Goal: Task Accomplishment & Management: Complete application form

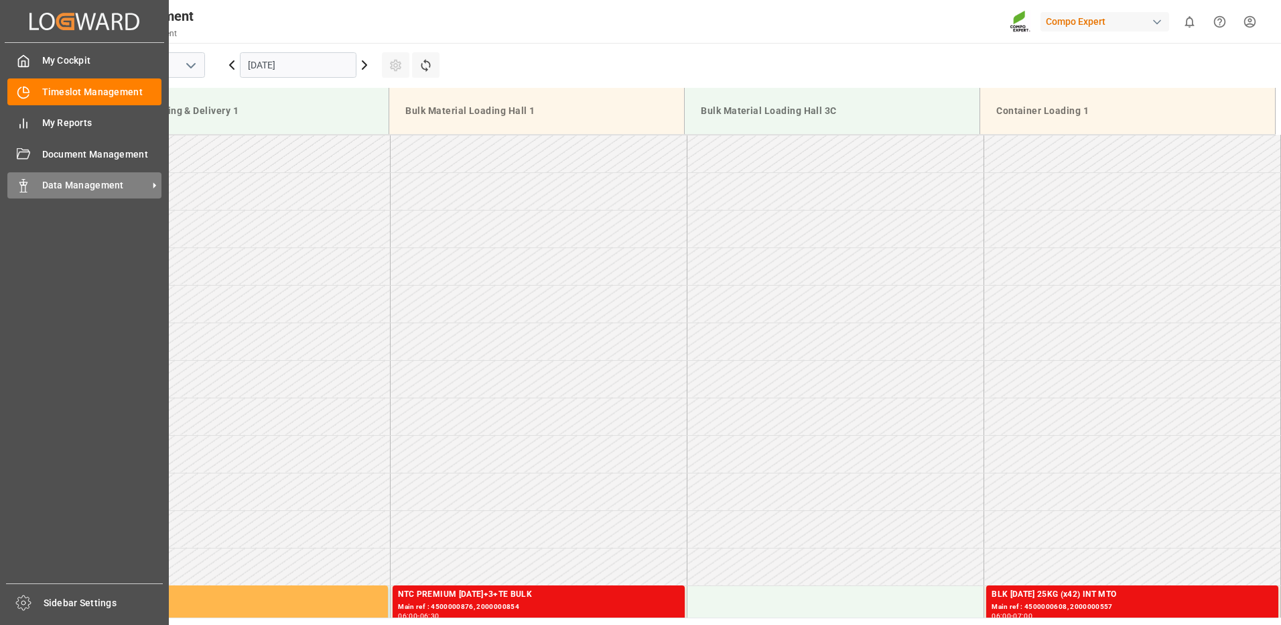
scroll to position [517, 0]
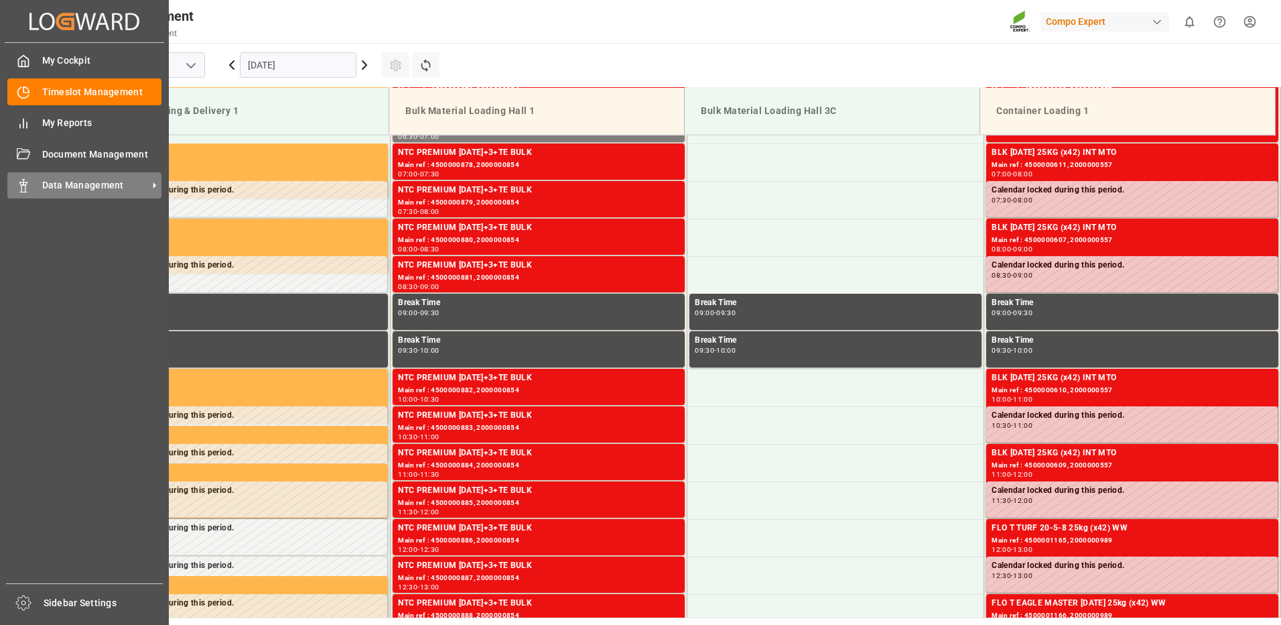
click at [29, 187] on icon at bounding box center [23, 185] width 13 height 13
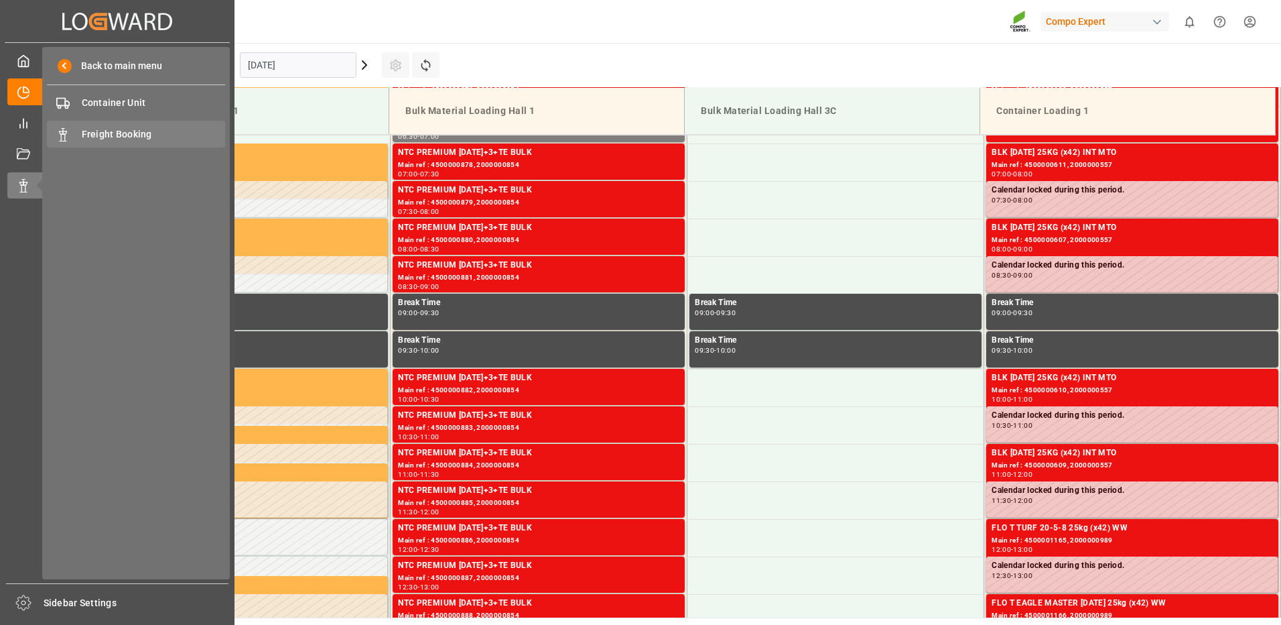
click at [113, 132] on span "Freight Booking" at bounding box center [154, 134] width 144 height 14
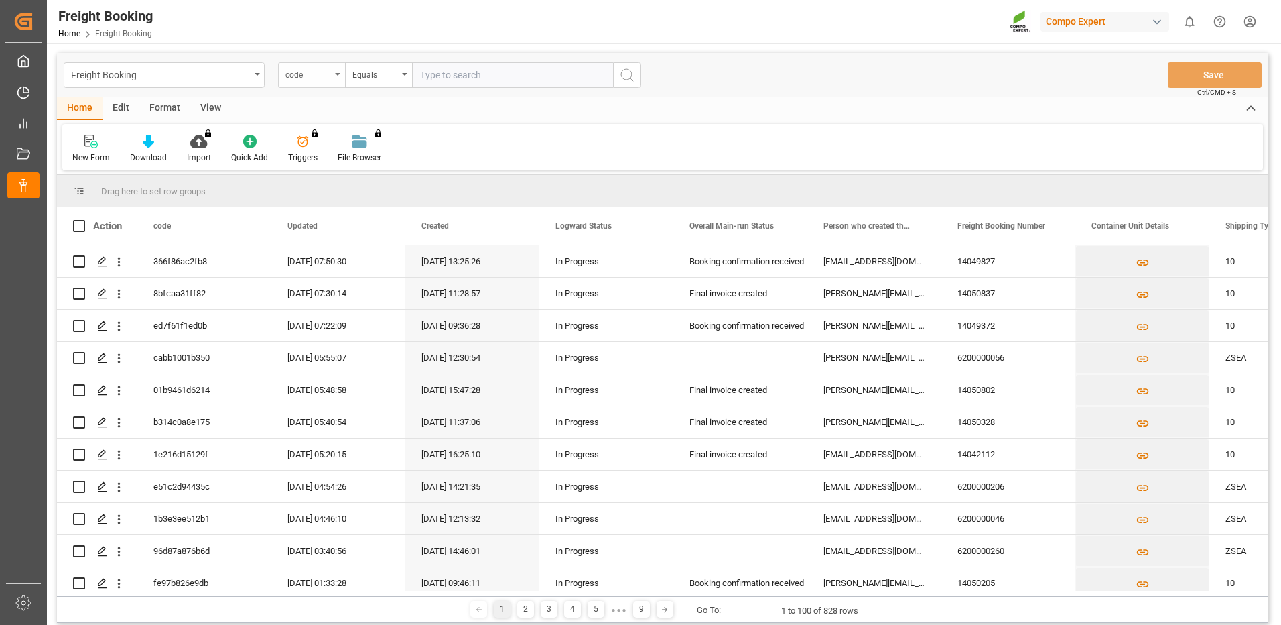
click at [337, 80] on div "code" at bounding box center [311, 74] width 67 height 25
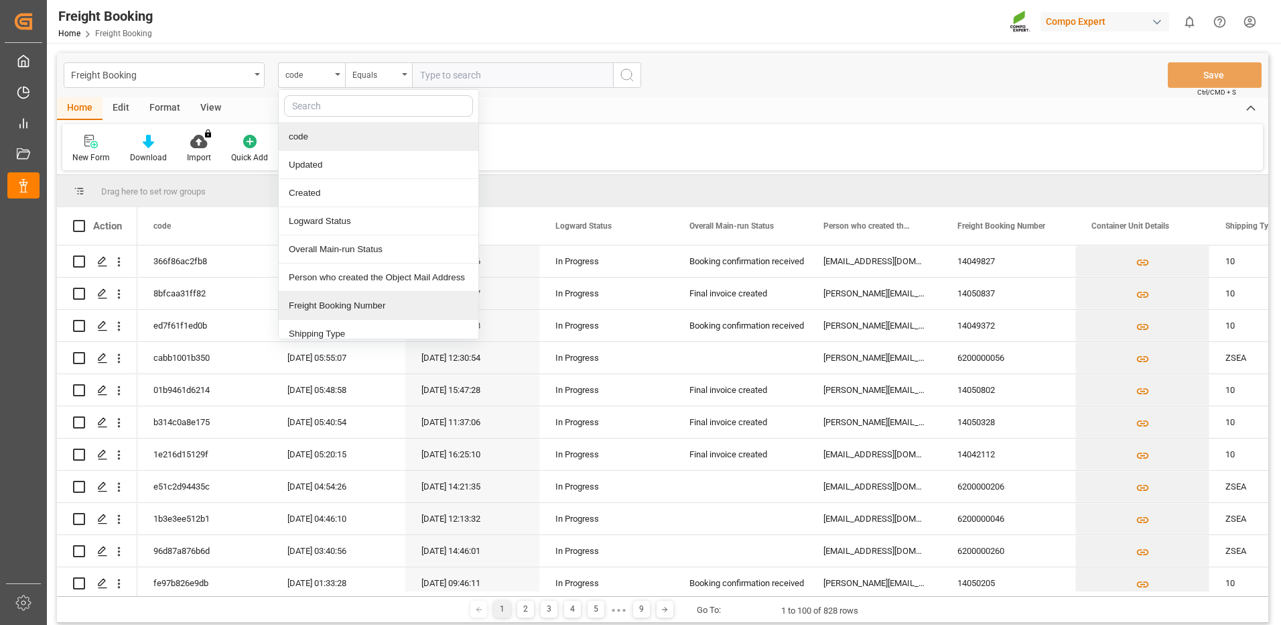
click at [325, 309] on div "Freight Booking Number" at bounding box center [379, 306] width 200 height 28
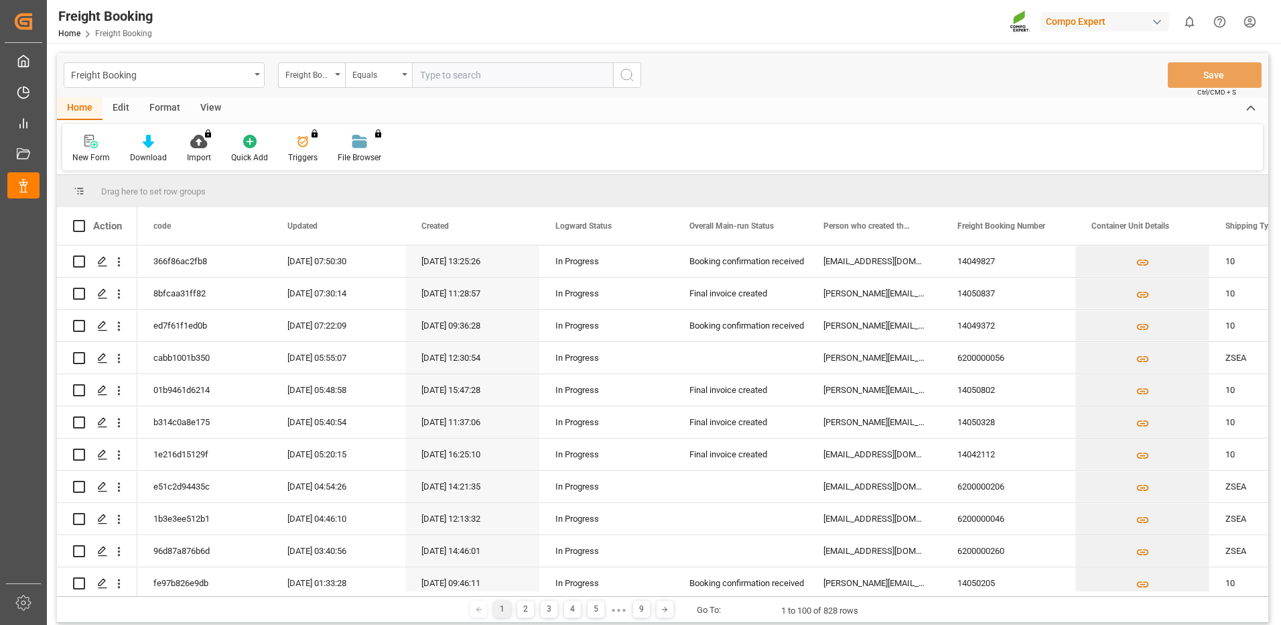
paste input "6200000521"
type input "6200000521"
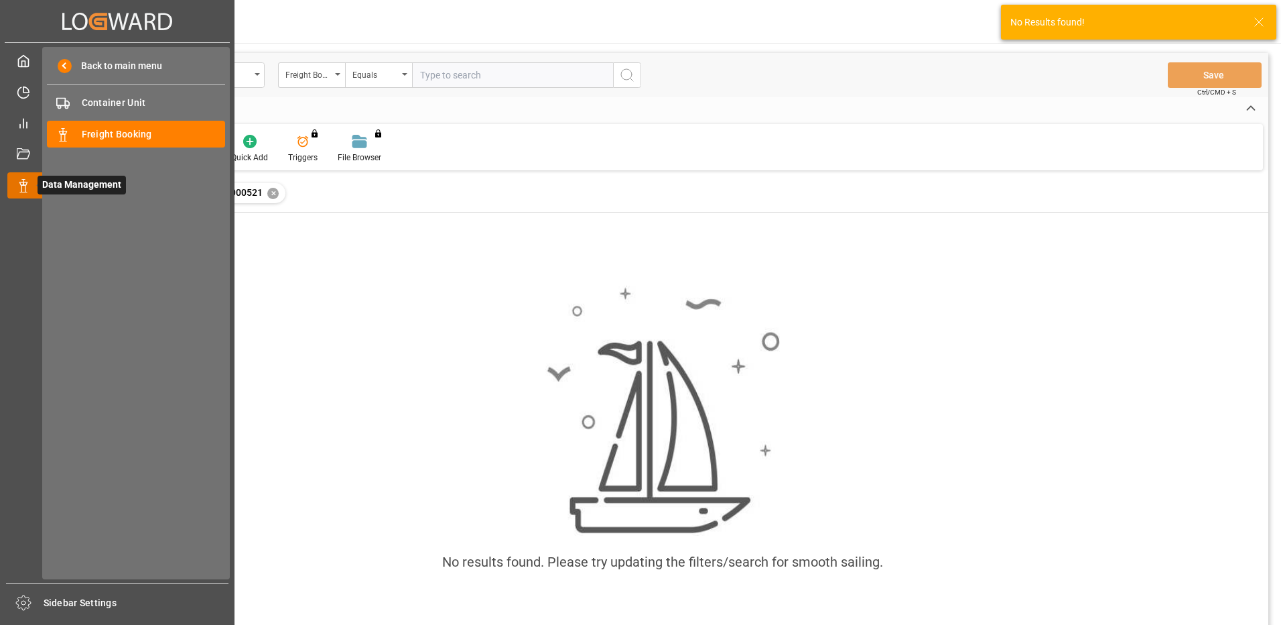
click at [25, 184] on icon at bounding box center [23, 185] width 13 height 13
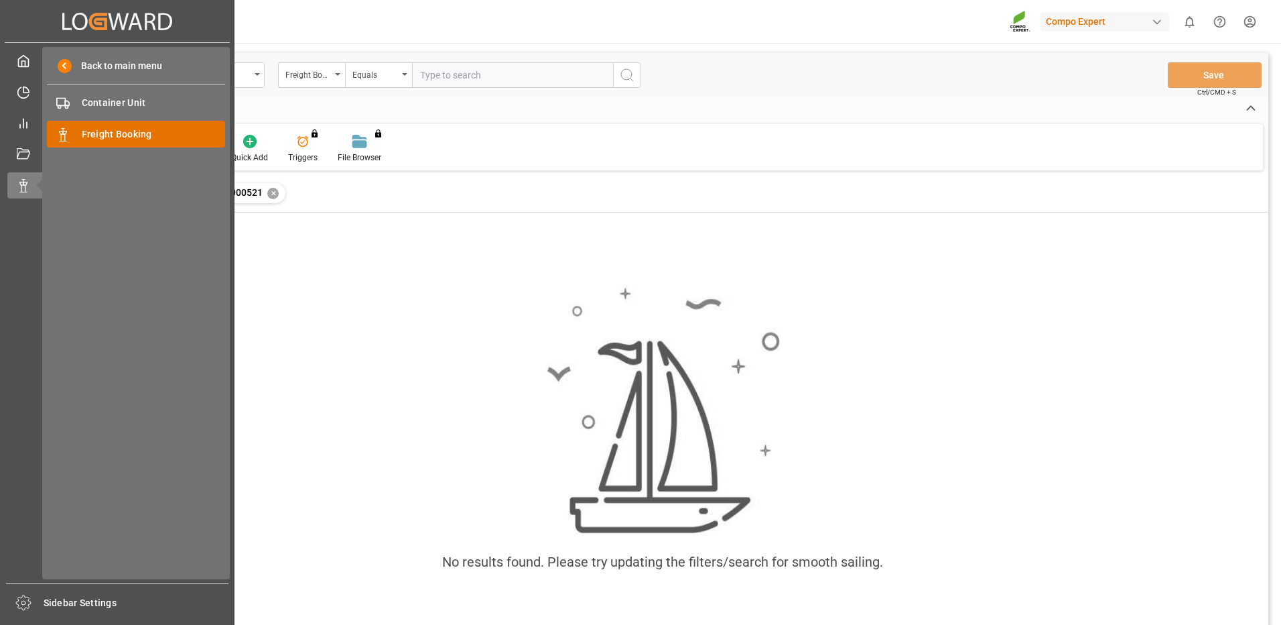
click at [74, 135] on div "Freight Booking Freight Booking" at bounding box center [136, 134] width 178 height 26
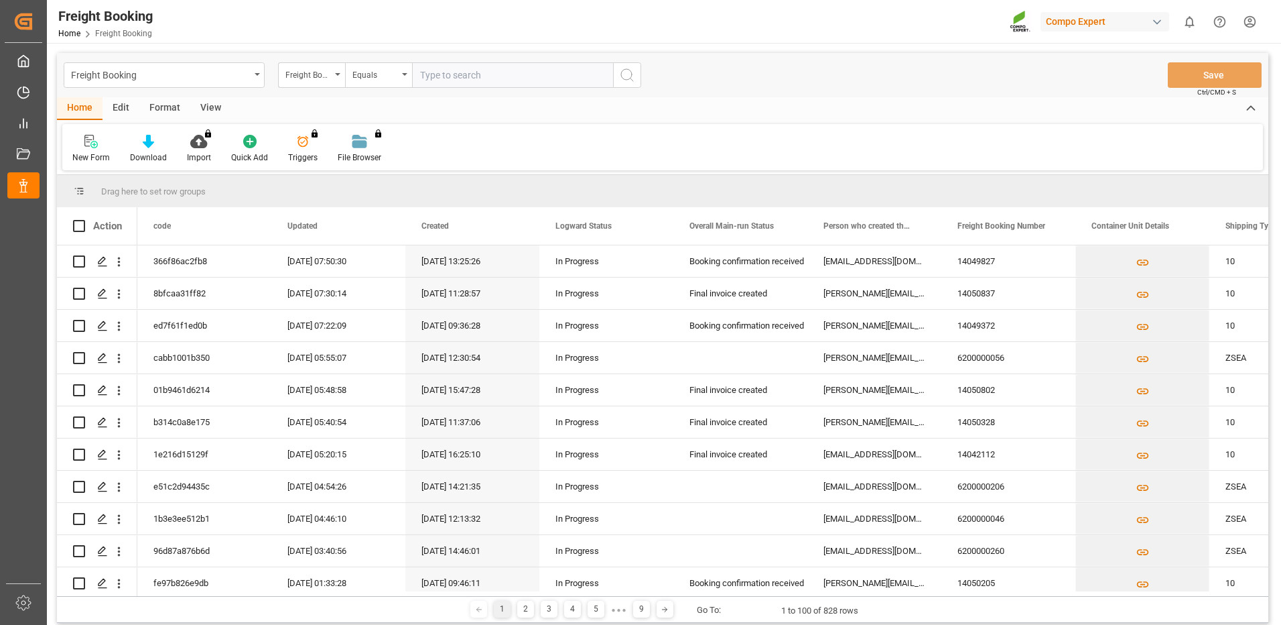
paste input "6200000521"
type input "6200000521"
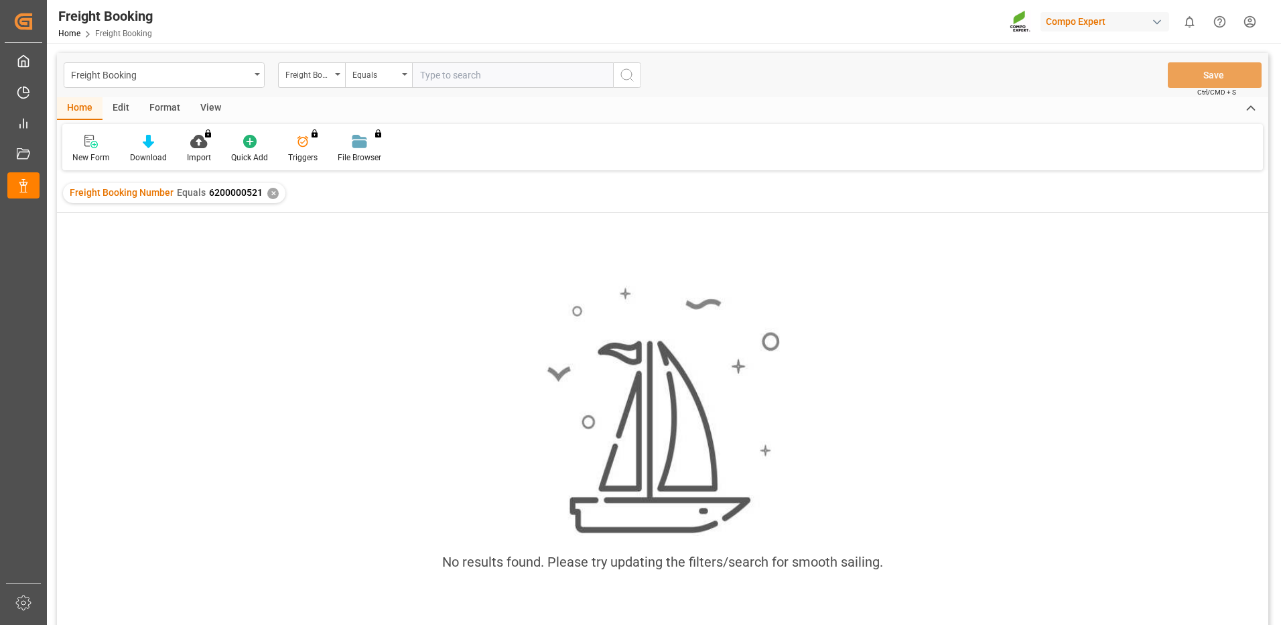
paste input "6200000521"
type input "6200000521"
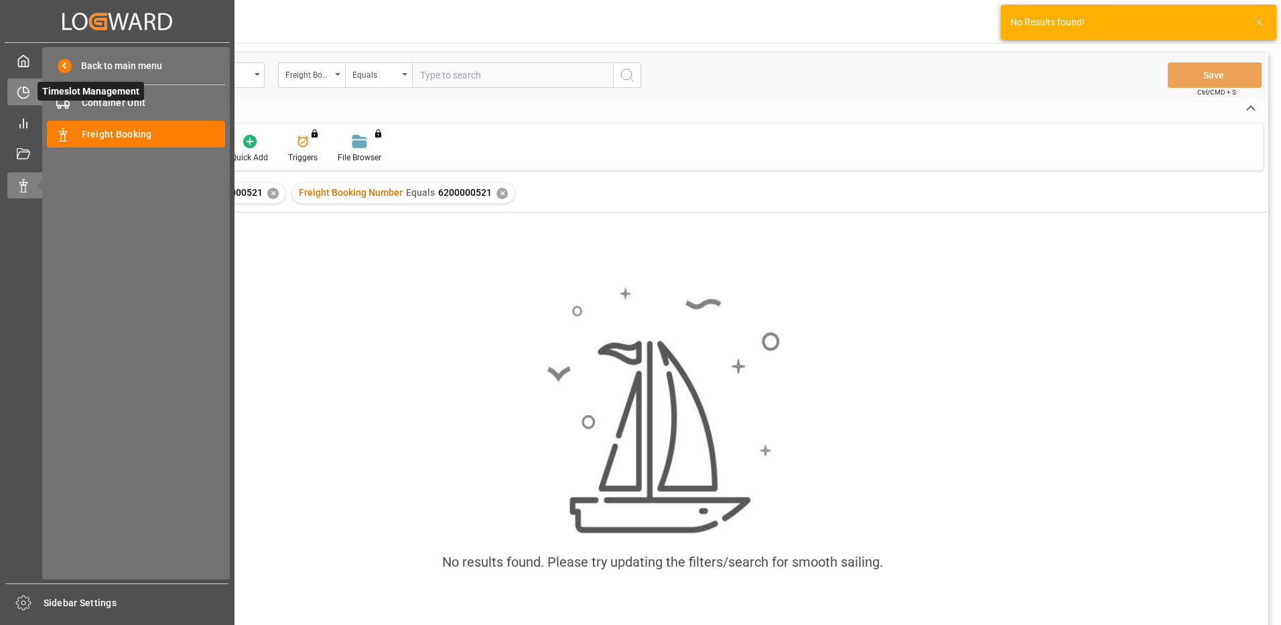
click at [25, 97] on icon at bounding box center [23, 92] width 13 height 13
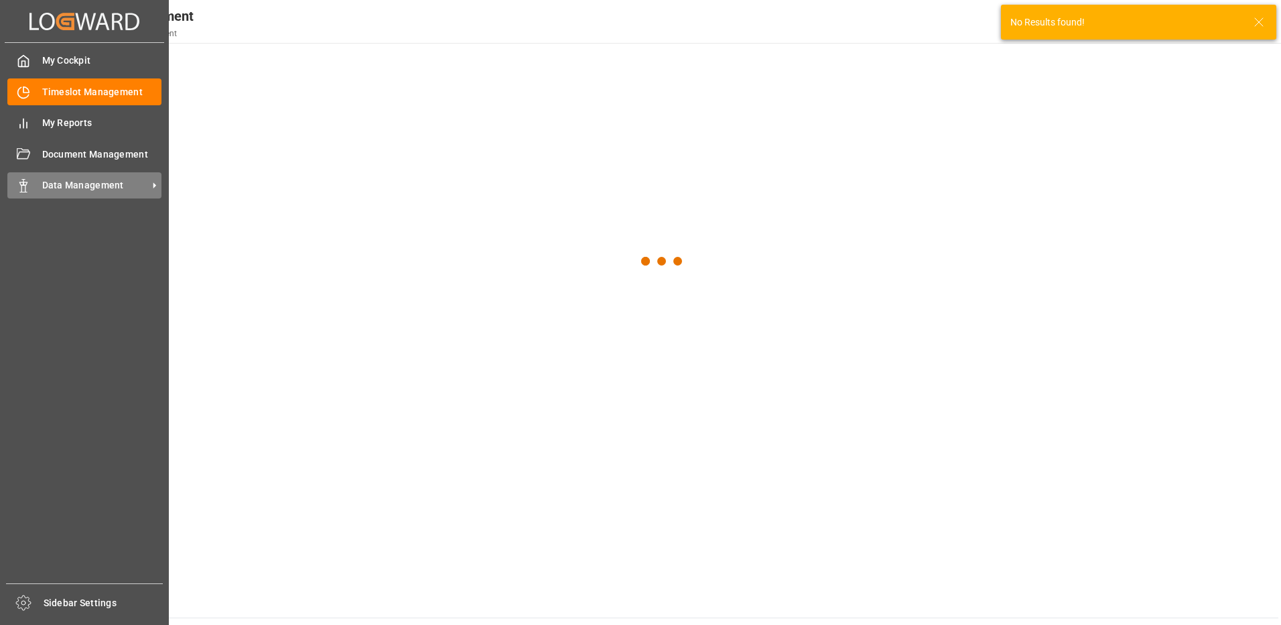
click at [29, 188] on icon at bounding box center [23, 185] width 13 height 13
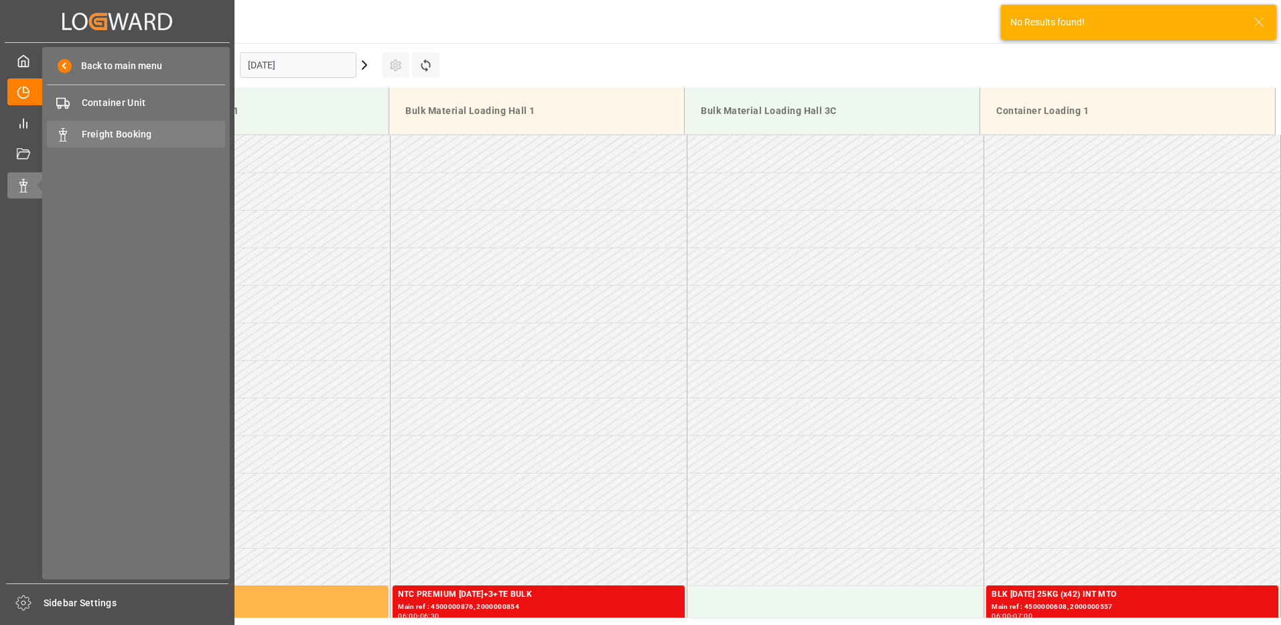
click at [119, 140] on span "Freight Booking" at bounding box center [154, 134] width 144 height 14
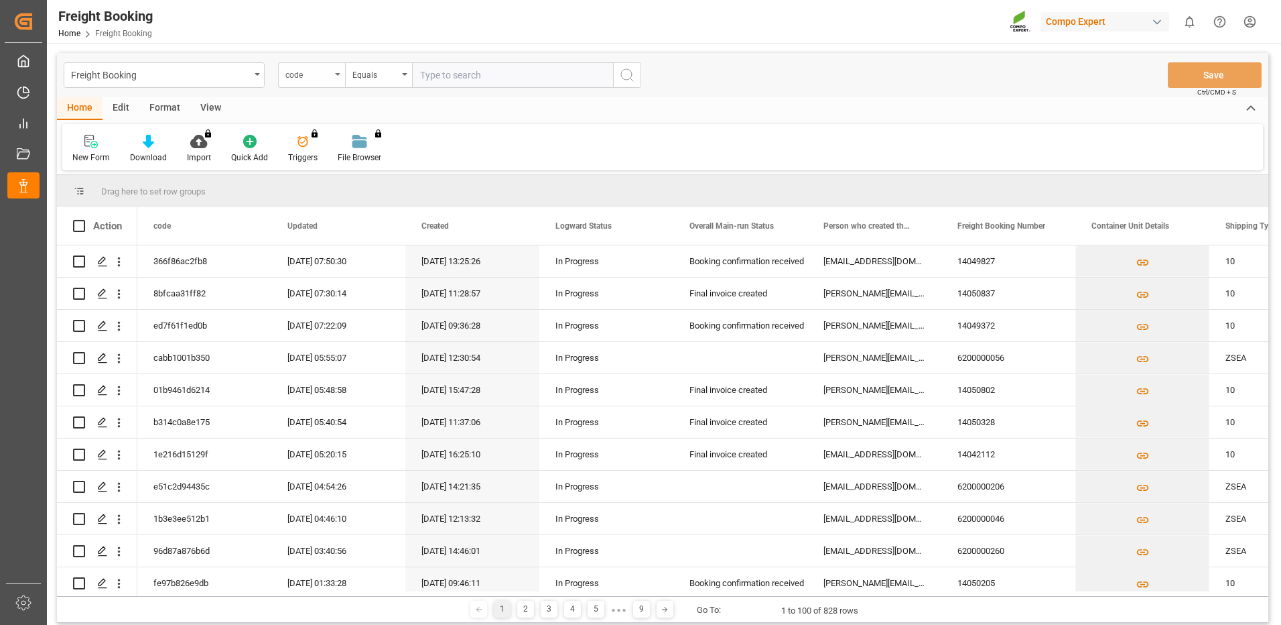
click at [335, 76] on div "code" at bounding box center [311, 74] width 67 height 25
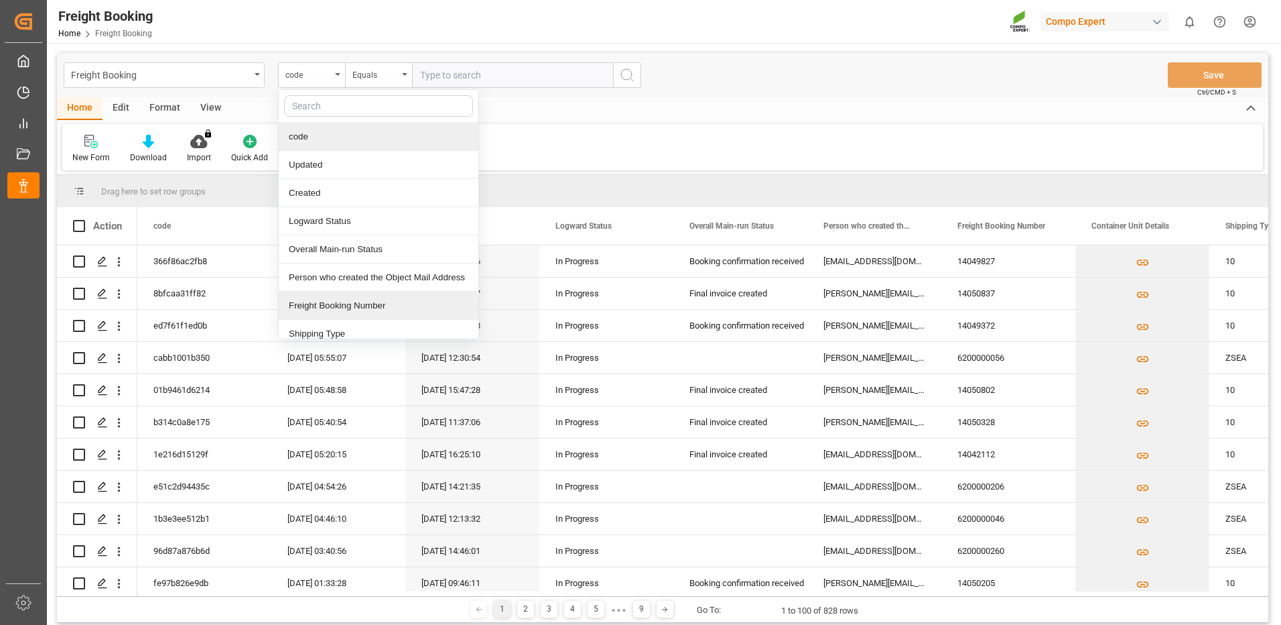
click at [302, 308] on div "Freight Booking Number" at bounding box center [379, 306] width 200 height 28
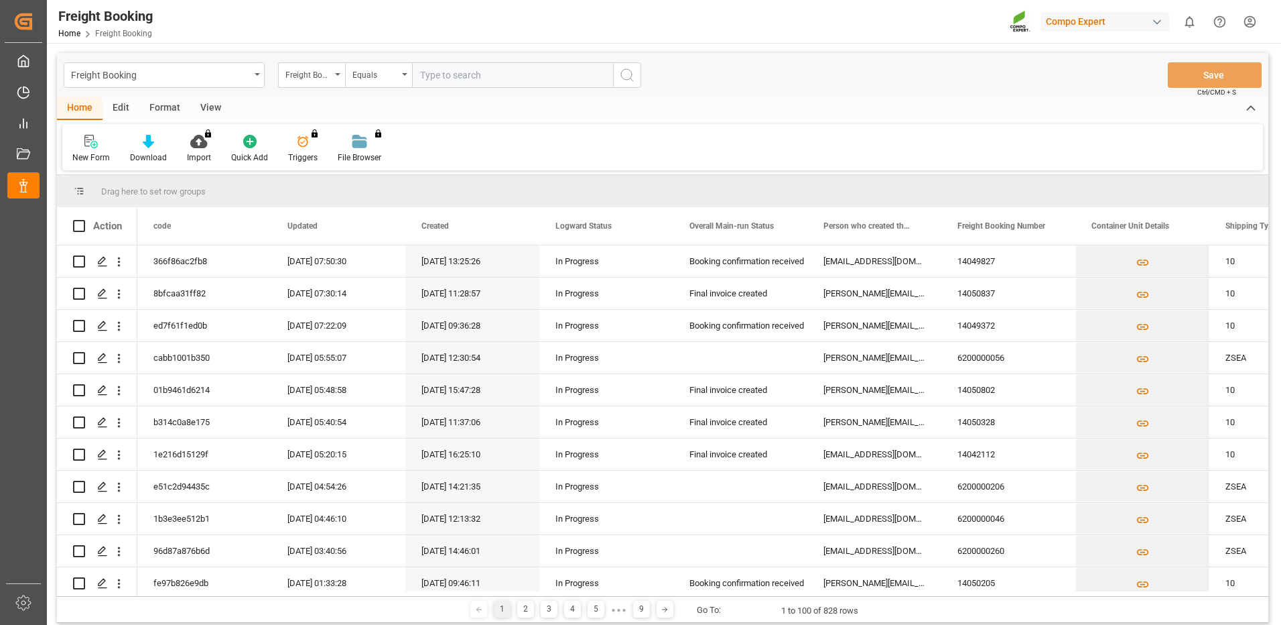
paste input "6200000521"
type input "6200000521"
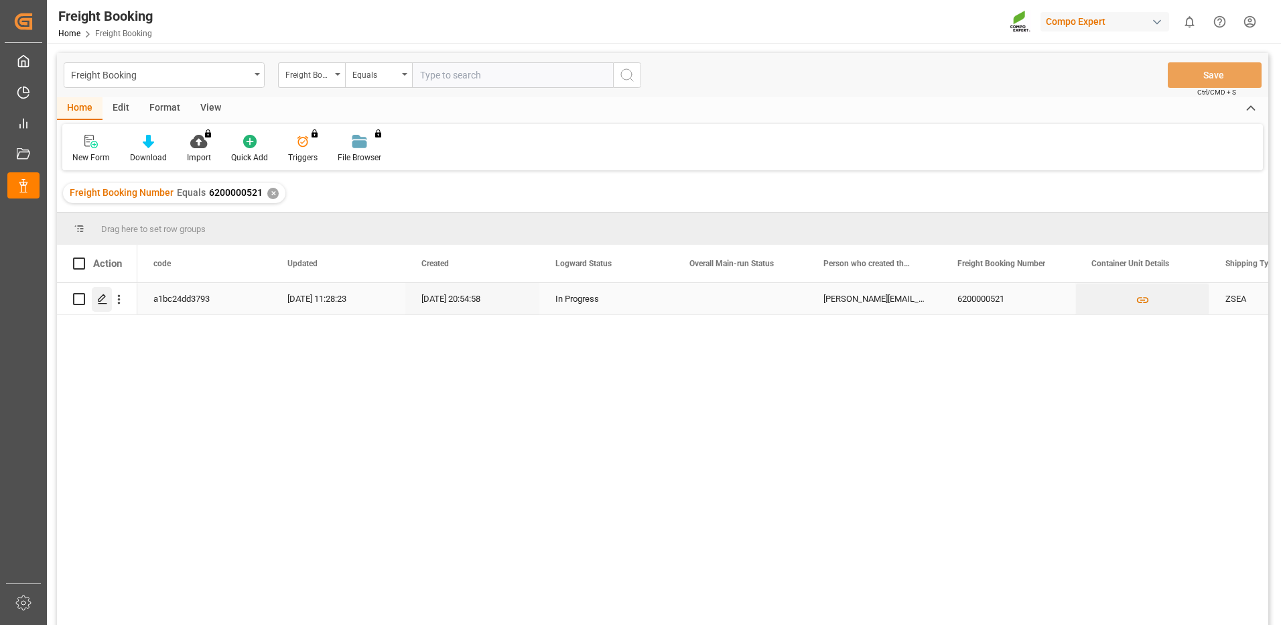
click at [99, 304] on line "Press SPACE to select this row." at bounding box center [103, 304] width 8 height 0
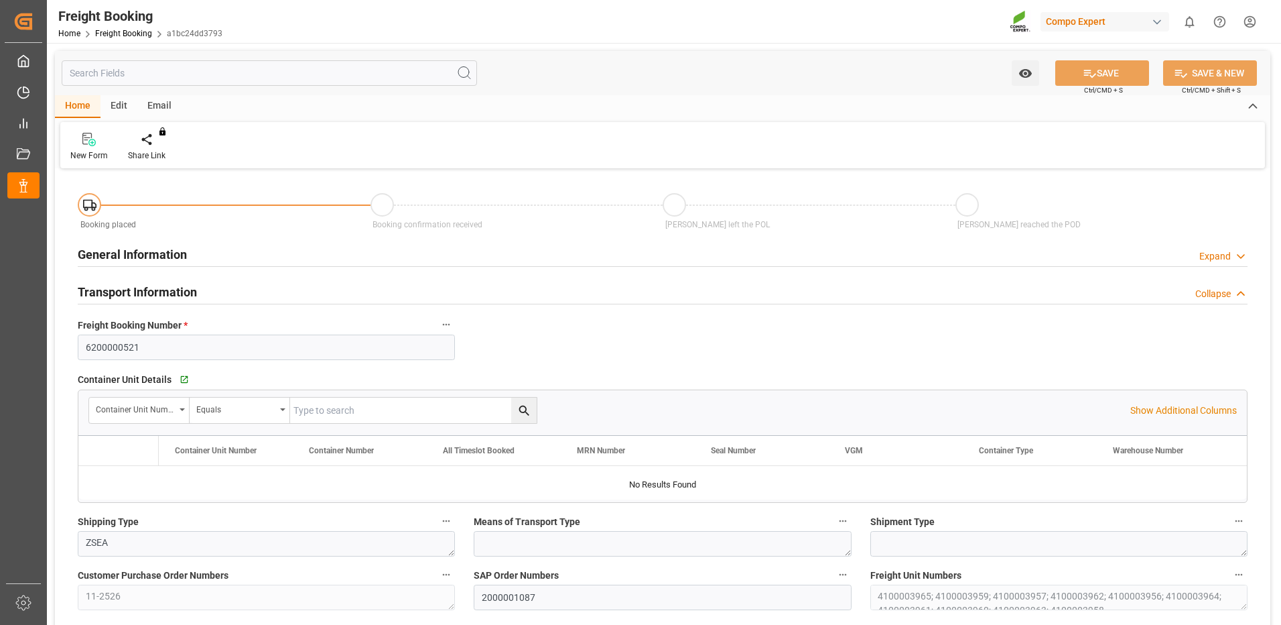
type input "UYMVD"
type input "0"
type input "246000"
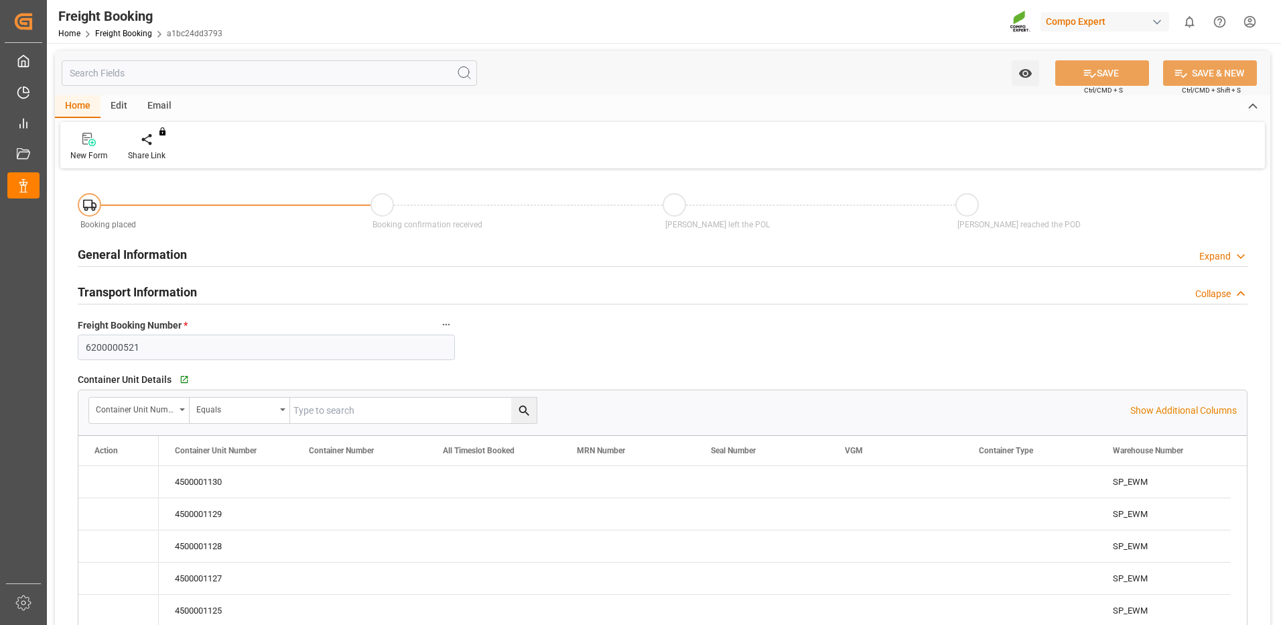
type input "08.09.2025 01:00"
type input "[DATE] 20:54"
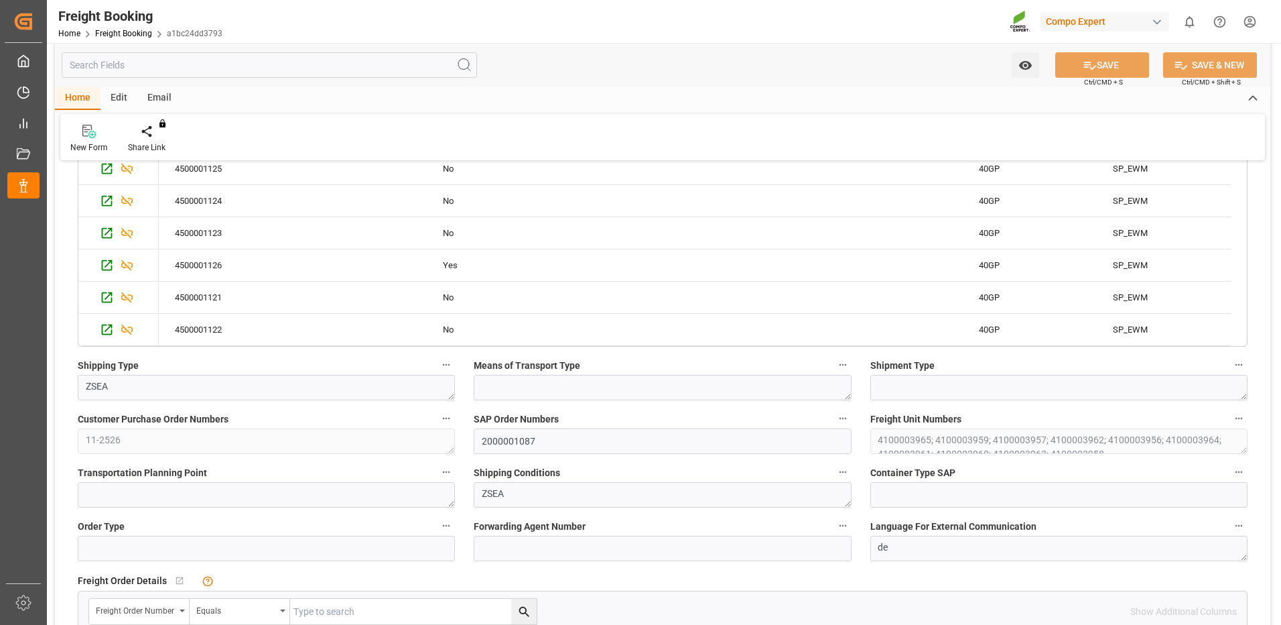
scroll to position [134, 0]
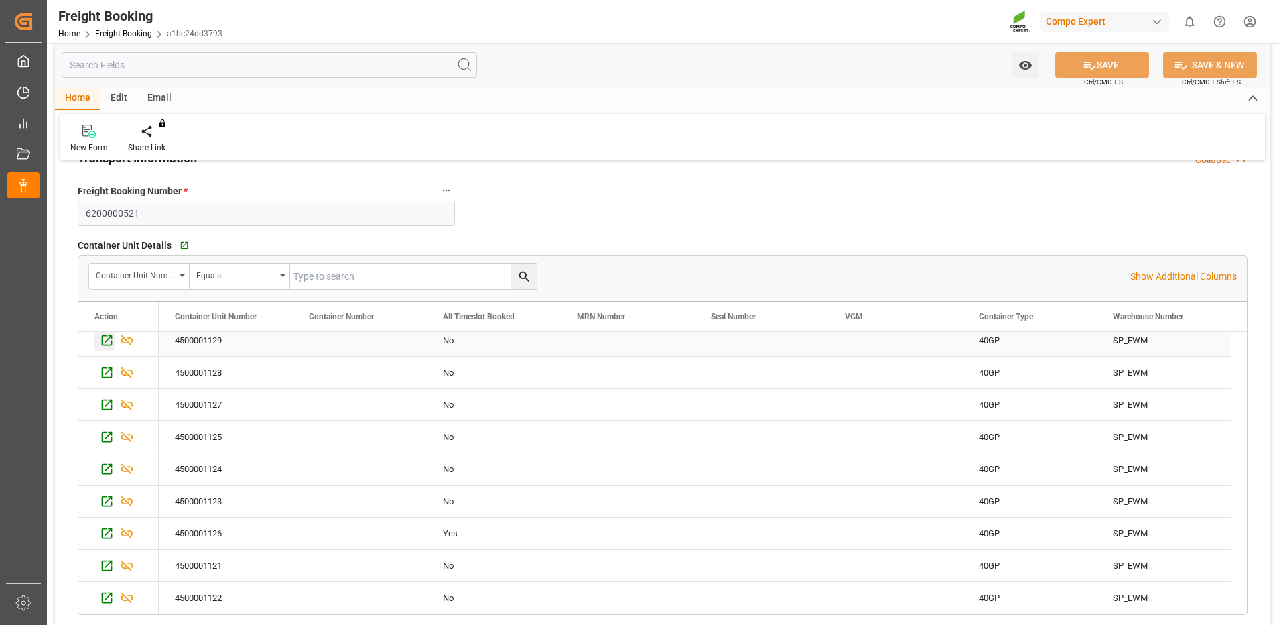
click at [105, 338] on icon "Press SPACE to select this row." at bounding box center [107, 340] width 14 height 14
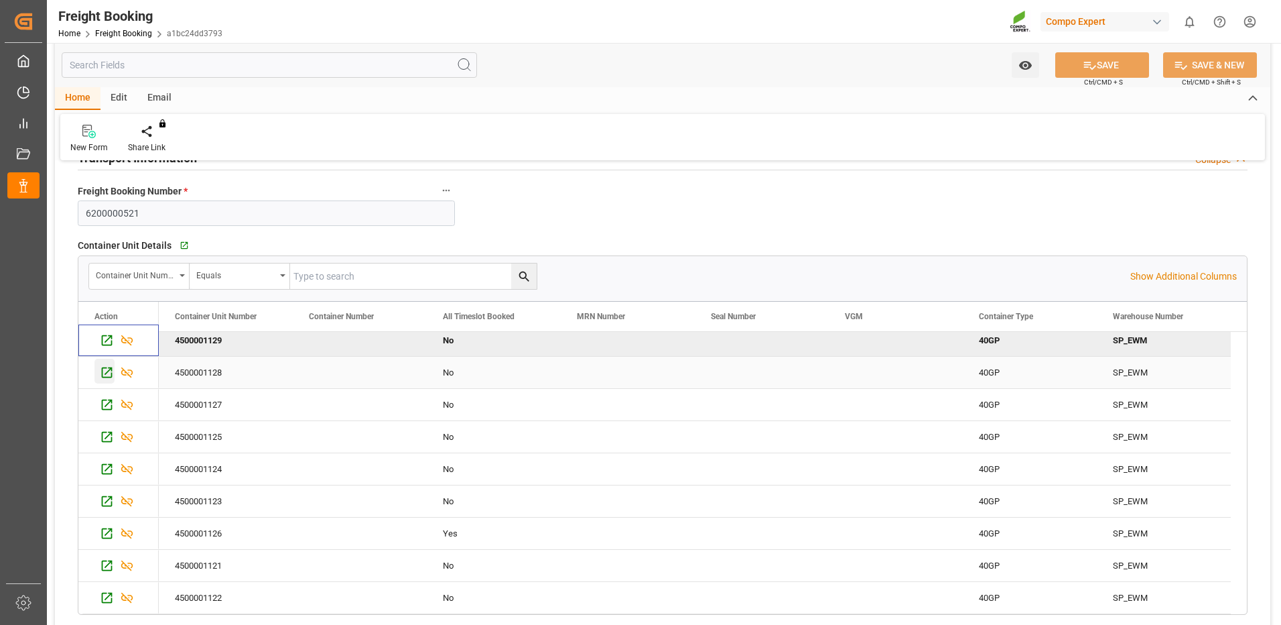
click at [105, 371] on icon "Press SPACE to select this row." at bounding box center [107, 372] width 14 height 14
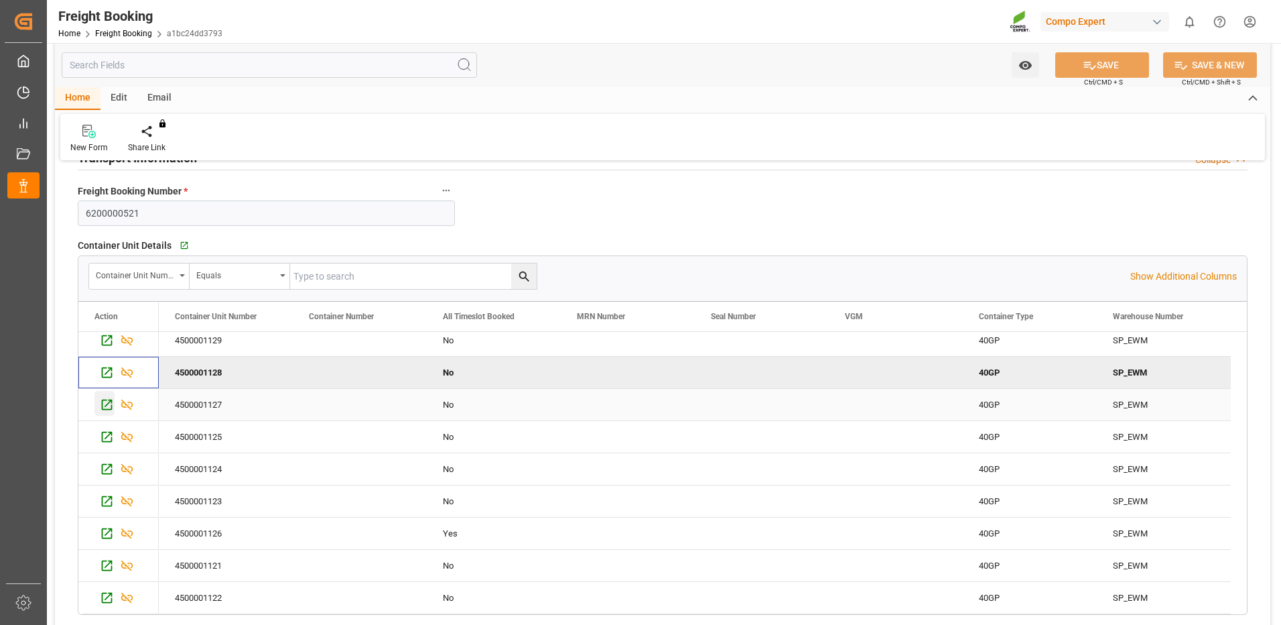
click at [103, 405] on icon "Press SPACE to select this row." at bounding box center [107, 404] width 14 height 14
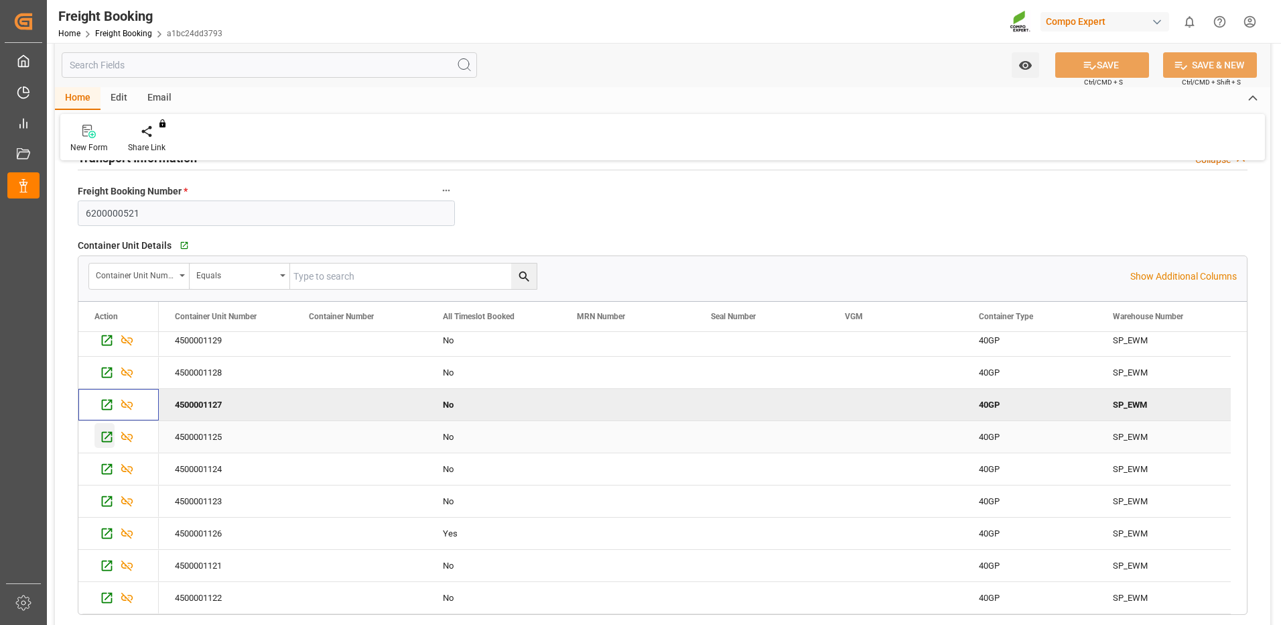
click at [103, 435] on icon "Press SPACE to select this row." at bounding box center [107, 437] width 14 height 14
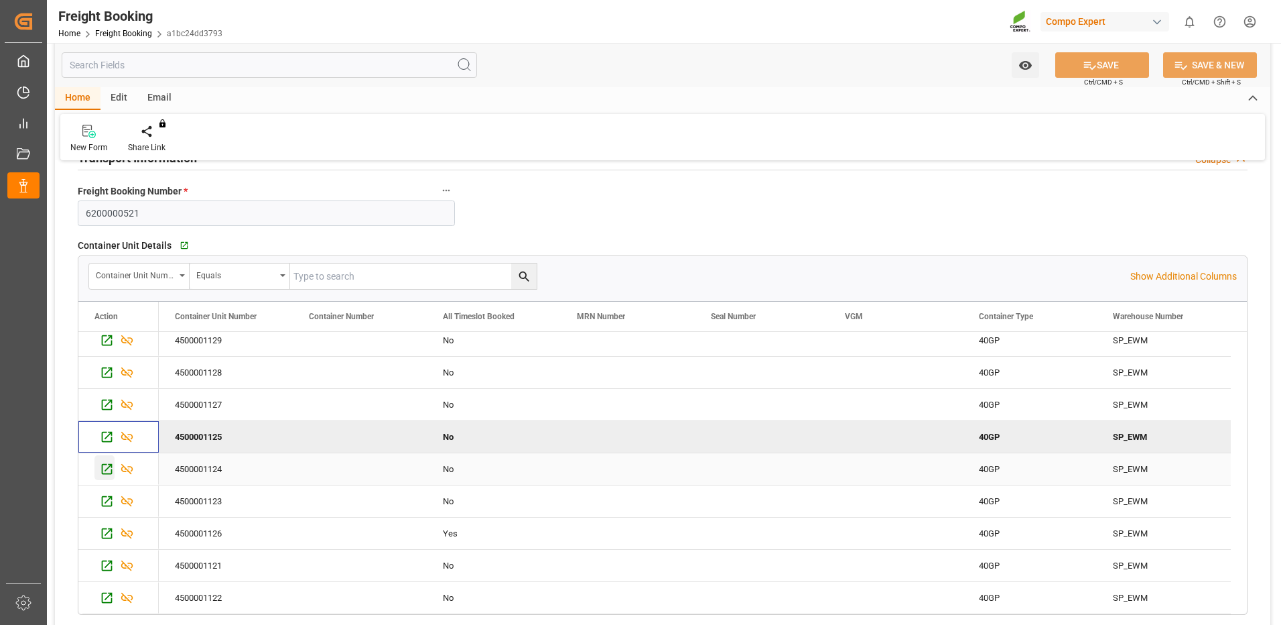
click at [105, 469] on icon "Press SPACE to select this row." at bounding box center [107, 469] width 14 height 14
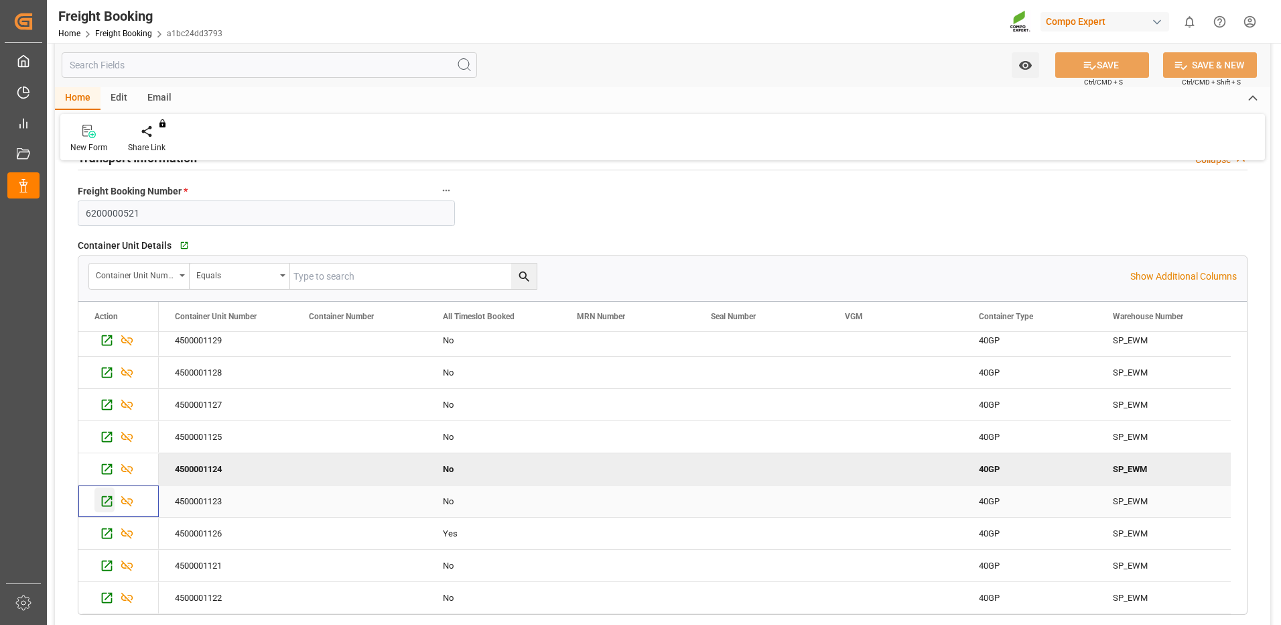
click at [101, 505] on icon "Press SPACE to select this row." at bounding box center [107, 501] width 14 height 14
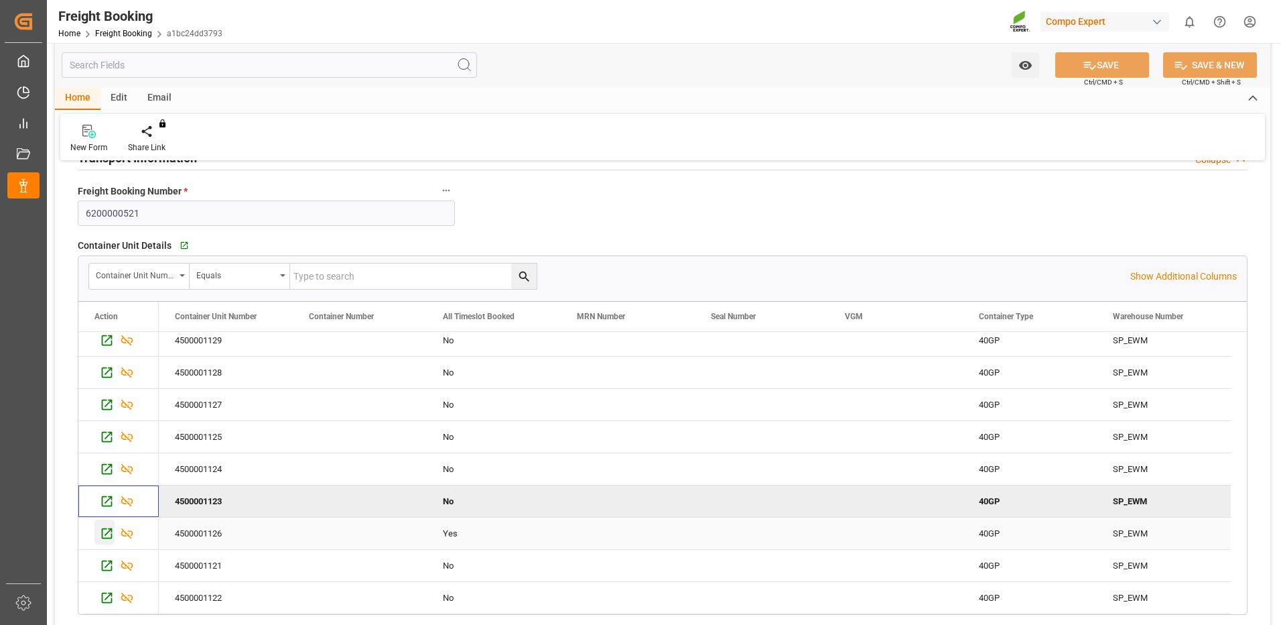
click at [105, 532] on icon "Press SPACE to select this row." at bounding box center [107, 533] width 14 height 14
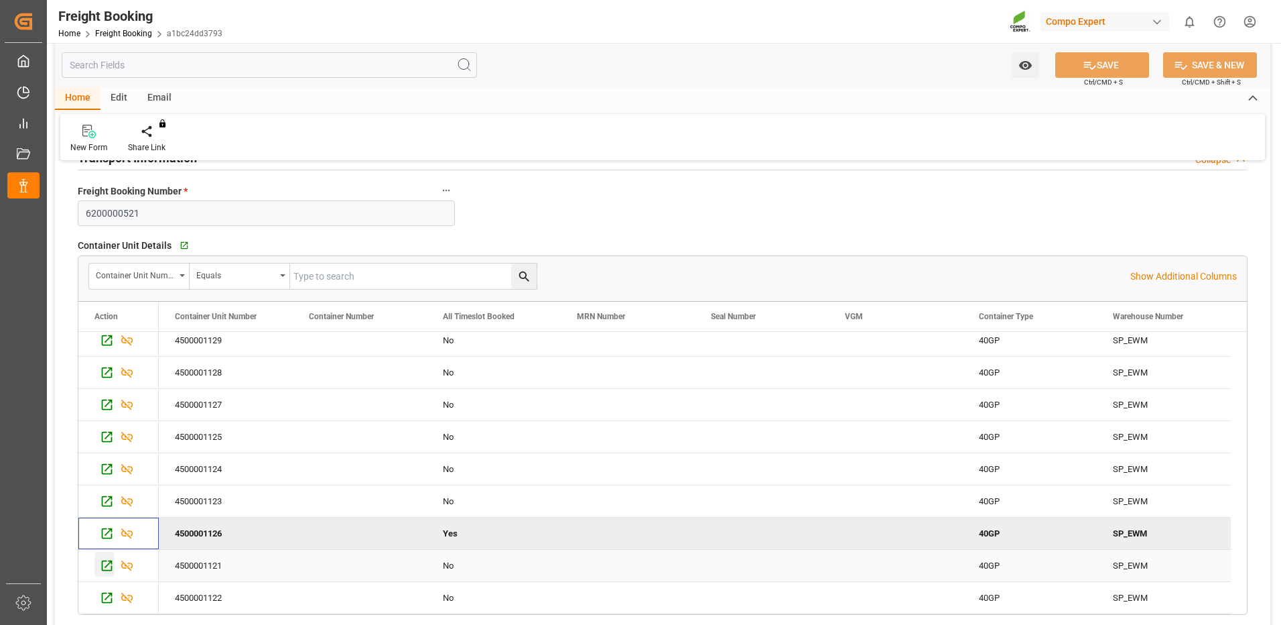
click at [105, 564] on icon "Press SPACE to select this row." at bounding box center [107, 565] width 14 height 14
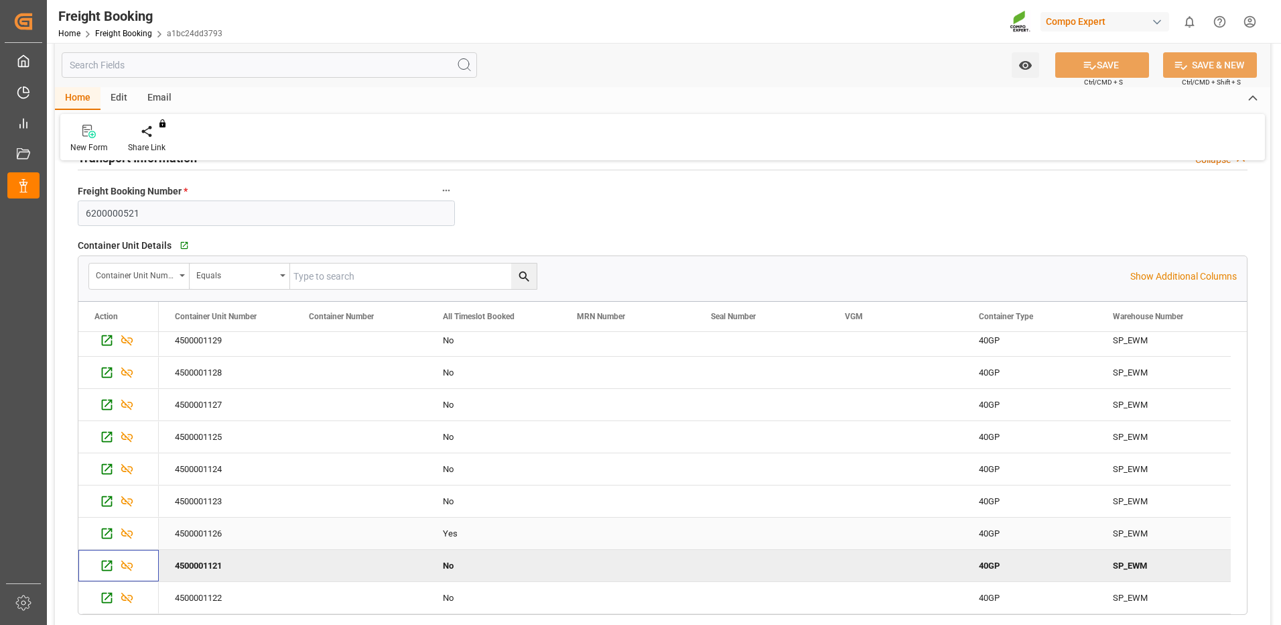
scroll to position [268, 0]
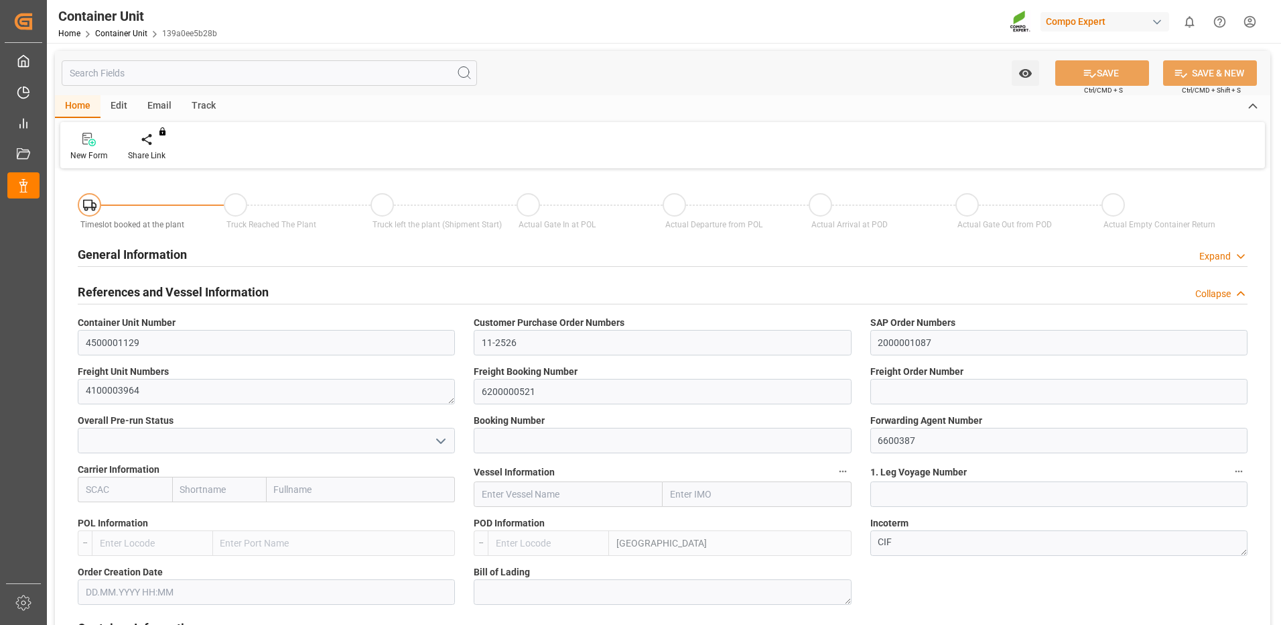
type input "UYMVD"
type input "5"
type input "0"
type input "5"
type input "0"
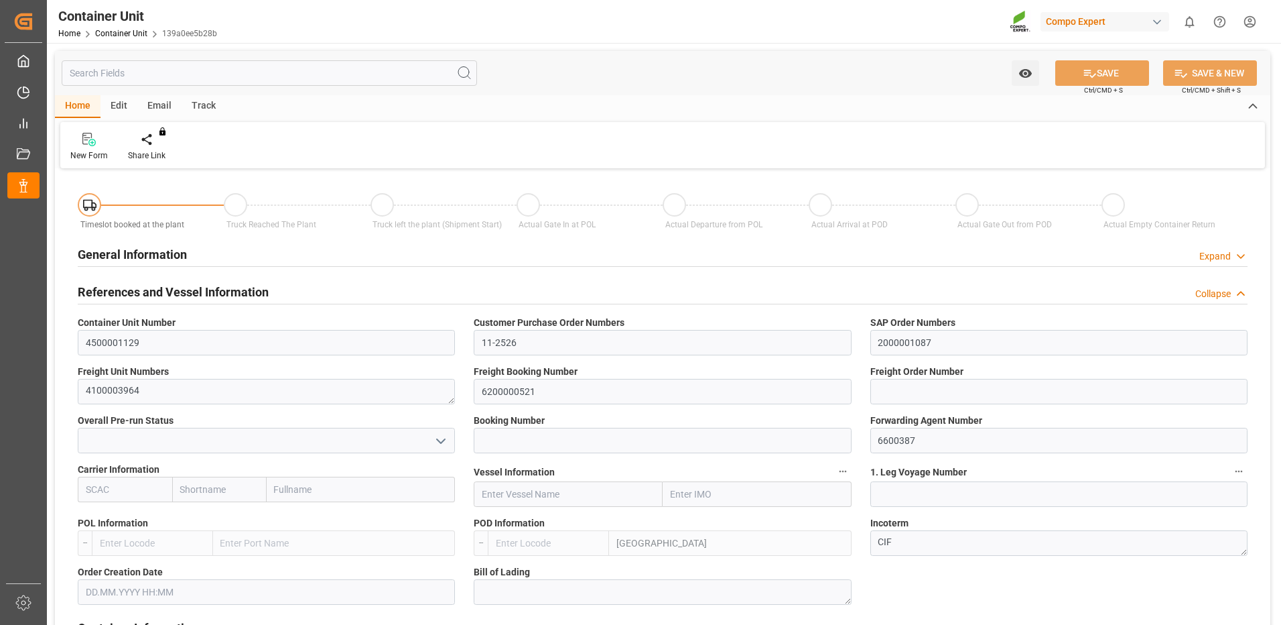
type input "0"
type input "24600"
type input "08.09.2025"
drag, startPoint x: 235, startPoint y: 255, endPoint x: 140, endPoint y: 143, distance: 146.5
click at [140, 143] on div at bounding box center [156, 139] width 57 height 14
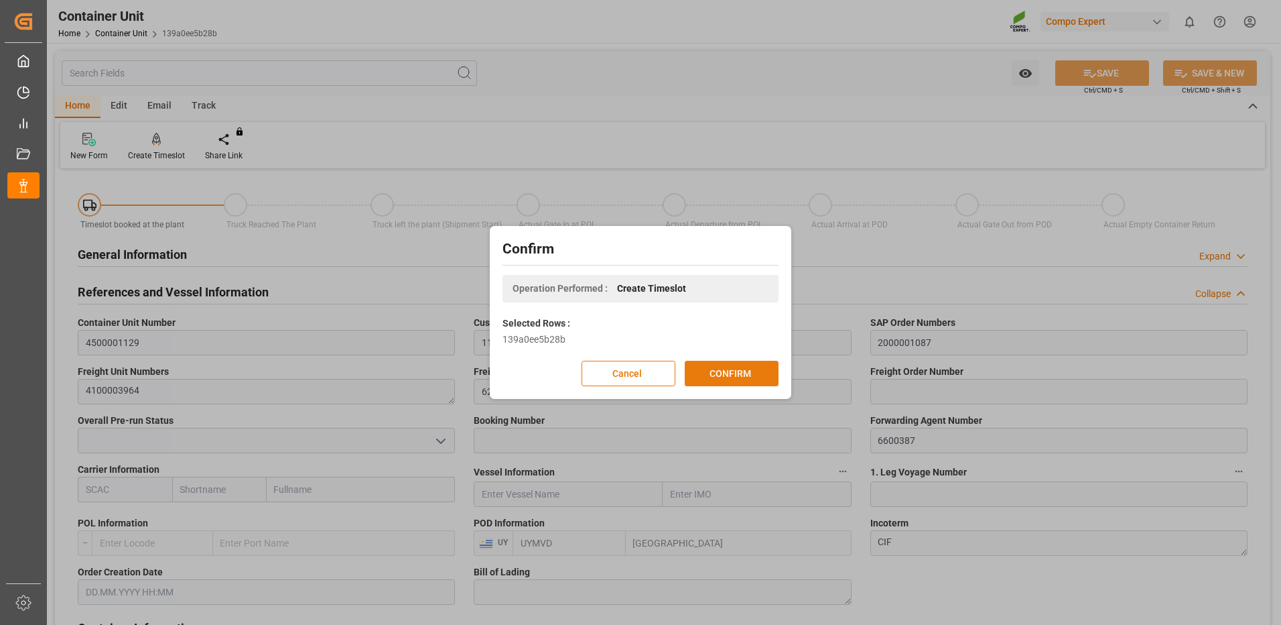
click at [707, 371] on button "CONFIRM" at bounding box center [732, 373] width 94 height 25
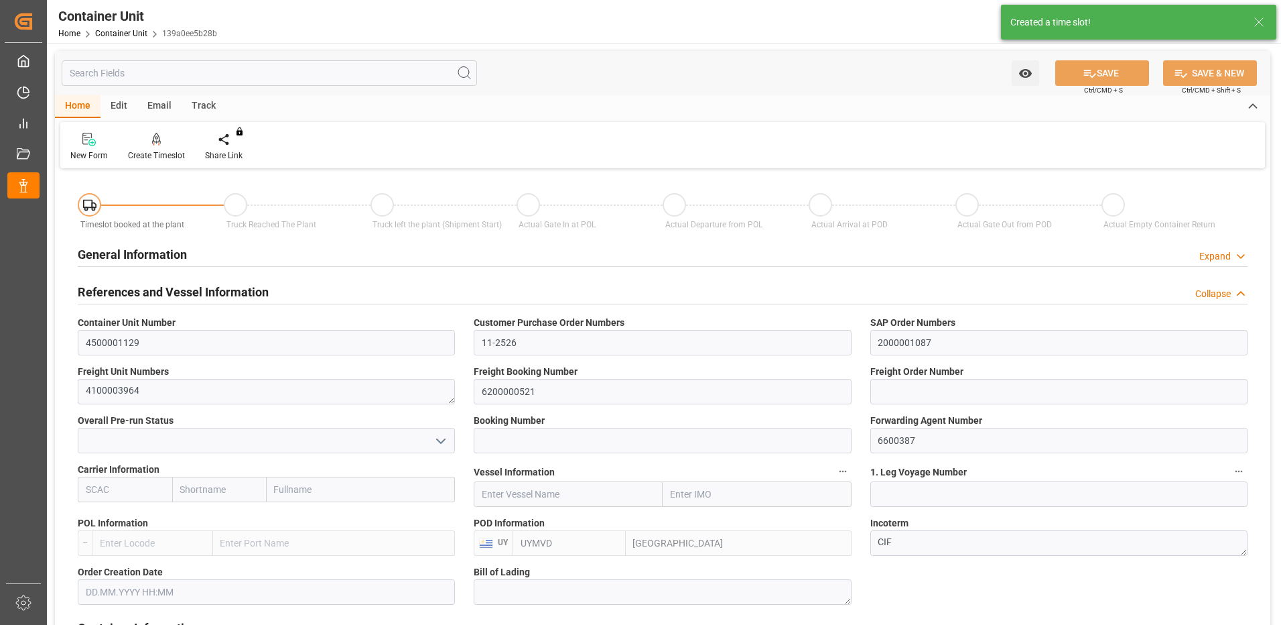
type input "[DATE]"
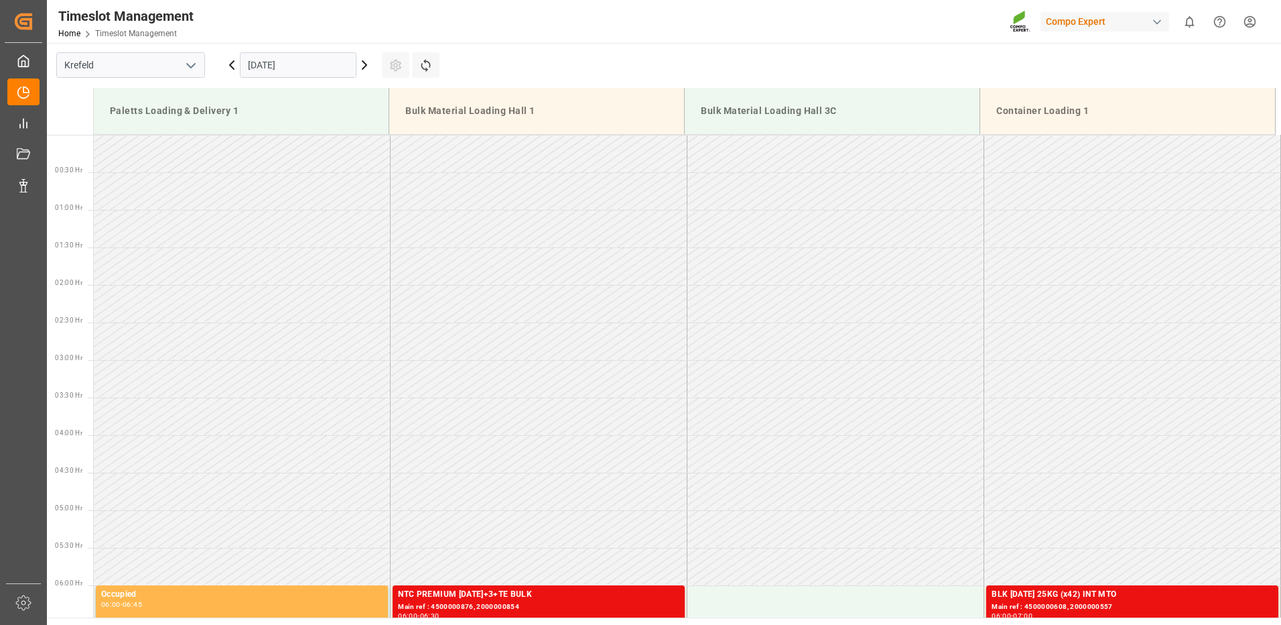
scroll to position [517, 0]
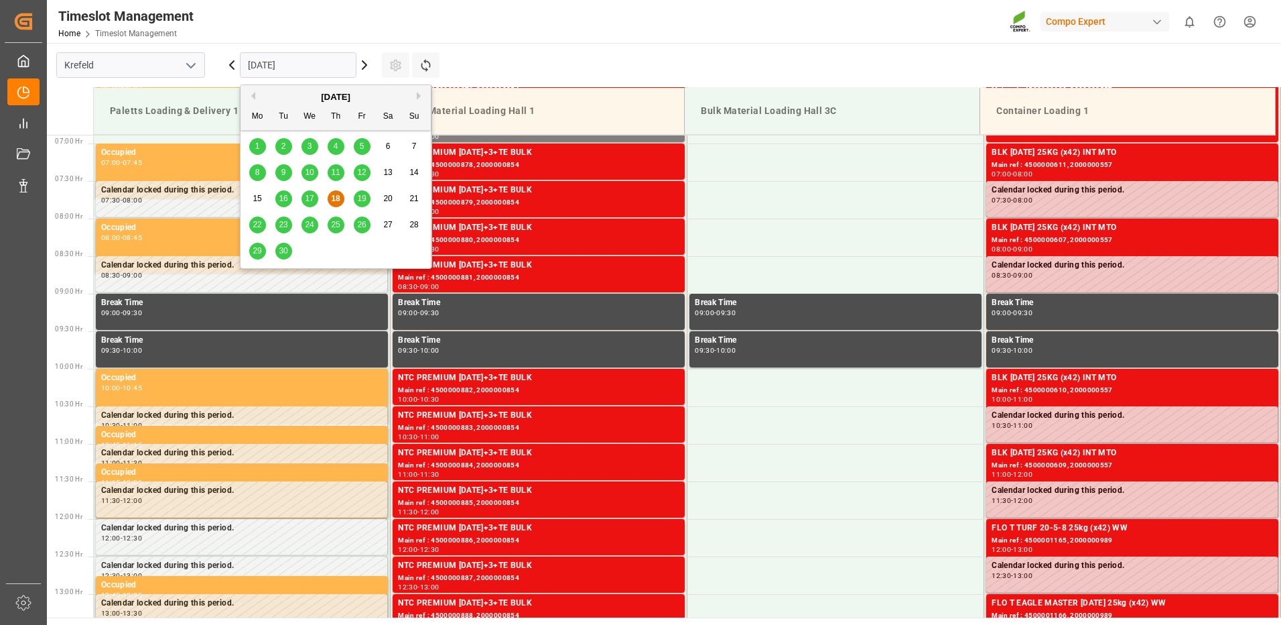
click at [262, 68] on input "[DATE]" at bounding box center [298, 64] width 117 height 25
click at [418, 98] on button "Next Month" at bounding box center [421, 96] width 8 height 8
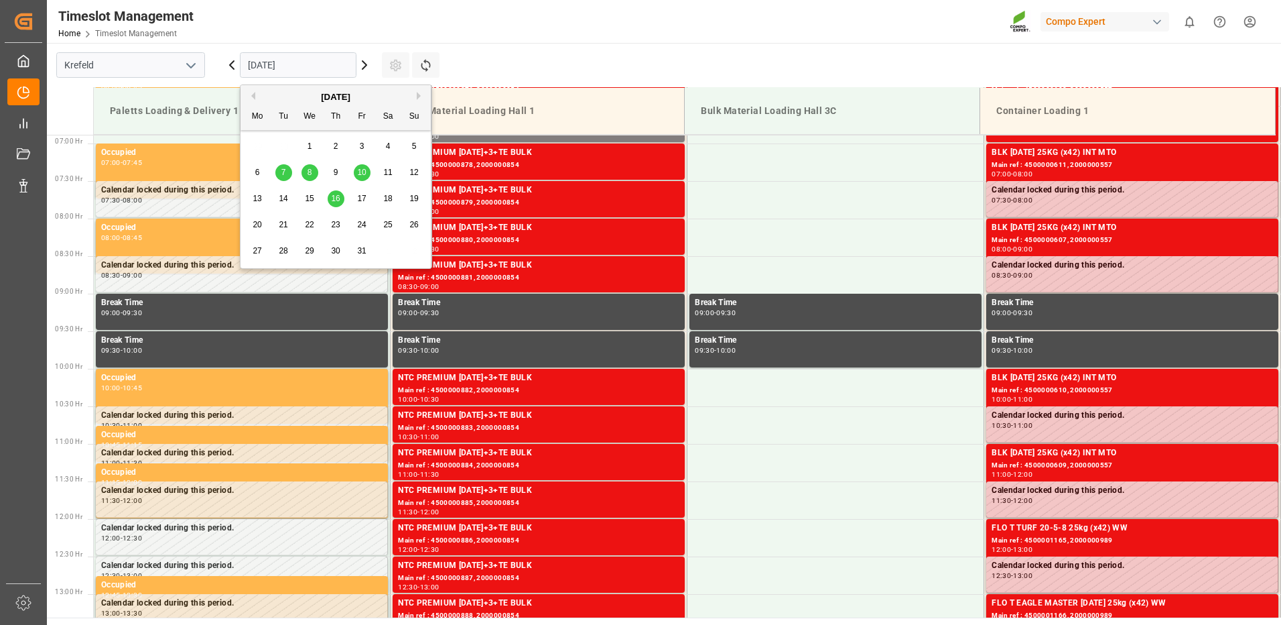
click at [334, 174] on span "9" at bounding box center [336, 172] width 5 height 9
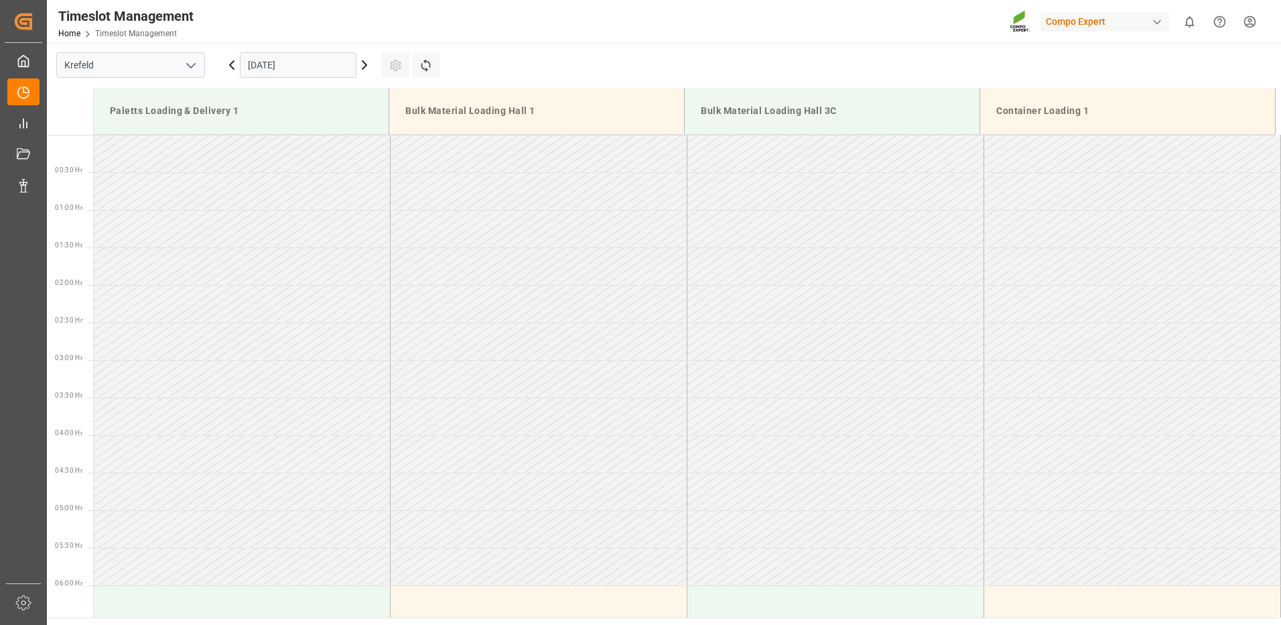
scroll to position [201, 0]
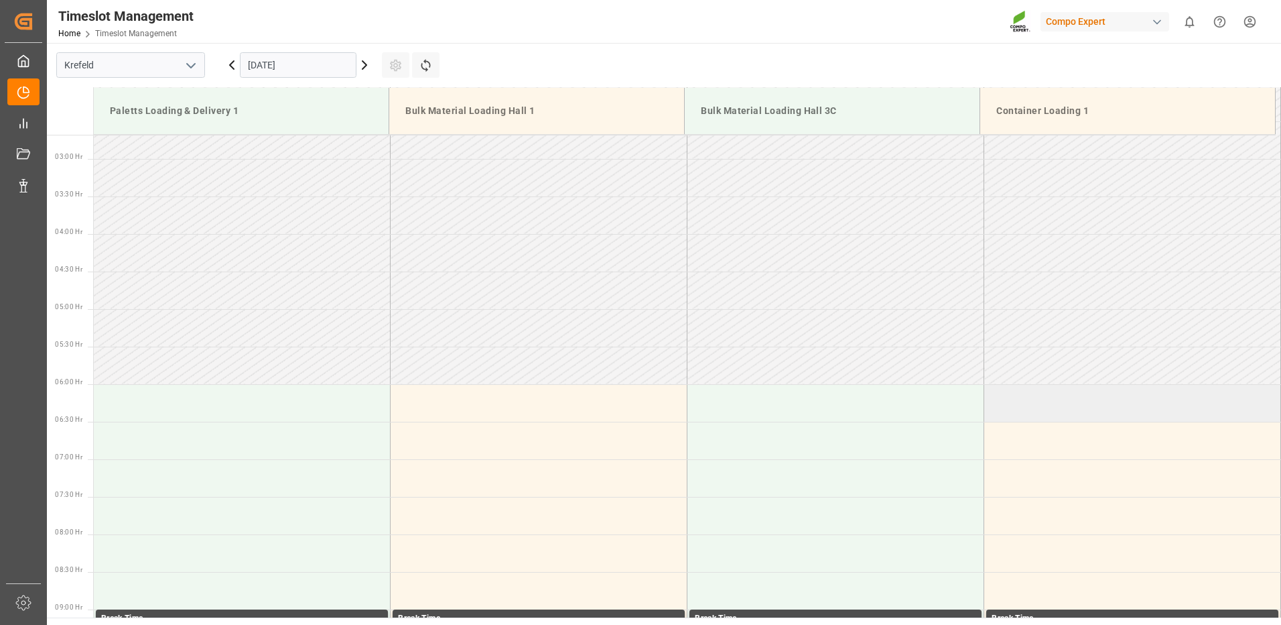
click at [1009, 414] on td at bounding box center [1132, 403] width 297 height 38
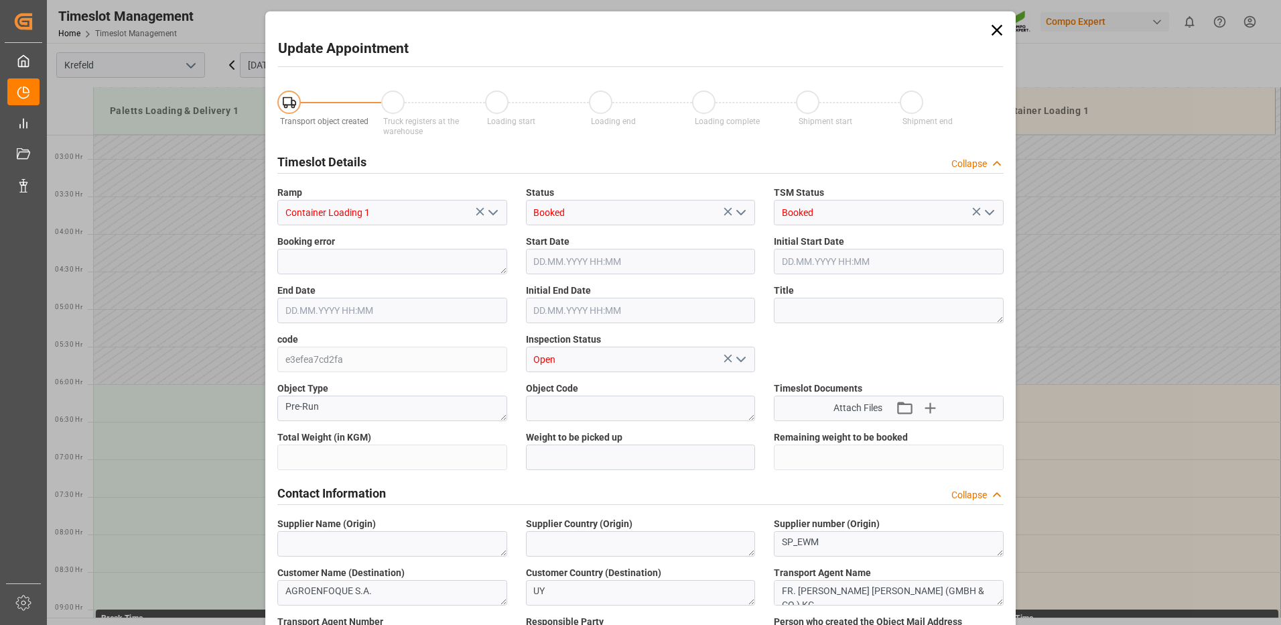
type input "24600"
type input "0"
type input "09.10.2025 06:00"
type input "09.10.2025 06:30"
type input "18.09.2025 06:05"
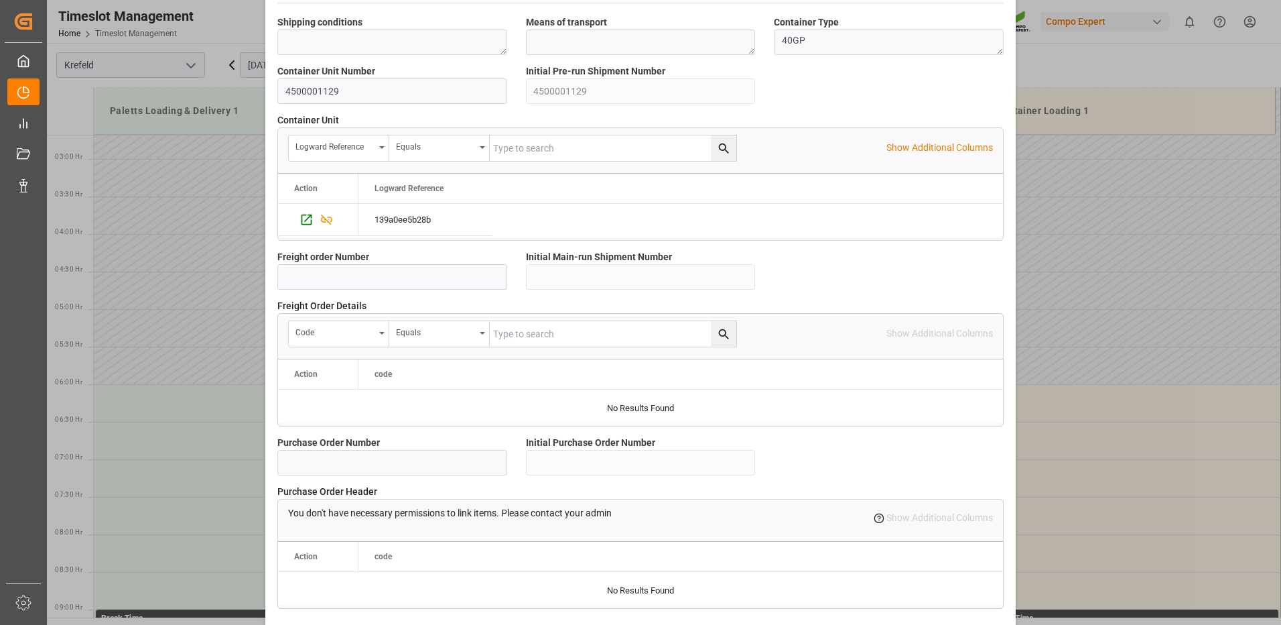
scroll to position [1143, 0]
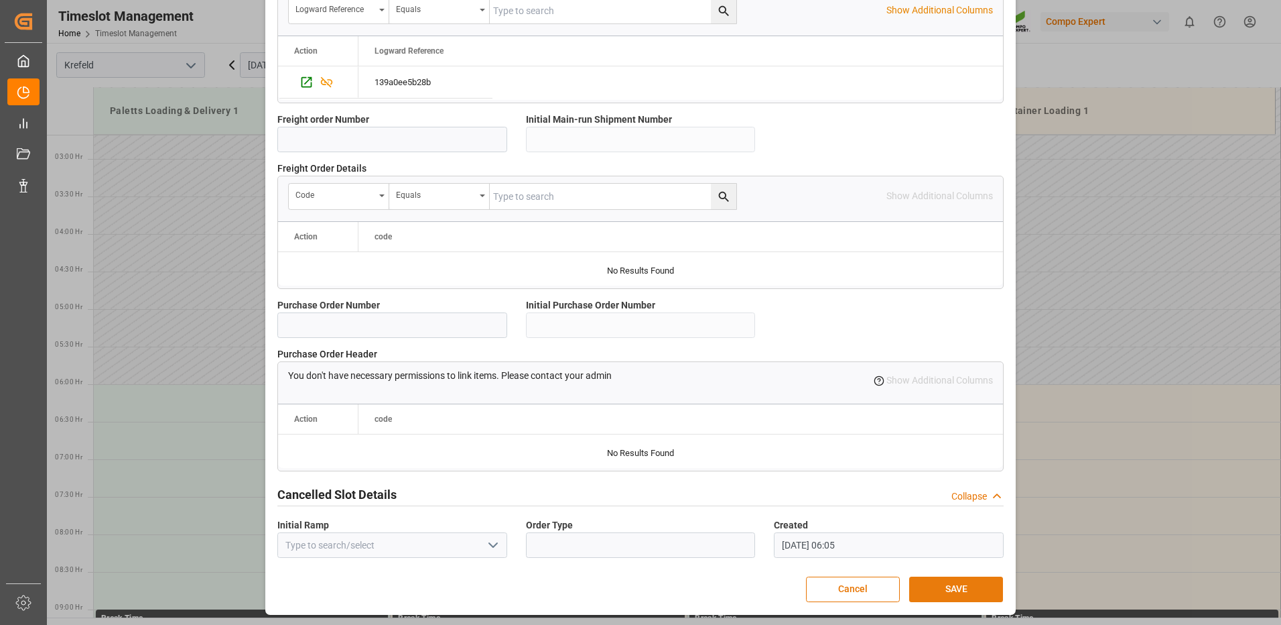
click at [940, 579] on button "SAVE" at bounding box center [956, 588] width 94 height 25
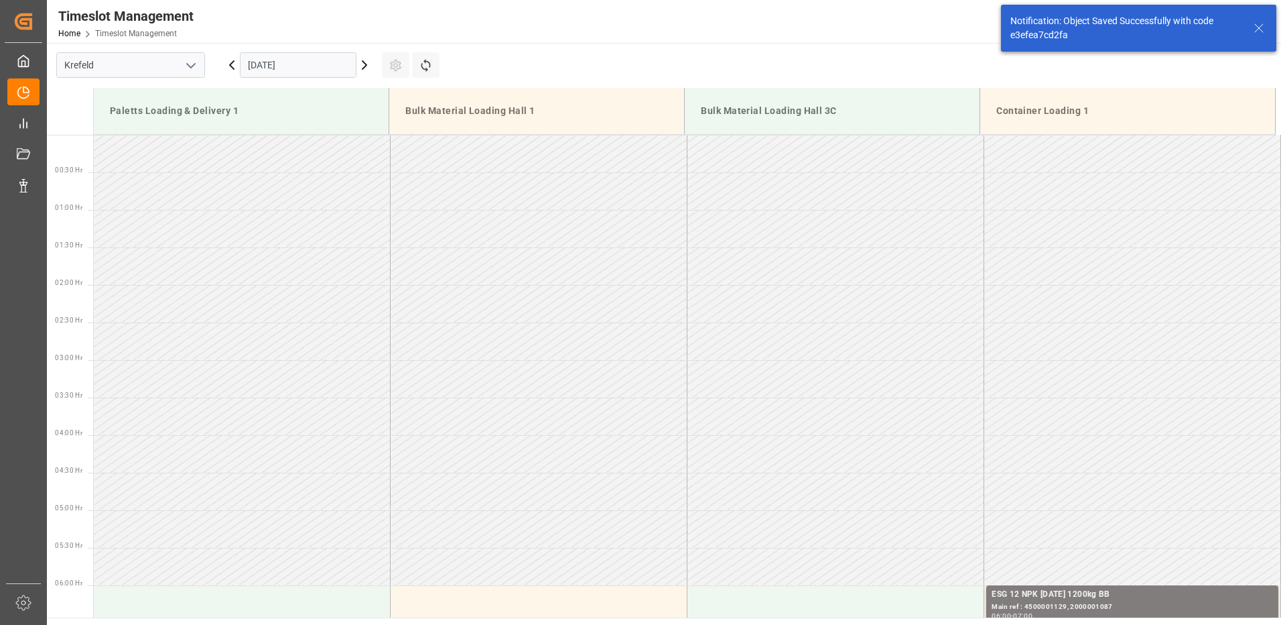
scroll to position [367, 0]
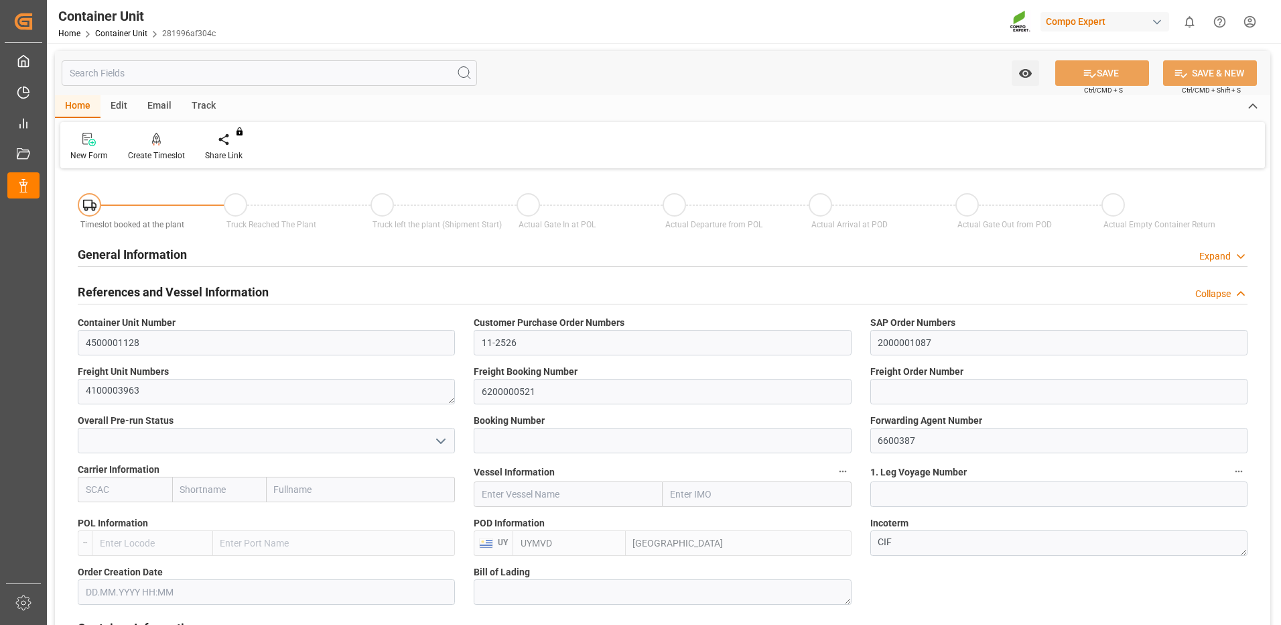
type input "UYMVD"
type input "5"
type input "0"
type input "5"
type input "0"
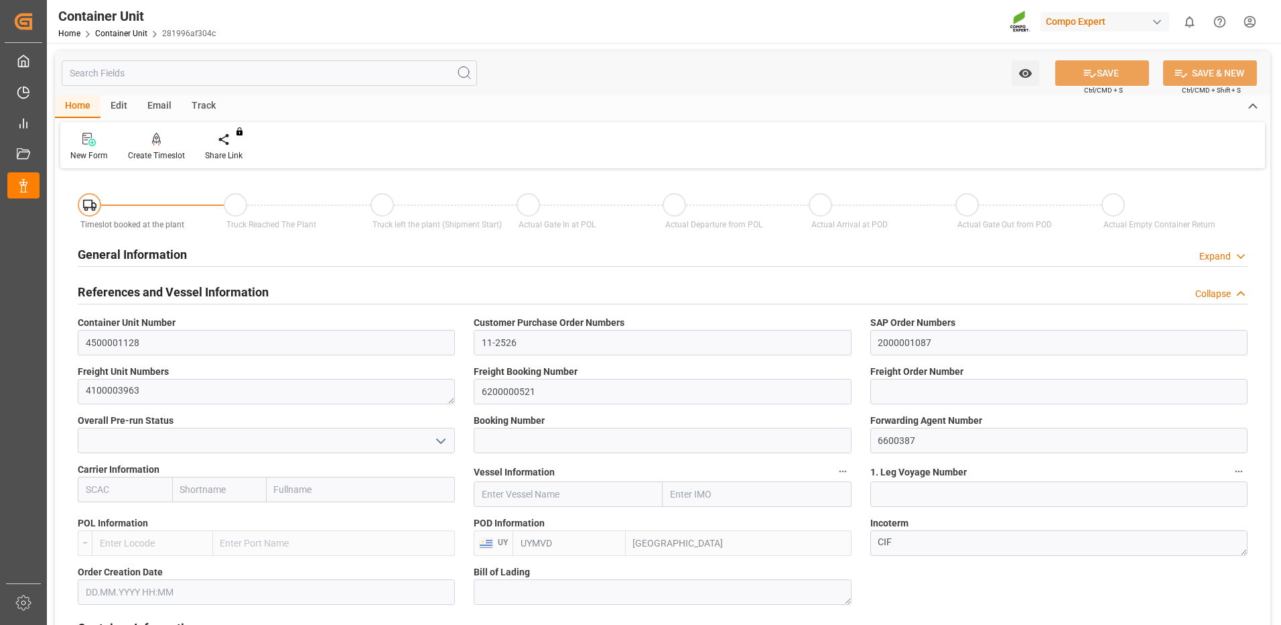
type input "0"
type input "24600"
type input "08.09.2025"
click at [142, 149] on div "Create Timeslot" at bounding box center [156, 146] width 77 height 29
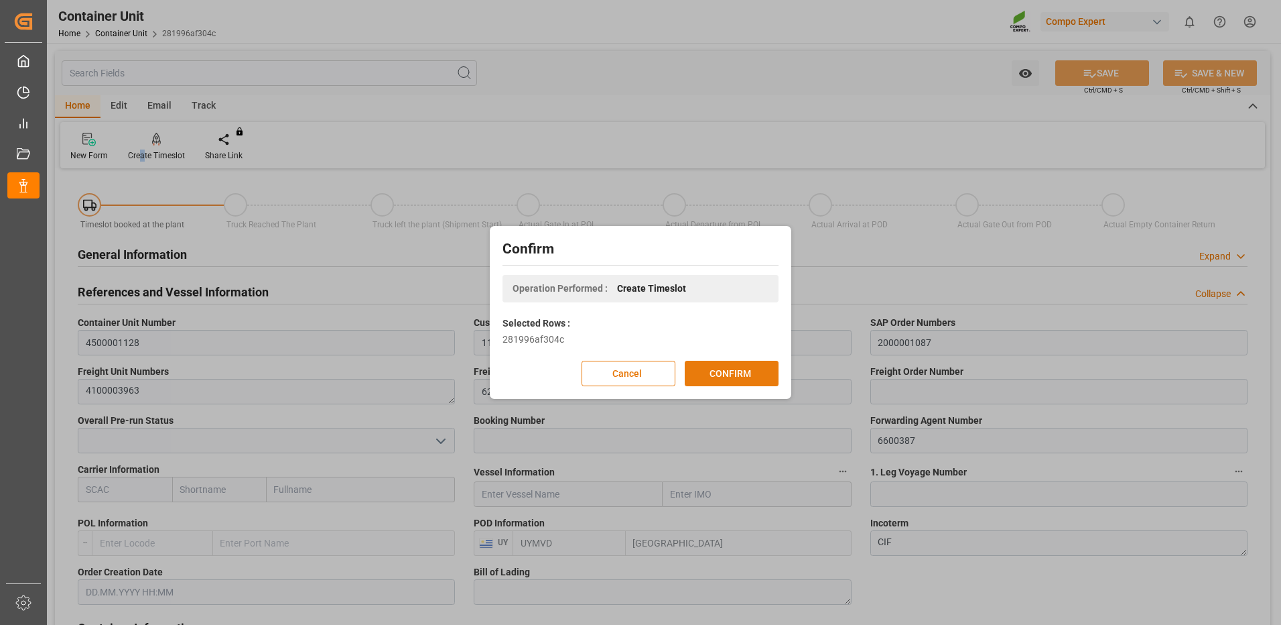
click at [711, 369] on button "CONFIRM" at bounding box center [732, 373] width 94 height 25
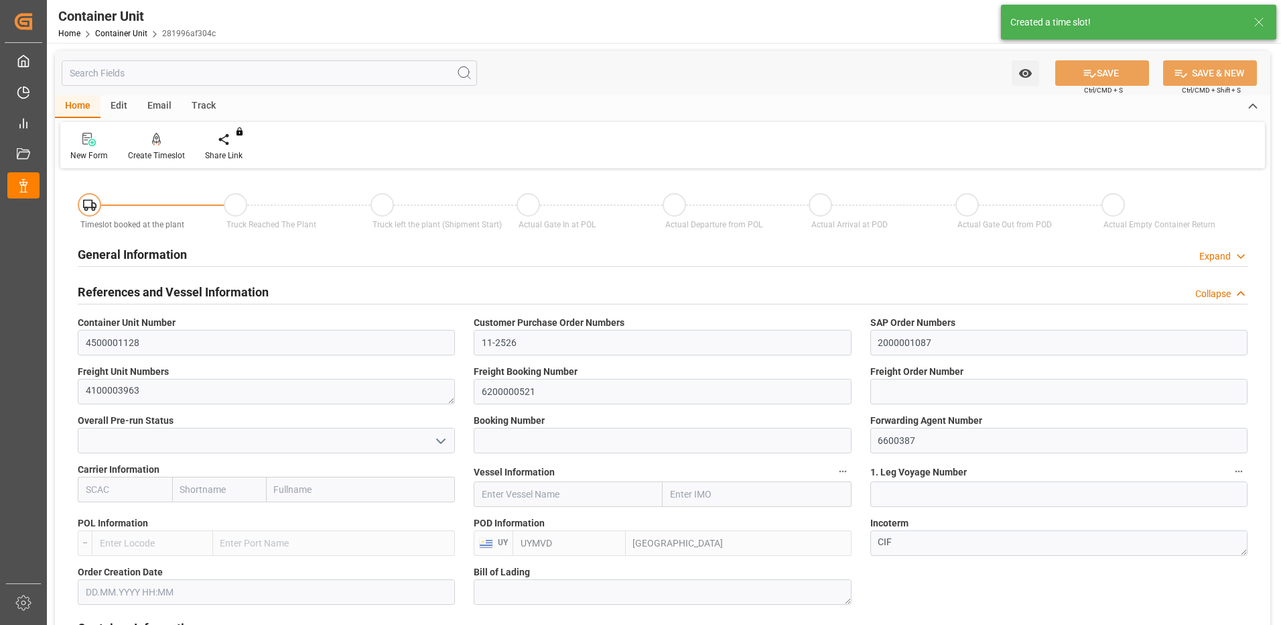
type input "UYMVD"
type input "5"
type input "0"
type input "5"
type input "0"
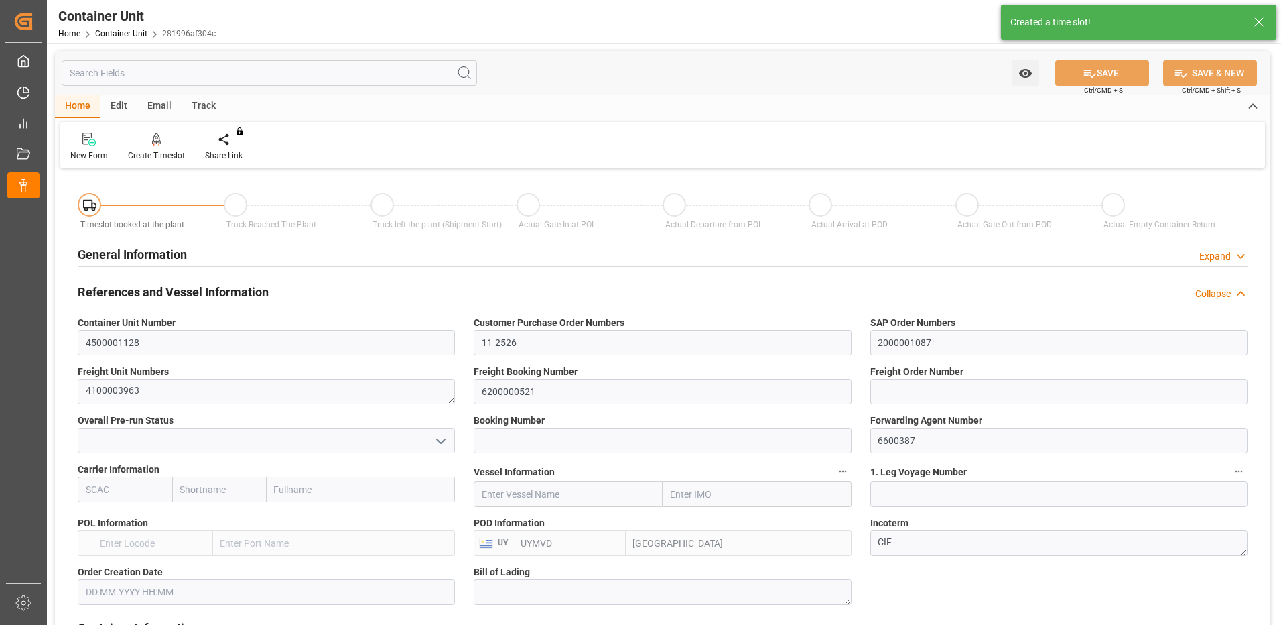
type input "0"
type input "24600"
type input "08.09.2025"
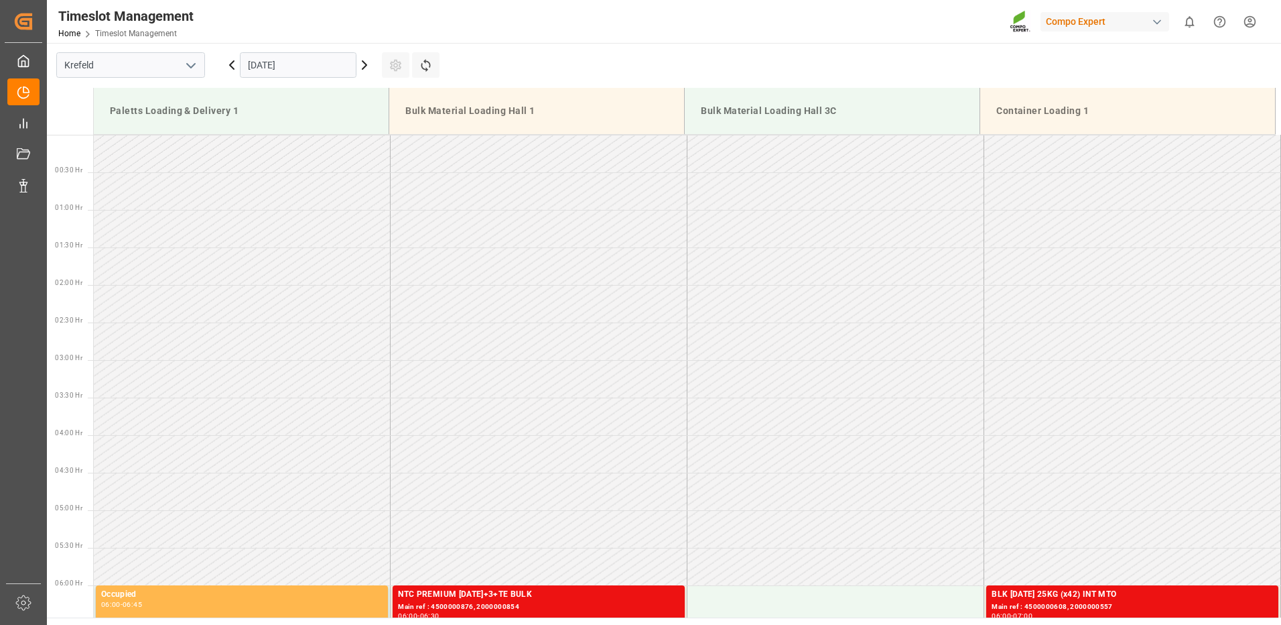
scroll to position [517, 0]
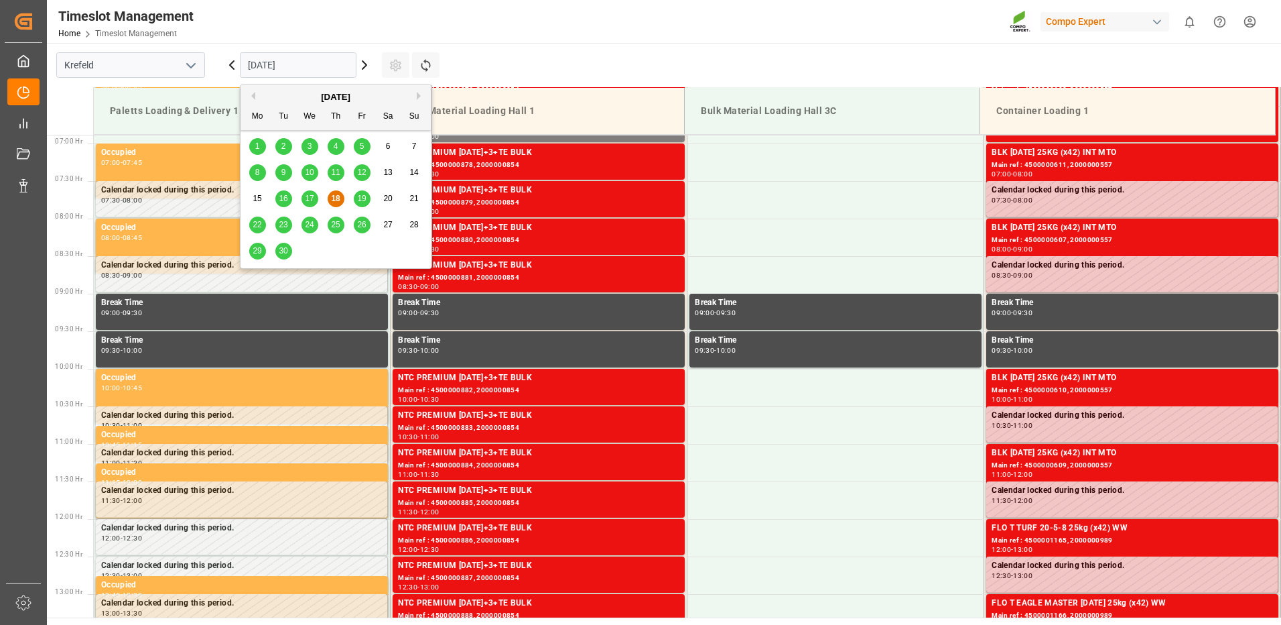
click at [259, 68] on input "[DATE]" at bounding box center [298, 64] width 117 height 25
click at [418, 96] on button "Next Month" at bounding box center [421, 96] width 8 height 8
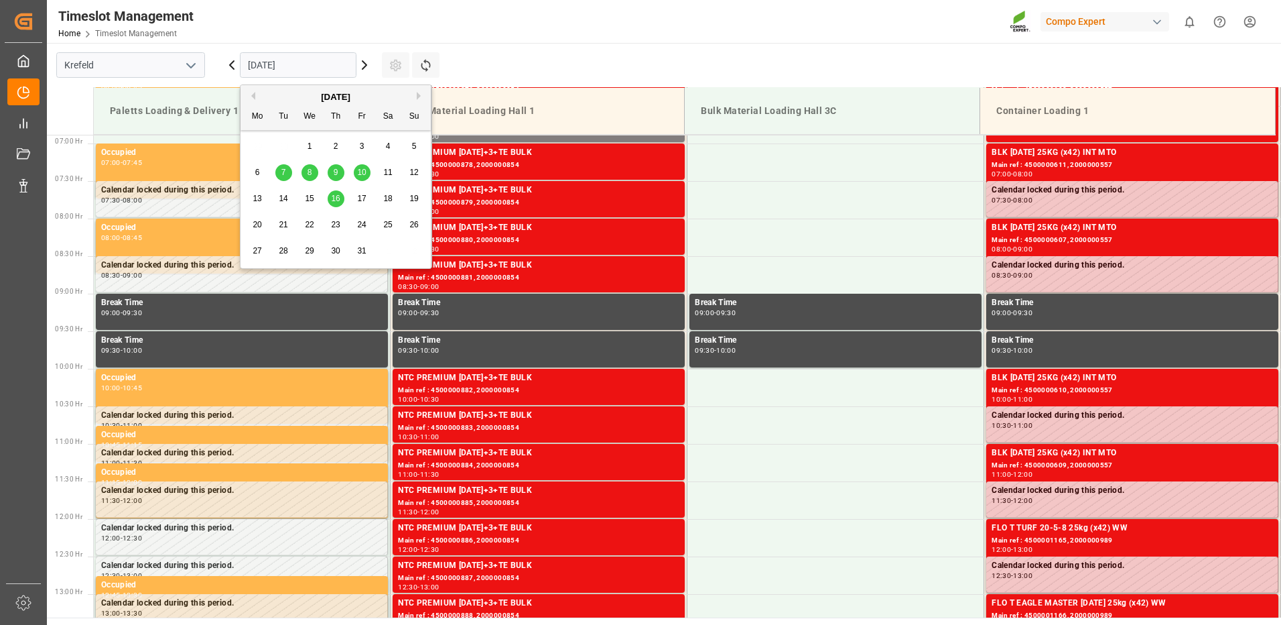
click at [332, 168] on div "9" at bounding box center [336, 173] width 17 height 16
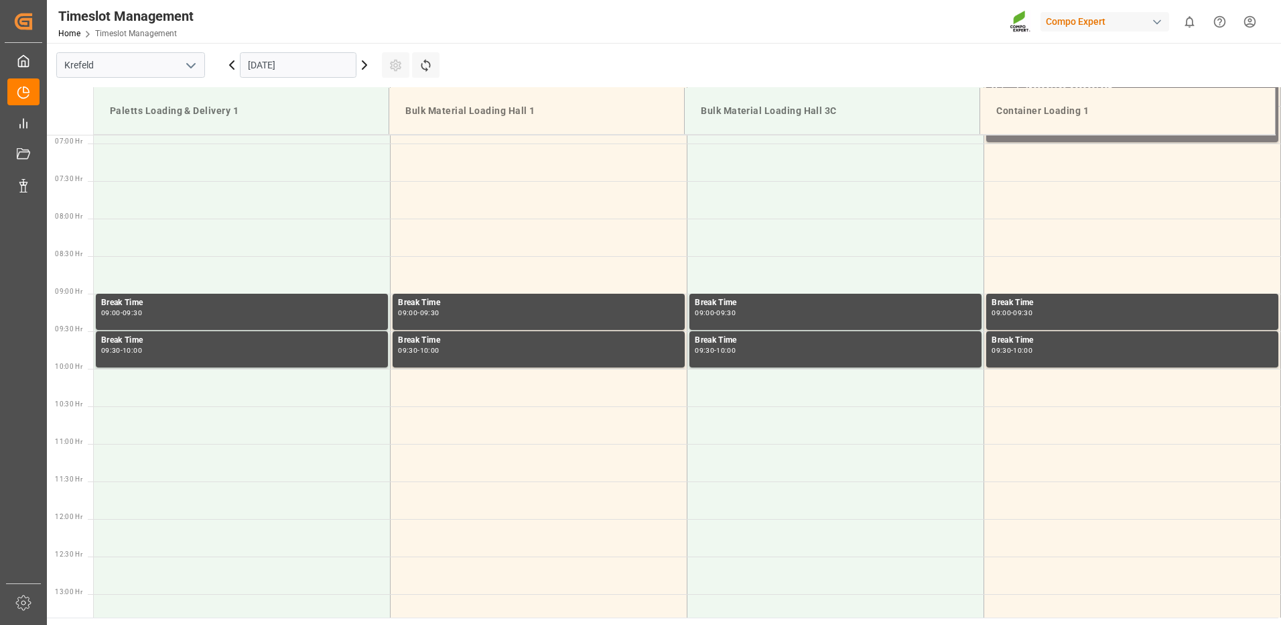
scroll to position [249, 0]
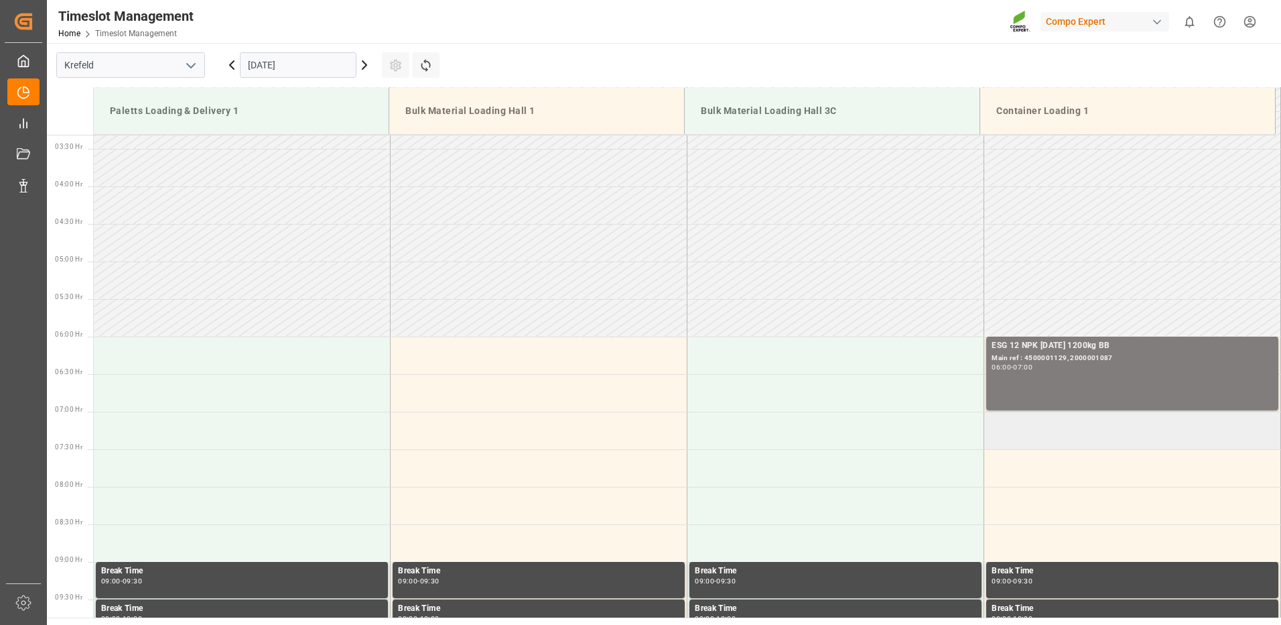
click at [997, 438] on td at bounding box center [1132, 430] width 297 height 38
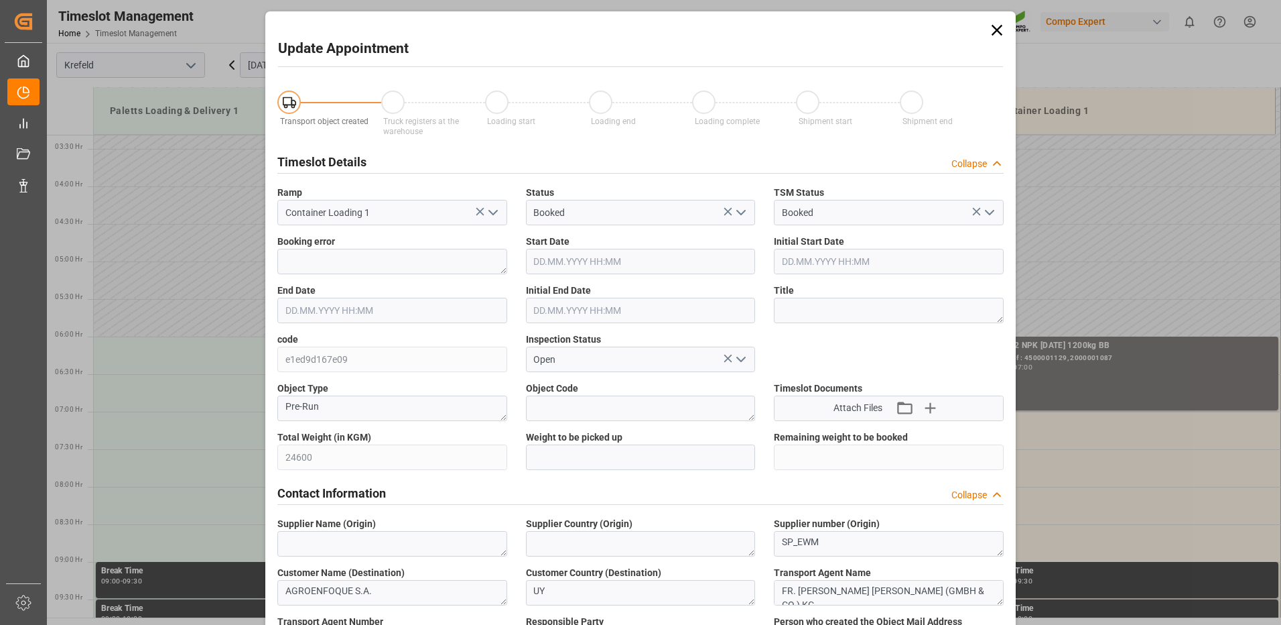
type input "24600"
type input "0"
type input "[DATE] 07:00"
type input "[DATE] 07:30"
type input "[DATE] 06:06"
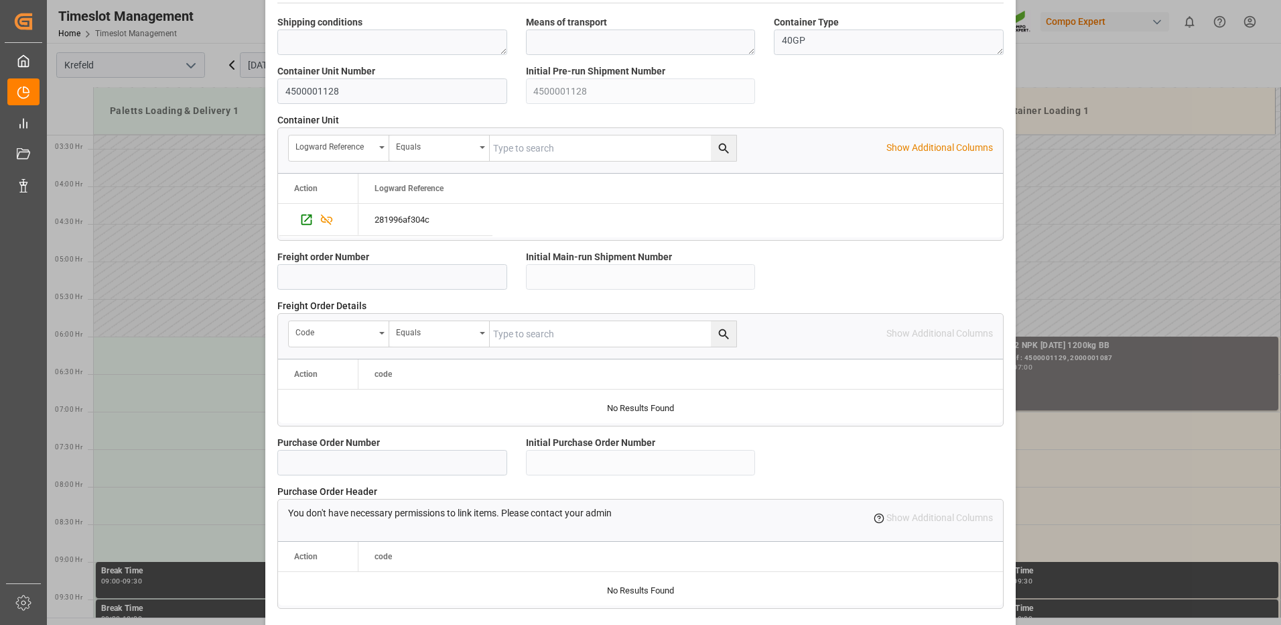
scroll to position [1143, 0]
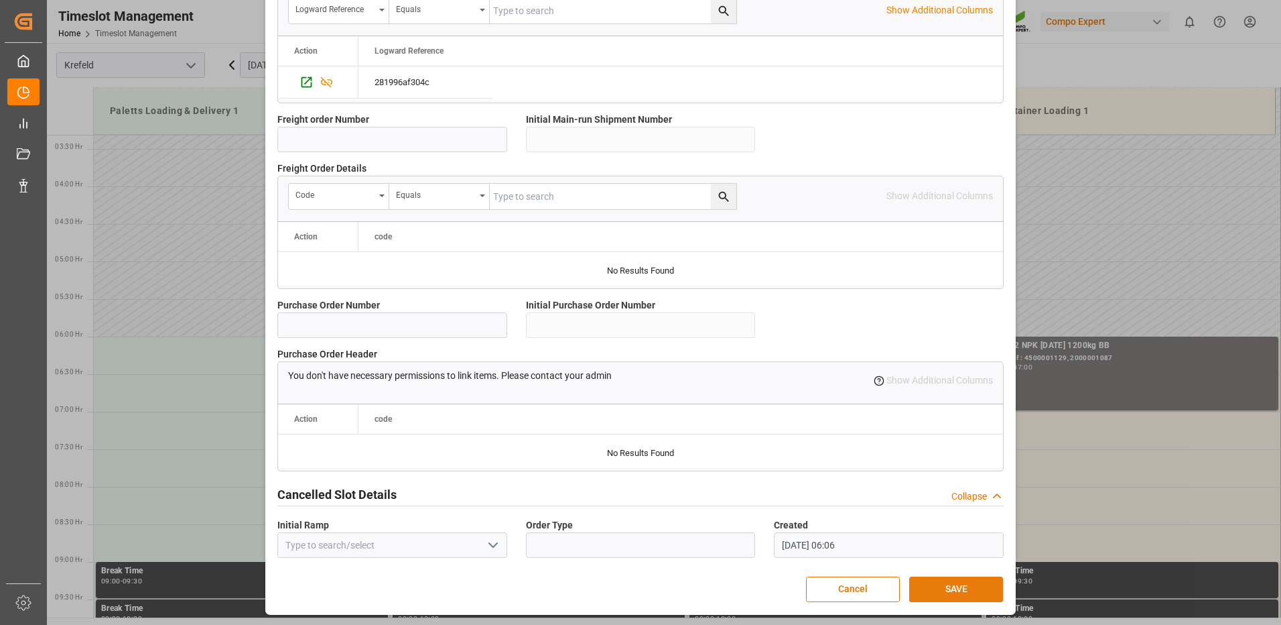
click at [960, 591] on button "SAVE" at bounding box center [956, 588] width 94 height 25
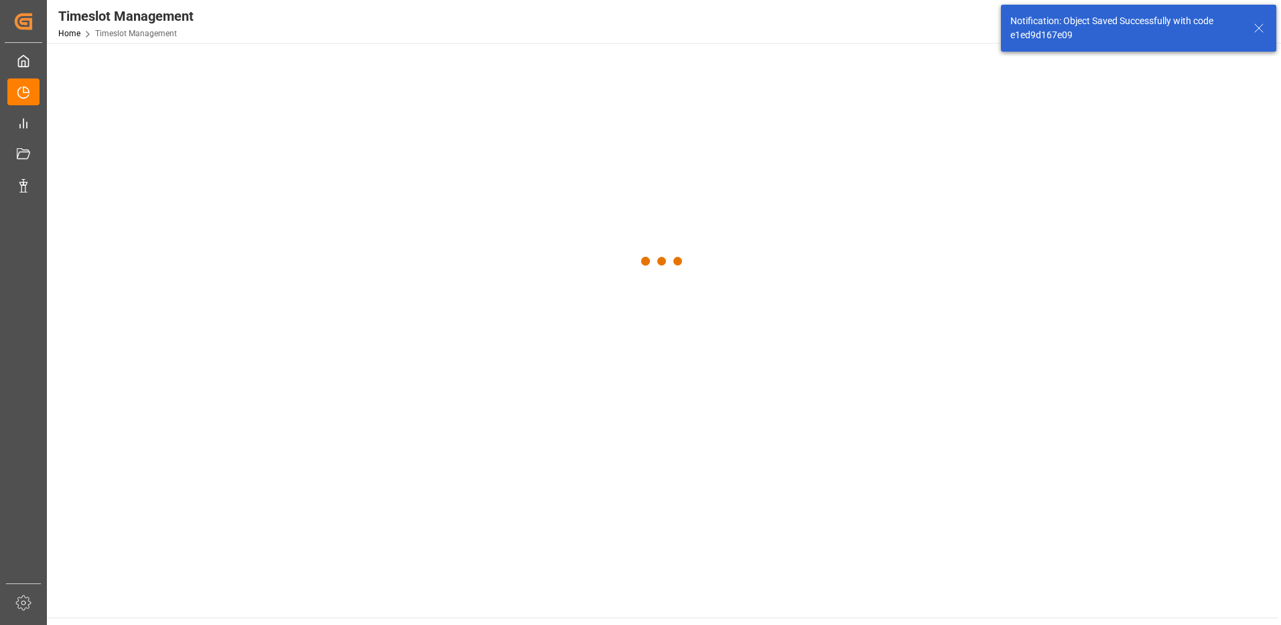
click at [934, 592] on main at bounding box center [663, 330] width 1232 height 574
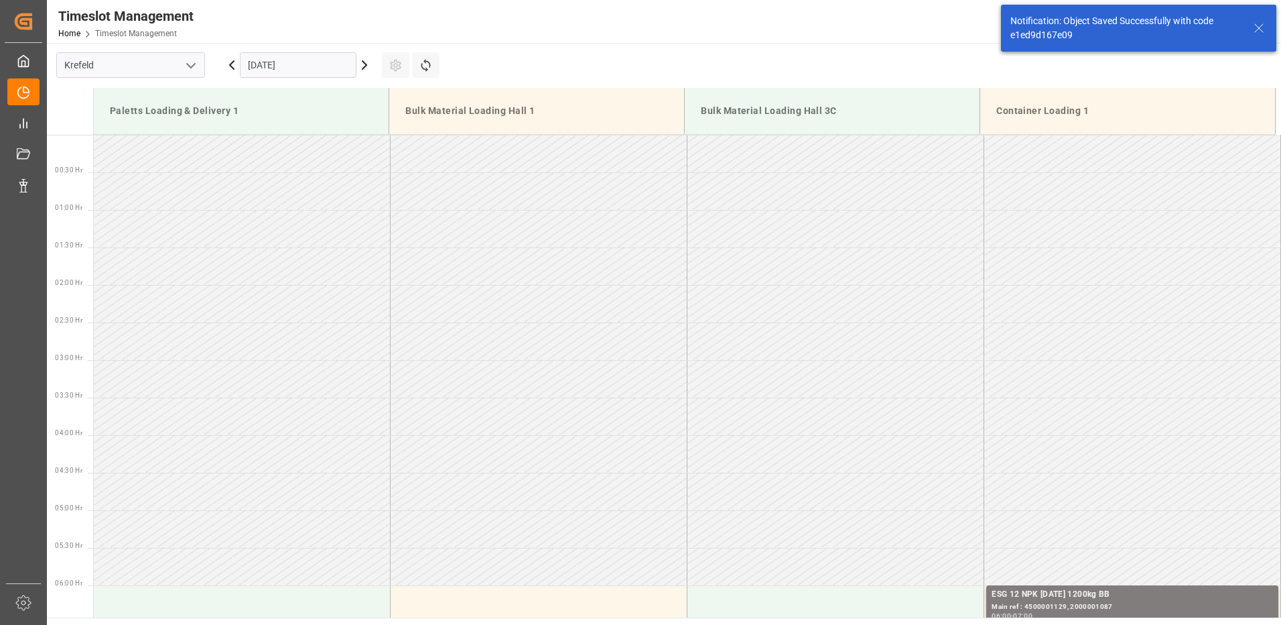
scroll to position [442, 0]
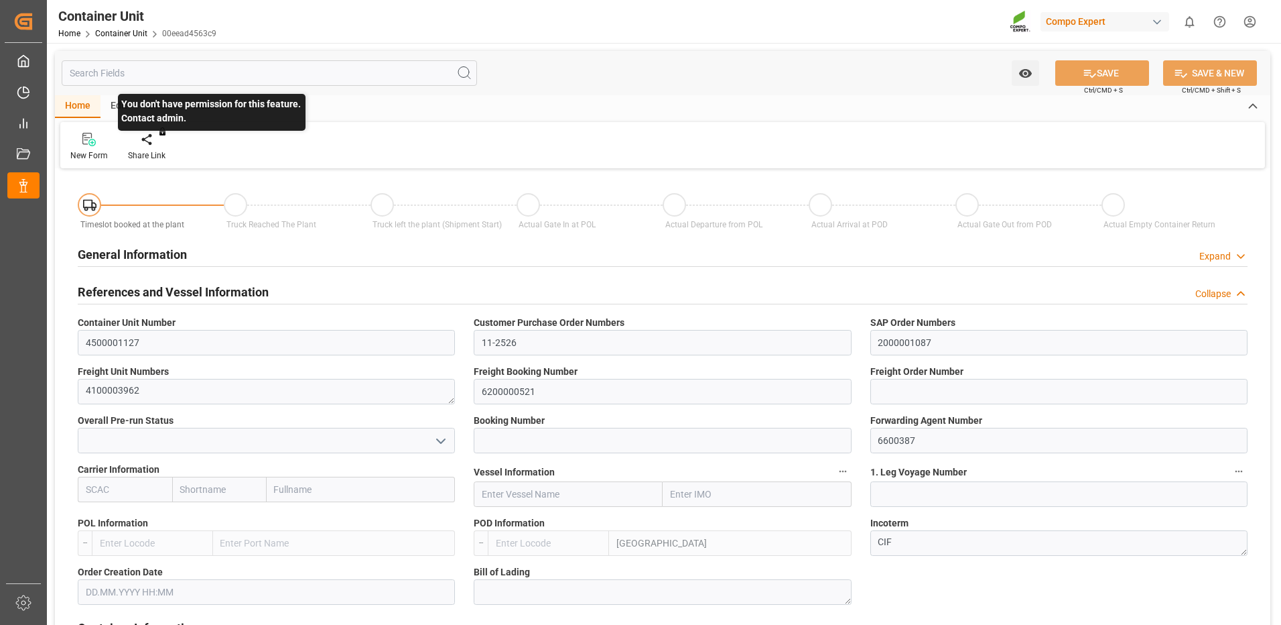
type input "UYMVD"
type input "5"
type input "0"
type input "5"
type input "0"
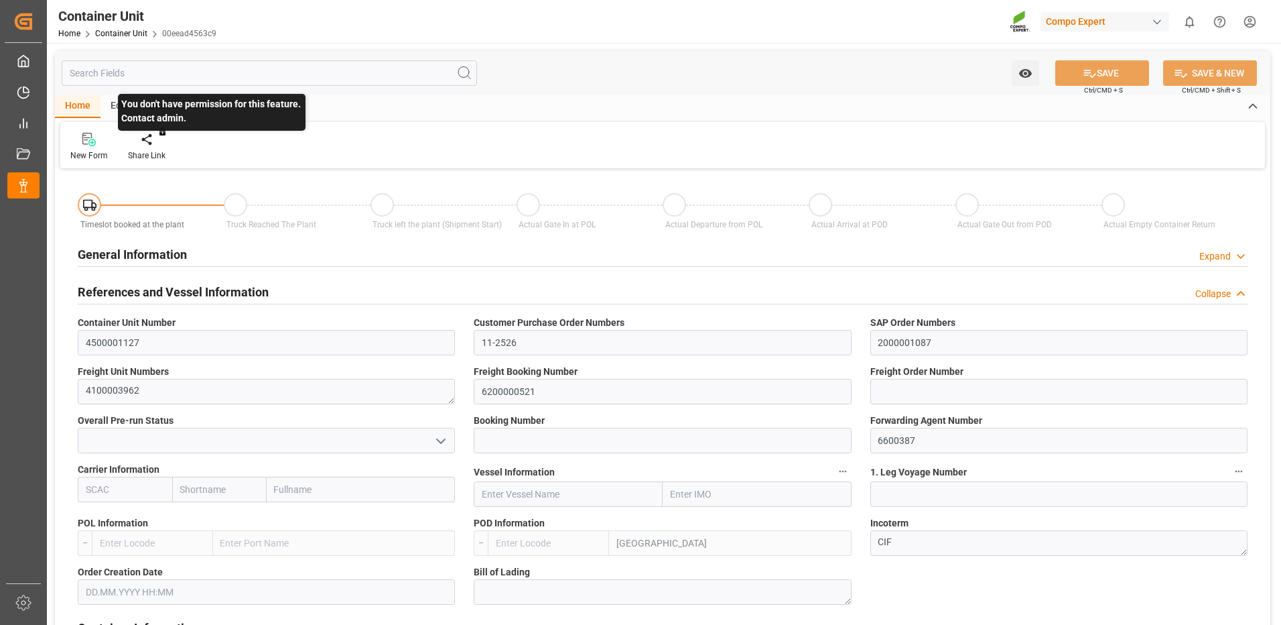
type input "0"
type input "24600"
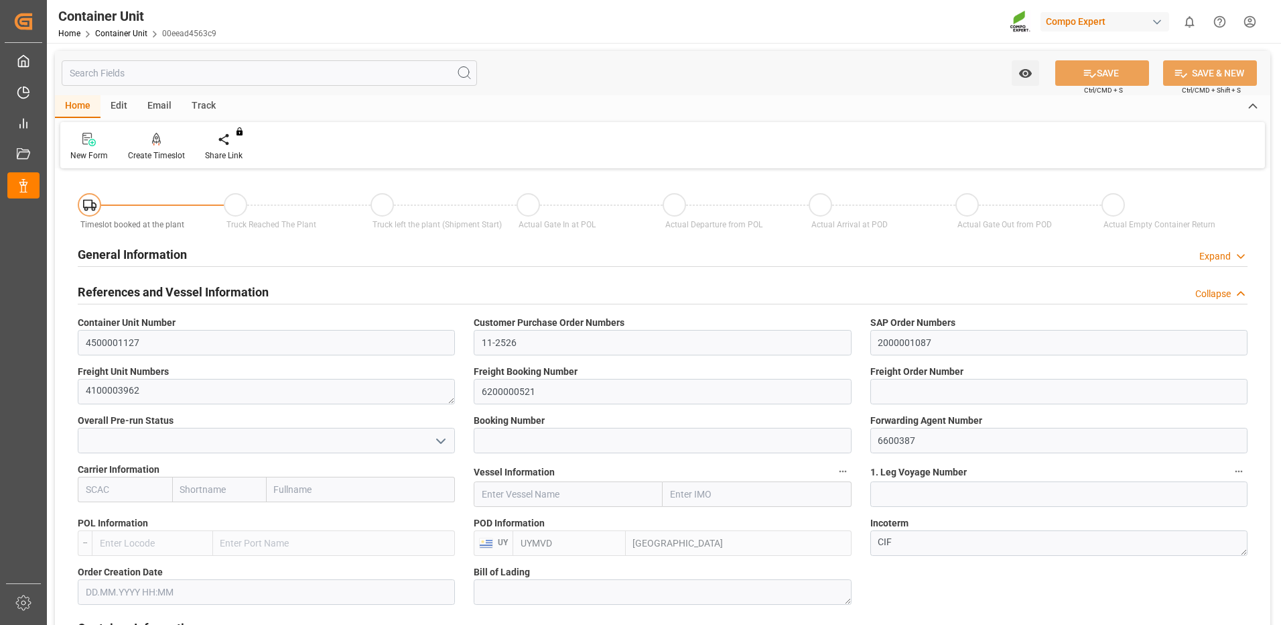
type input "[DATE]"
click at [158, 146] on icon at bounding box center [156, 145] width 6 height 3
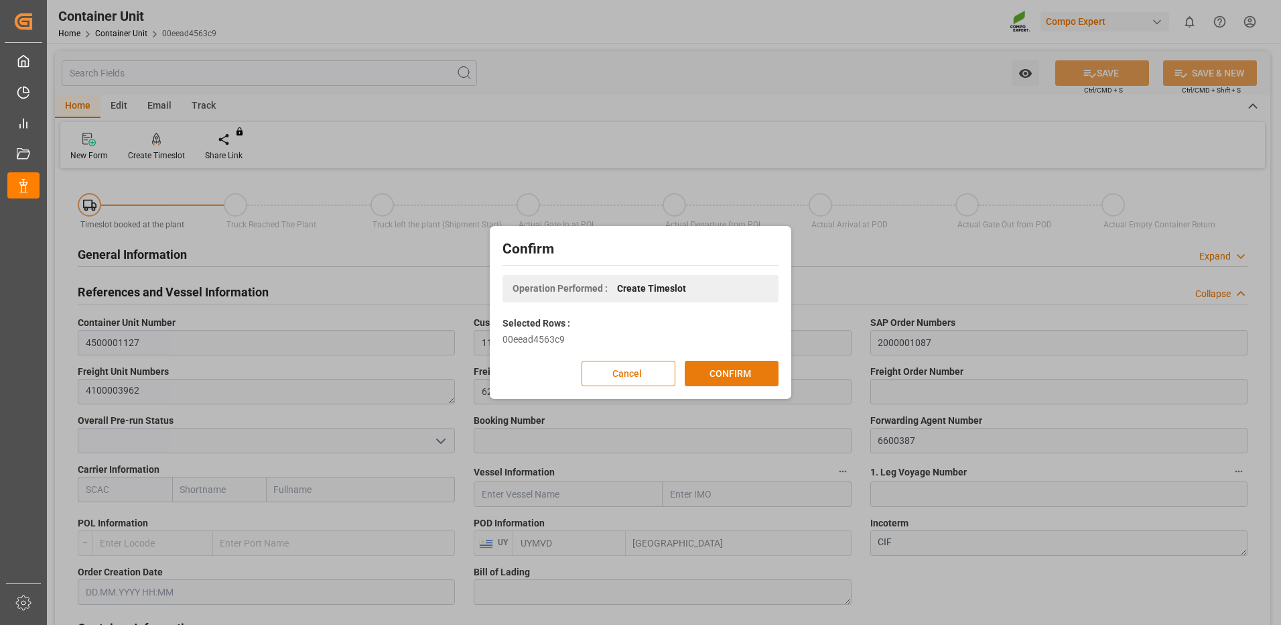
click at [744, 373] on button "CONFIRM" at bounding box center [732, 373] width 94 height 25
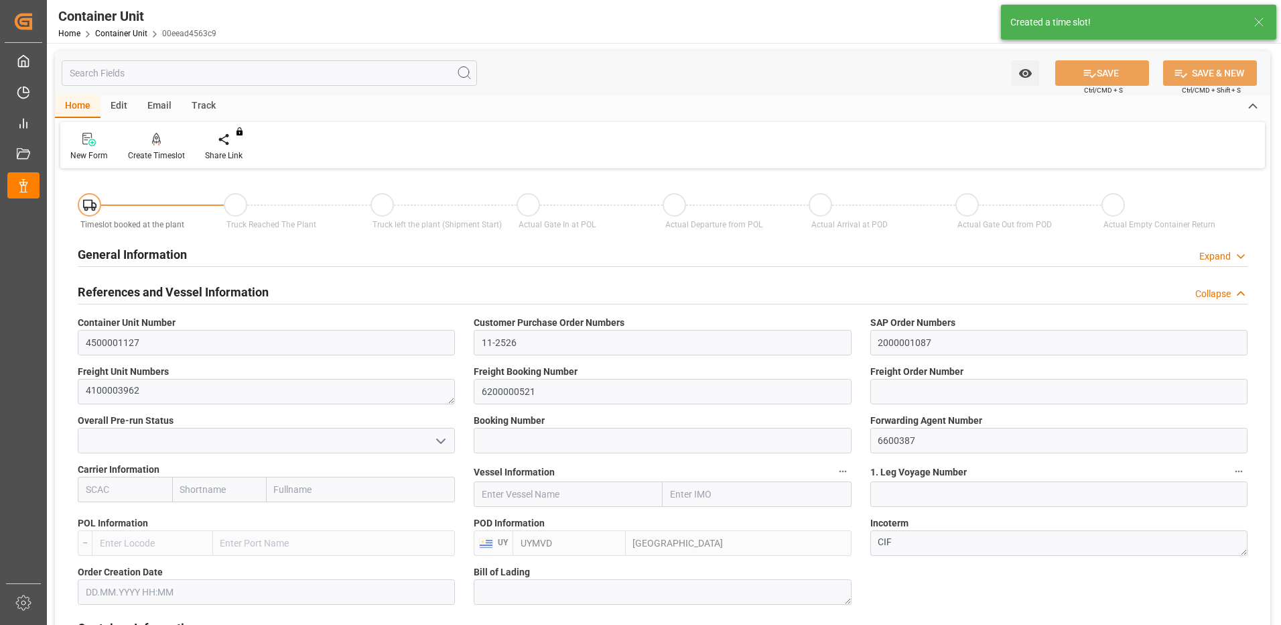
type input "UYMVD"
type input "5"
type input "0"
type input "5"
type input "0"
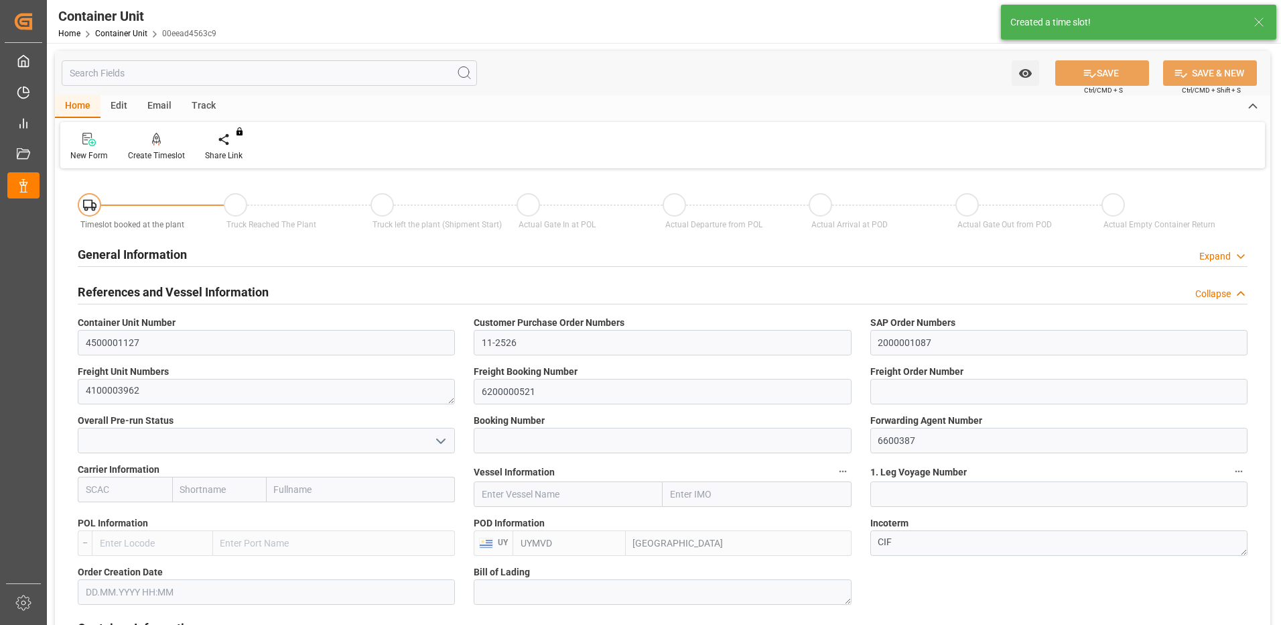
type input "0"
type input "24600"
type input "08.09.2025"
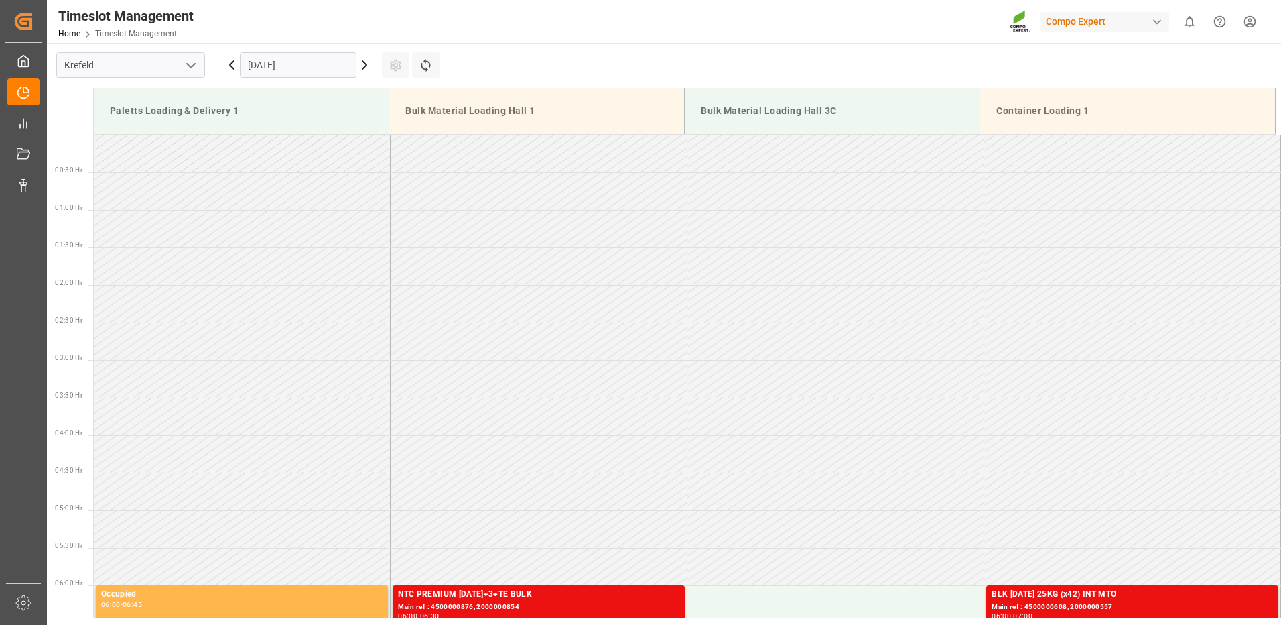
scroll to position [517, 0]
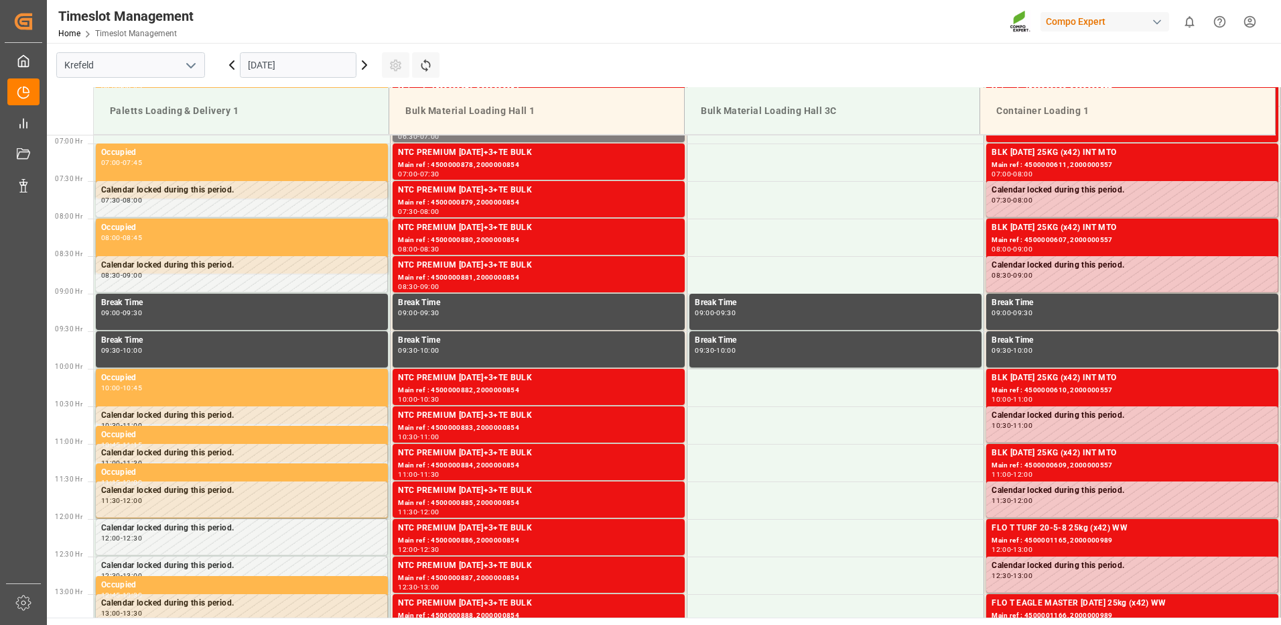
click at [310, 68] on input "[DATE]" at bounding box center [298, 64] width 117 height 25
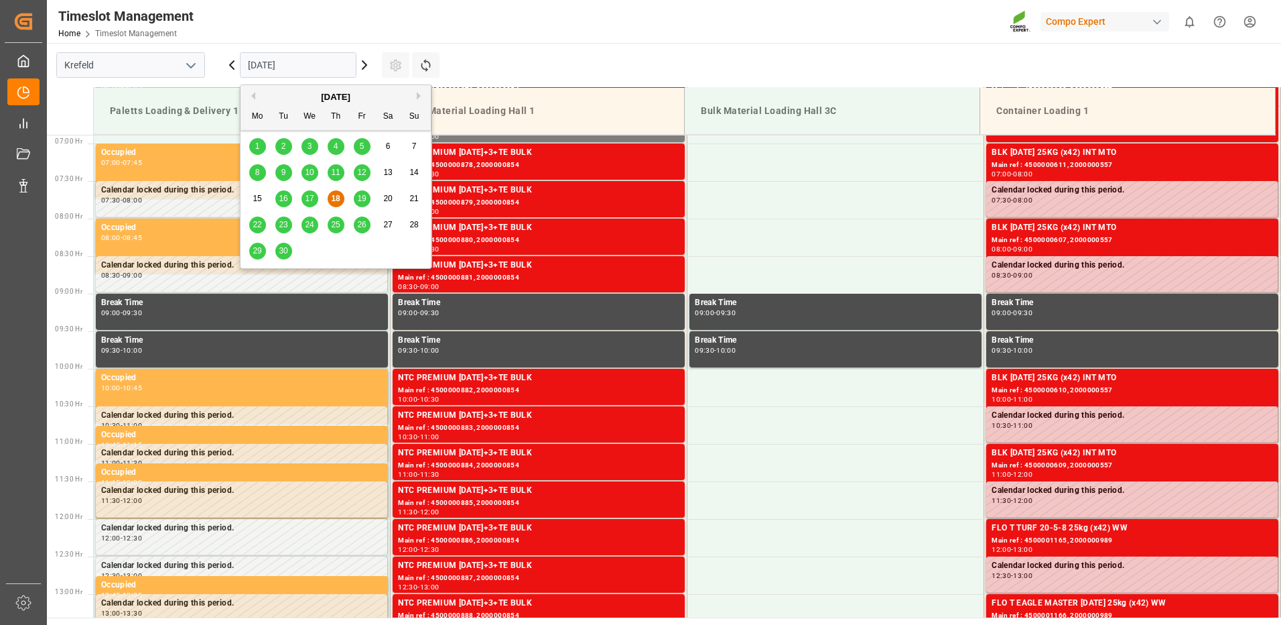
click at [423, 97] on button "Next Month" at bounding box center [421, 96] width 8 height 8
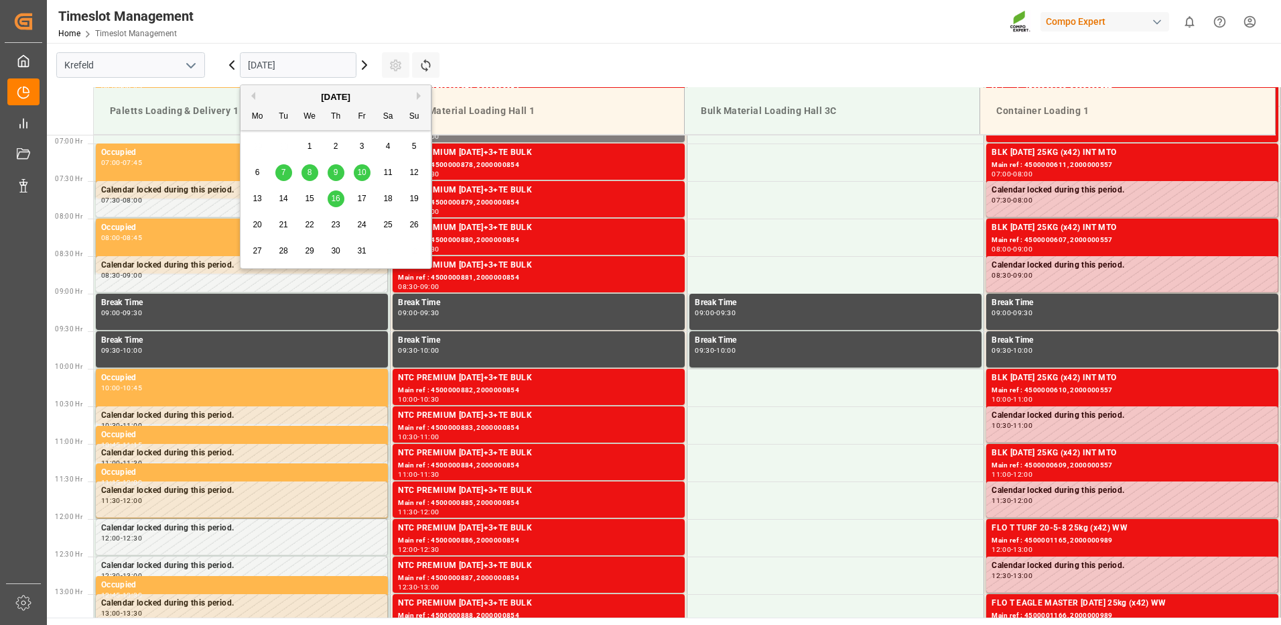
click at [332, 171] on div "9" at bounding box center [336, 173] width 17 height 16
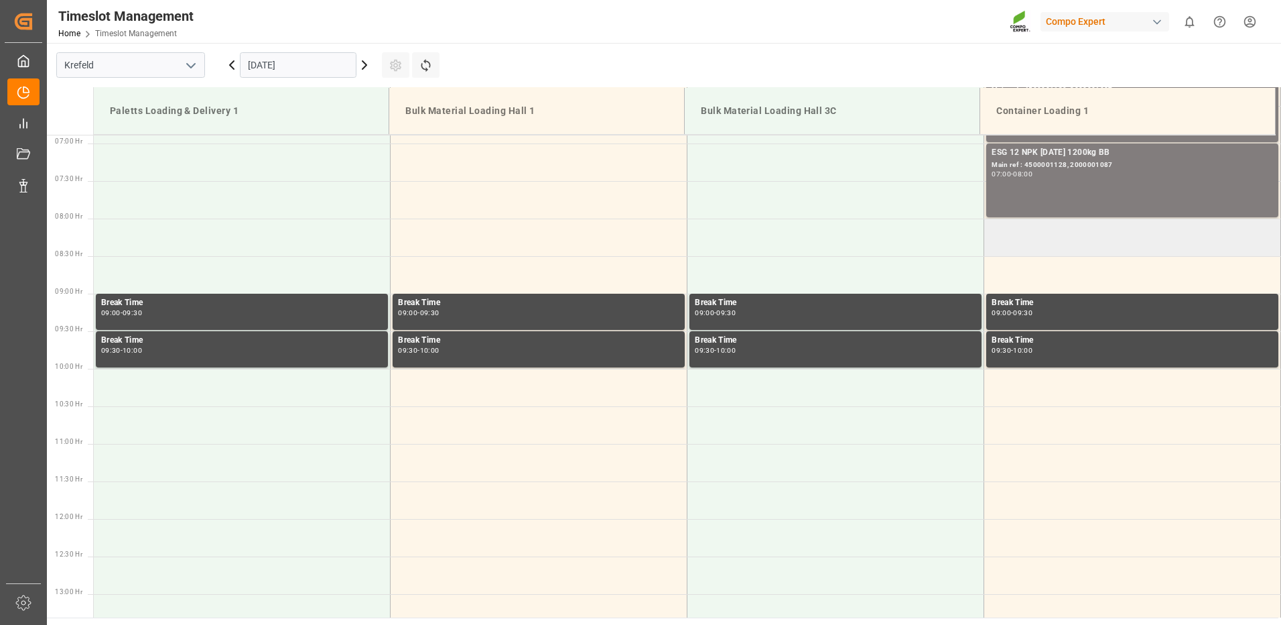
click at [997, 233] on td at bounding box center [1132, 237] width 297 height 38
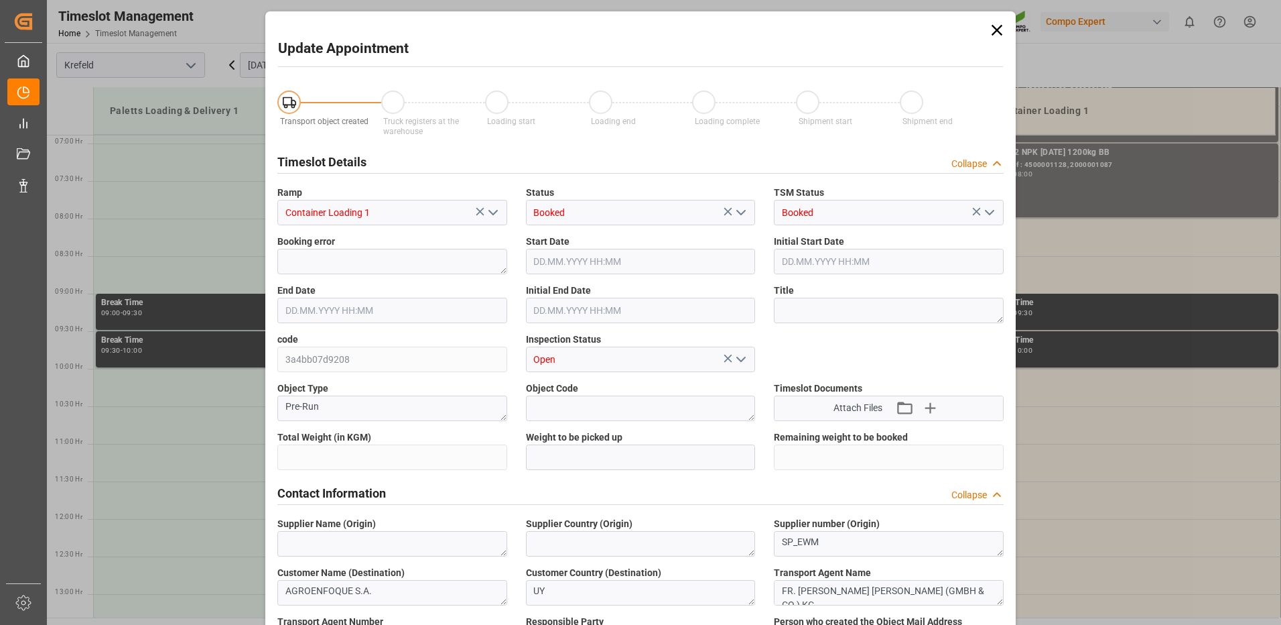
type input "24600"
type input "0"
type input "[DATE] 08:00"
type input "[DATE] 08:30"
type input "18.09.2025 06:07"
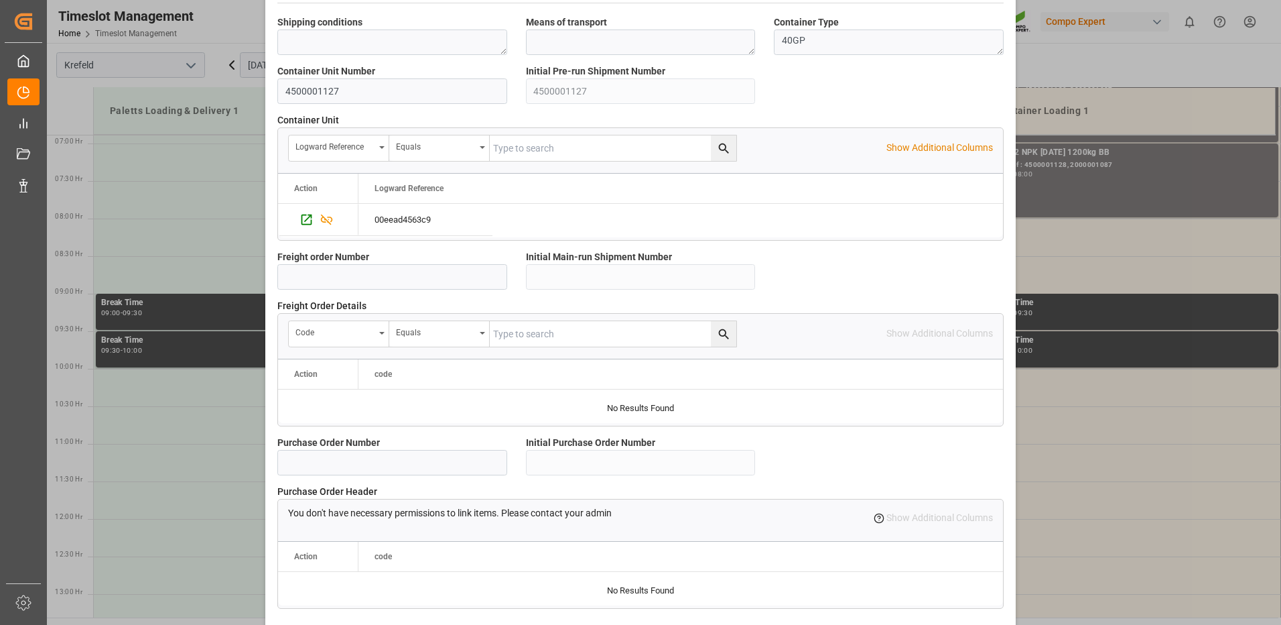
scroll to position [1143, 0]
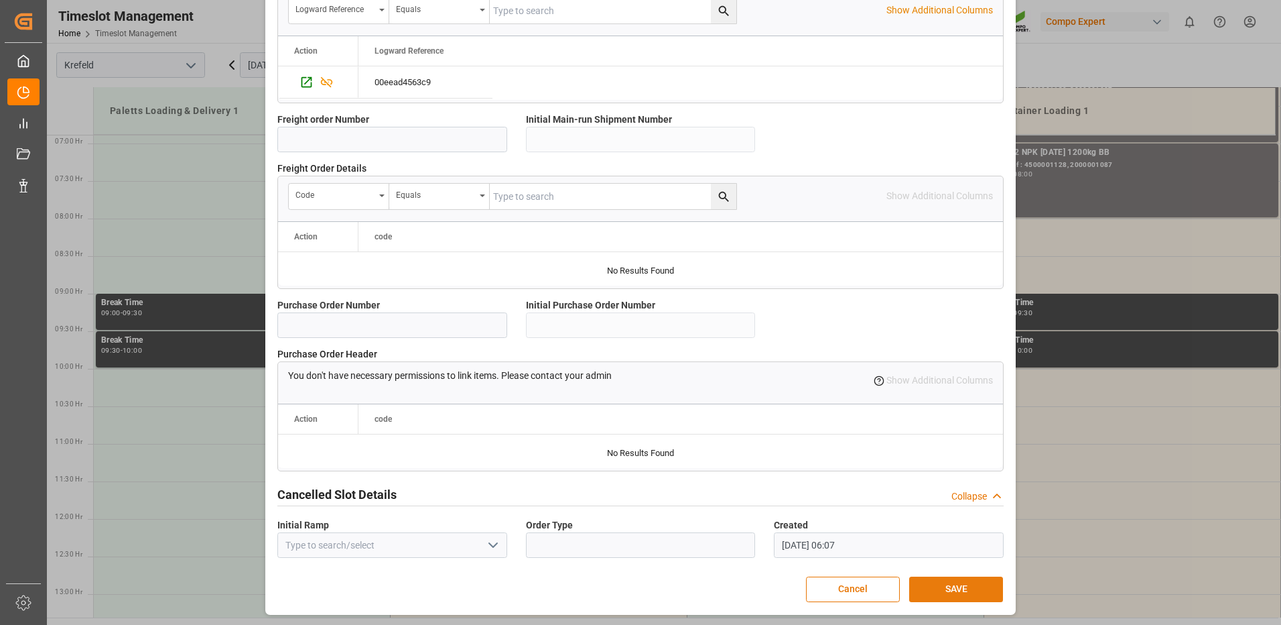
click at [948, 590] on button "SAVE" at bounding box center [956, 588] width 94 height 25
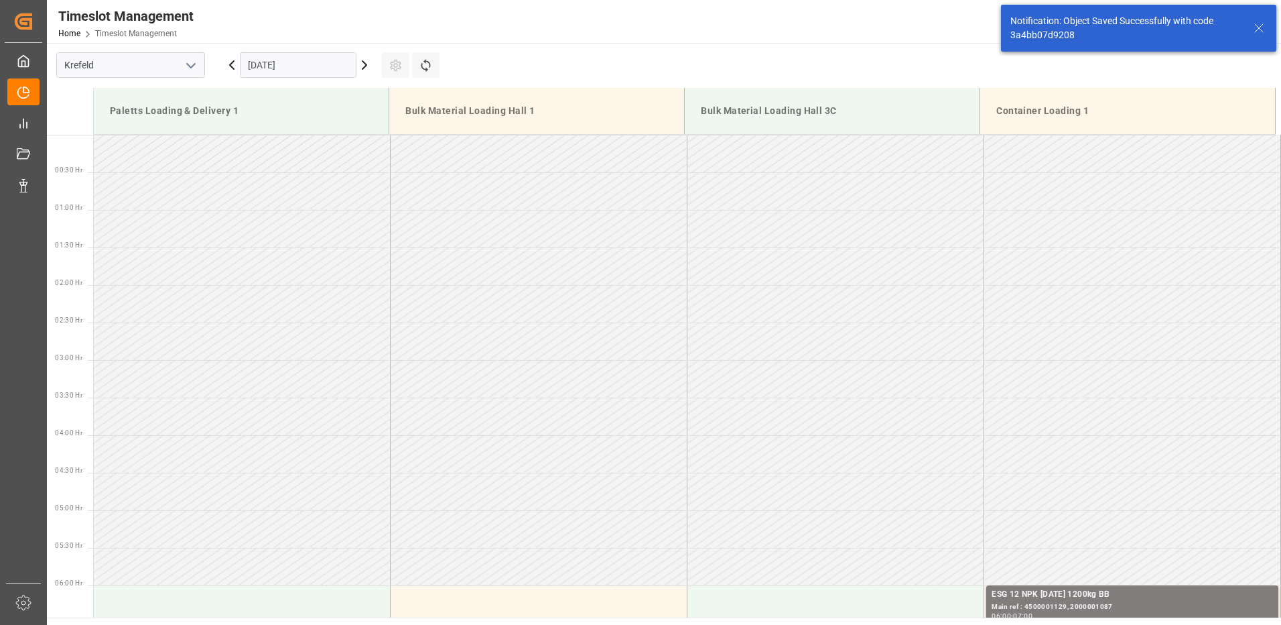
scroll to position [517, 0]
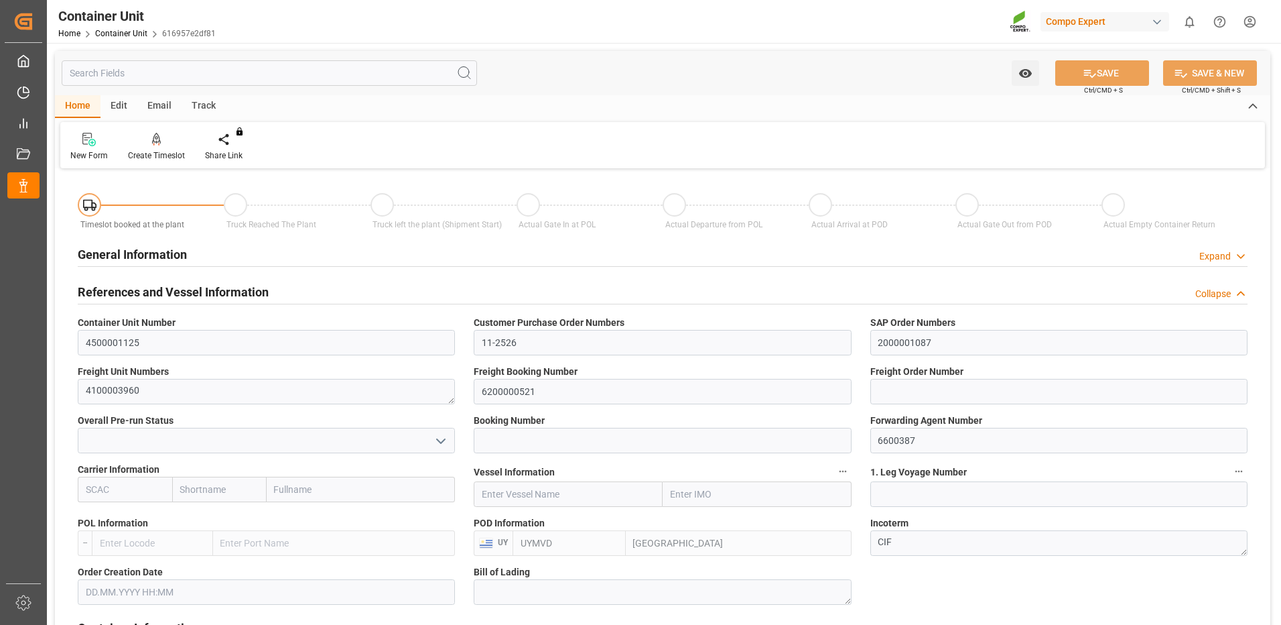
type input "UYMVD"
type input "5"
type input "0"
type input "5"
type input "0"
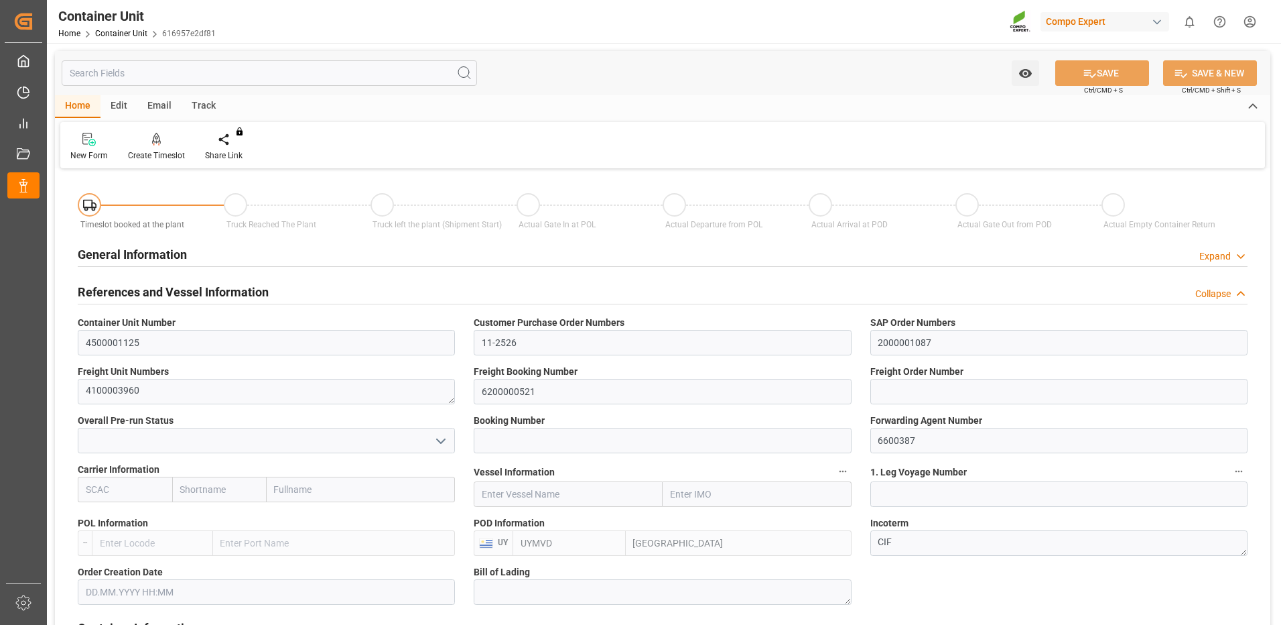
type input "0"
type input "24600"
type input "08.09.2025"
click at [154, 157] on div "Create Timeslot" at bounding box center [156, 155] width 57 height 12
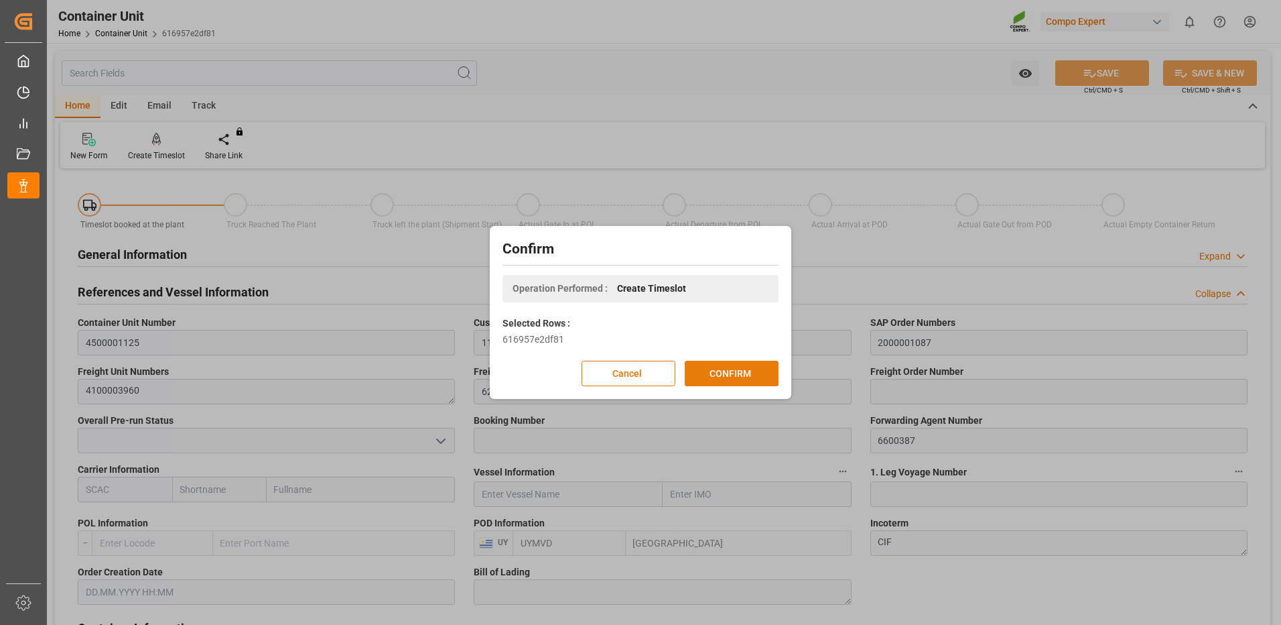
click at [708, 378] on button "CONFIRM" at bounding box center [732, 373] width 94 height 25
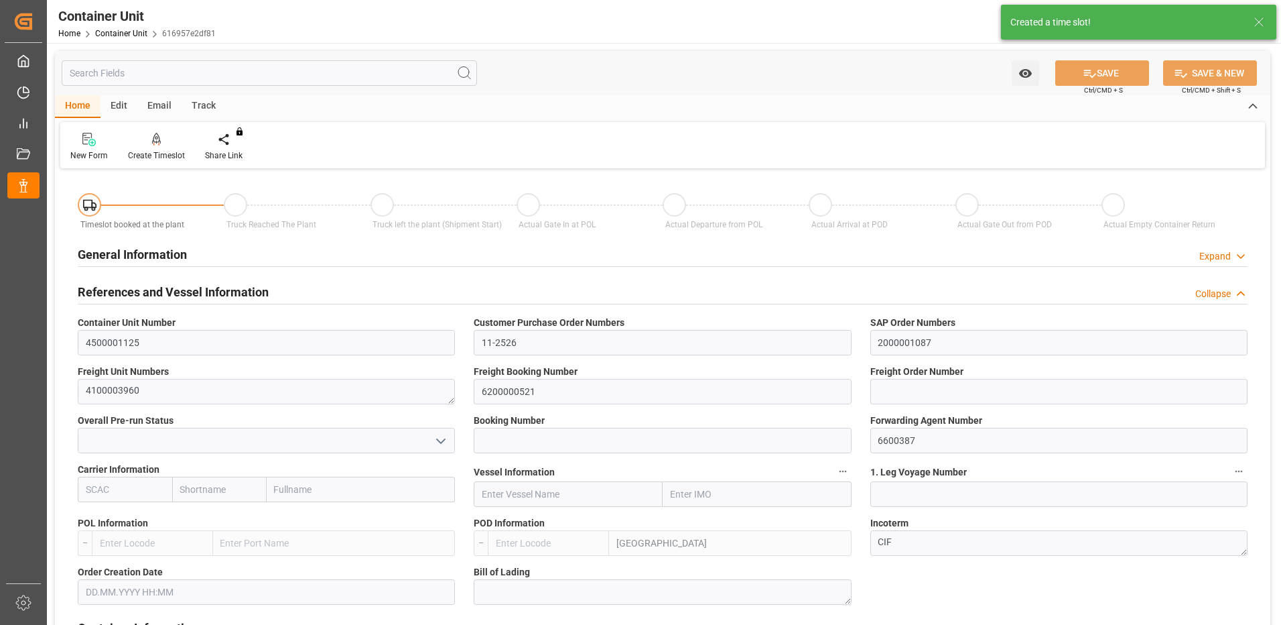
type input "UYMVD"
type input "5"
type input "0"
type input "5"
type input "0"
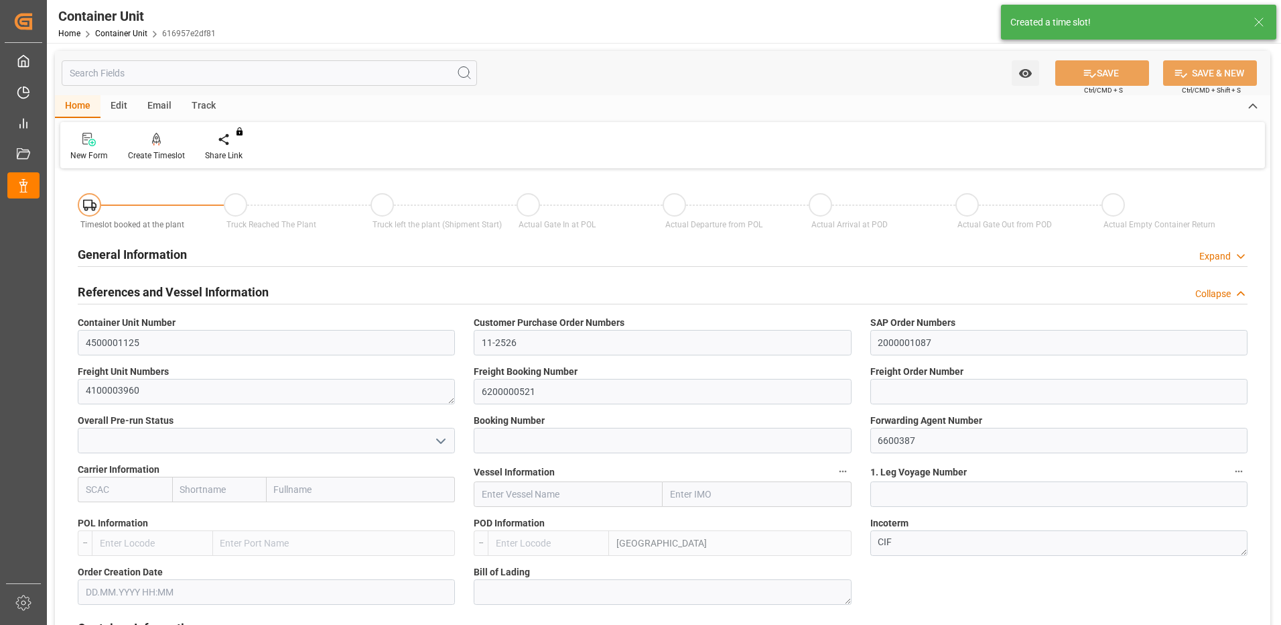
type input "0"
type input "24600"
type input "[DATE]"
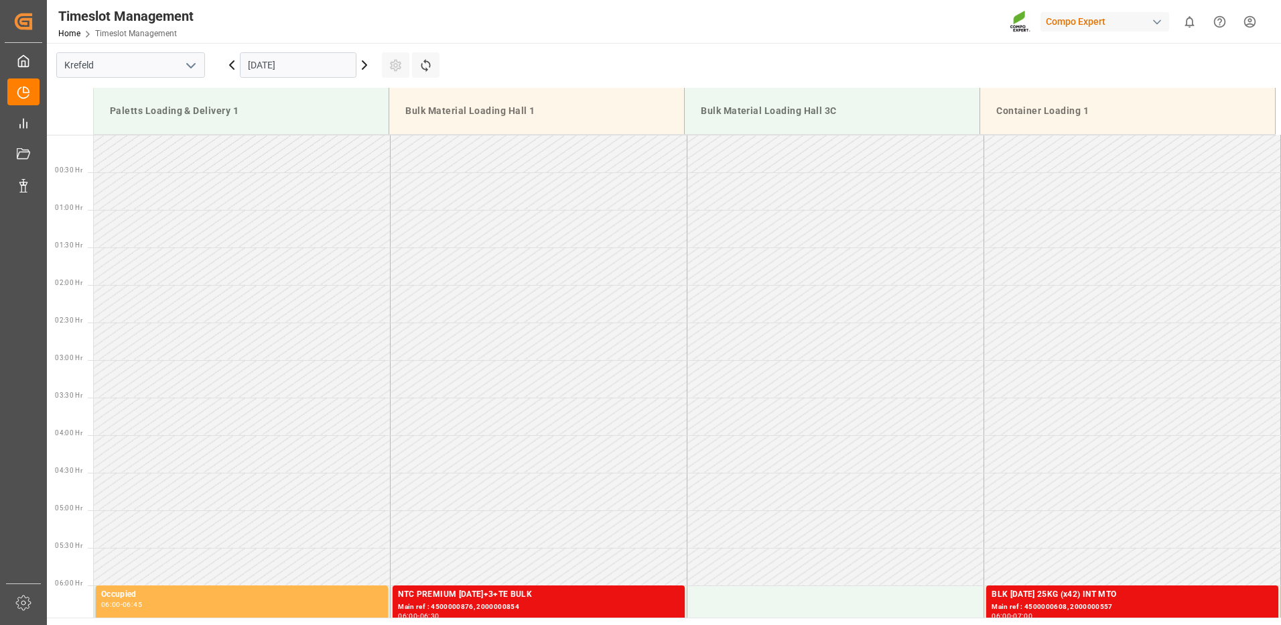
scroll to position [517, 0]
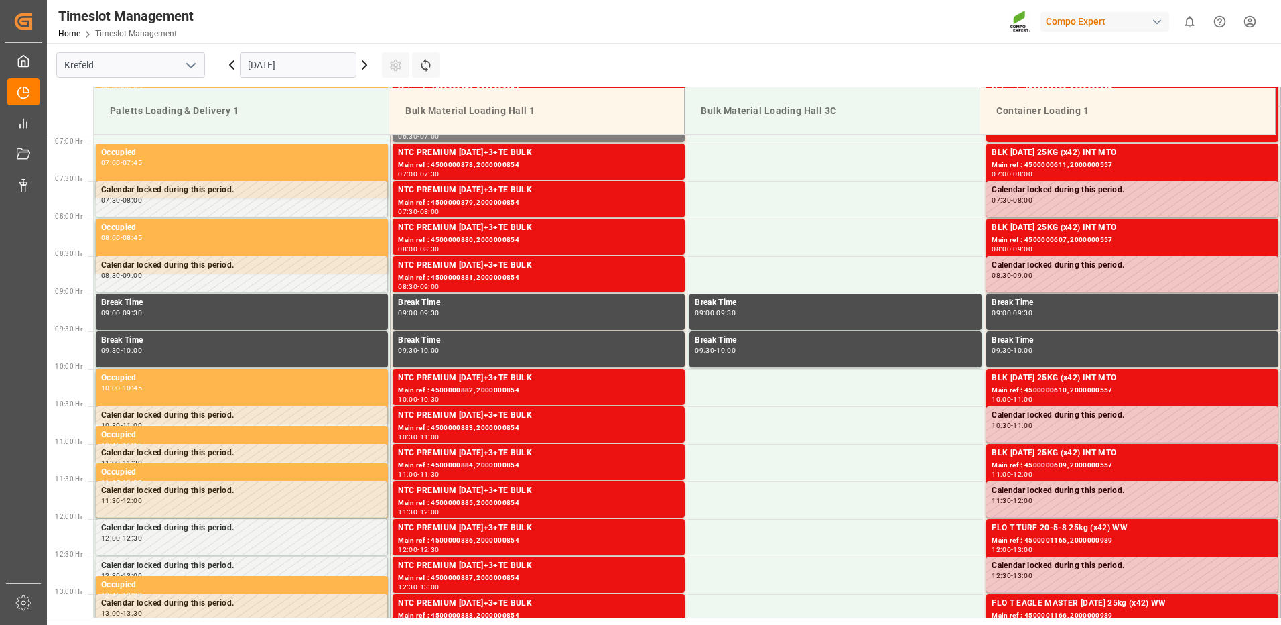
click at [288, 70] on input "[DATE]" at bounding box center [298, 64] width 117 height 25
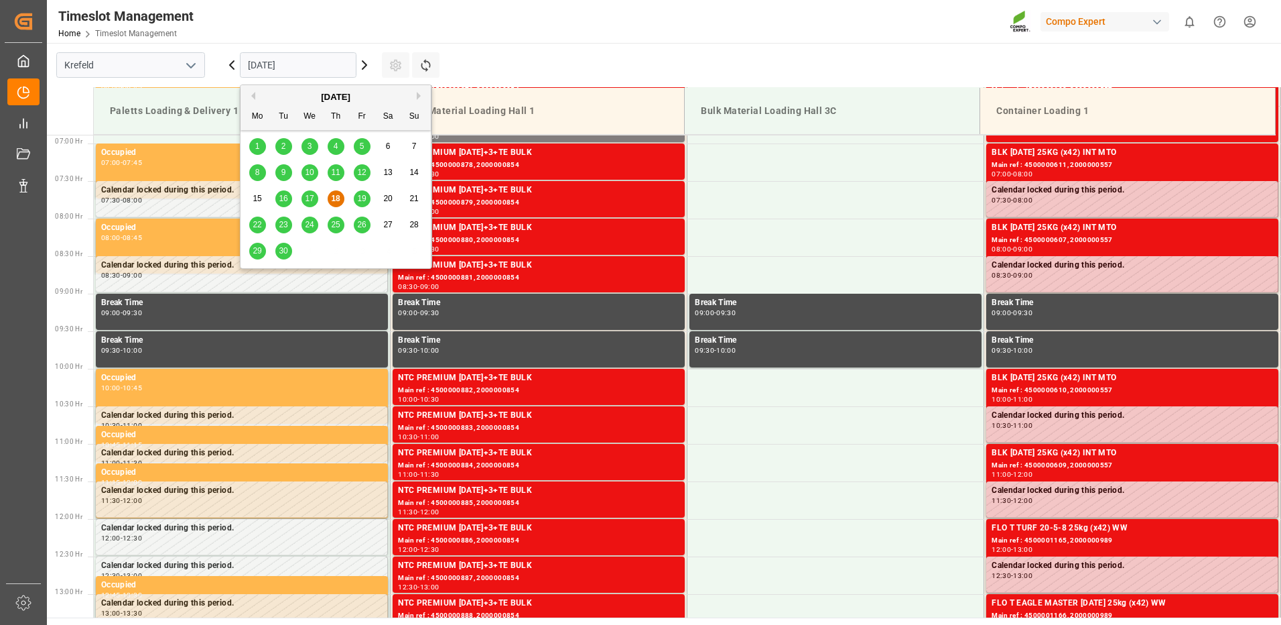
click at [418, 97] on button "Next Month" at bounding box center [421, 96] width 8 height 8
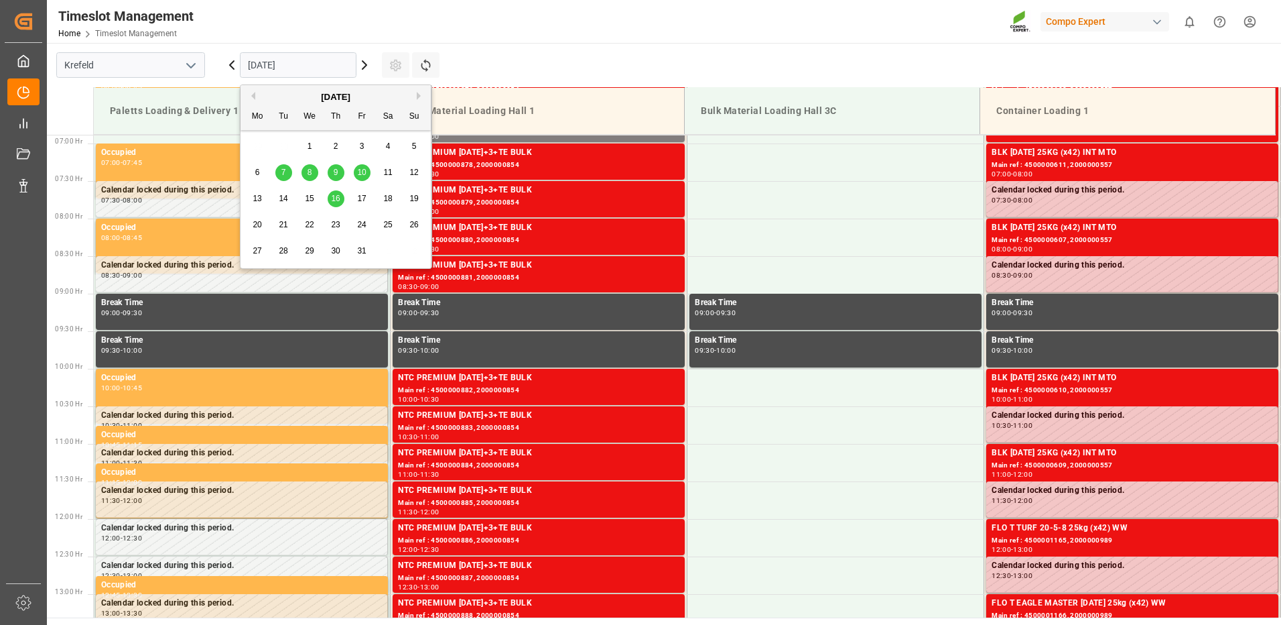
click at [334, 170] on span "9" at bounding box center [336, 172] width 5 height 9
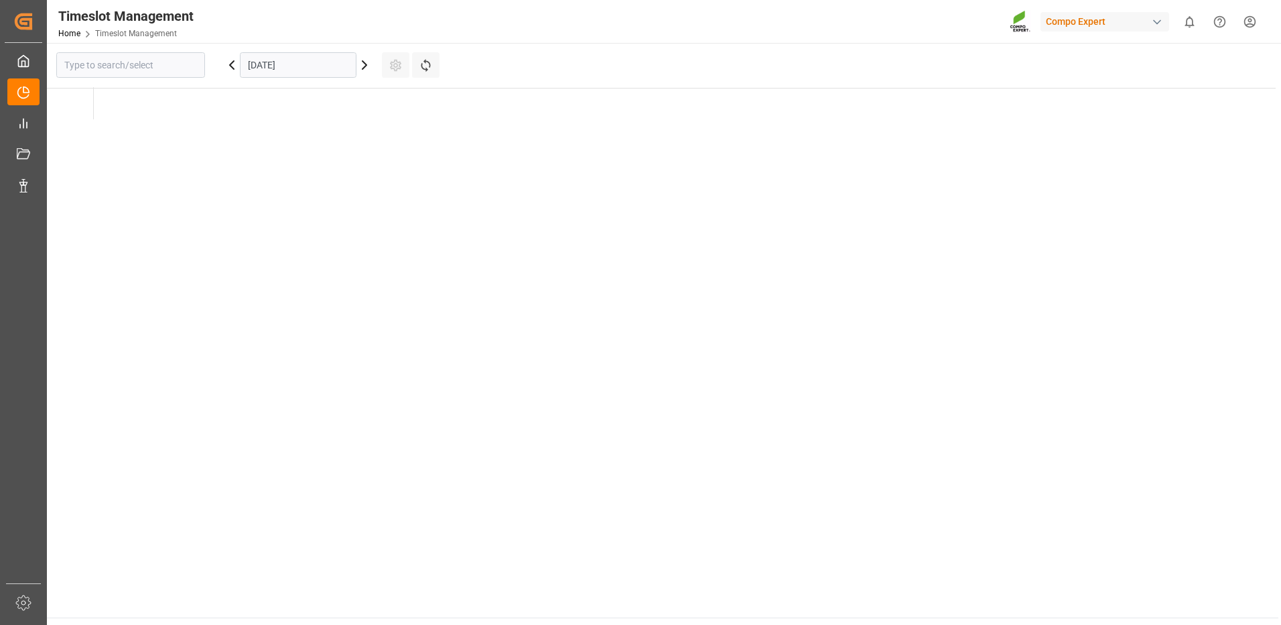
type input "Krefeld"
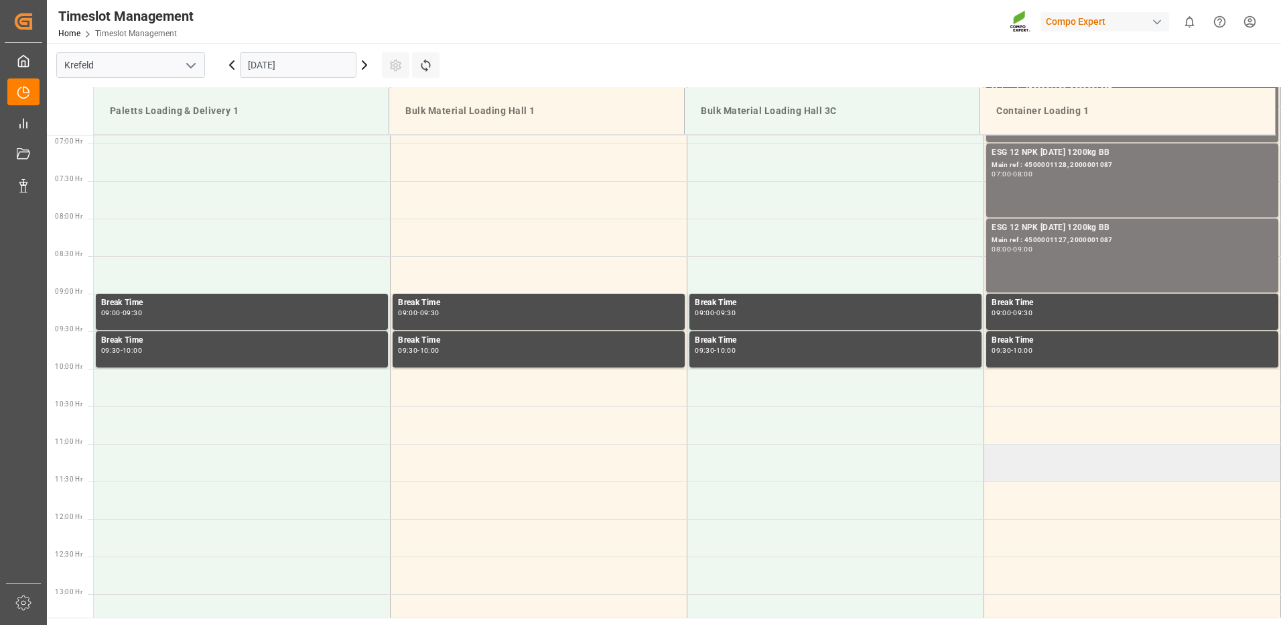
click at [1013, 462] on td at bounding box center [1132, 463] width 297 height 38
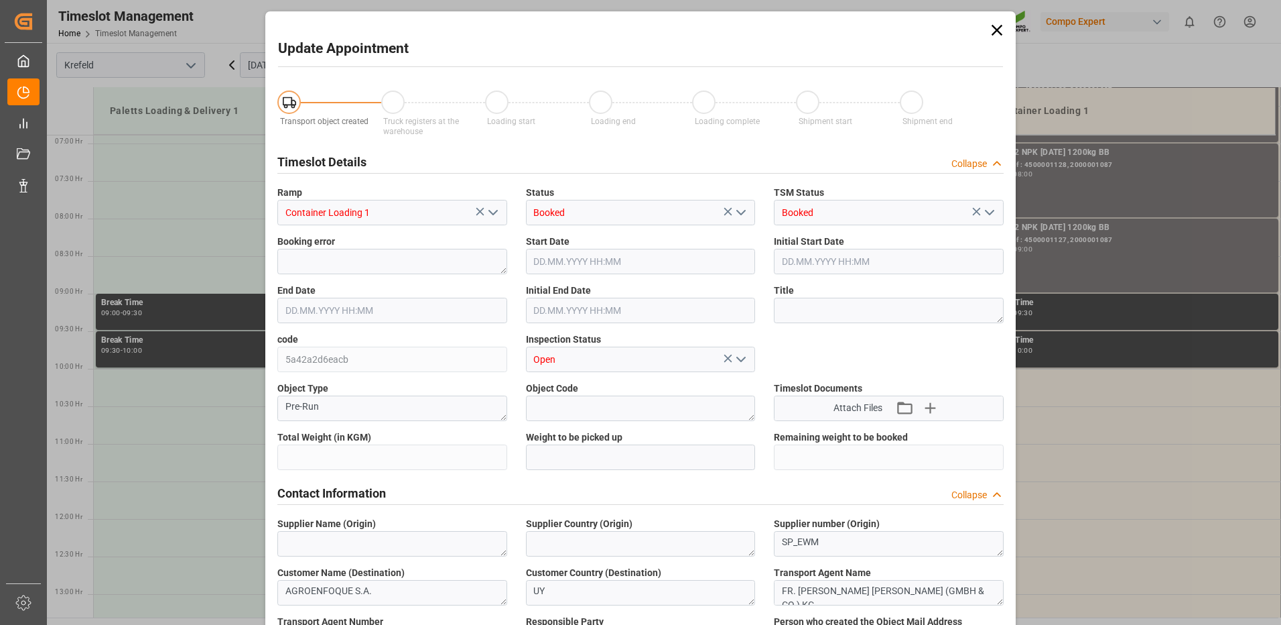
type input "24600"
type input "0"
type input "[DATE] 11:00"
type input "[DATE] 11:30"
type input "[DATE] 06:09"
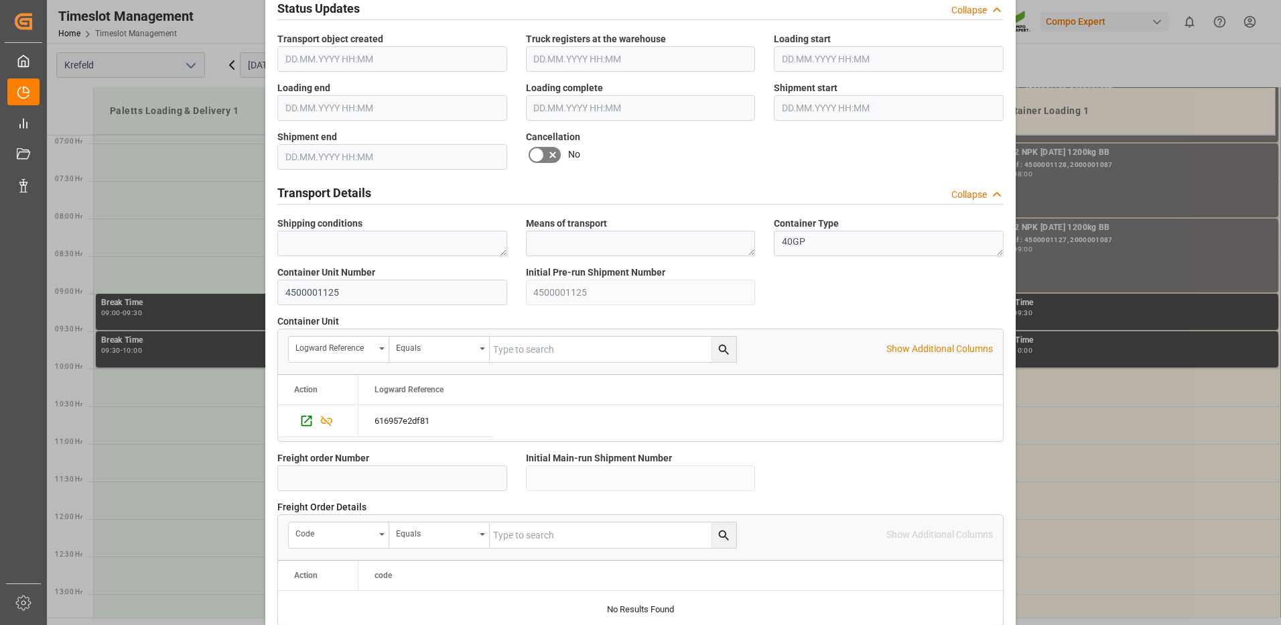
scroll to position [1143, 0]
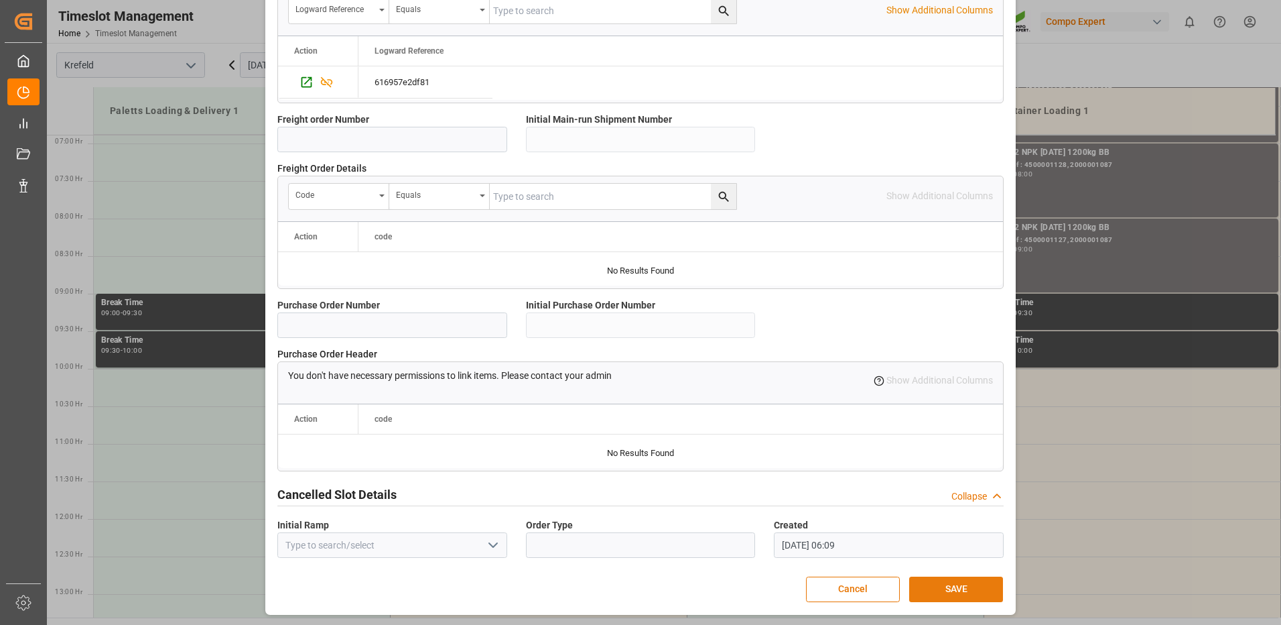
click at [940, 582] on button "SAVE" at bounding box center [956, 588] width 94 height 25
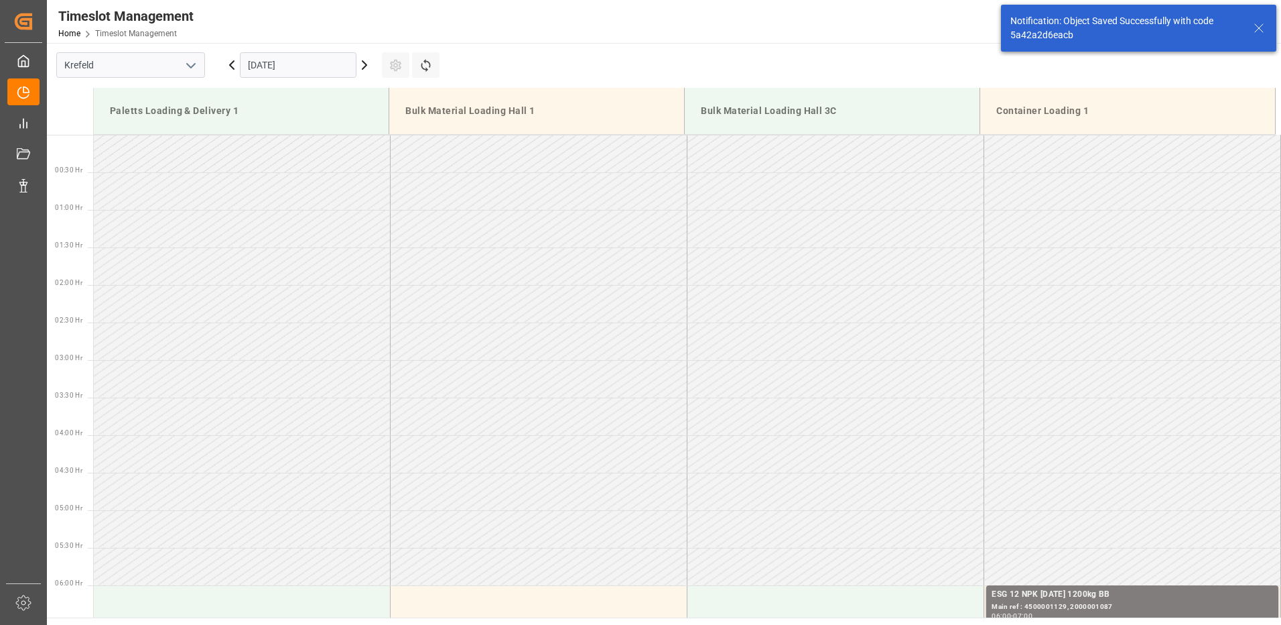
scroll to position [695, 0]
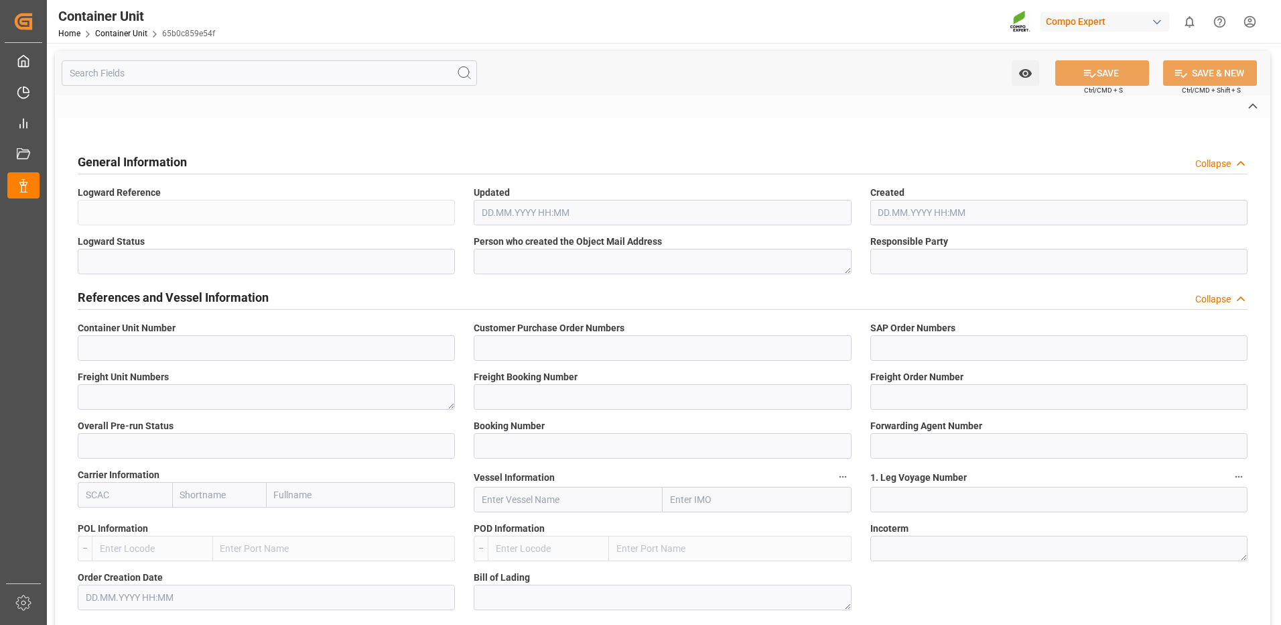
type input "4500001124"
type input "11-2526"
type input "2000001087"
type textarea "4100003959"
type input "6200000521"
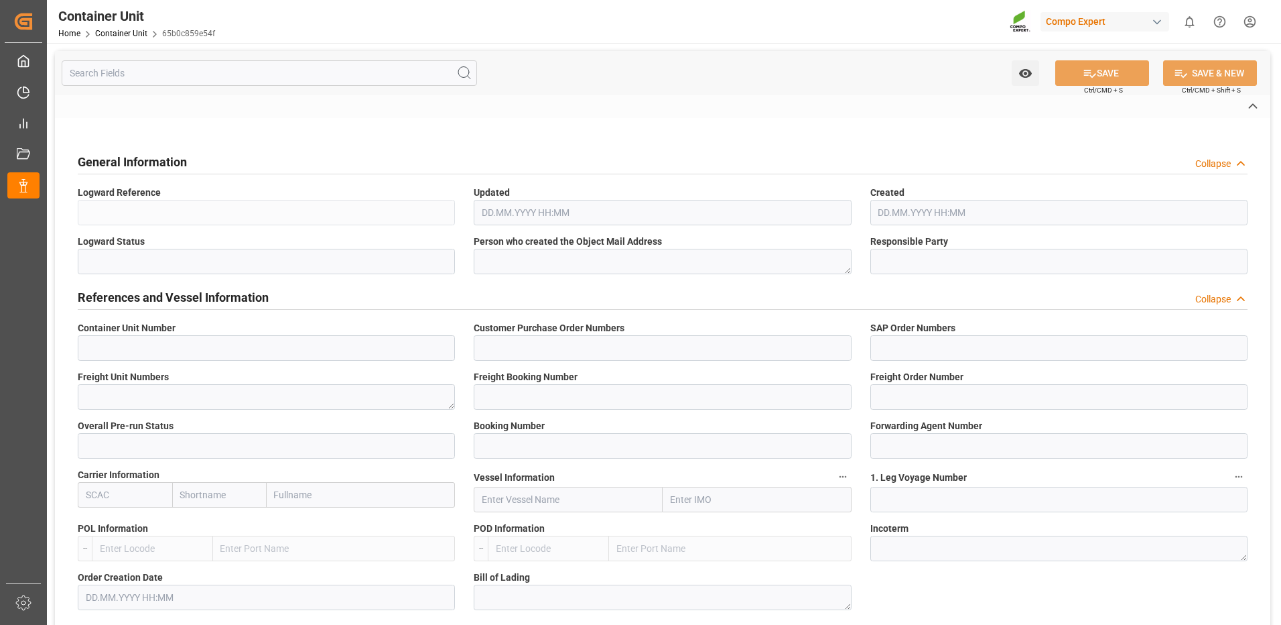
type input "6600387"
type input "[GEOGRAPHIC_DATA]"
type textarea "CIF"
type input "No"
type input "40GP"
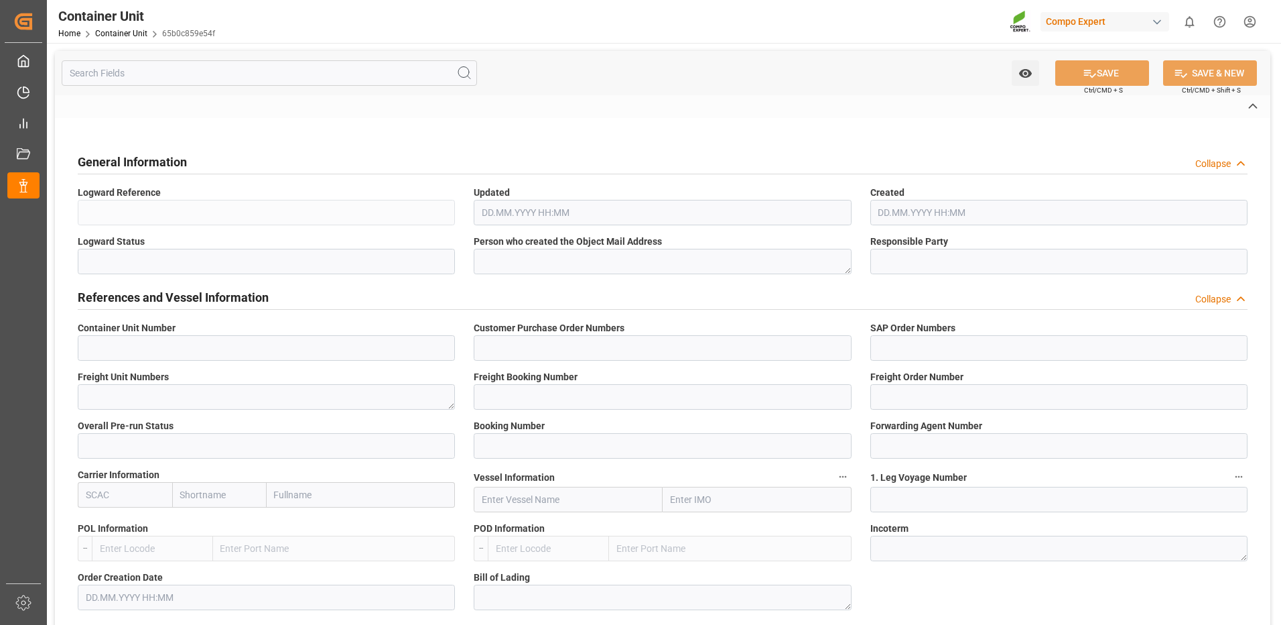
type input "2"
type textarea "ZSEA"
type textarea "CP 90.300"
type input "[GEOGRAPHIC_DATA]"
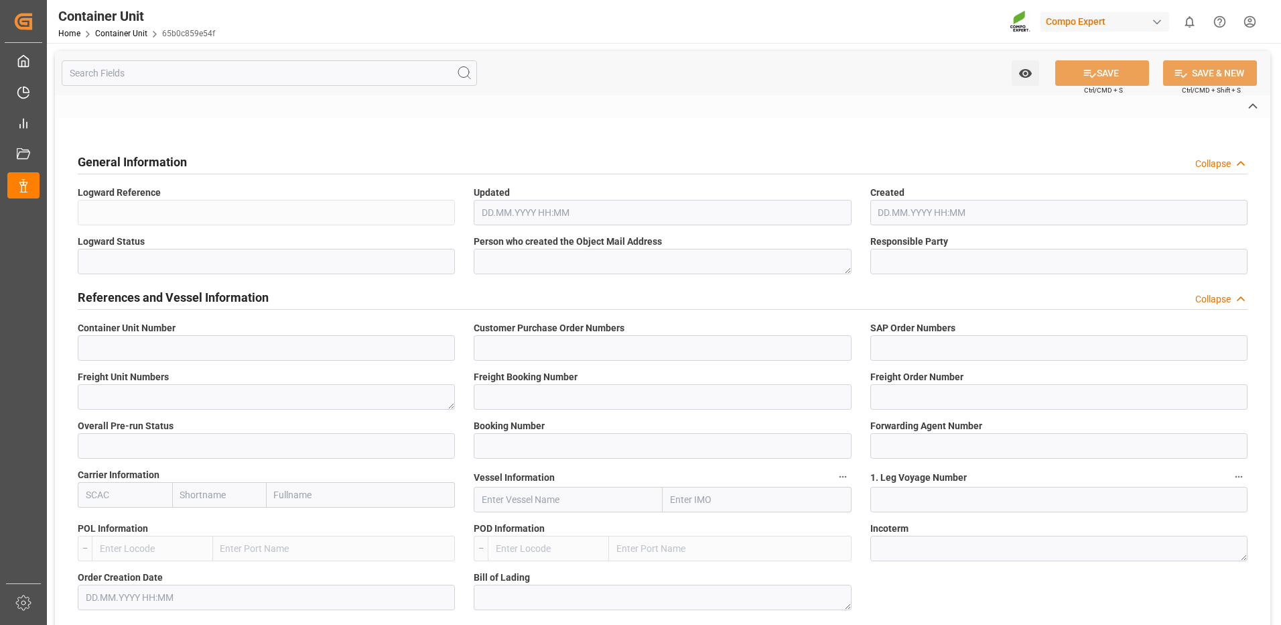
type input "EUR"
type textarea "ESG 12 NPK [DATE] 1200kg BB"
type textarea "4362202524"
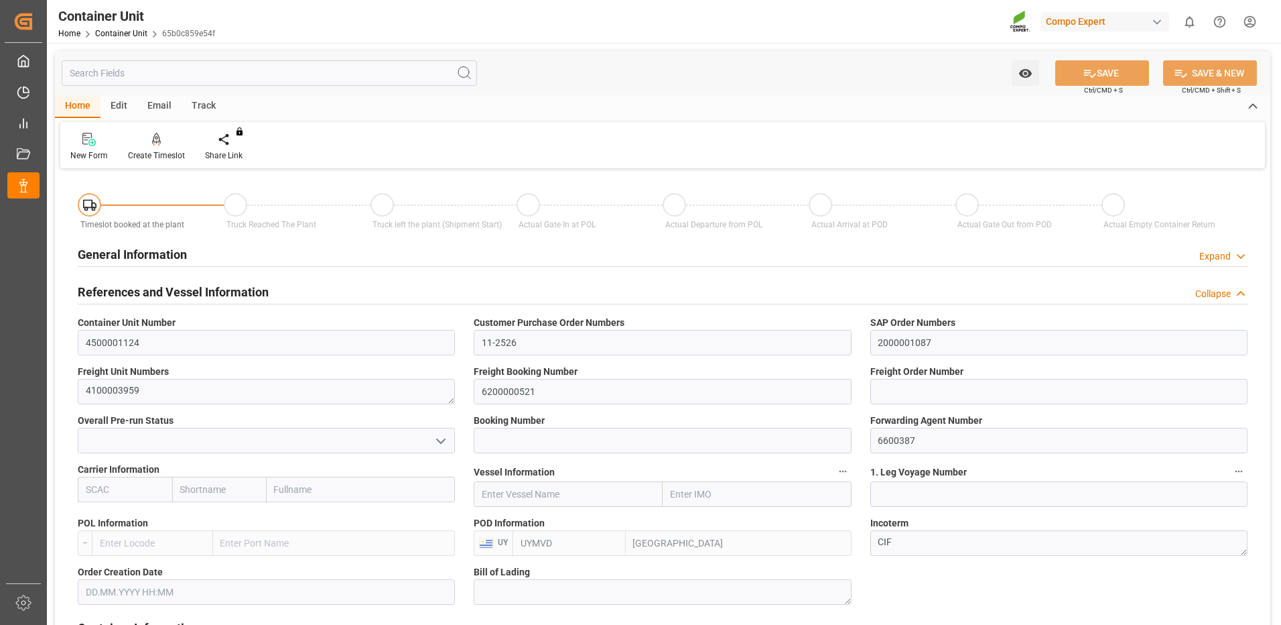
type input "UYMVD"
type input "5"
type input "0"
type input "5"
type input "0"
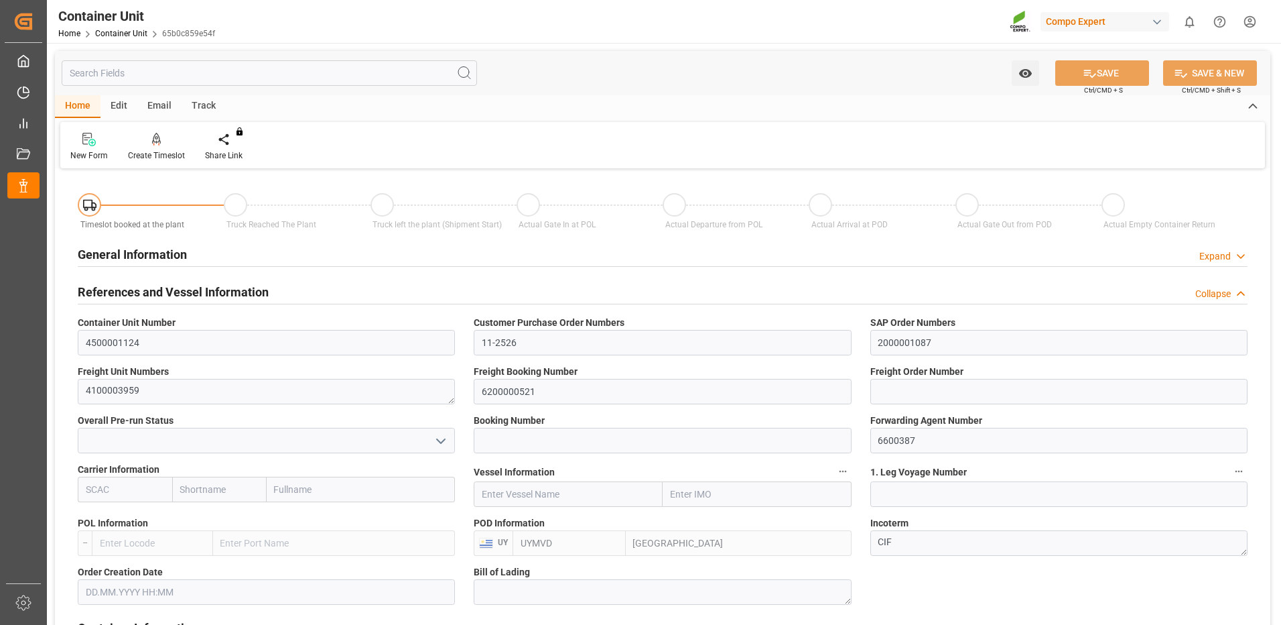
type input "0"
type input "24600"
type input "[DATE]"
click at [159, 156] on div "Create Timeslot" at bounding box center [156, 155] width 57 height 12
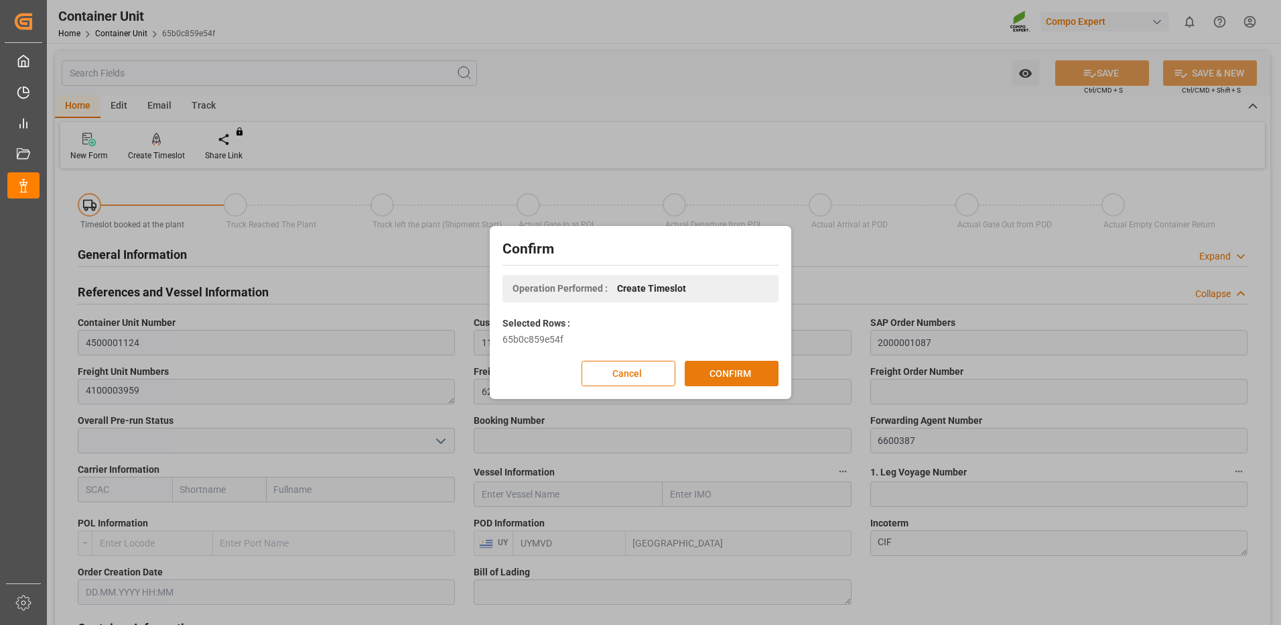
click at [703, 378] on button "CONFIRM" at bounding box center [732, 373] width 94 height 25
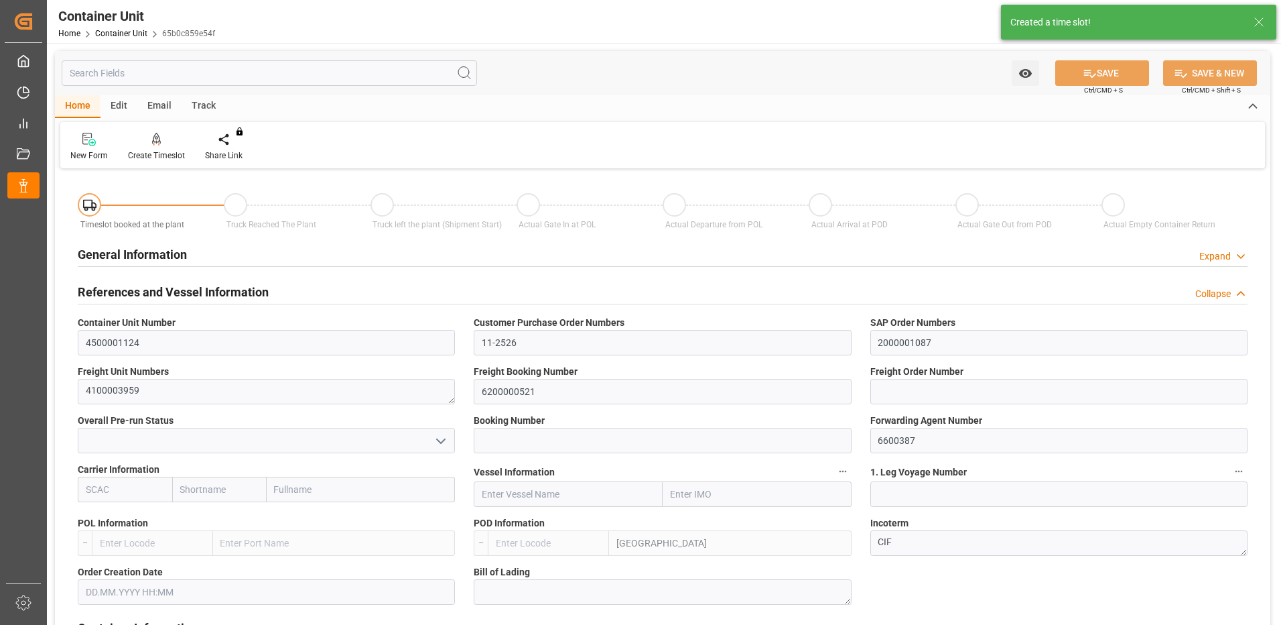
type input "UYMVD"
type input "5"
type input "0"
type input "5"
type input "0"
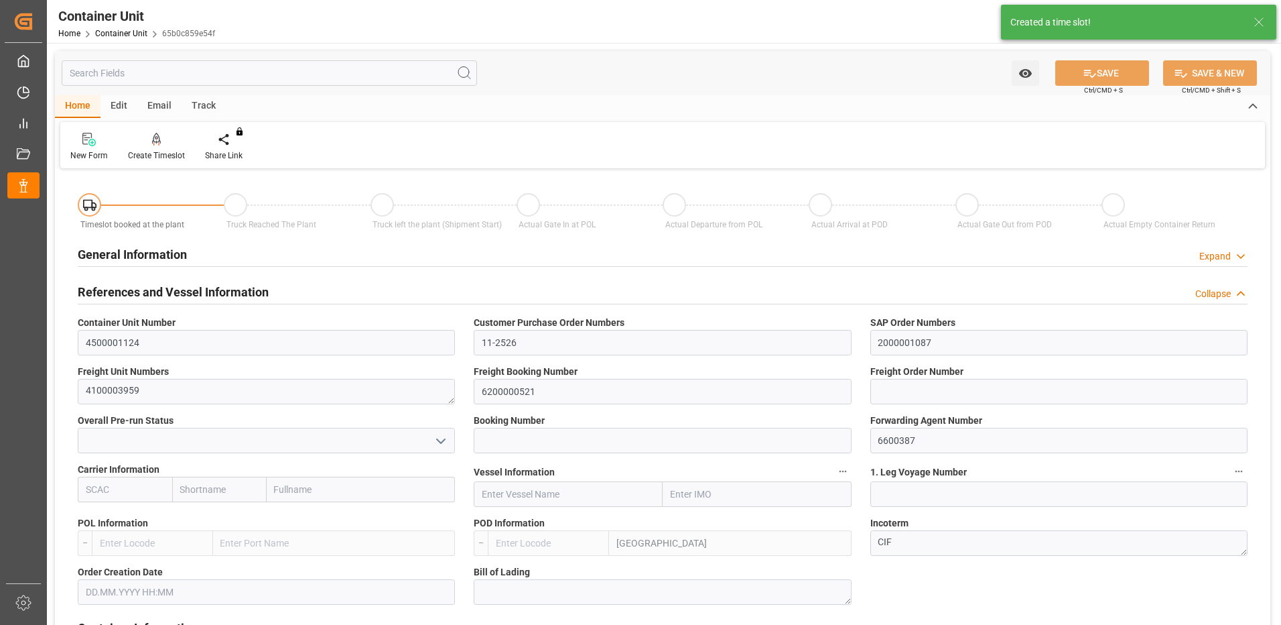
type input "0"
type input "24600"
type input "[DATE]"
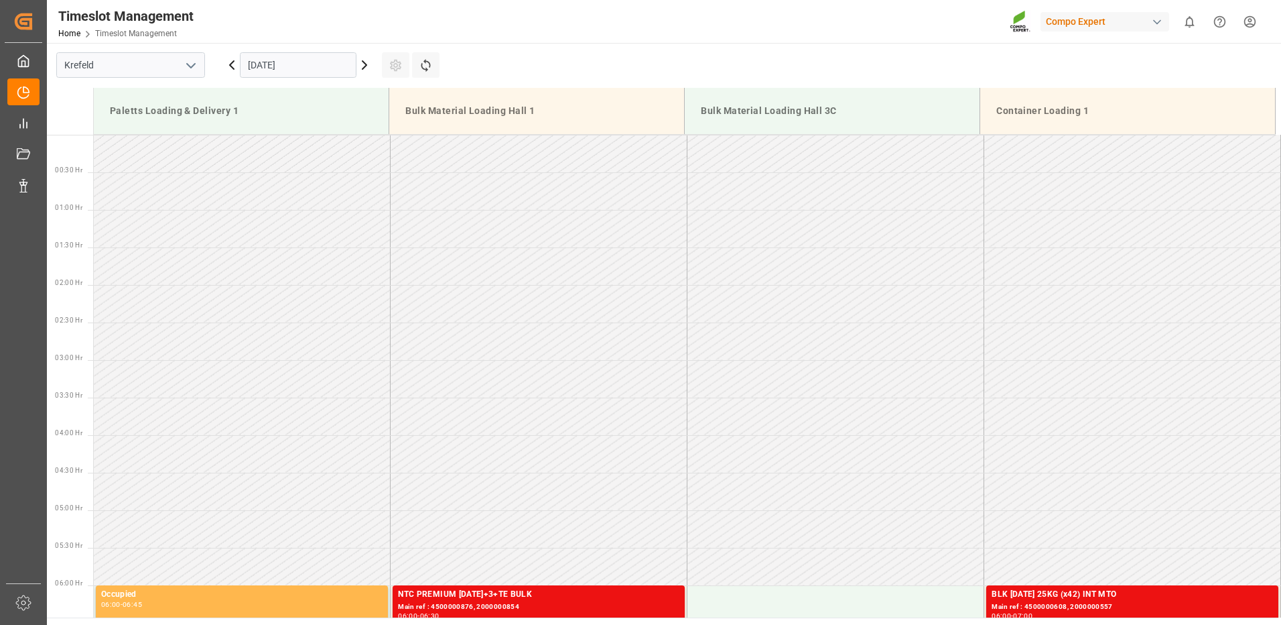
scroll to position [517, 0]
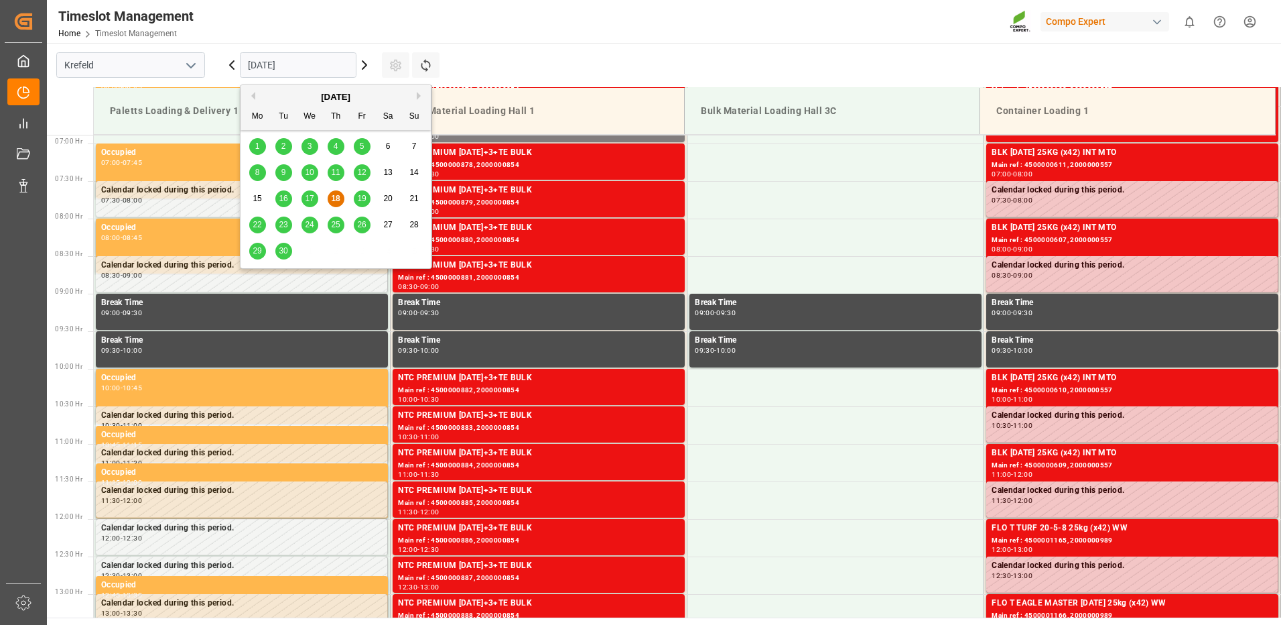
click at [269, 61] on input "[DATE]" at bounding box center [298, 64] width 117 height 25
click at [418, 94] on button "Next Month" at bounding box center [421, 96] width 8 height 8
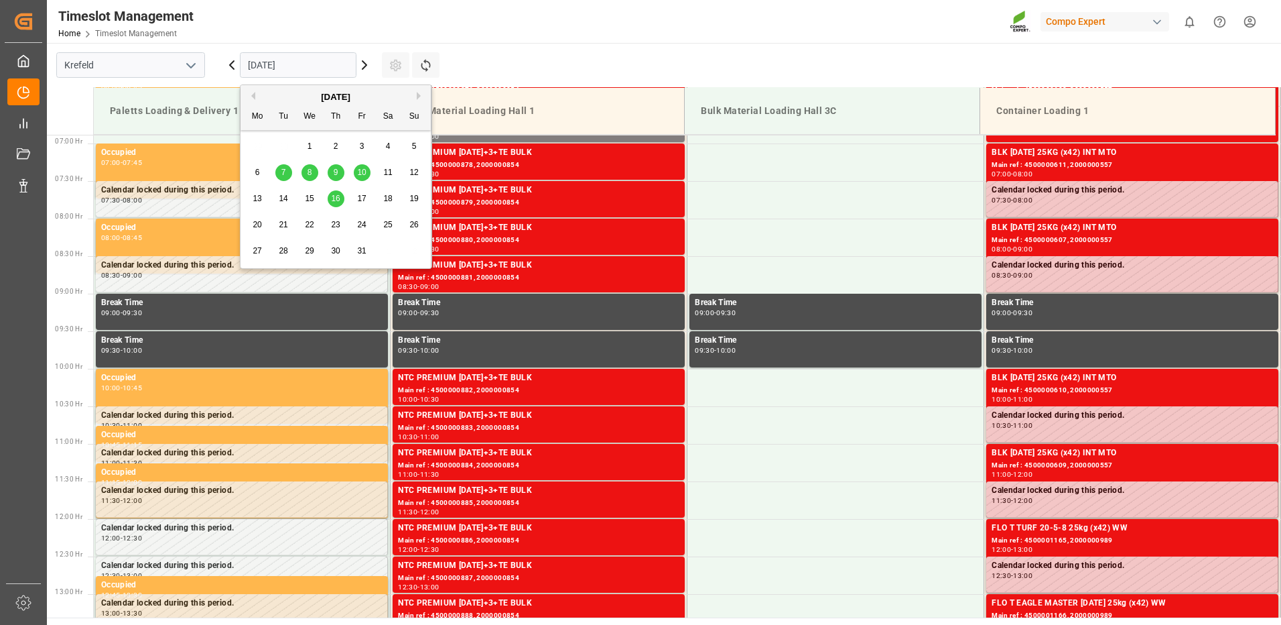
click at [334, 172] on span "9" at bounding box center [336, 172] width 5 height 9
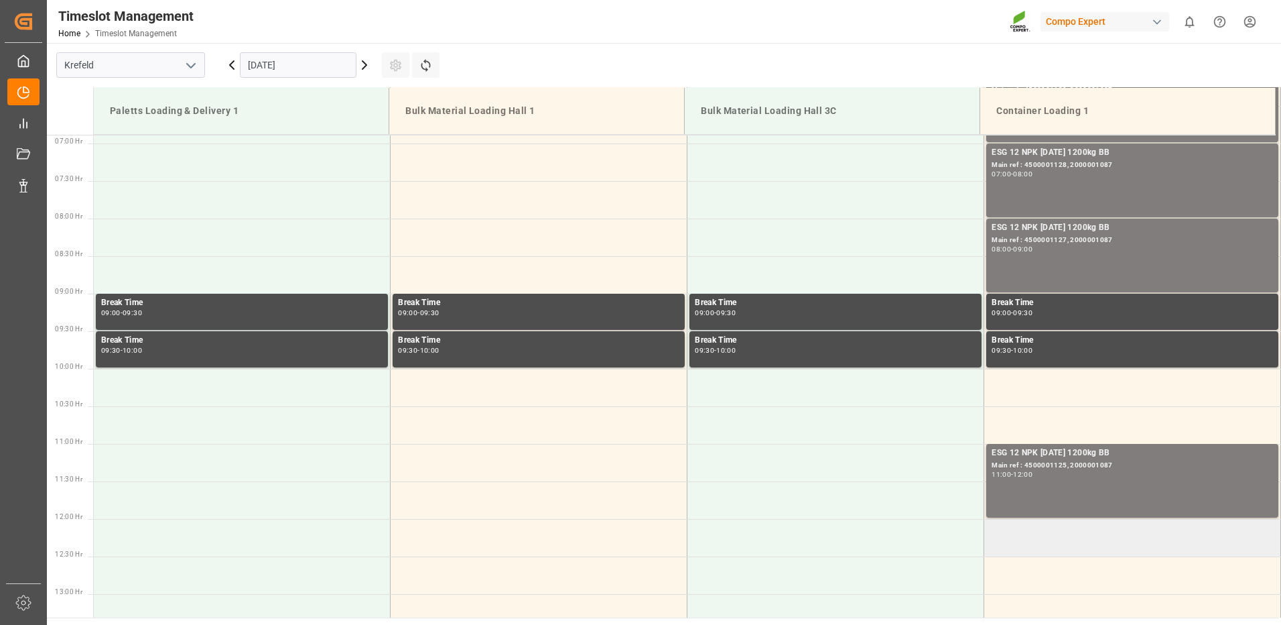
click at [1006, 525] on td at bounding box center [1132, 538] width 297 height 38
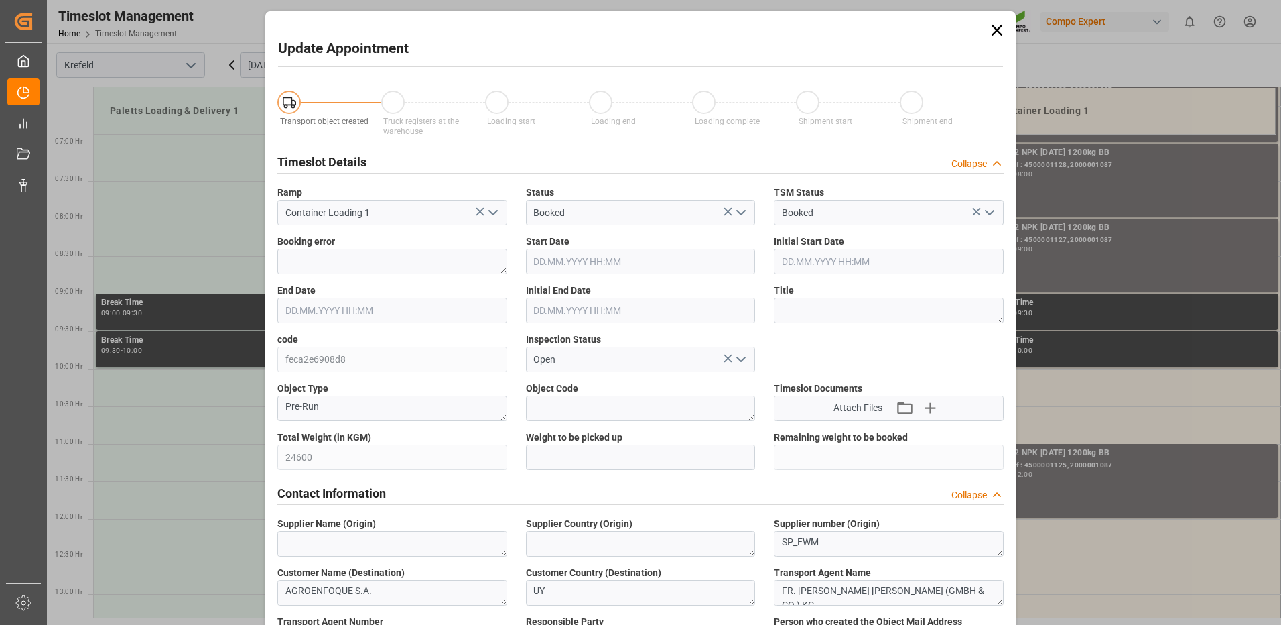
type input "24600"
type input "0"
type input "[DATE] 12:00"
type input "[DATE] 12:30"
type input "[DATE] 06:09"
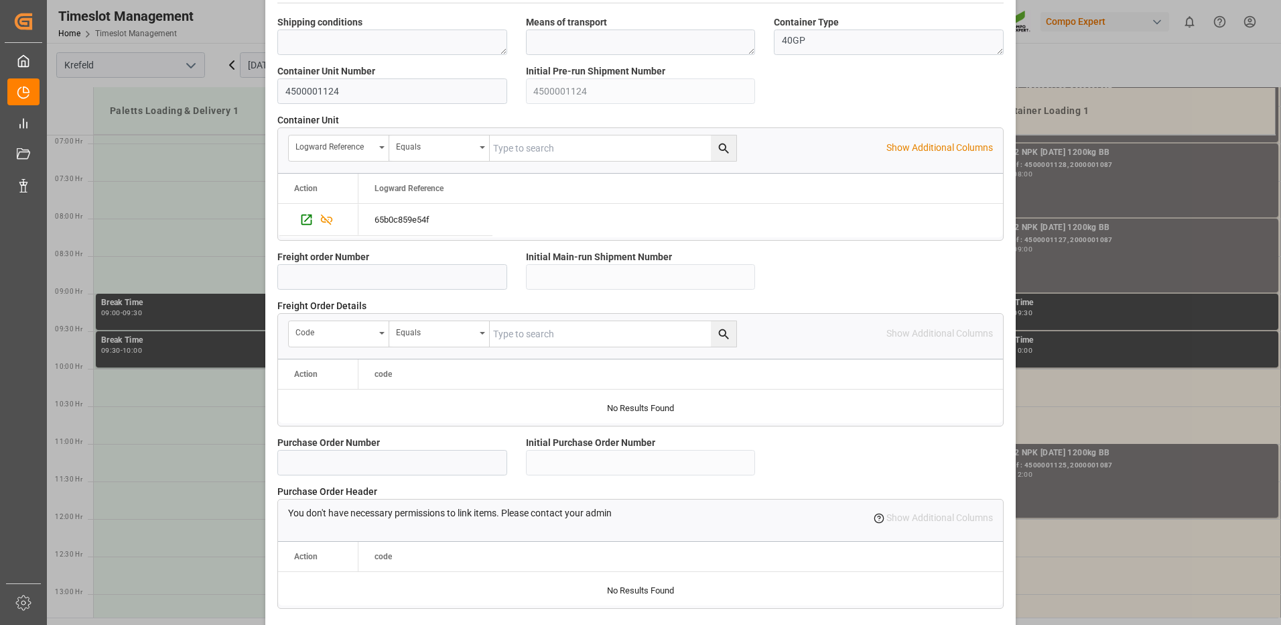
scroll to position [1143, 0]
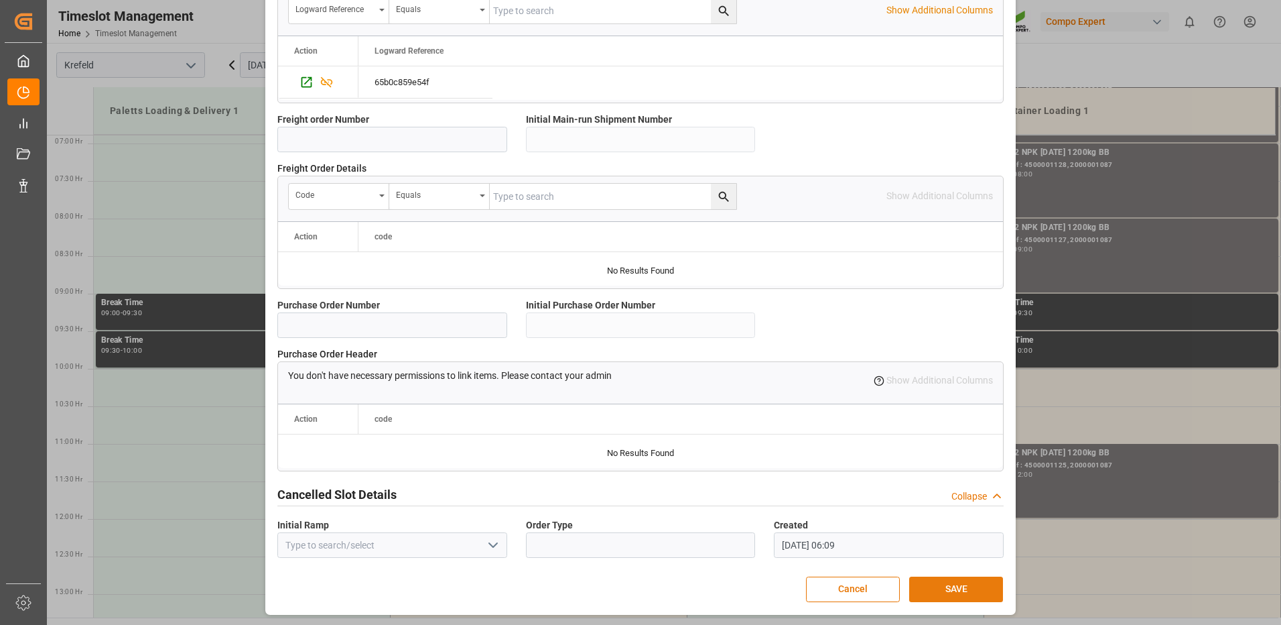
click at [930, 585] on button "SAVE" at bounding box center [956, 588] width 94 height 25
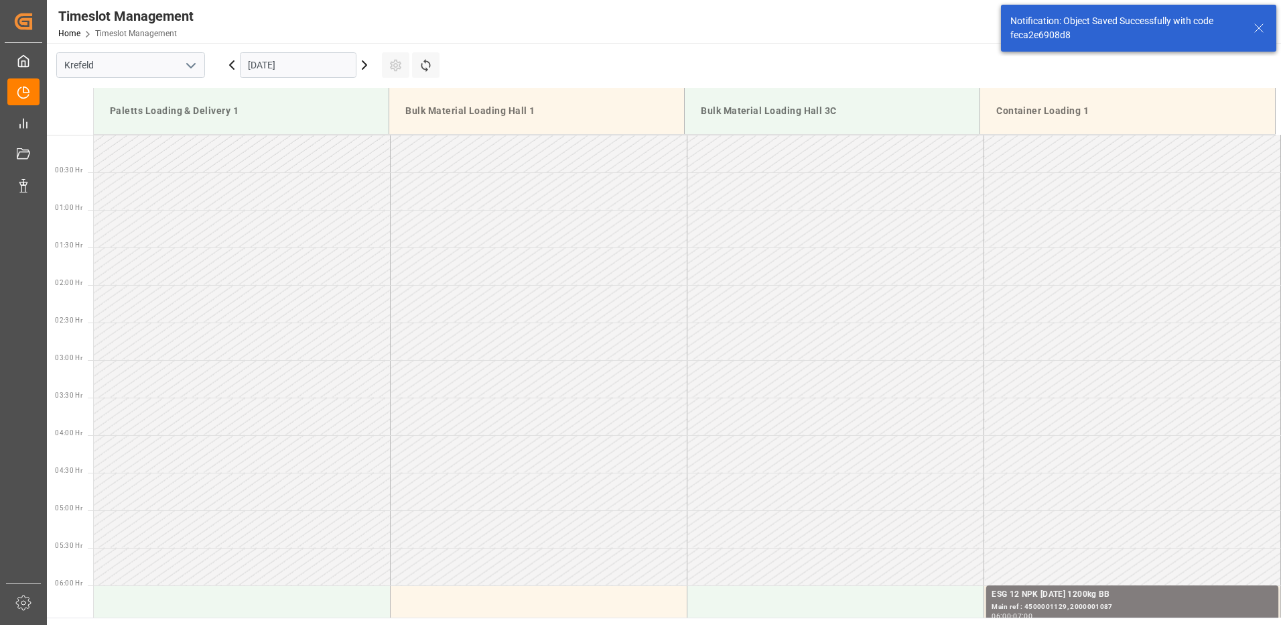
scroll to position [817, 0]
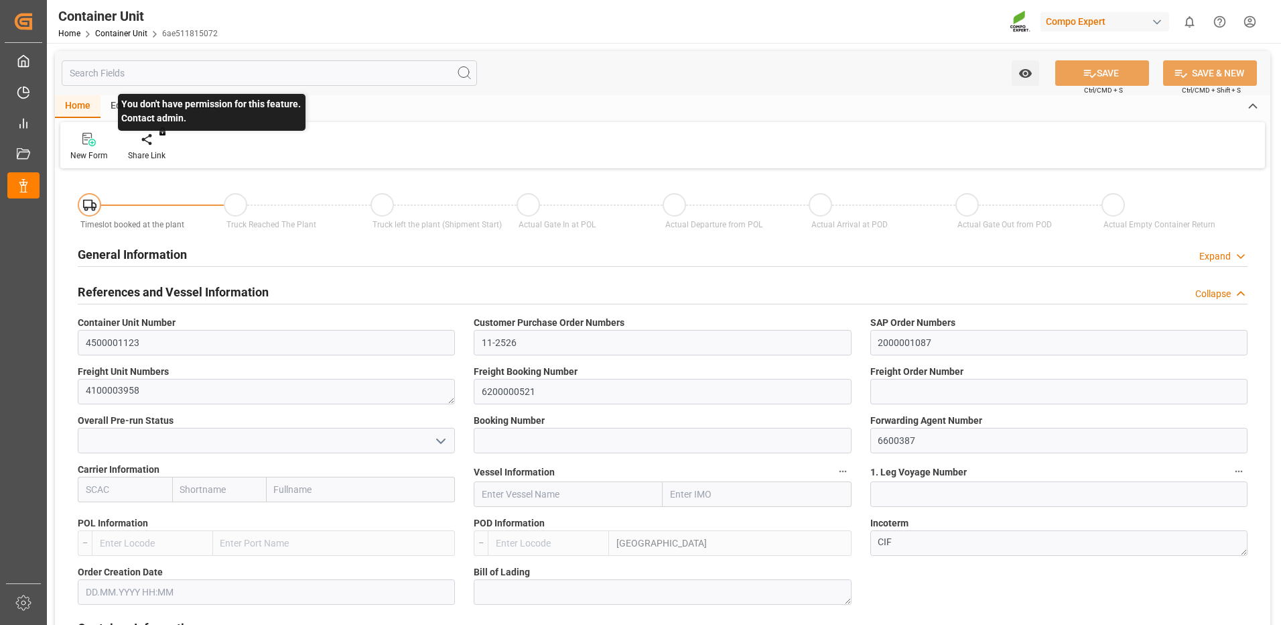
type input "UYMVD"
type input "5"
type input "0"
type input "5"
type input "0"
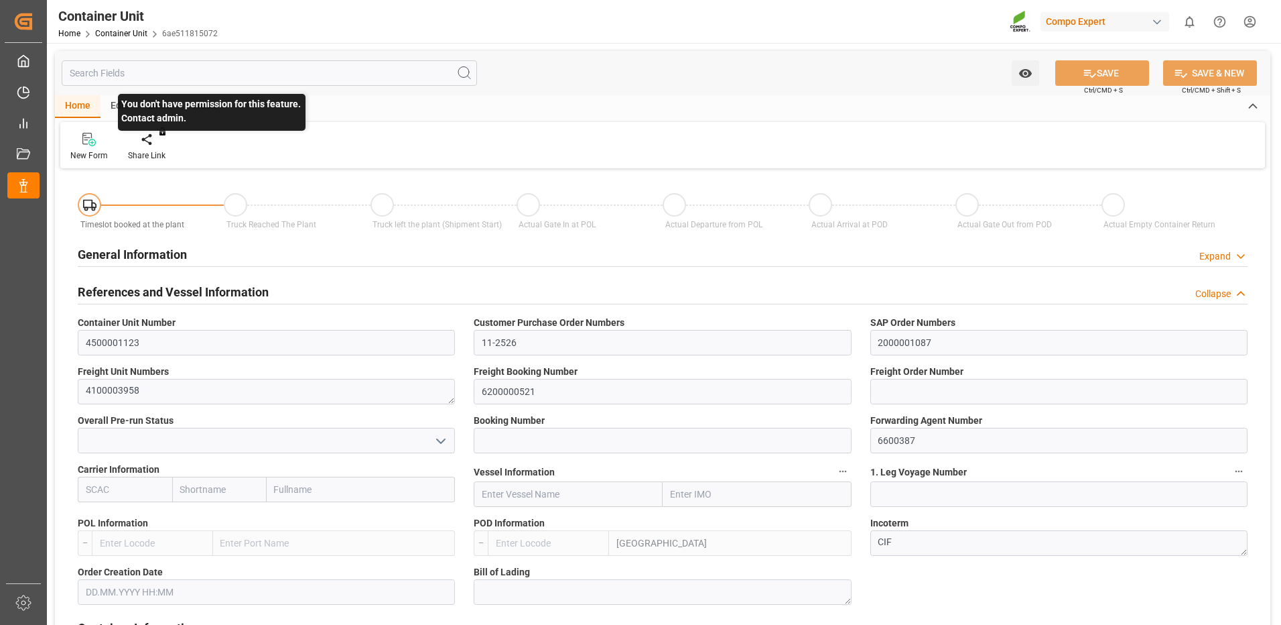
type input "0"
type input "24600"
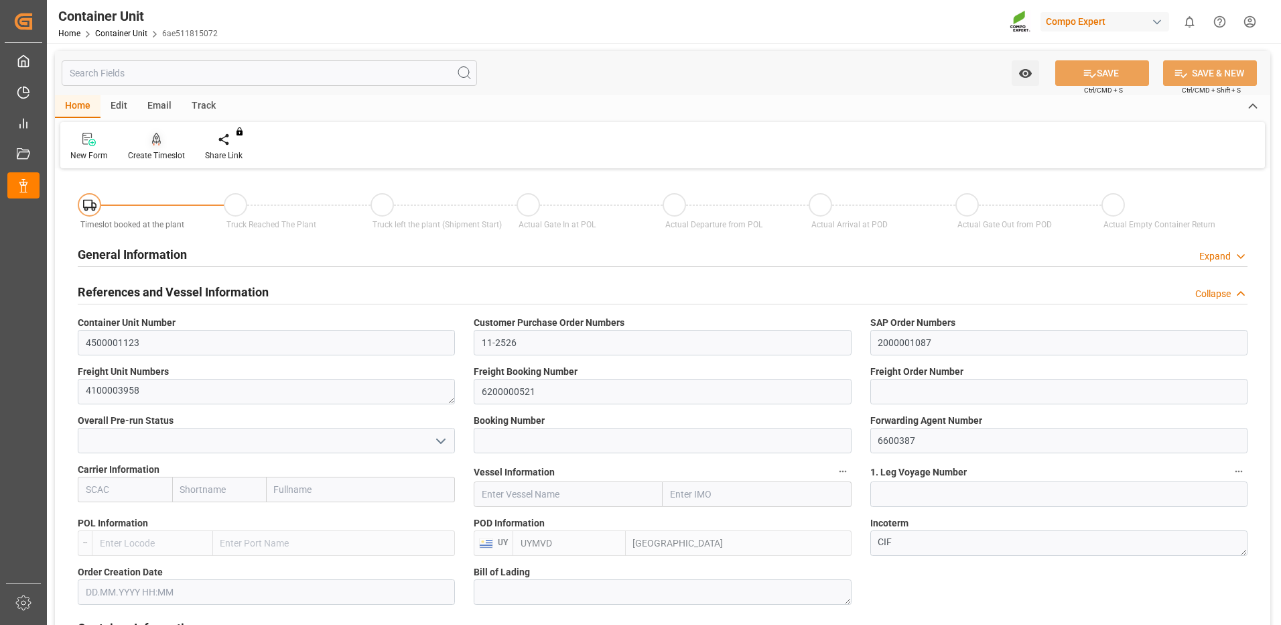
type input "08.09.2025"
click at [154, 152] on div "Create Timeslot" at bounding box center [156, 155] width 57 height 12
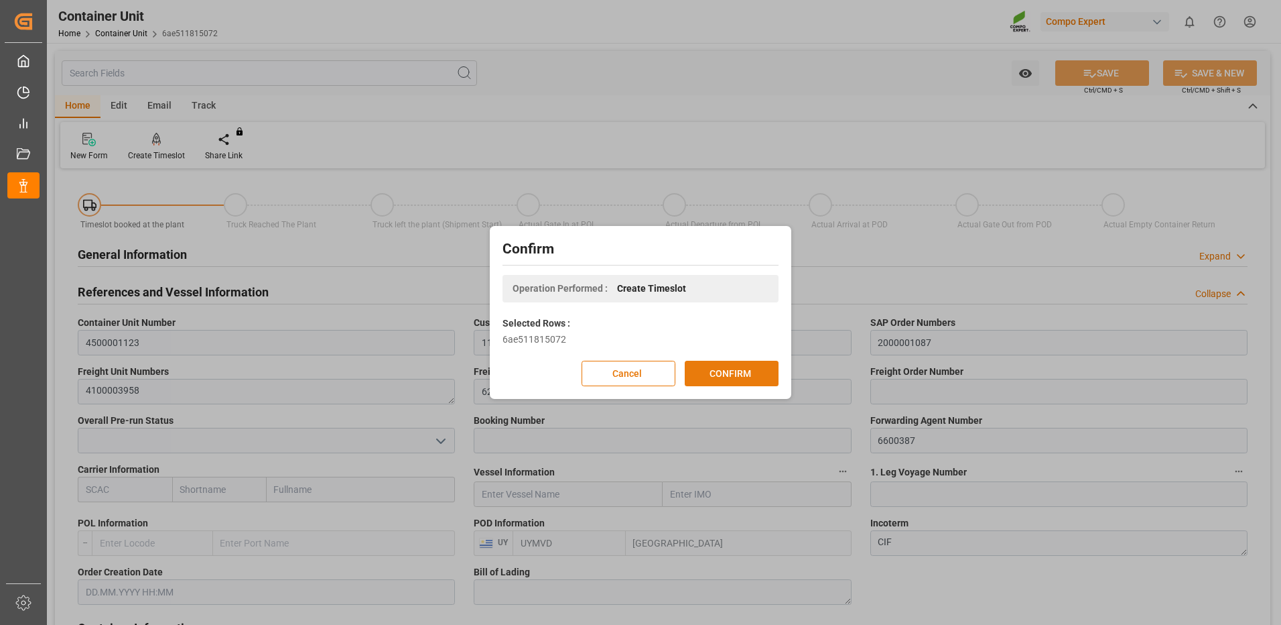
click at [708, 377] on button "CONFIRM" at bounding box center [732, 373] width 94 height 25
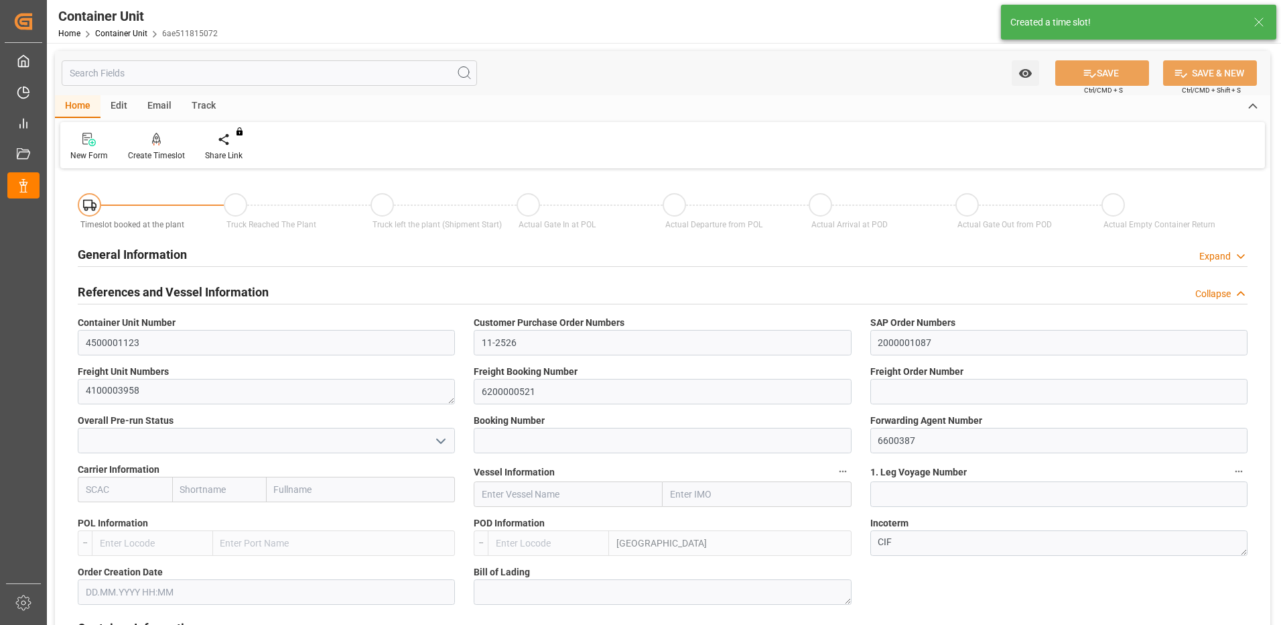
type input "UYMVD"
type input "5"
type input "0"
type input "5"
type input "0"
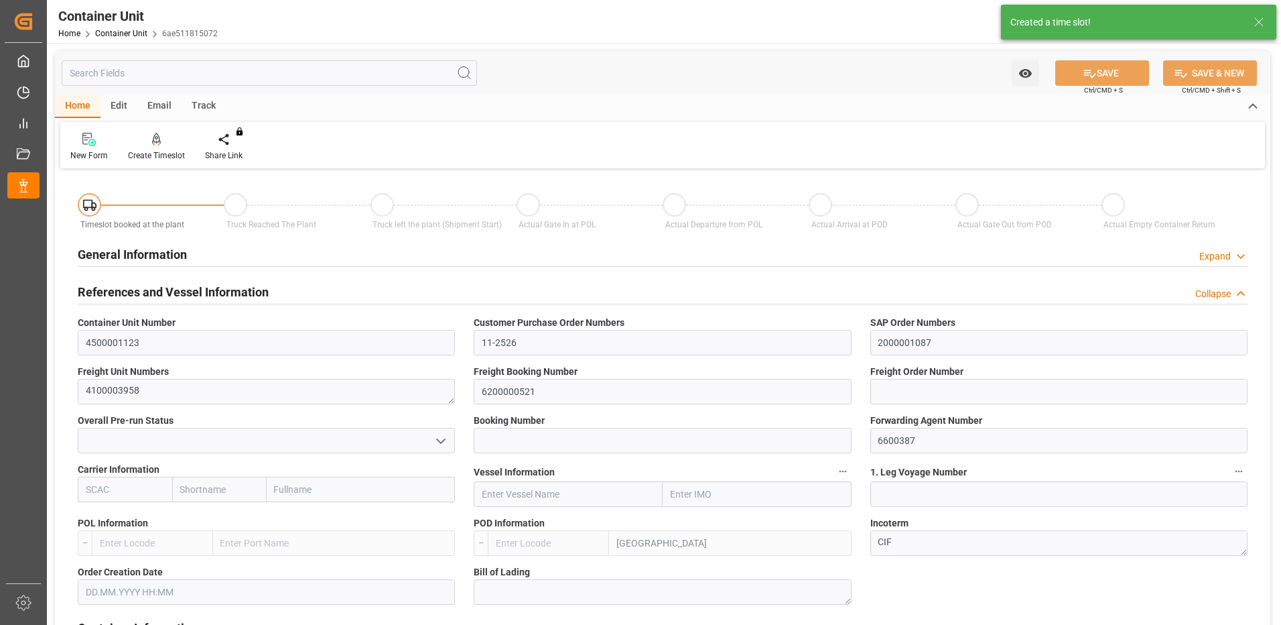
type input "0"
type input "24600"
type input "08.09.2025"
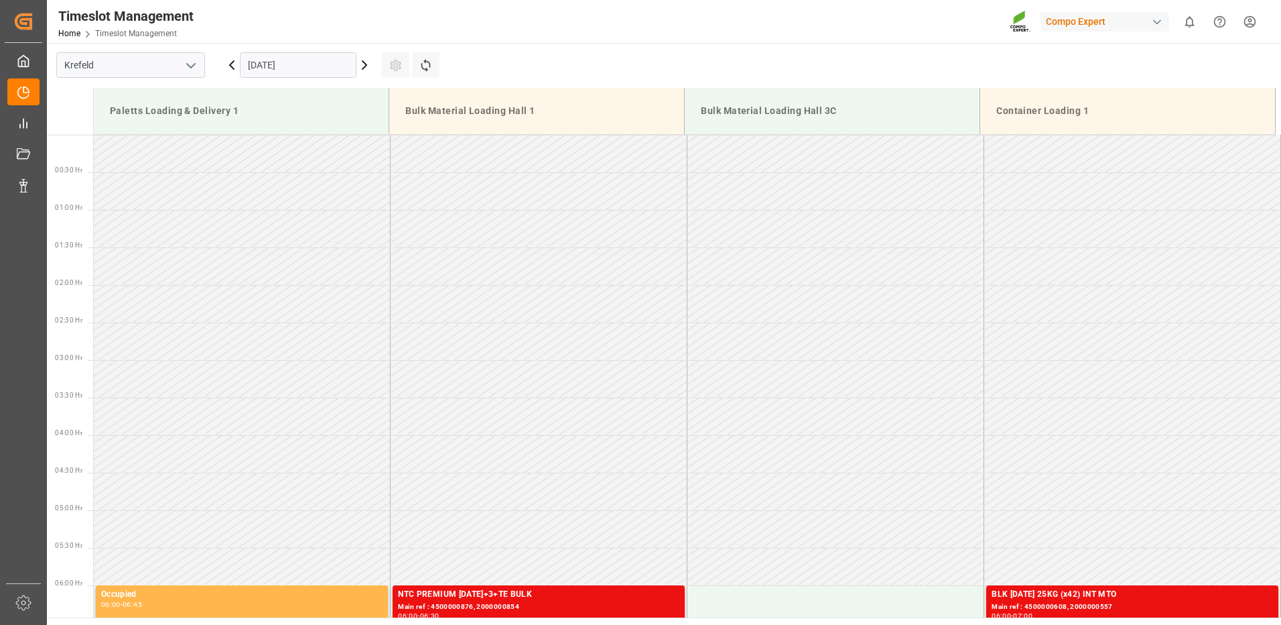
scroll to position [517, 0]
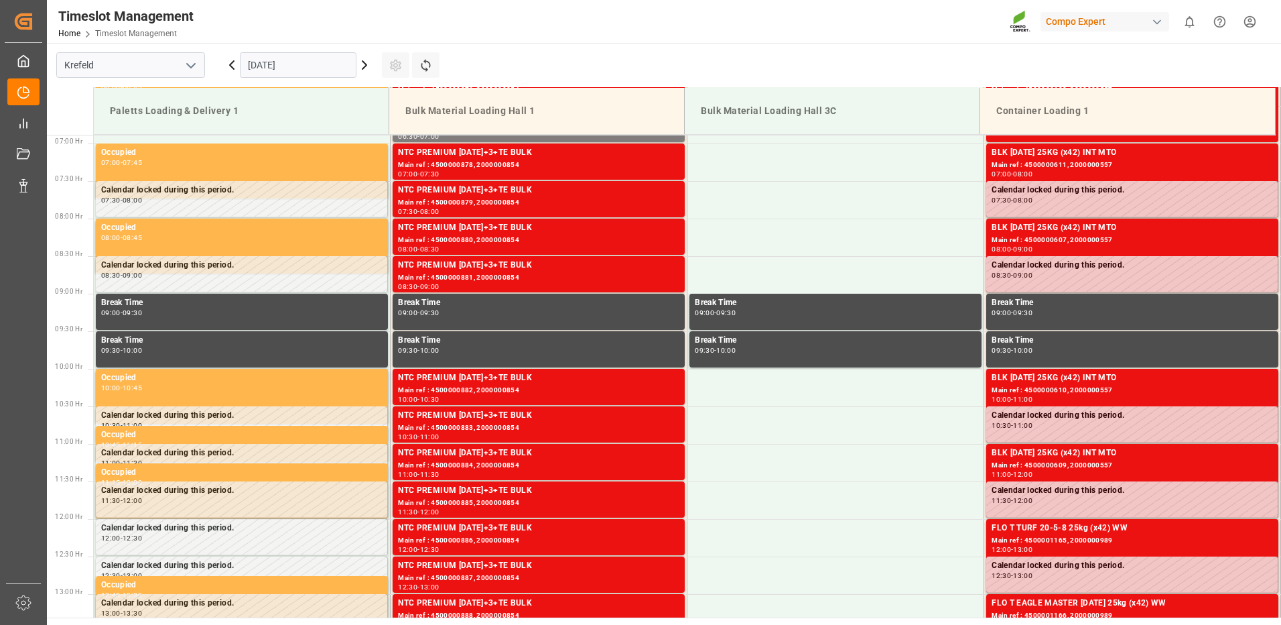
click at [275, 68] on input "[DATE]" at bounding box center [298, 64] width 117 height 25
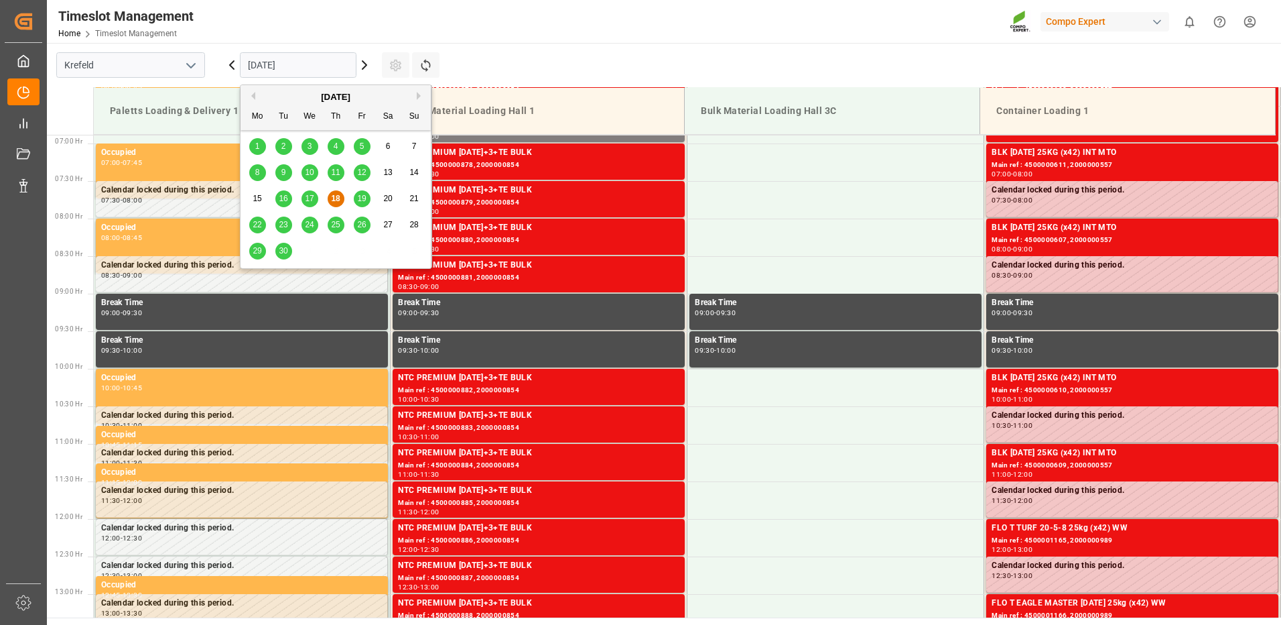
click at [415, 97] on div "[DATE]" at bounding box center [336, 96] width 190 height 13
click at [418, 95] on button "Next Month" at bounding box center [421, 96] width 8 height 8
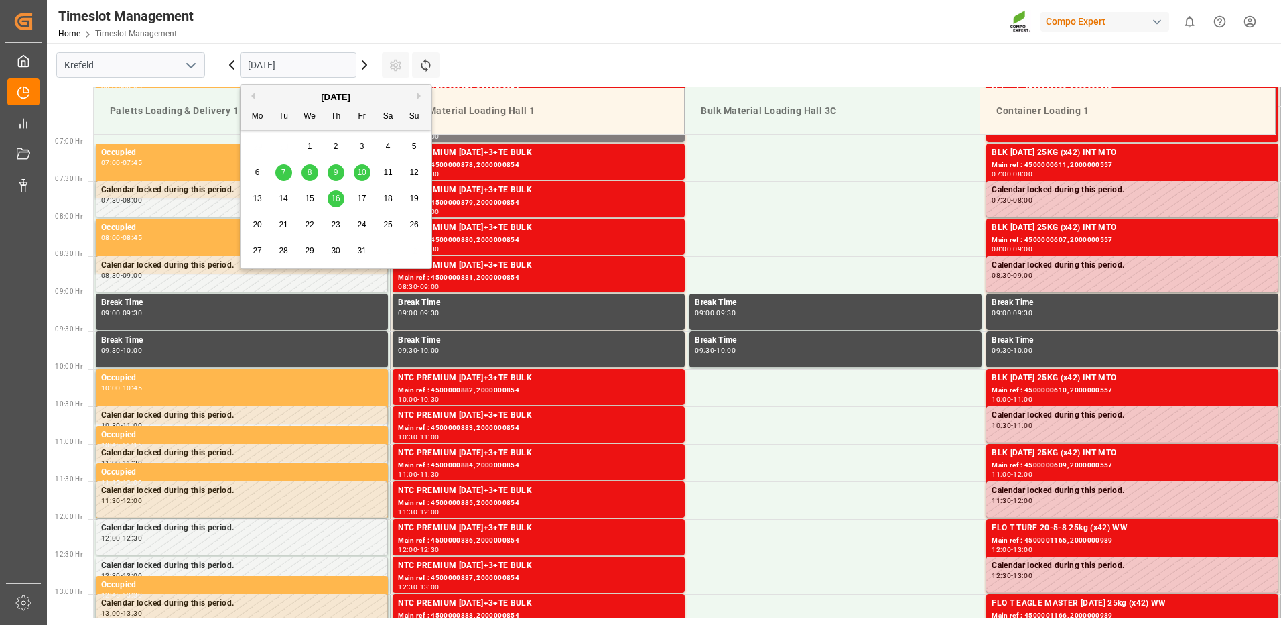
click at [331, 172] on div "9" at bounding box center [336, 173] width 17 height 16
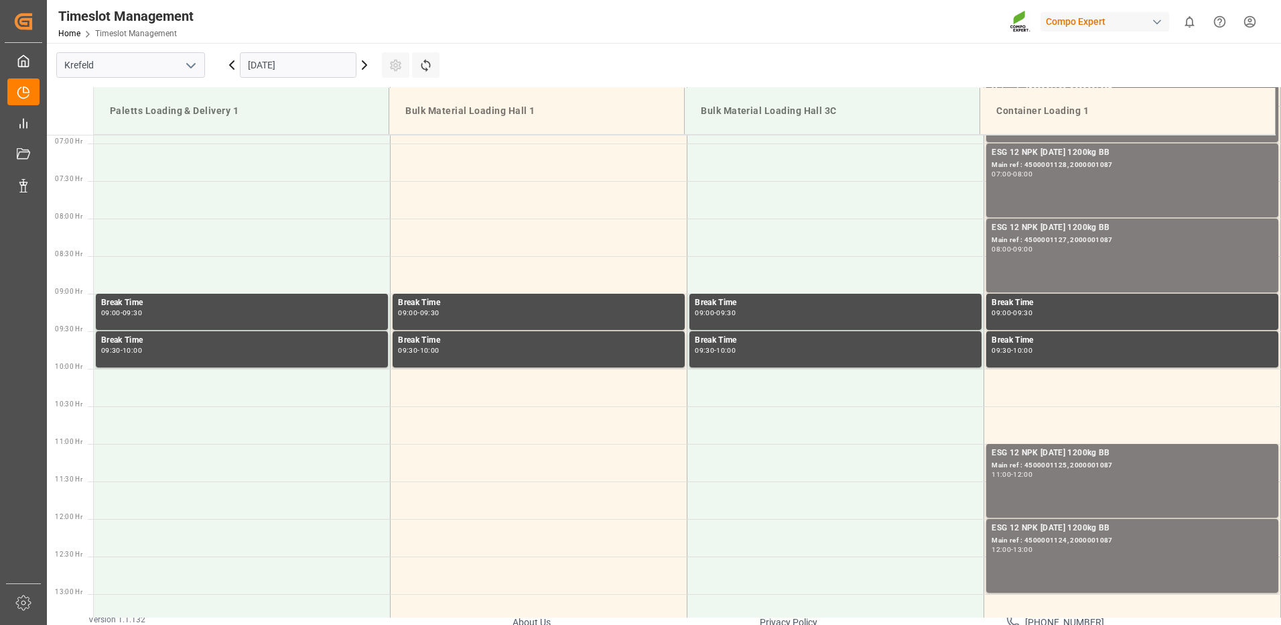
scroll to position [651, 0]
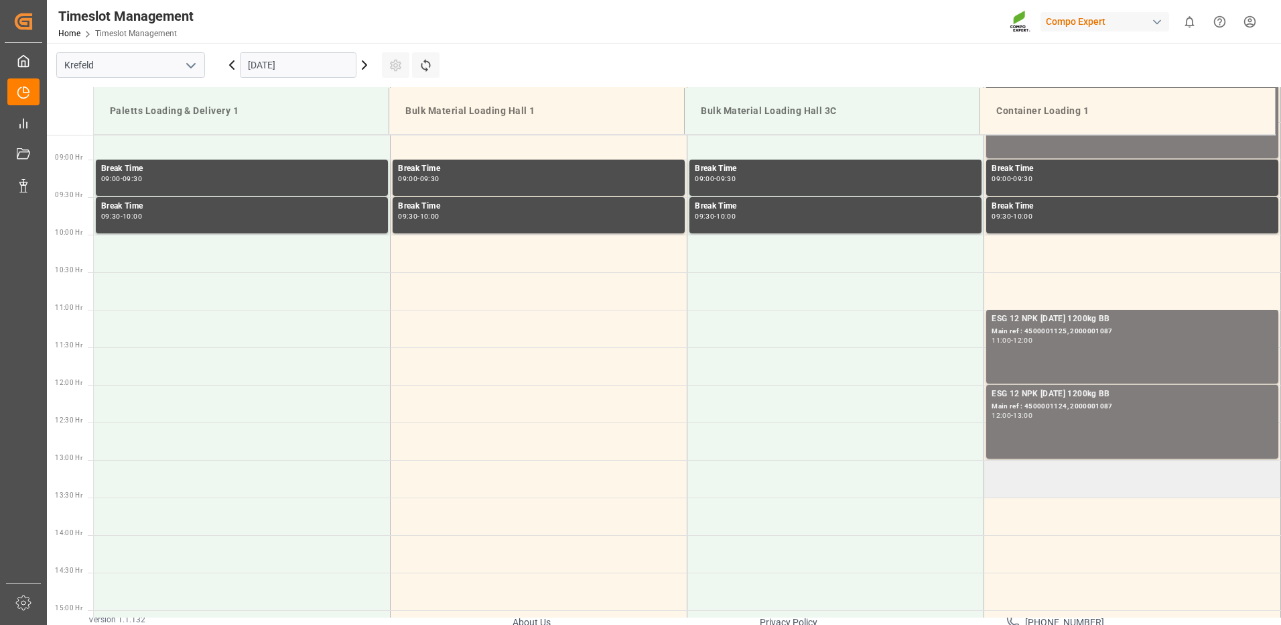
click at [990, 481] on td at bounding box center [1132, 479] width 297 height 38
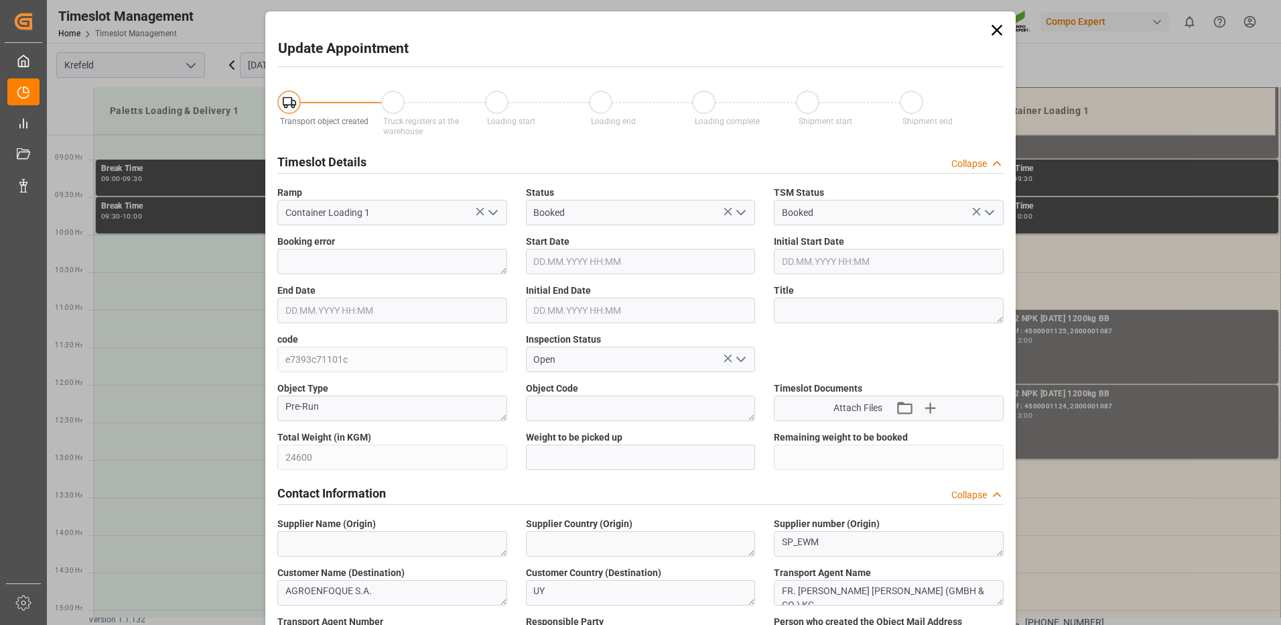
type input "24600"
type input "0"
type input "[DATE] 13:00"
type input "[DATE] 13:30"
type input "[DATE] 06:10"
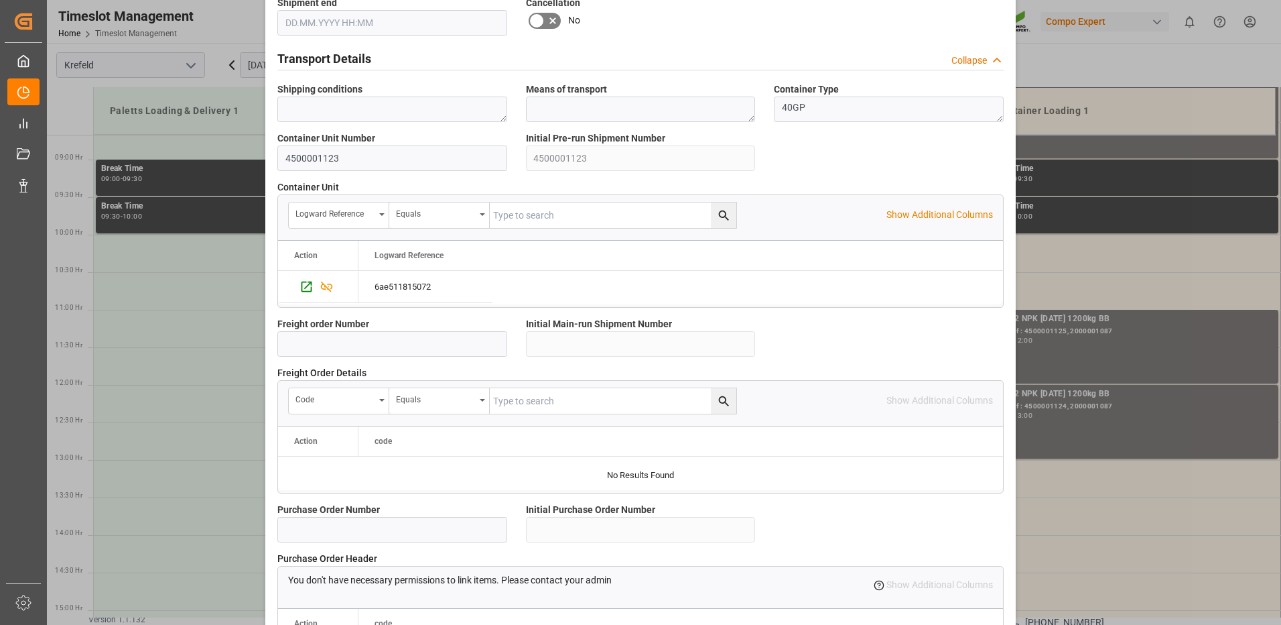
scroll to position [1143, 0]
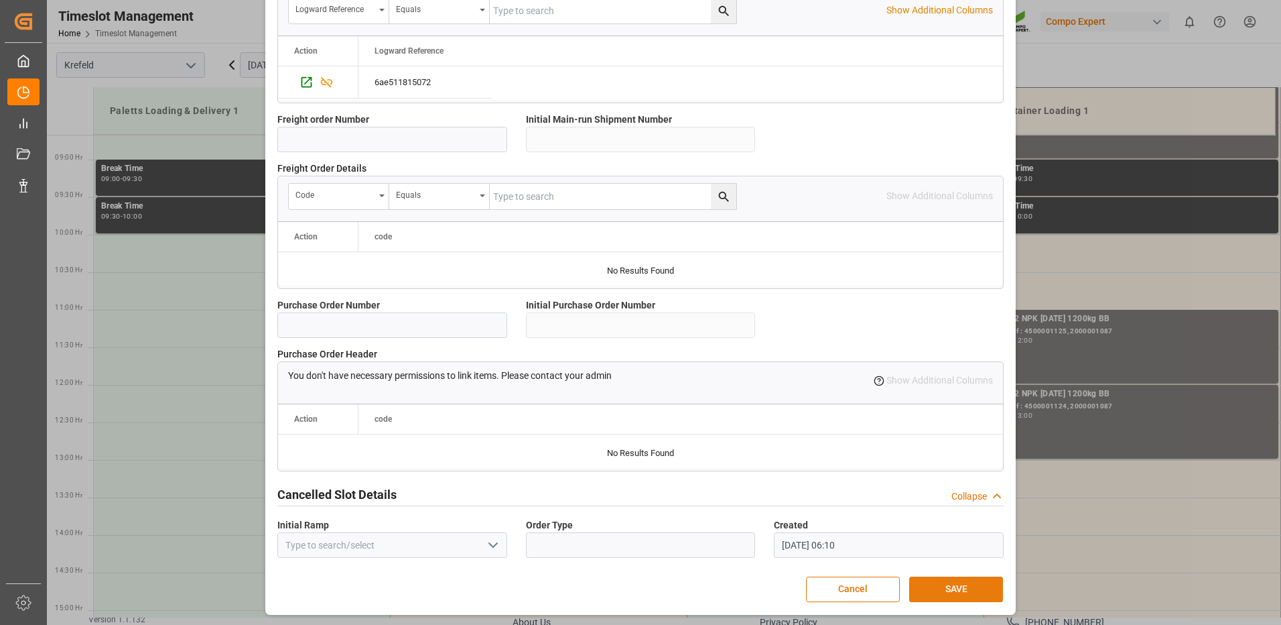
click at [946, 582] on button "SAVE" at bounding box center [956, 588] width 94 height 25
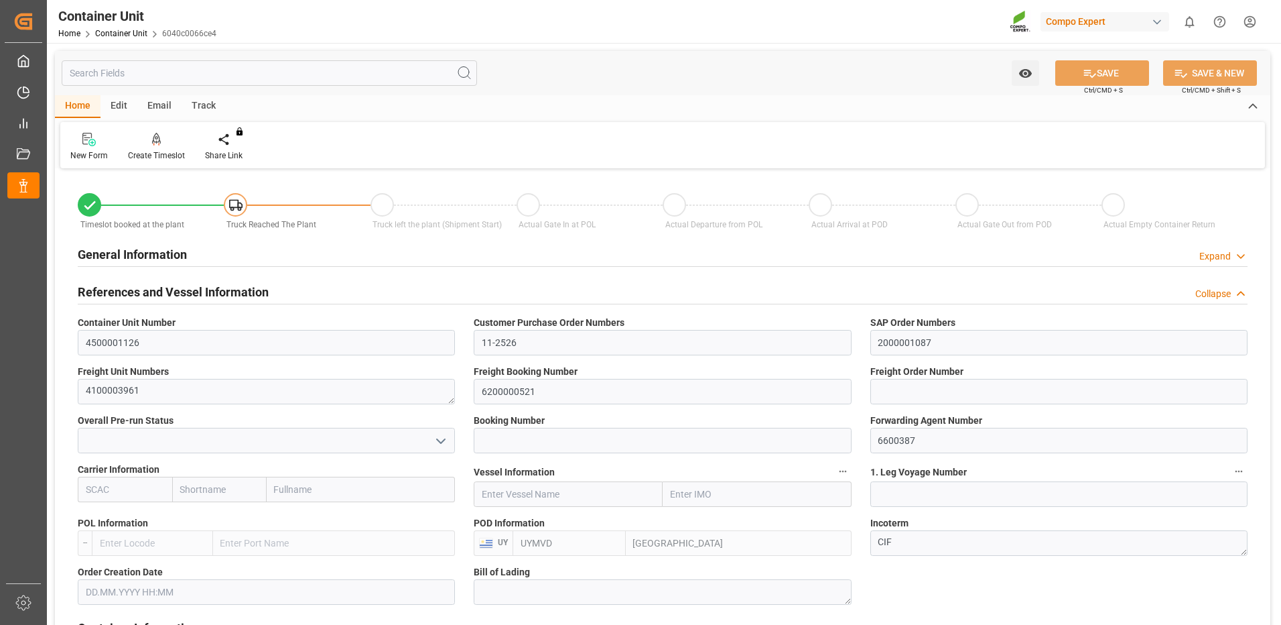
type input "UYMVD"
type input "5"
type input "0"
type input "5"
type input "0"
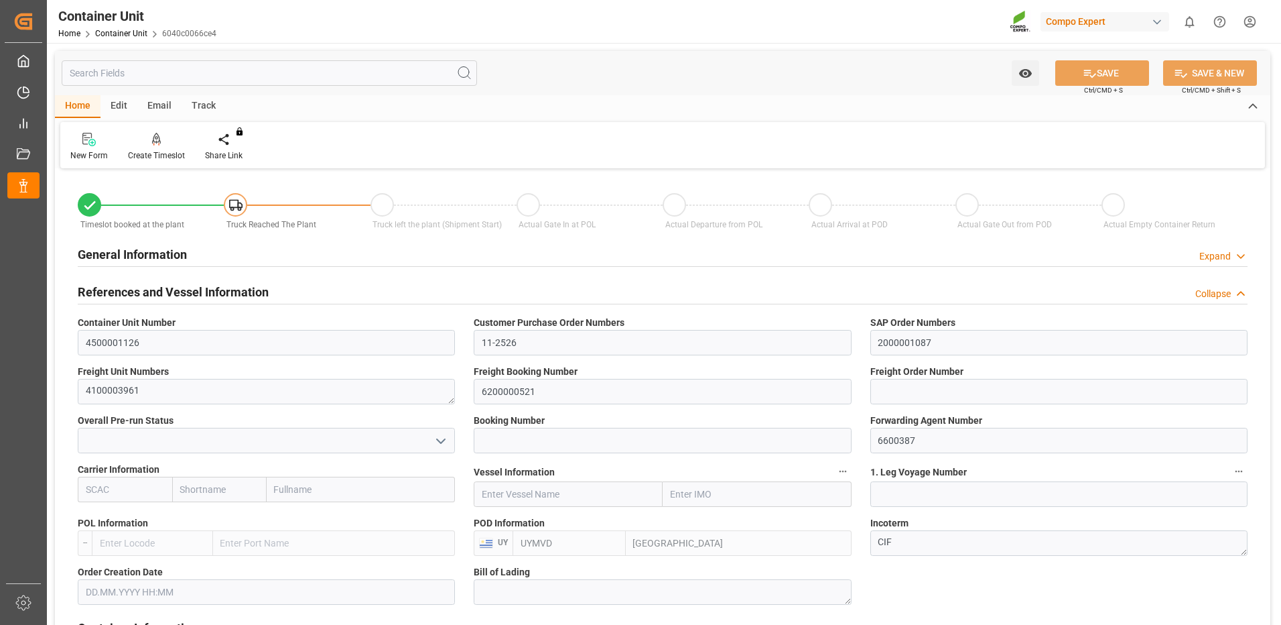
type input "0"
type input "24600"
type input "[DATE]"
click at [159, 142] on icon at bounding box center [156, 139] width 9 height 13
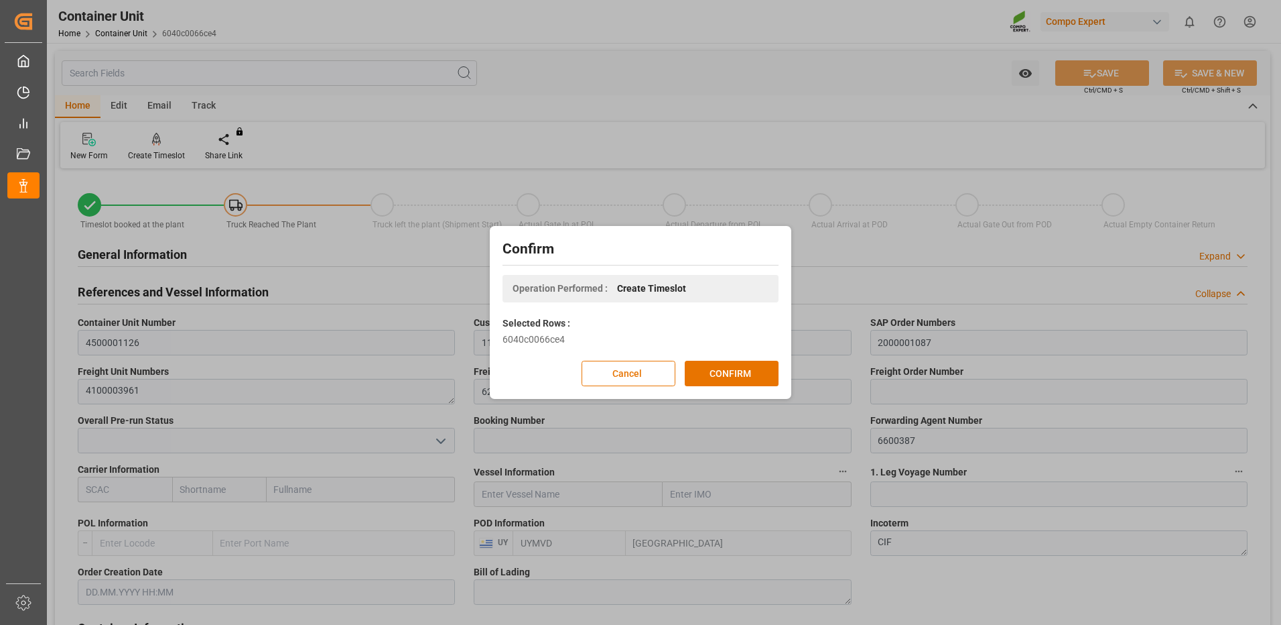
click at [755, 392] on div "Confirm Operation Performed : Create Timeslot Selected Rows : 6040c0066ce4 Canc…" at bounding box center [640, 312] width 295 height 166
click at [742, 374] on button "CONFIRM" at bounding box center [732, 373] width 94 height 25
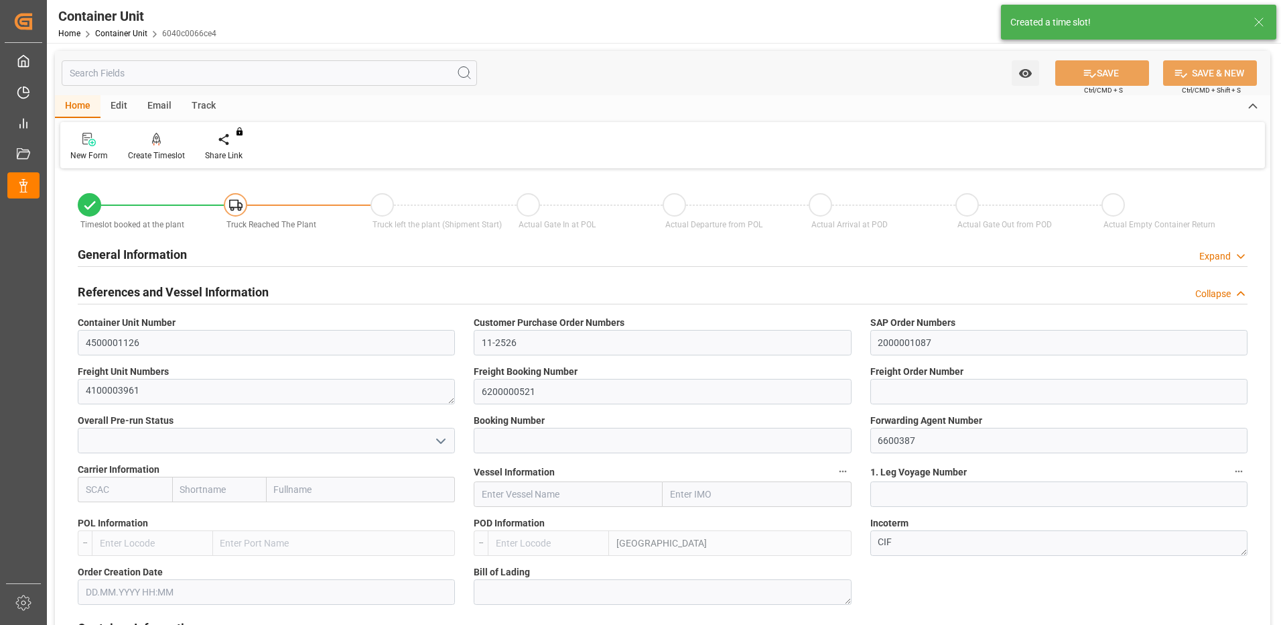
type input "UYMVD"
type input "5"
type input "0"
type input "5"
type input "0"
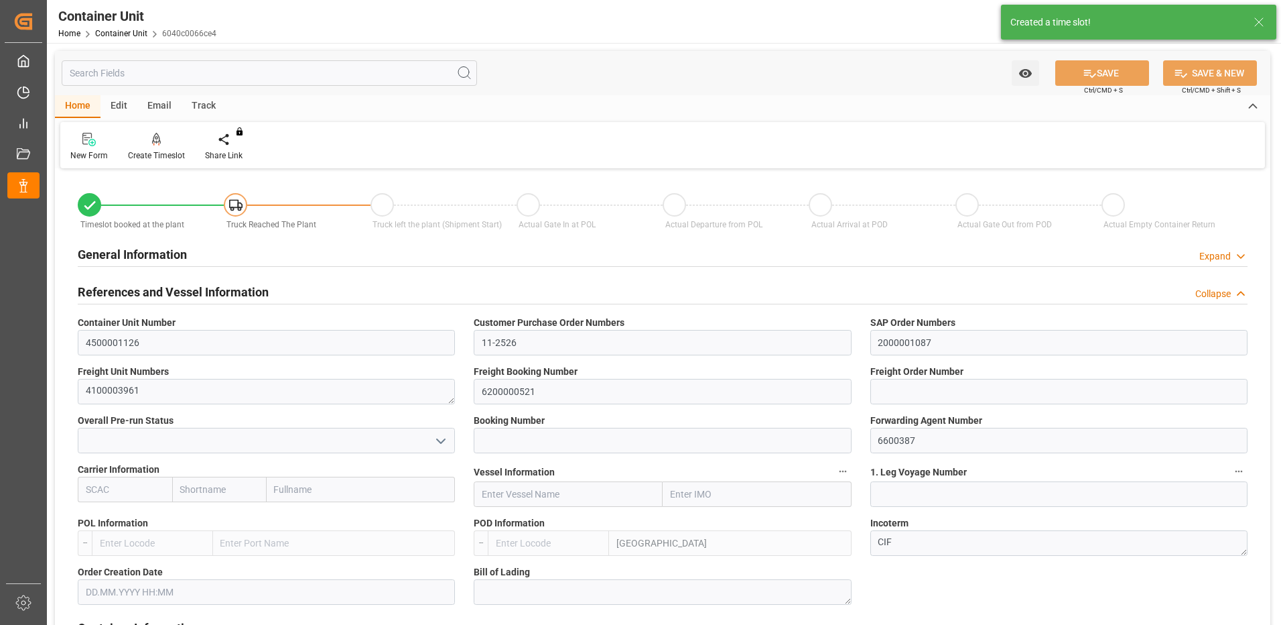
type input "0"
type input "24600"
type input "[DATE]"
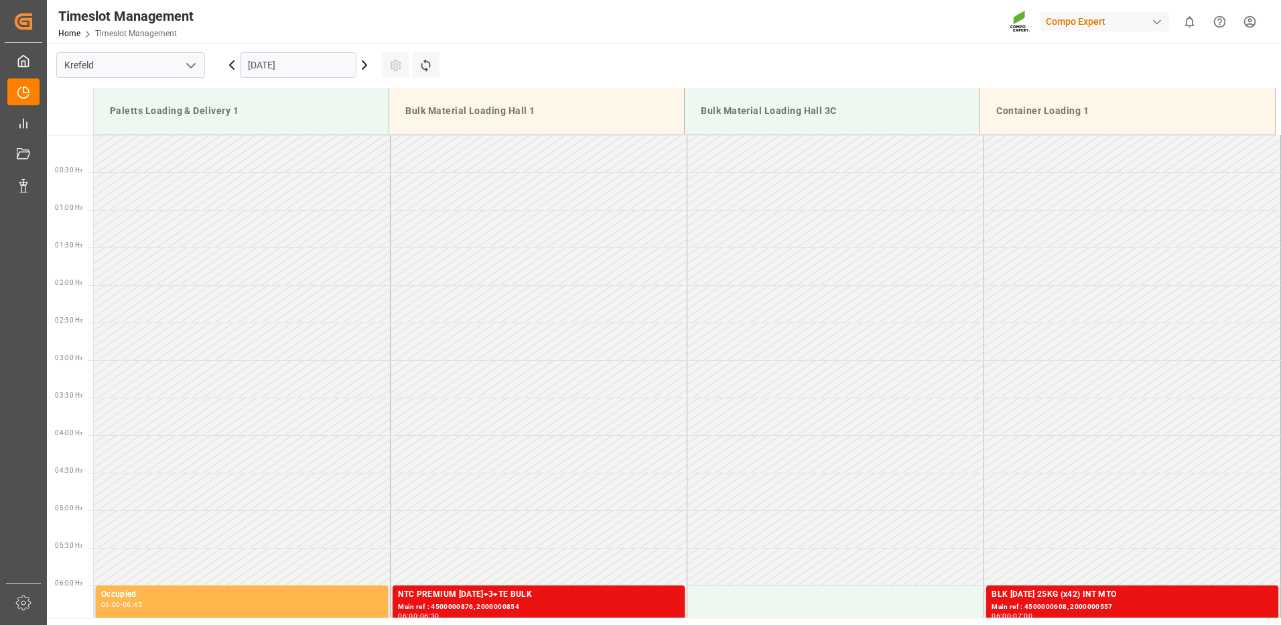
scroll to position [517, 0]
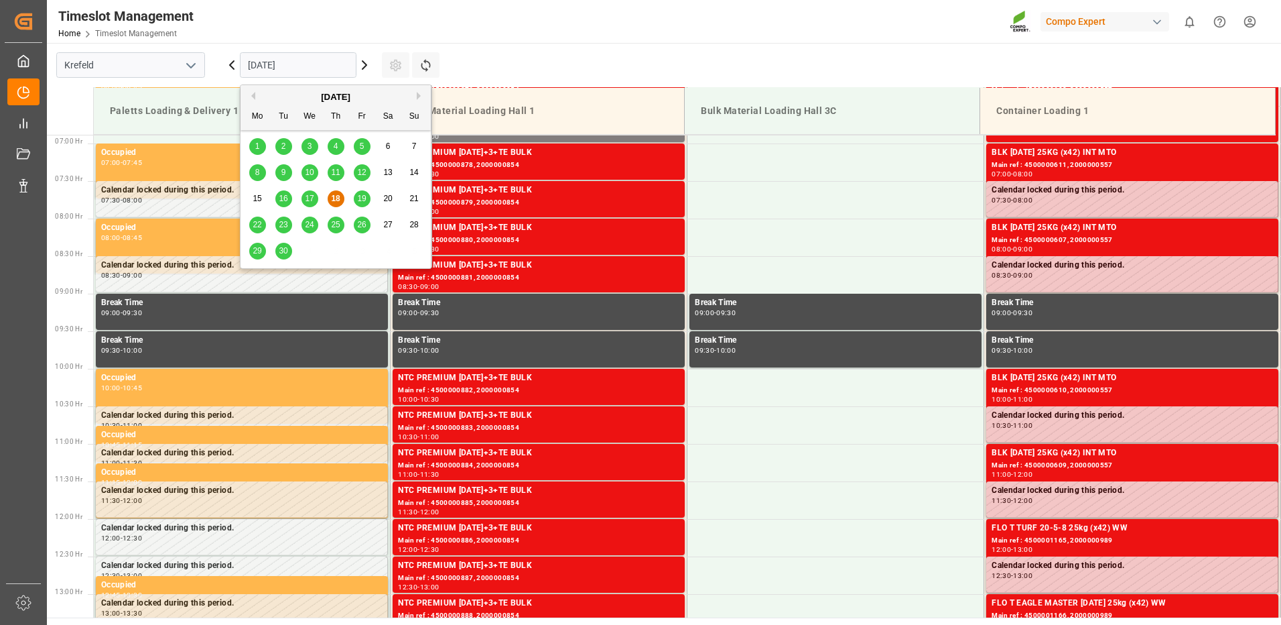
click at [252, 70] on input "[DATE]" at bounding box center [298, 64] width 117 height 25
click at [420, 95] on button "Next Month" at bounding box center [421, 96] width 8 height 8
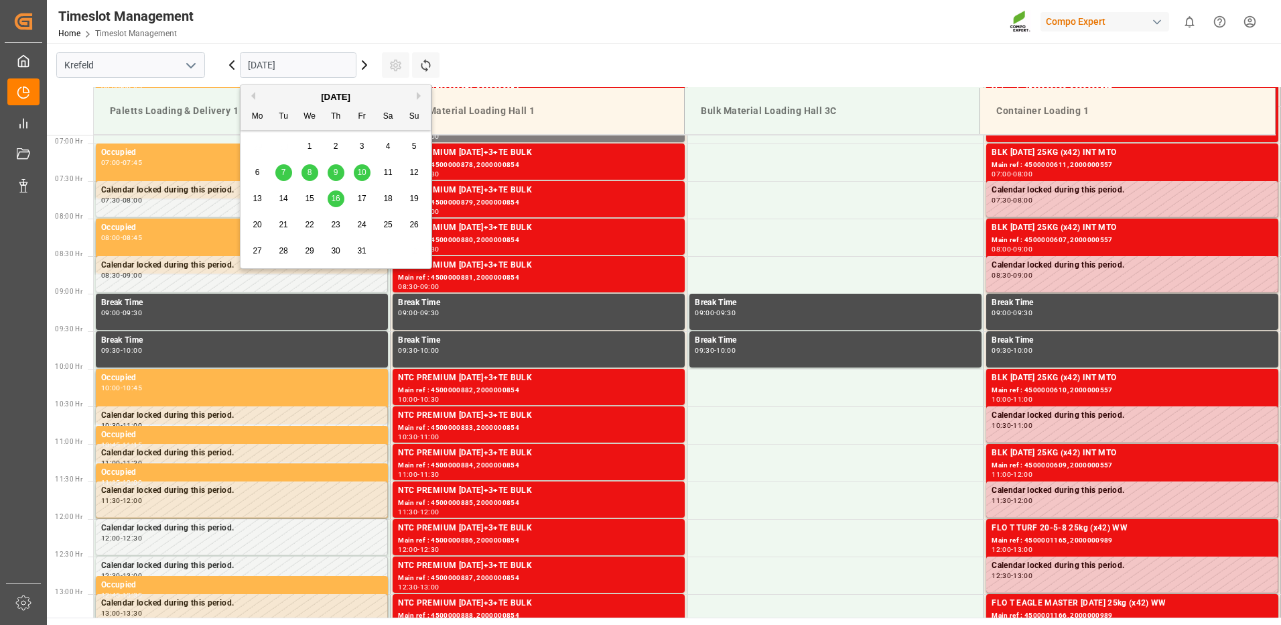
click at [363, 176] on span "10" at bounding box center [361, 172] width 9 height 9
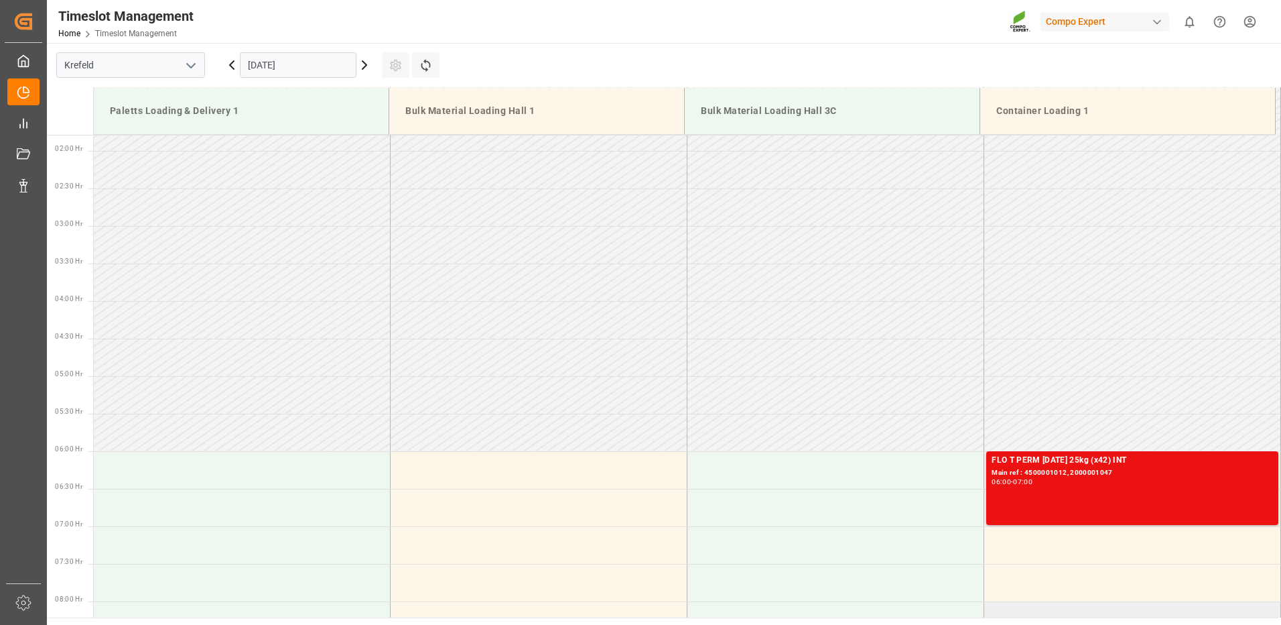
scroll to position [201, 0]
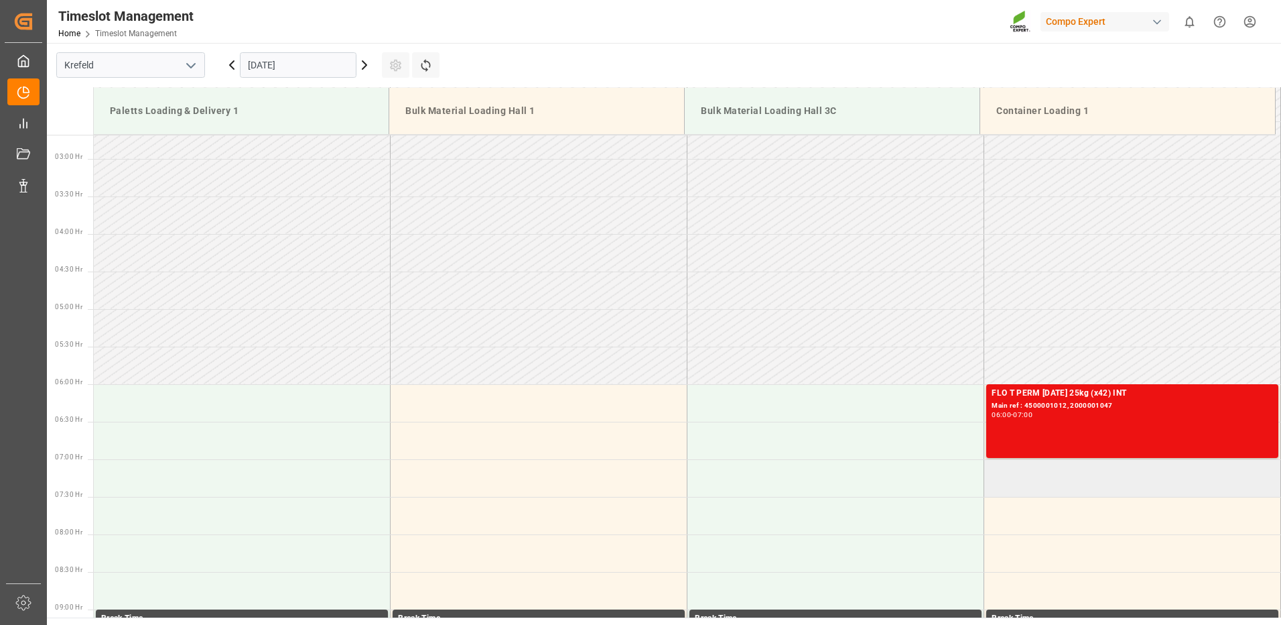
click at [995, 487] on td at bounding box center [1132, 478] width 297 height 38
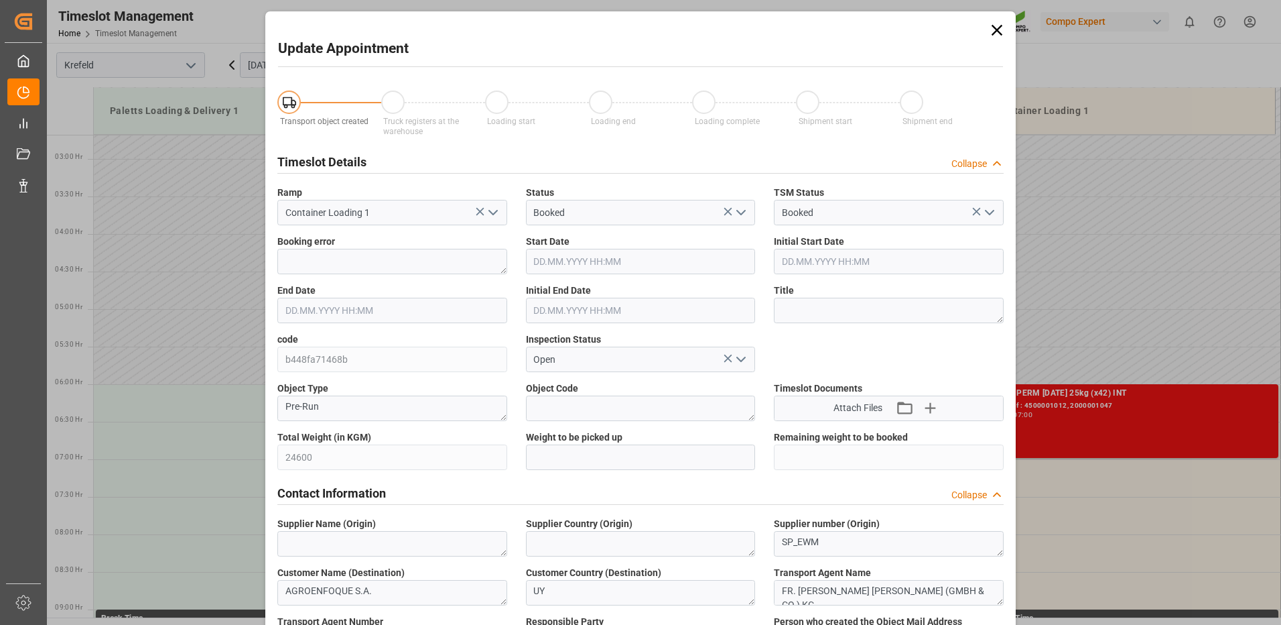
type input "24600"
type input "0"
type input "10.10.2025 07:00"
type input "10.10.2025 07:30"
type input "18.09.2025 06:10"
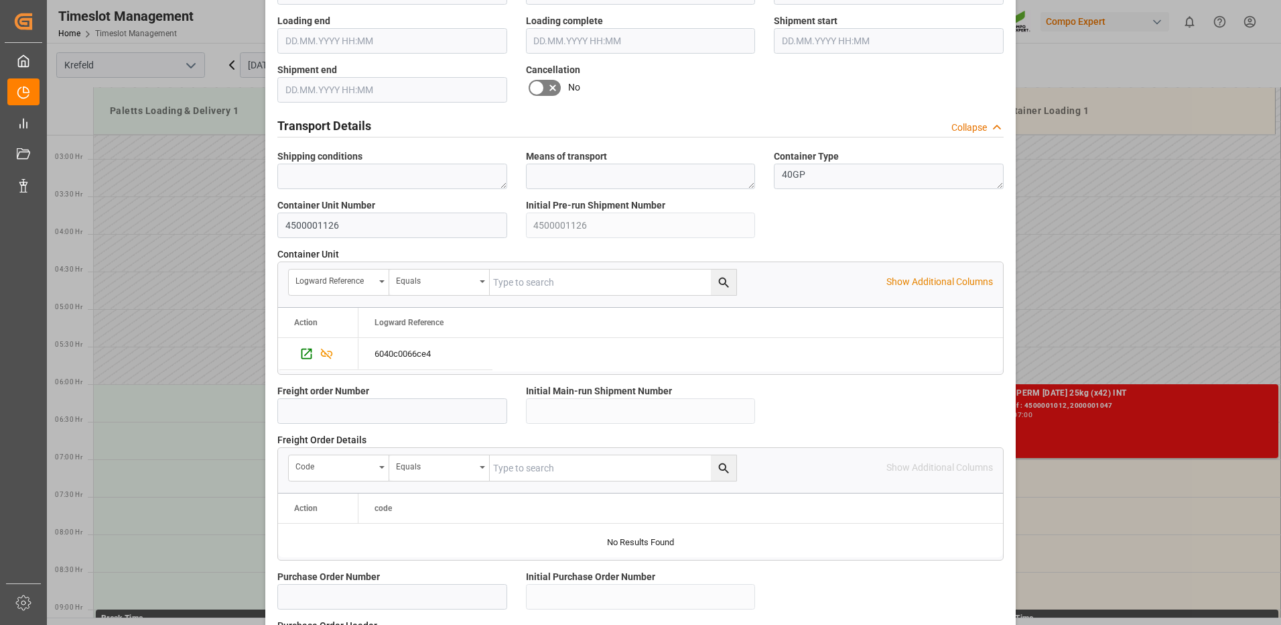
scroll to position [1143, 0]
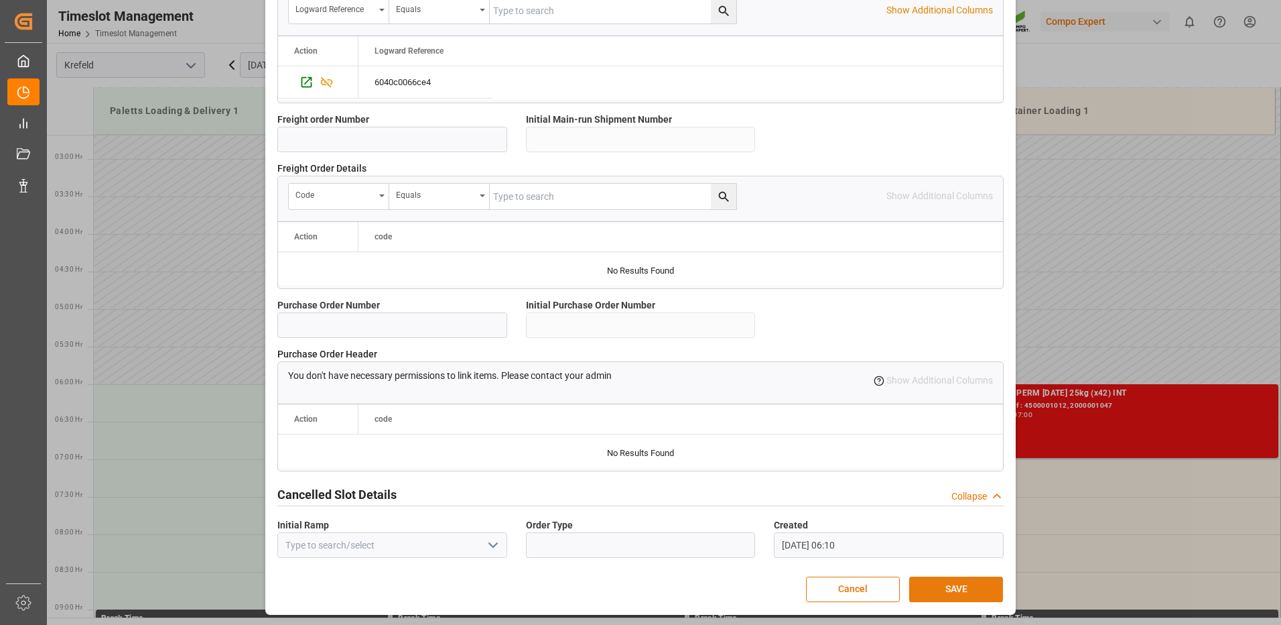
click at [940, 592] on button "SAVE" at bounding box center [956, 588] width 94 height 25
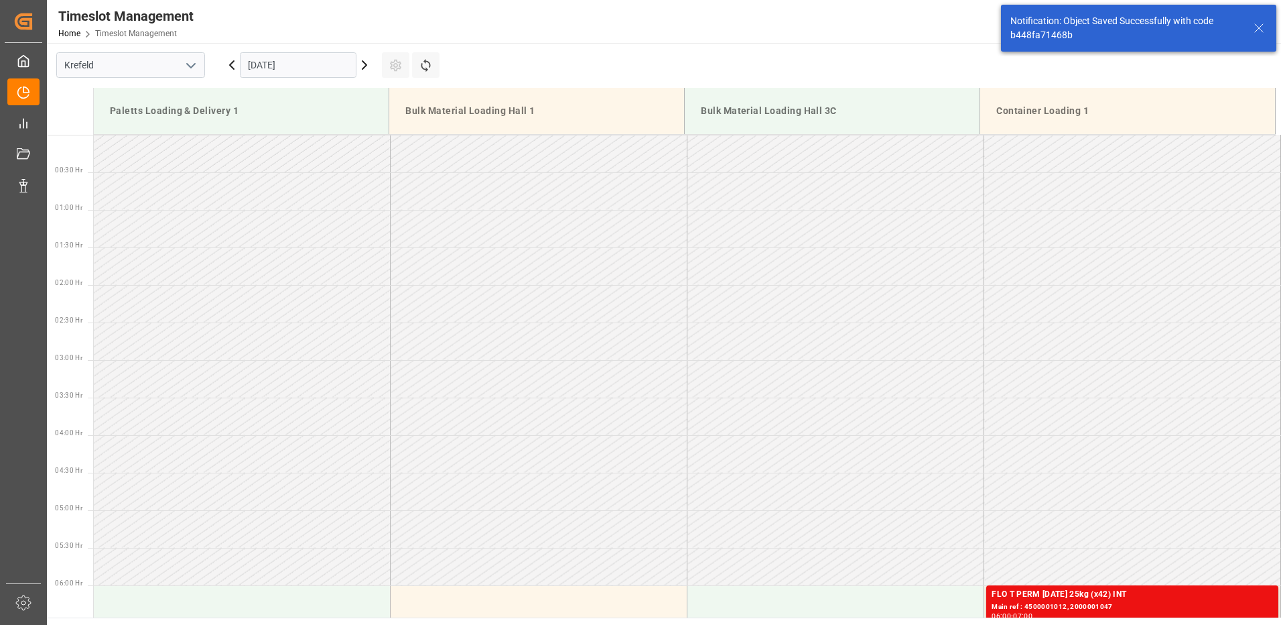
scroll to position [442, 0]
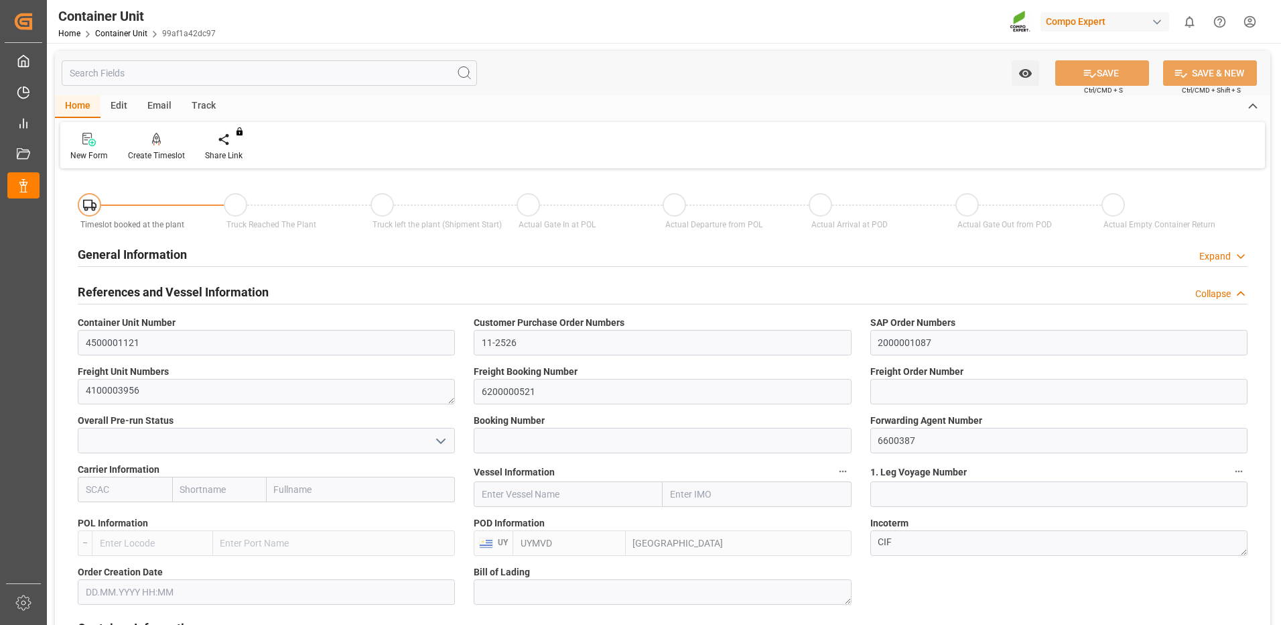
type input "UYMVD"
type input "5"
type input "0"
type input "5"
type input "0"
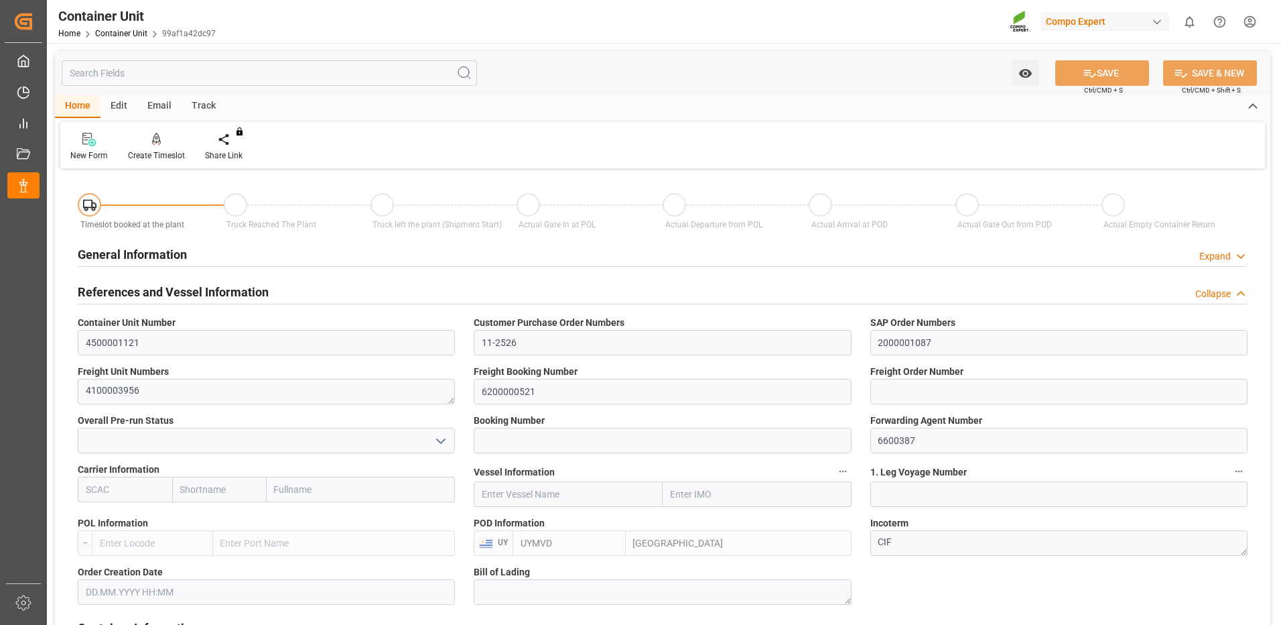
type input "0"
type input "24600"
type input "[DATE]"
click at [154, 145] on icon at bounding box center [156, 139] width 9 height 13
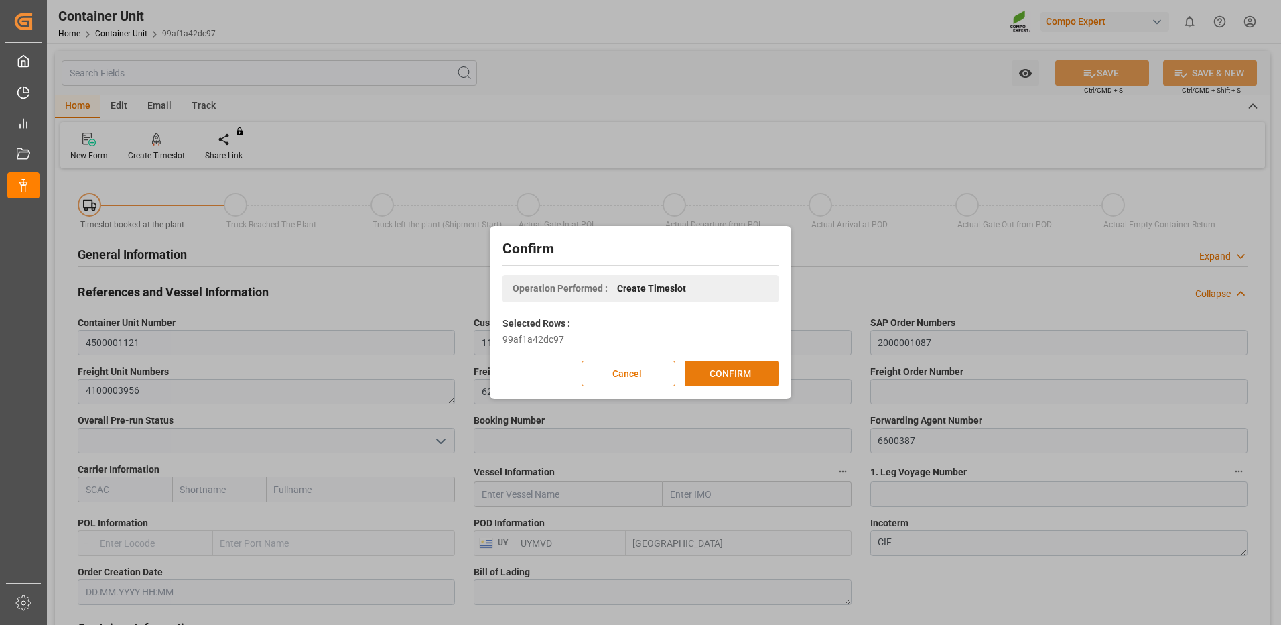
click at [756, 371] on button "CONFIRM" at bounding box center [732, 373] width 94 height 25
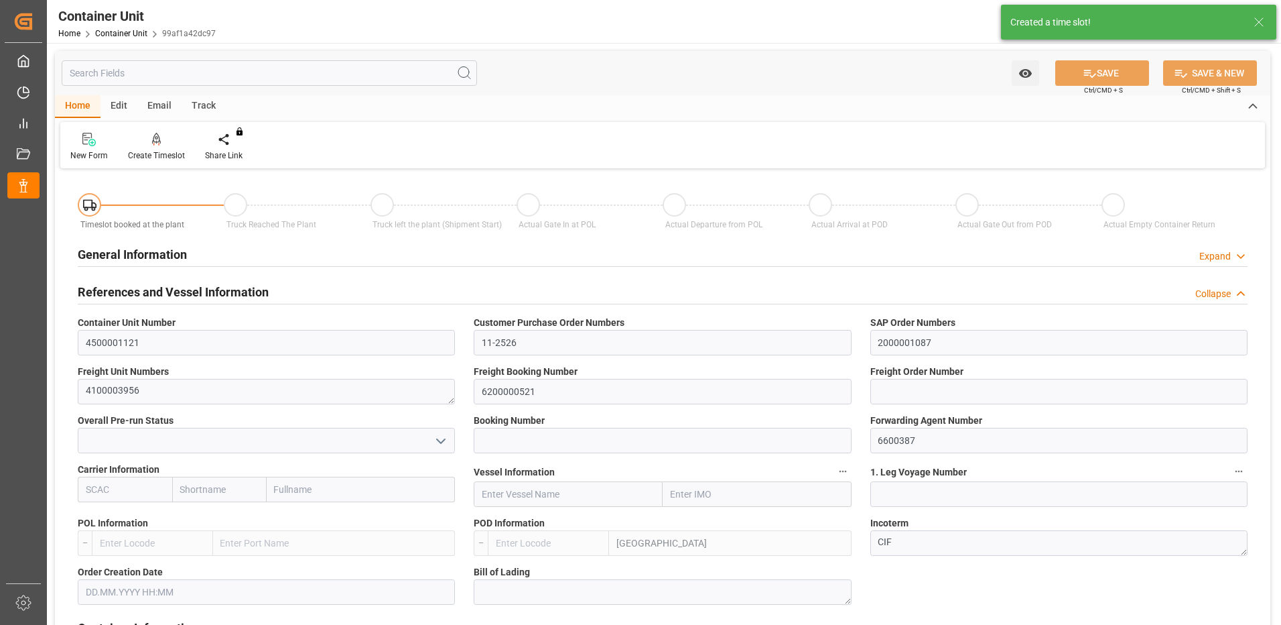
type input "UYMVD"
type input "5"
type input "0"
type input "5"
type input "0"
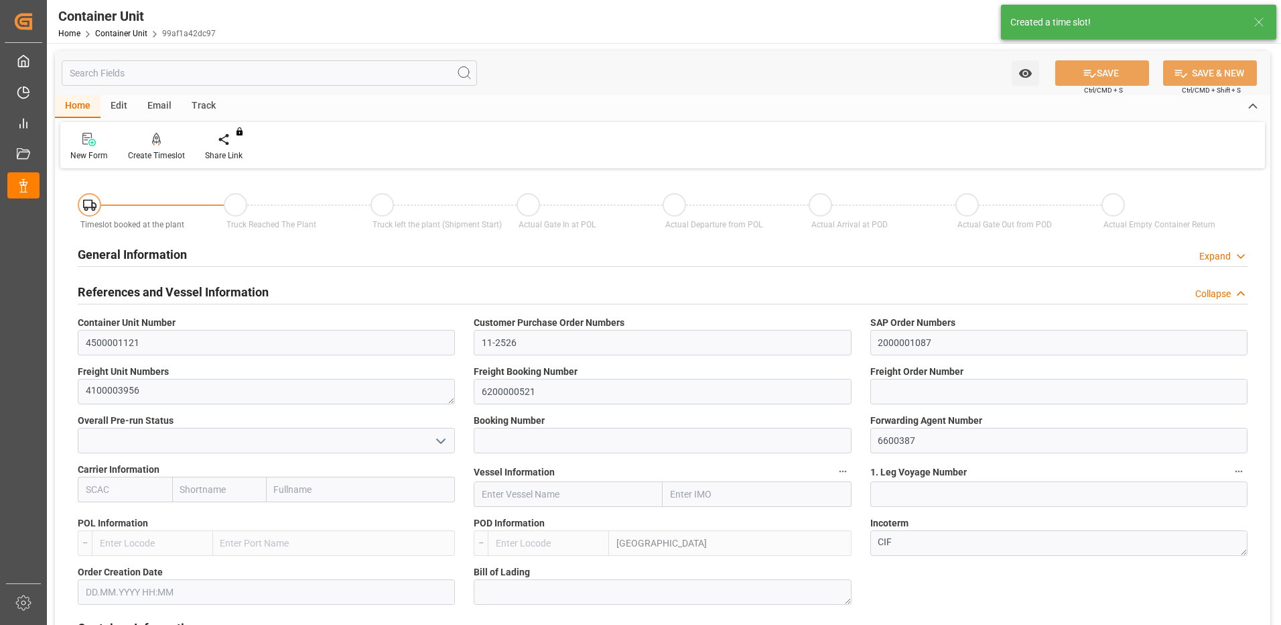
type input "0"
type input "24600"
type input "08.09.2025"
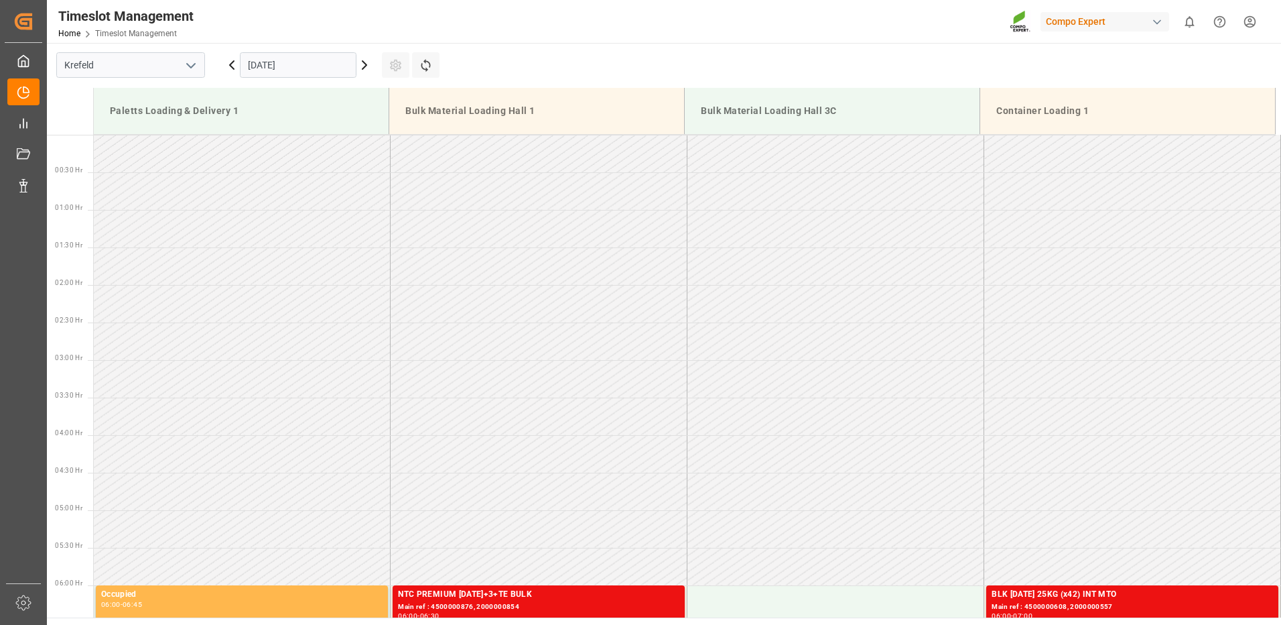
scroll to position [517, 0]
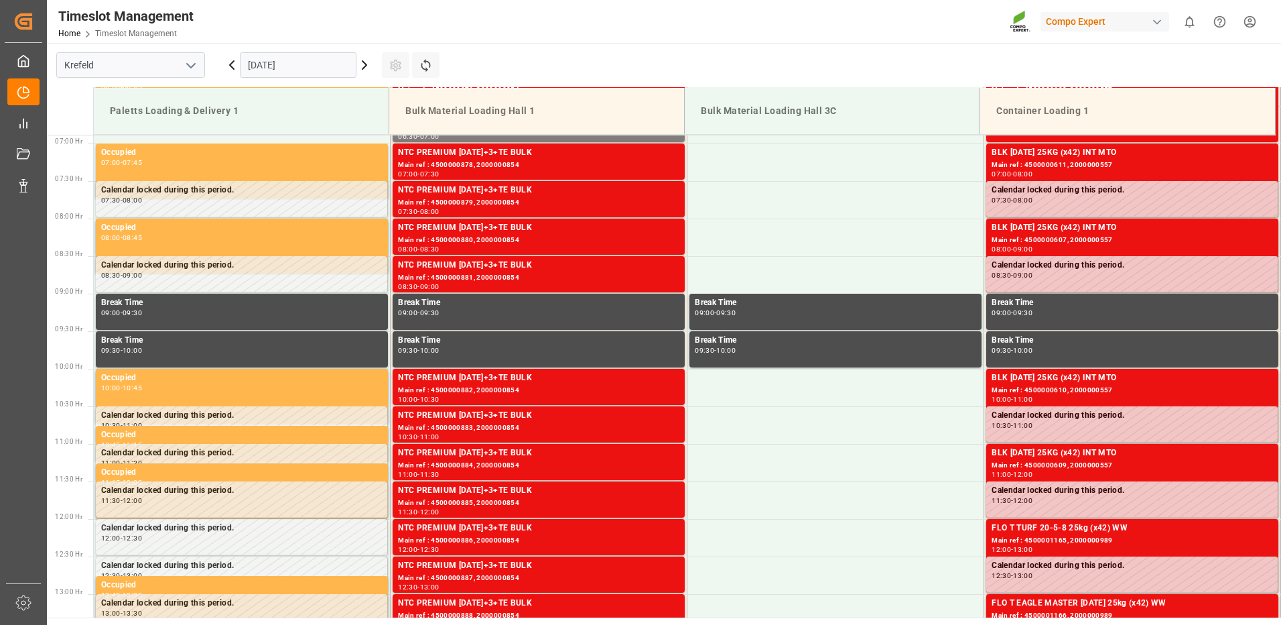
click at [250, 69] on input "18.09.2025" at bounding box center [298, 64] width 117 height 25
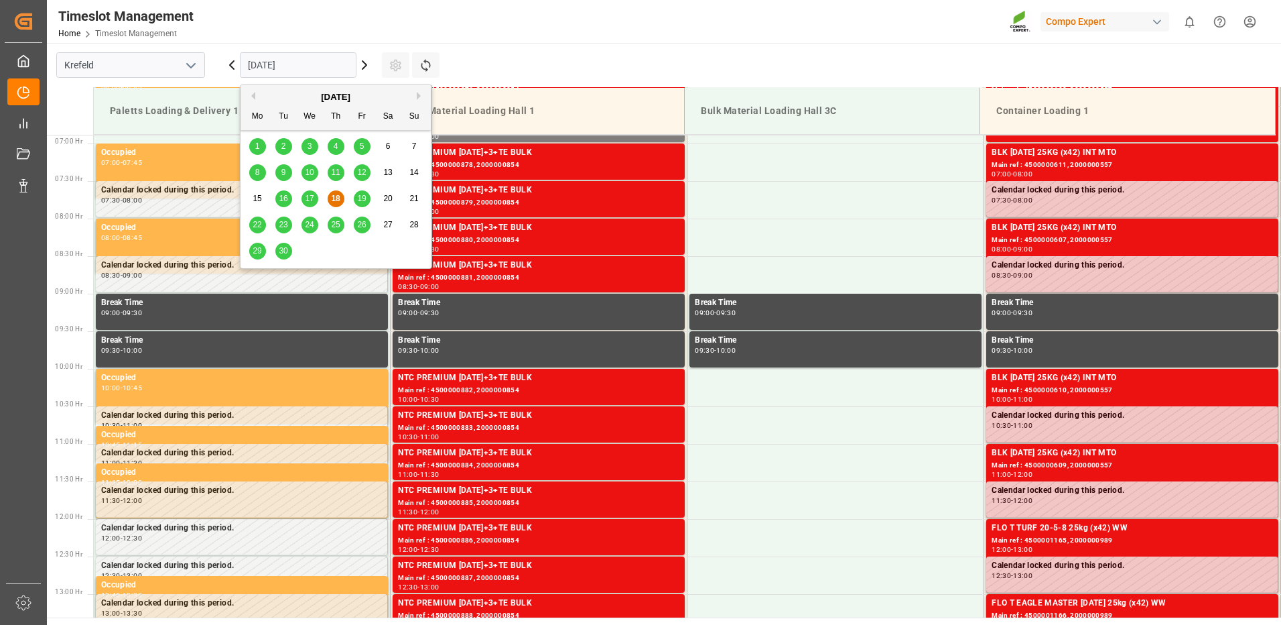
click at [417, 97] on button "Next Month" at bounding box center [421, 96] width 8 height 8
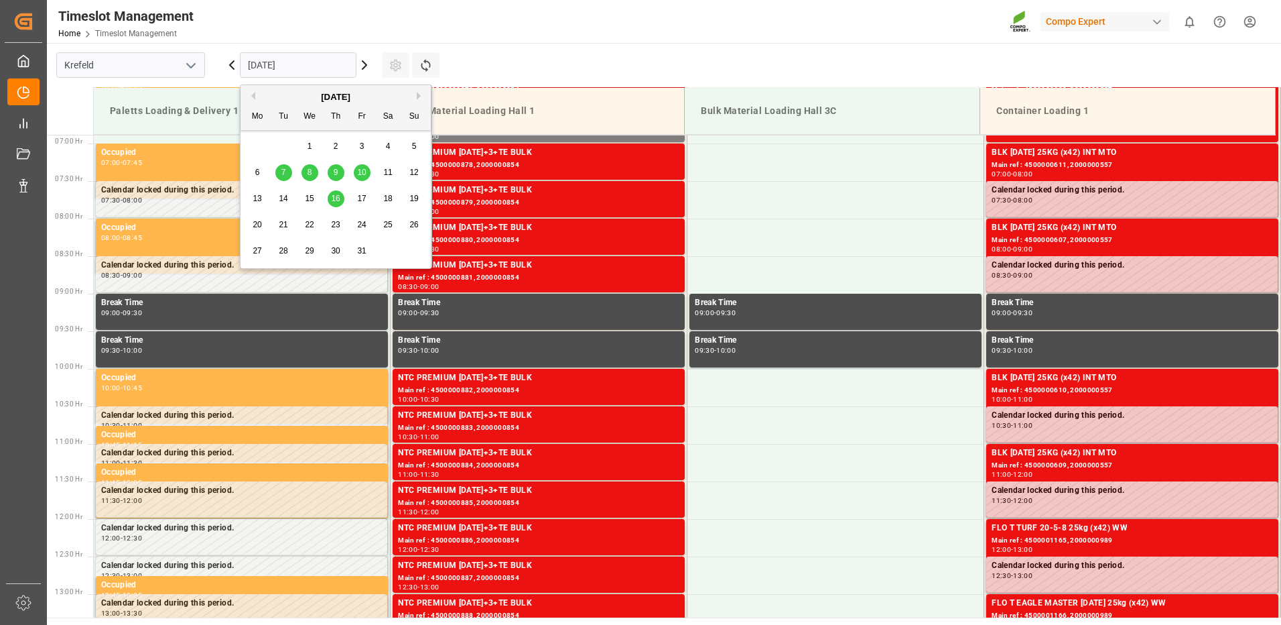
click at [357, 176] on span "10" at bounding box center [361, 172] width 9 height 9
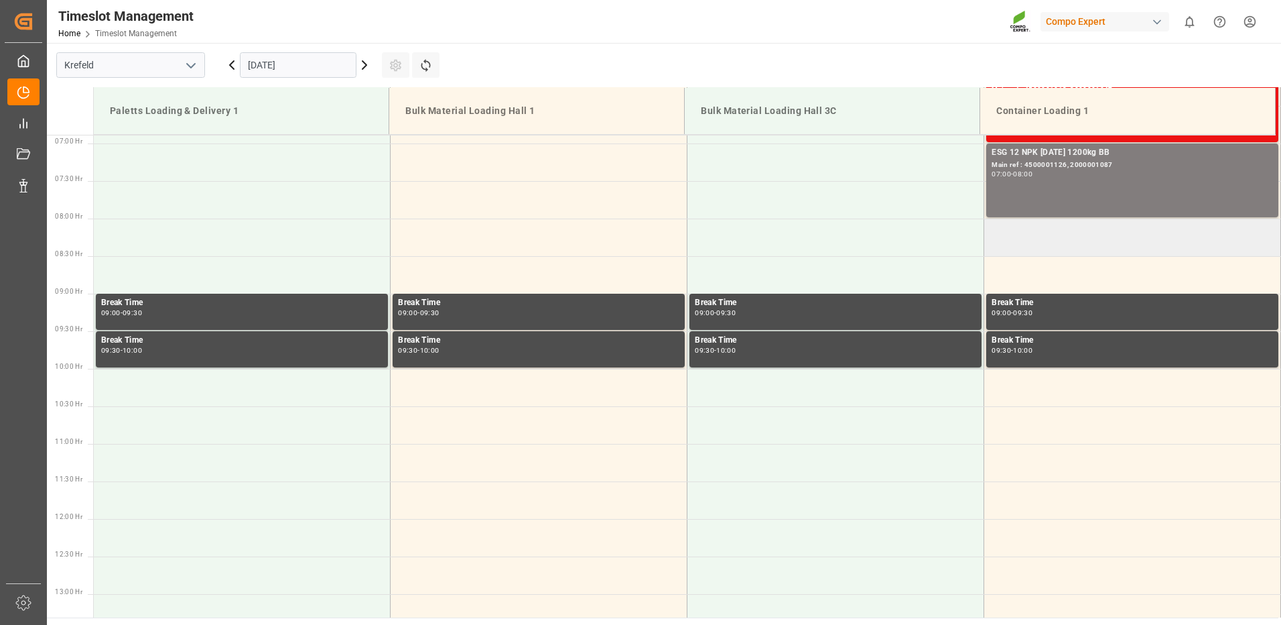
click at [1005, 246] on td at bounding box center [1132, 237] width 297 height 38
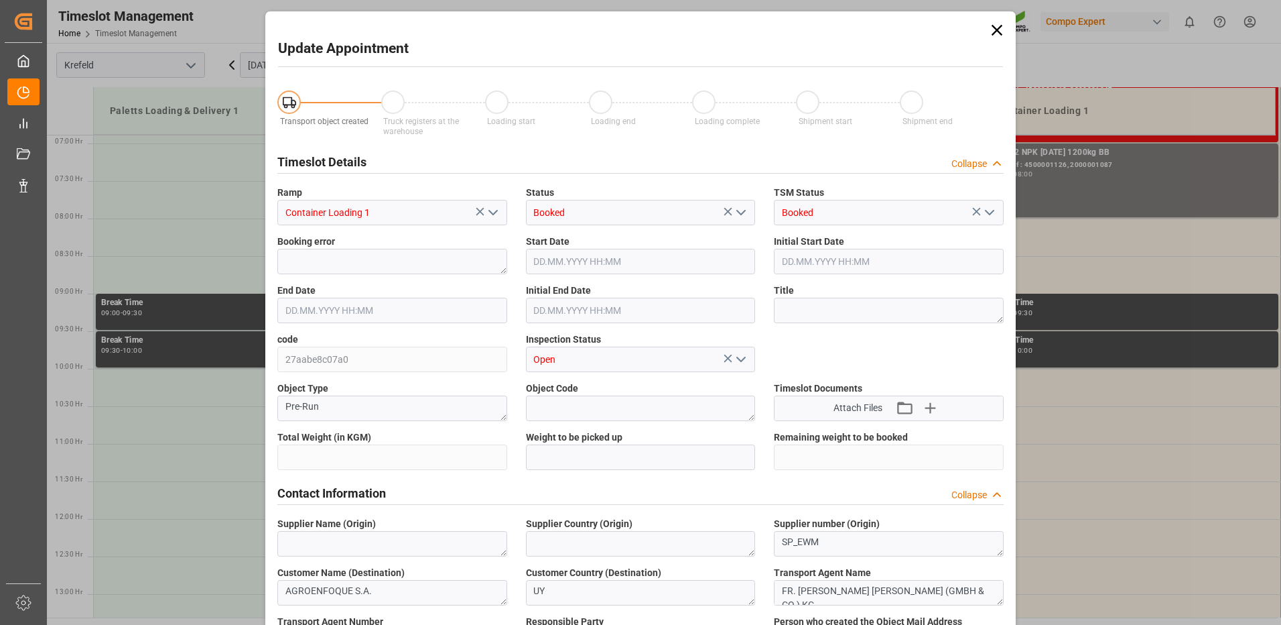
type input "24600"
type input "0"
type input "10.10.2025 08:00"
type input "10.10.2025 08:30"
type input "18.09.2025 06:11"
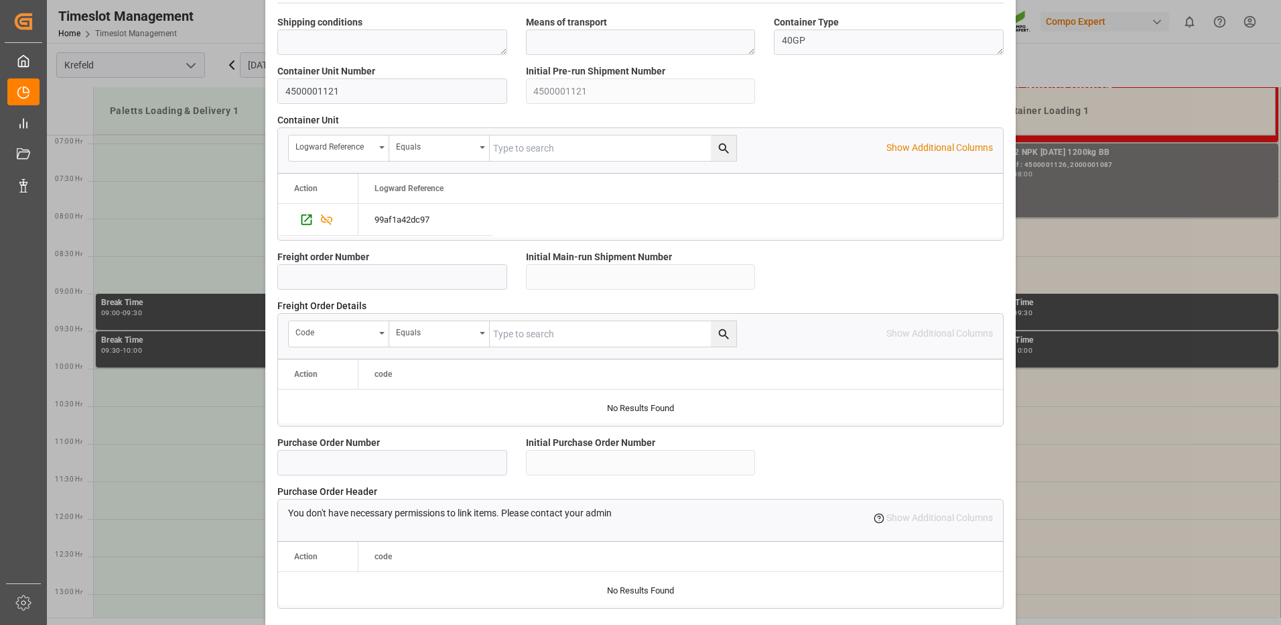
scroll to position [1143, 0]
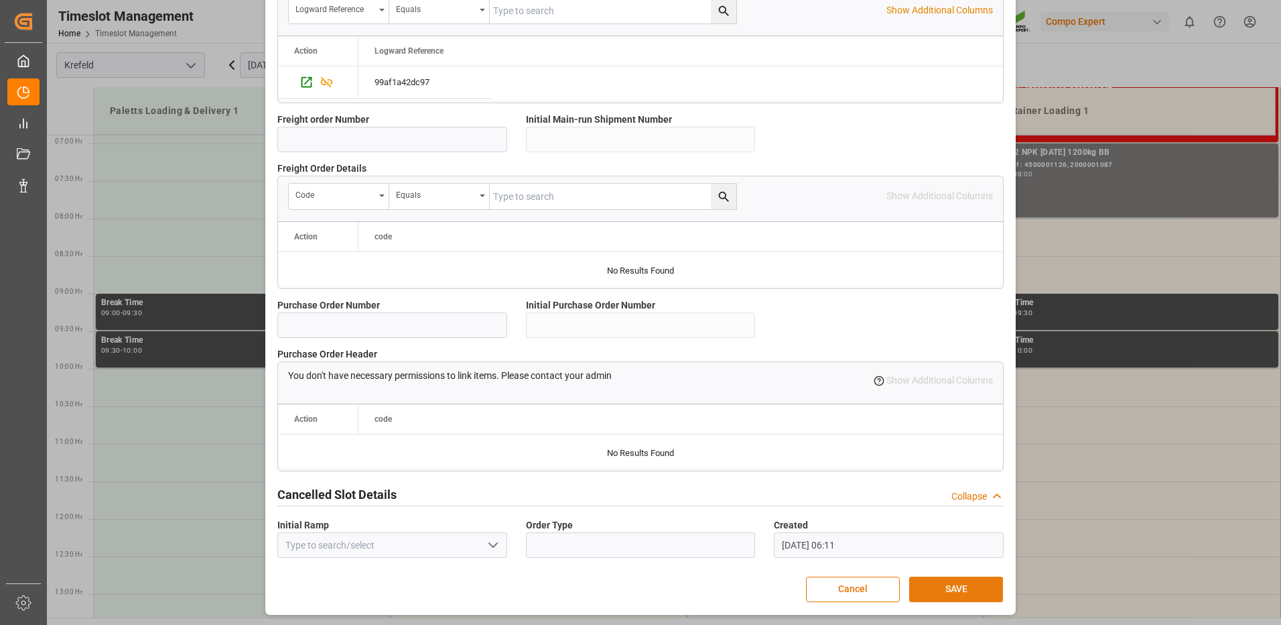
click at [942, 590] on button "SAVE" at bounding box center [956, 588] width 94 height 25
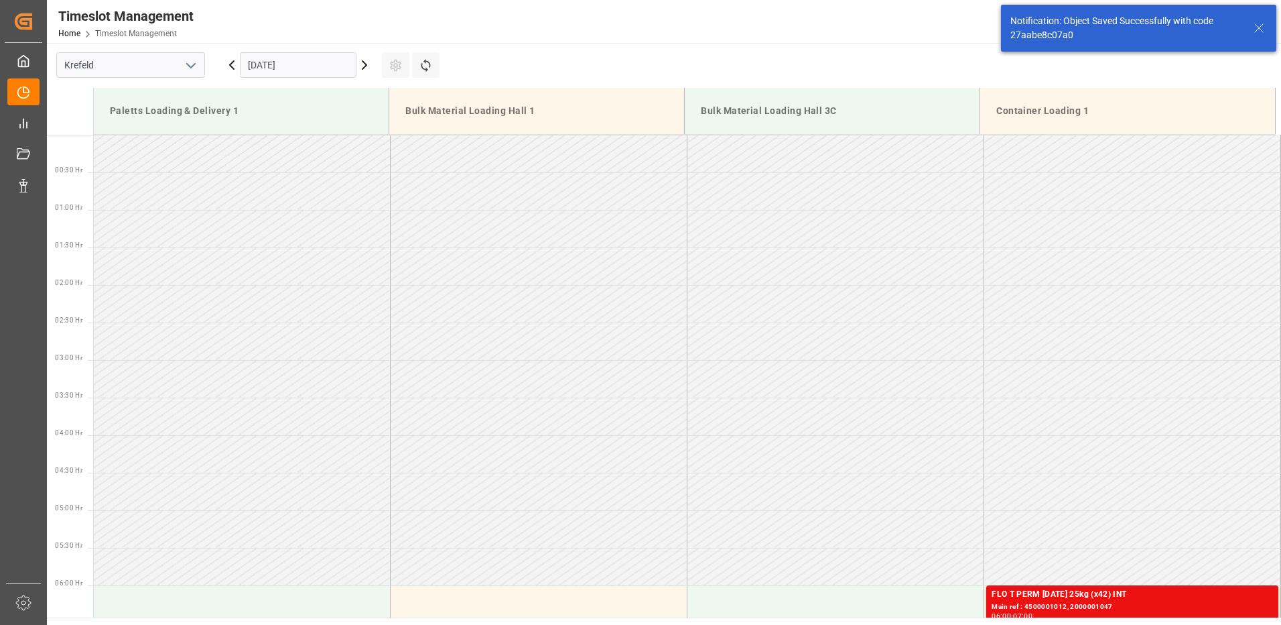
scroll to position [517, 0]
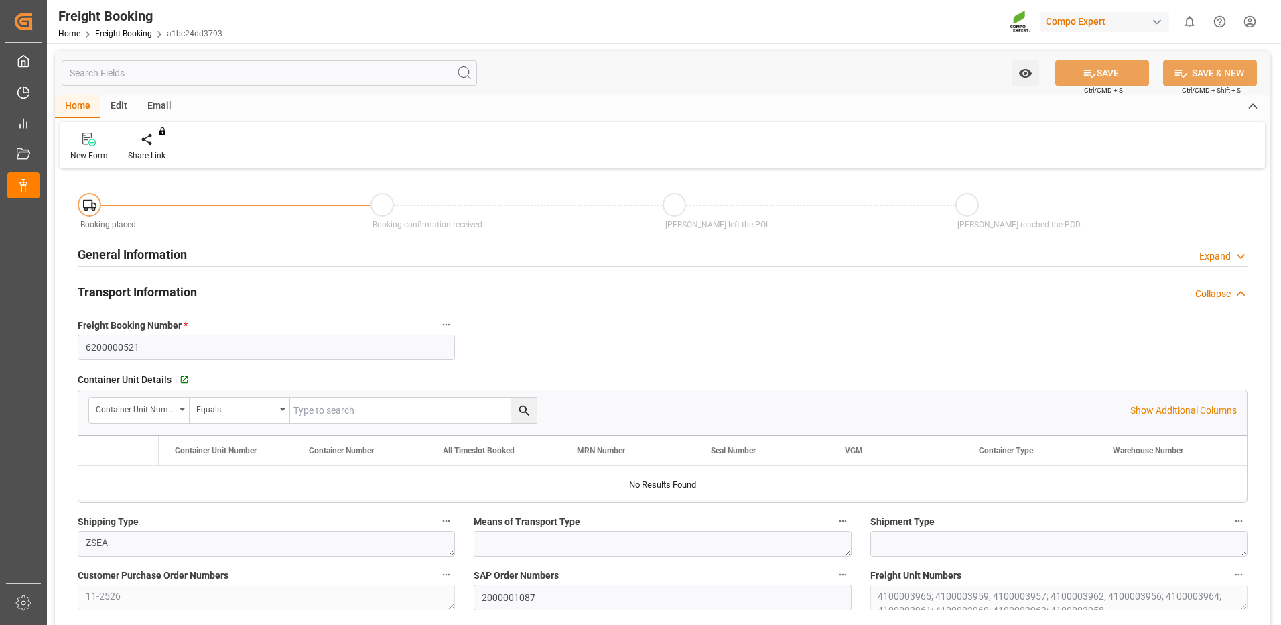
type input "UYMVD"
type input "0"
type input "246000"
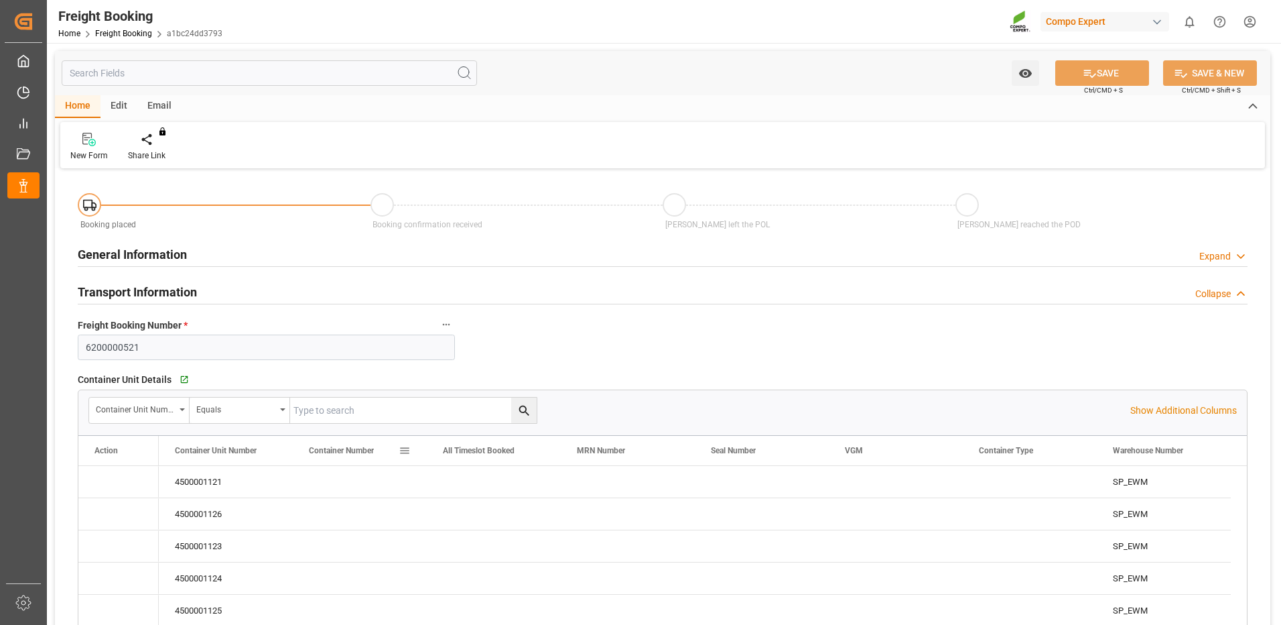
type input "[DATE] 01:00"
type input "[DATE] 20:54"
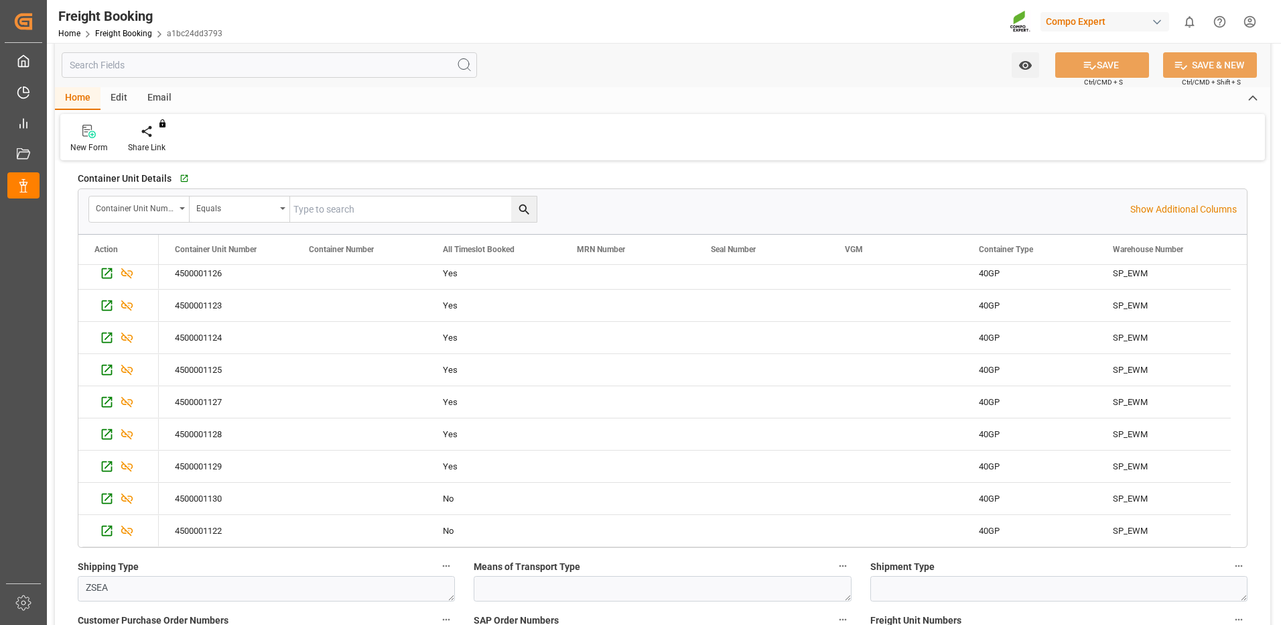
scroll to position [268, 0]
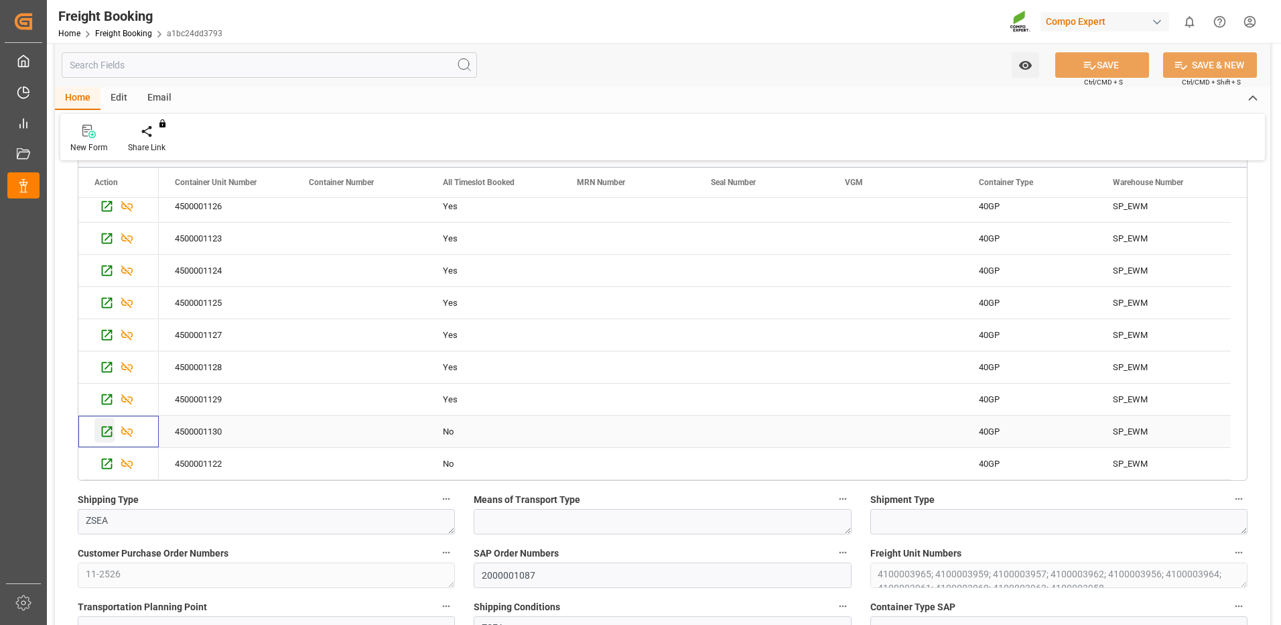
click at [106, 430] on icon "Press SPACE to select this row." at bounding box center [107, 431] width 14 height 14
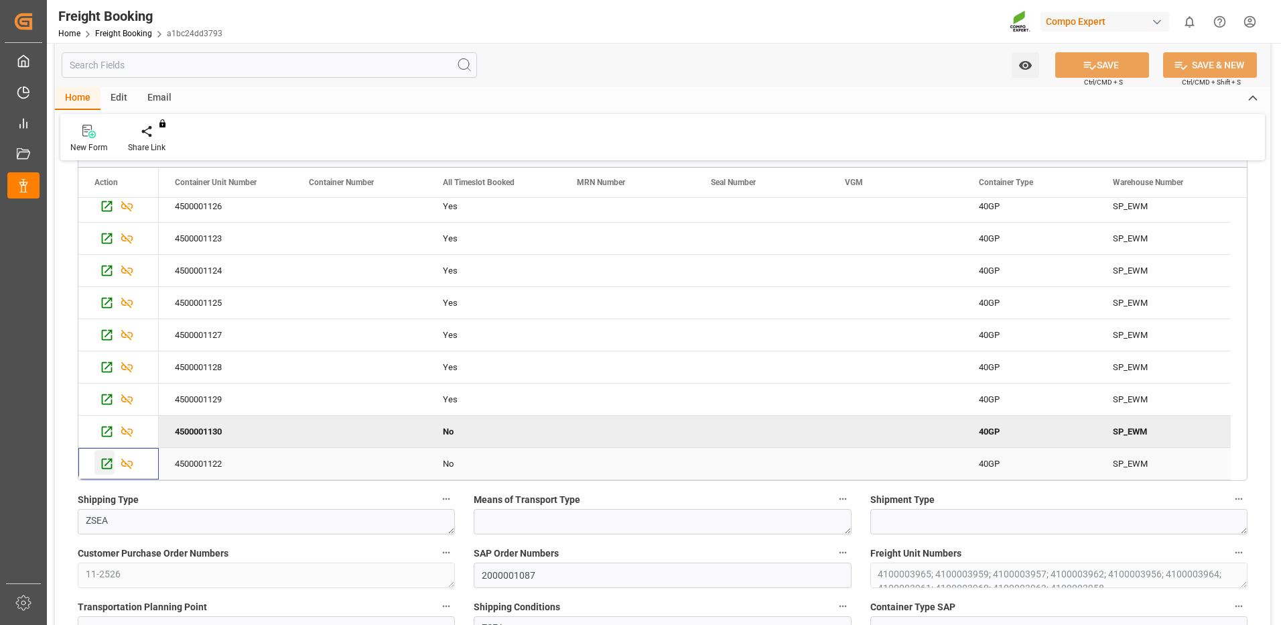
click at [98, 467] on div "Press SPACE to select this row." at bounding box center [104, 462] width 20 height 25
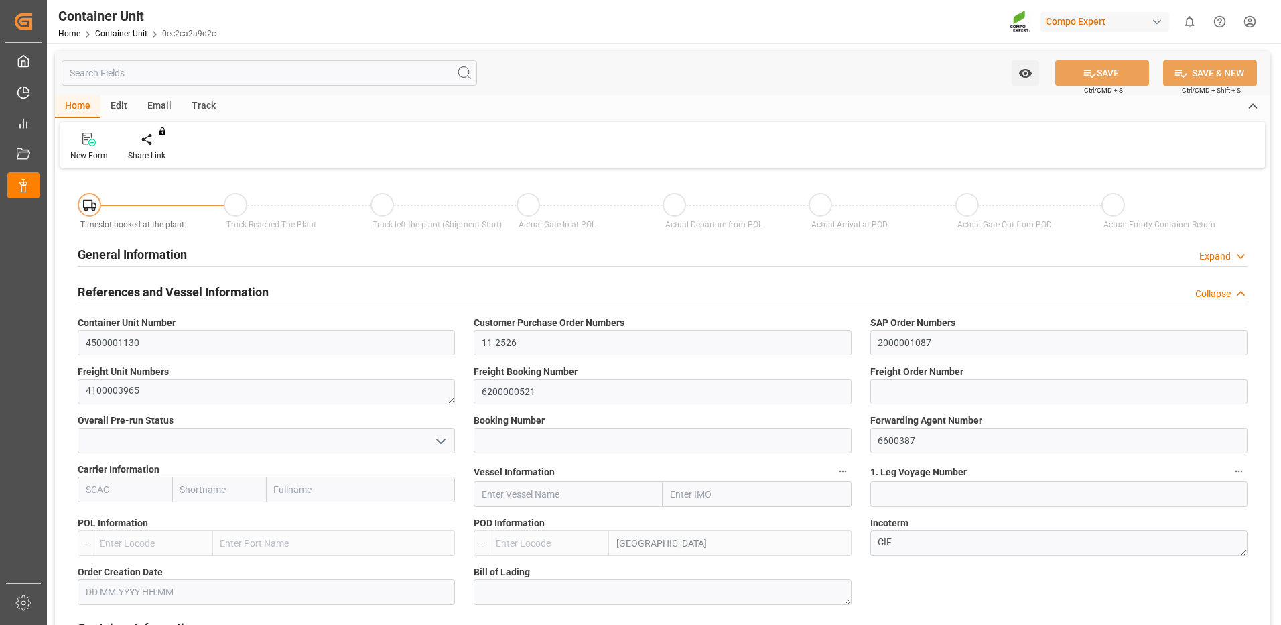
type input "UYMVD"
type input "5"
type input "0"
type input "5"
type input "0"
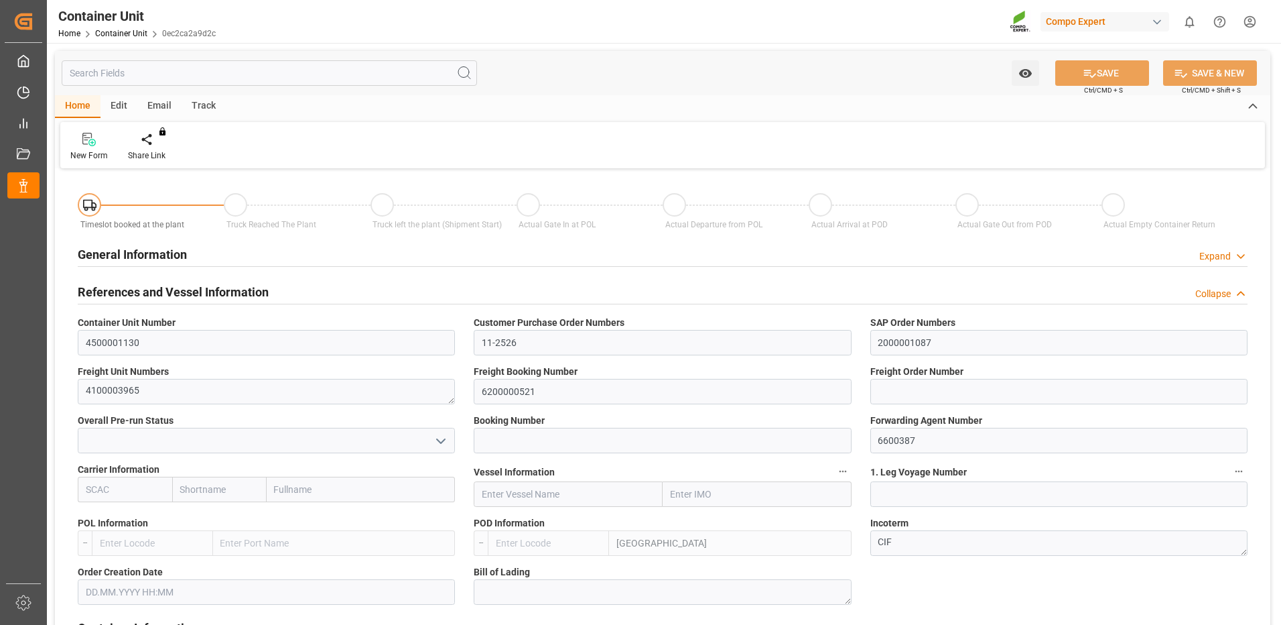
type input "0"
type input "24600"
type input "[DATE]"
click at [155, 145] on icon at bounding box center [156, 139] width 9 height 13
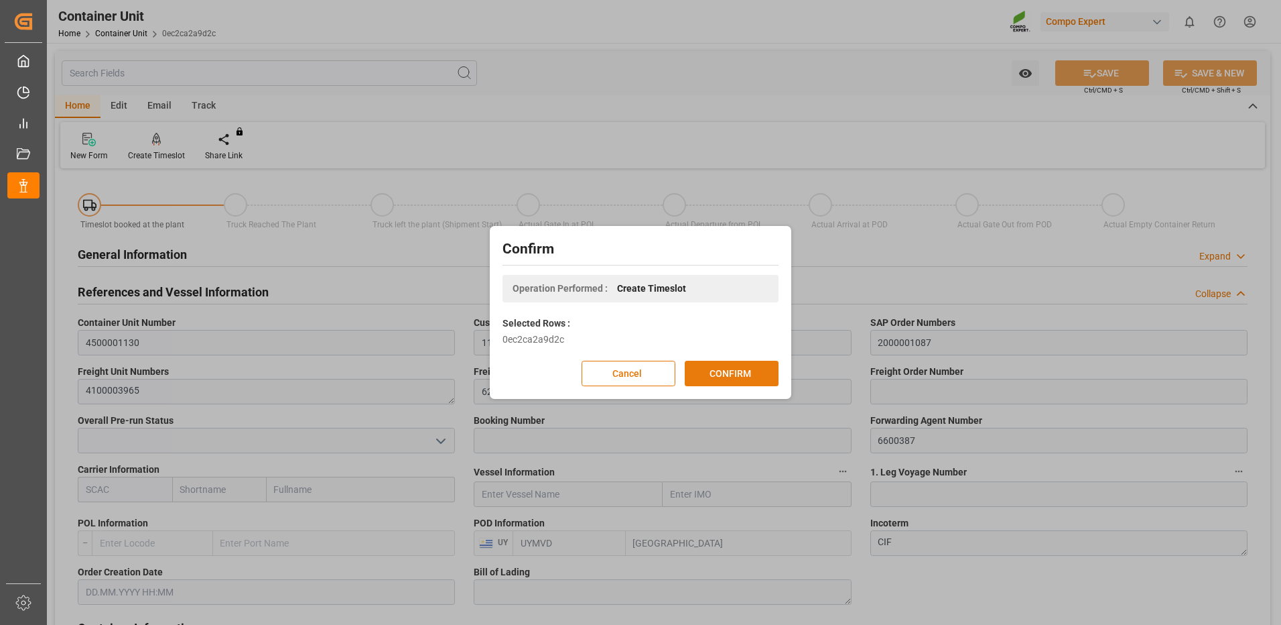
click at [706, 365] on button "CONFIRM" at bounding box center [732, 373] width 94 height 25
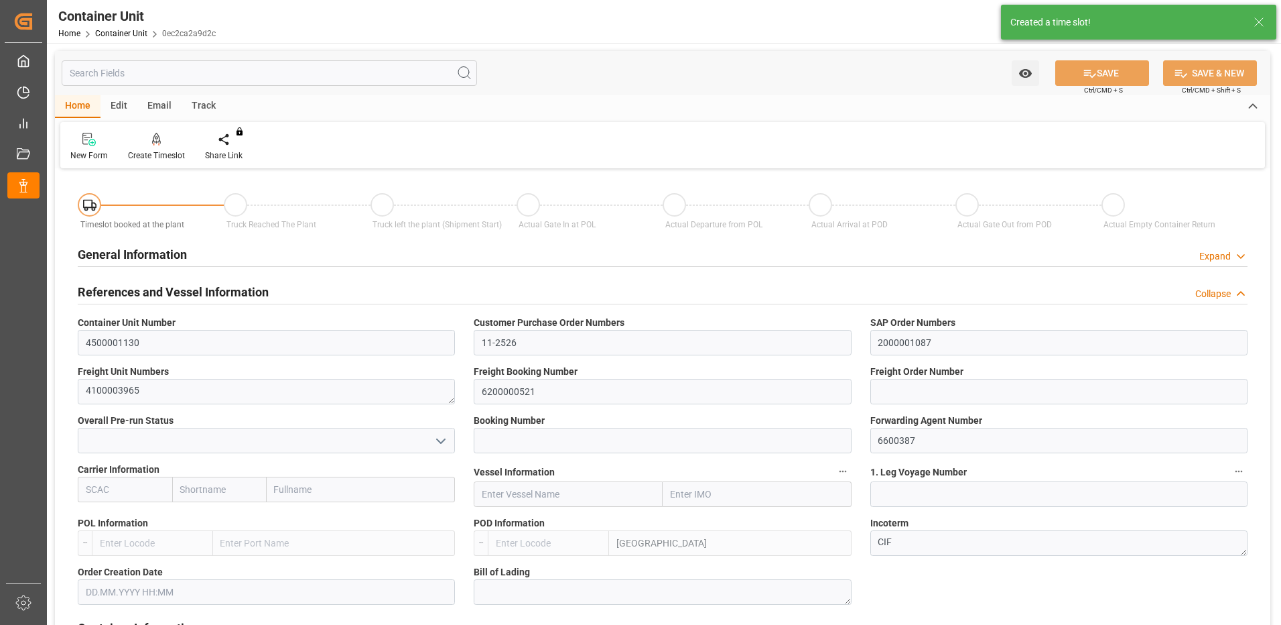
type input "UYMVD"
type input "5"
type input "0"
type input "5"
type input "0"
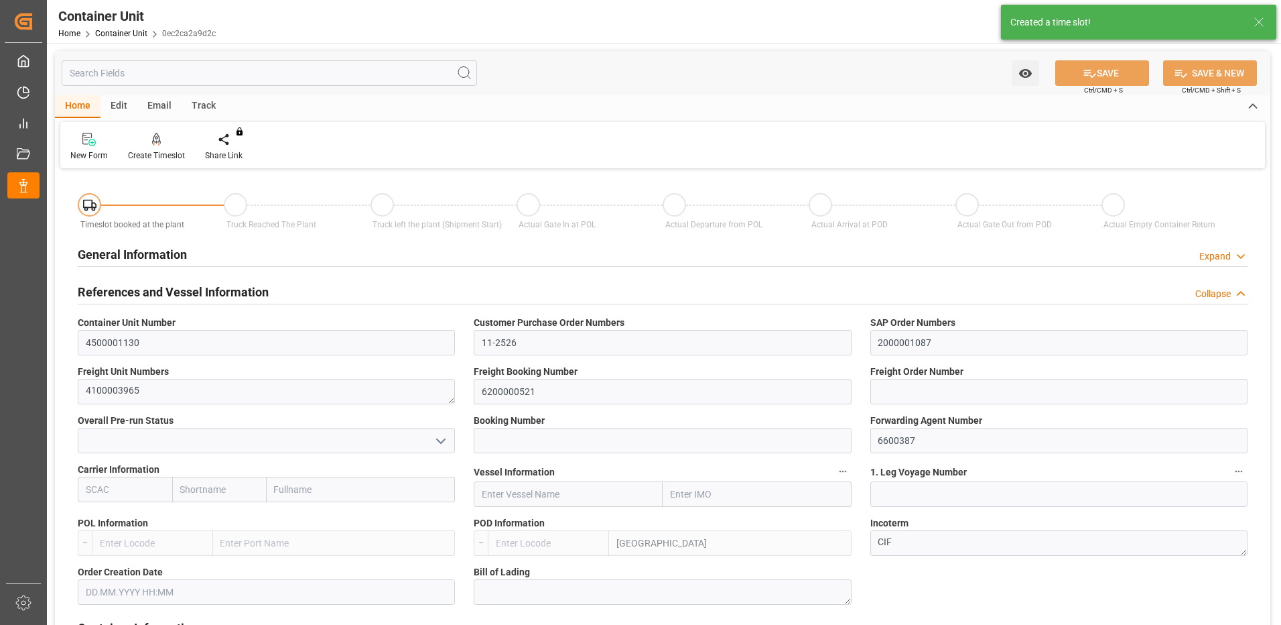
type input "0"
type input "24600"
type input "[DATE]"
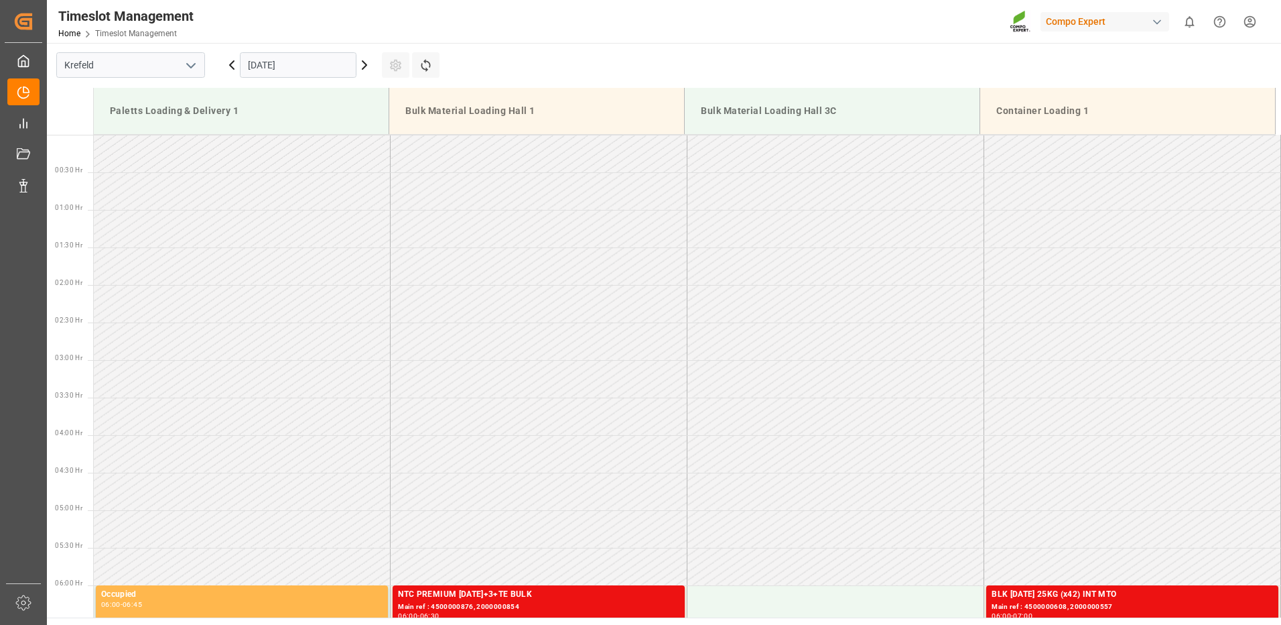
scroll to position [517, 0]
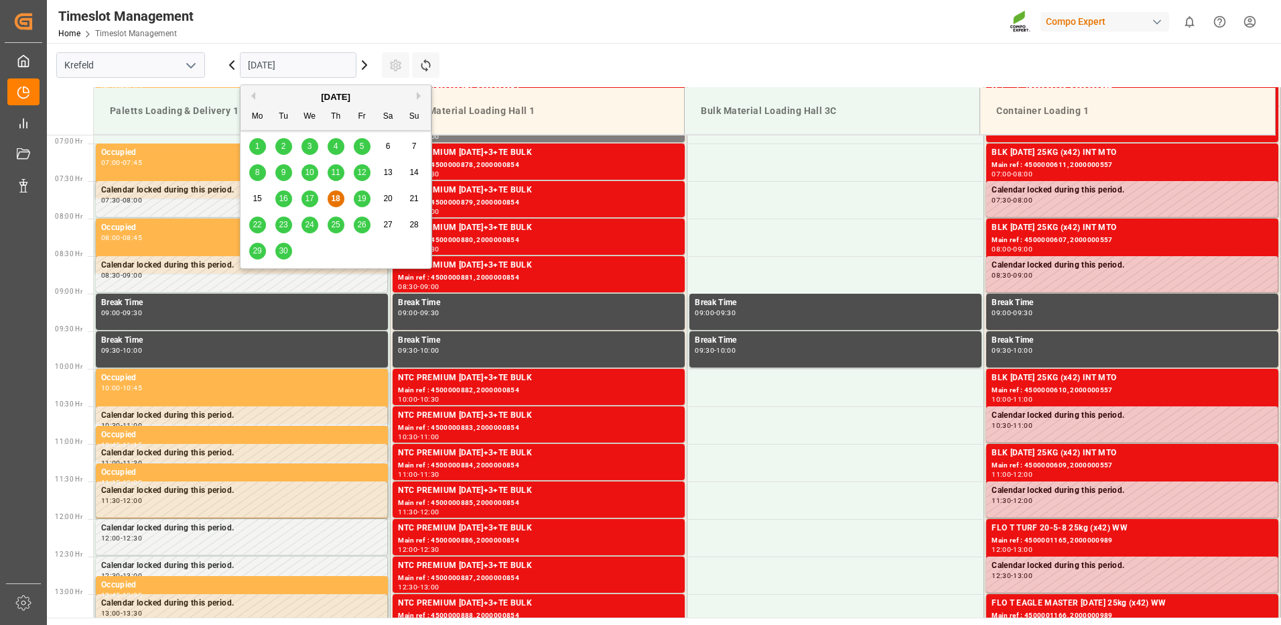
drag, startPoint x: 281, startPoint y: 70, endPoint x: 330, endPoint y: 73, distance: 49.7
click at [283, 70] on input "[DATE]" at bounding box center [298, 64] width 117 height 25
click at [363, 66] on icon at bounding box center [365, 65] width 16 height 16
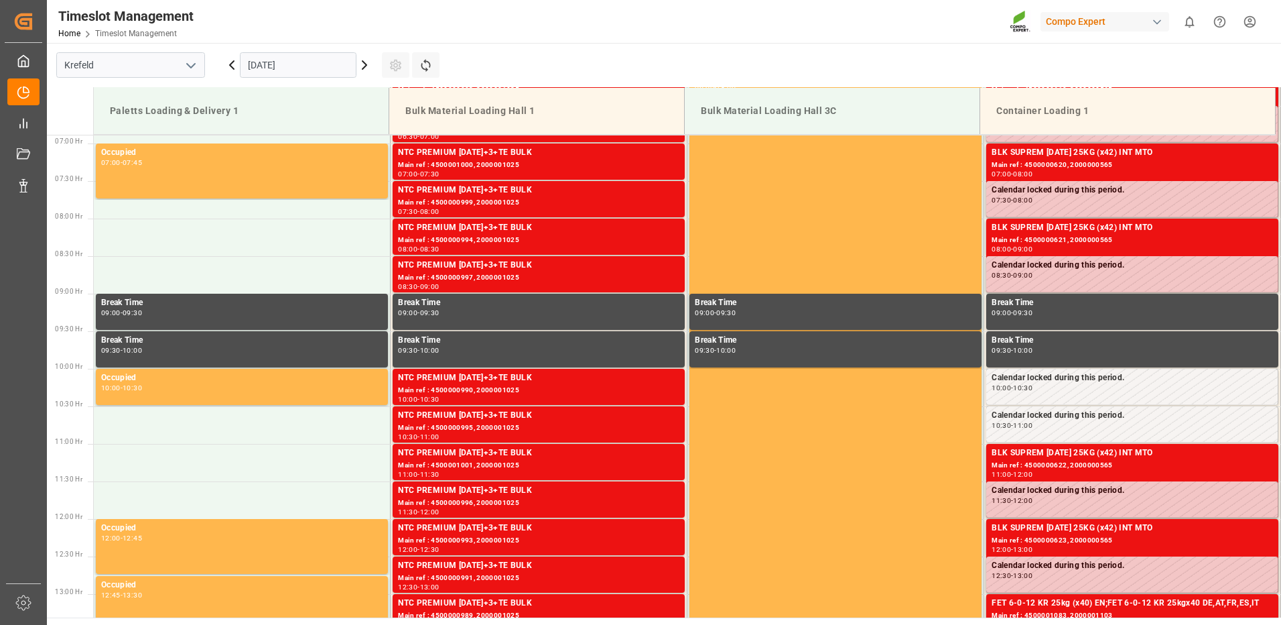
click at [306, 68] on input "[DATE]" at bounding box center [298, 64] width 117 height 25
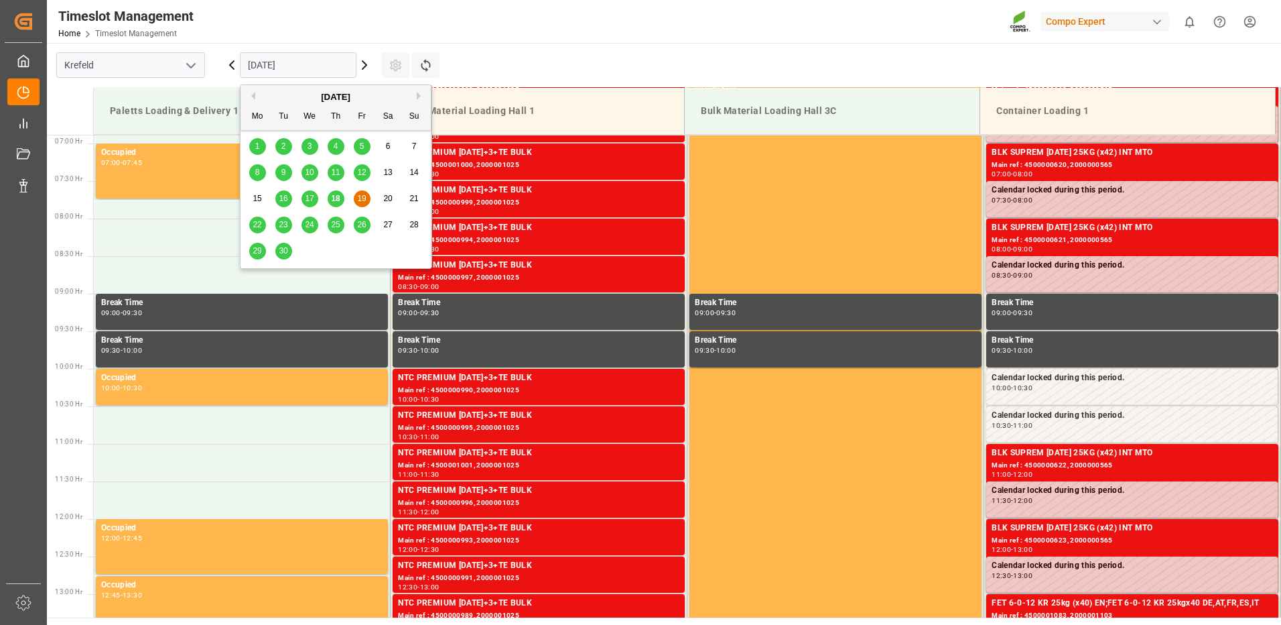
click at [420, 93] on button "Next Month" at bounding box center [421, 96] width 8 height 8
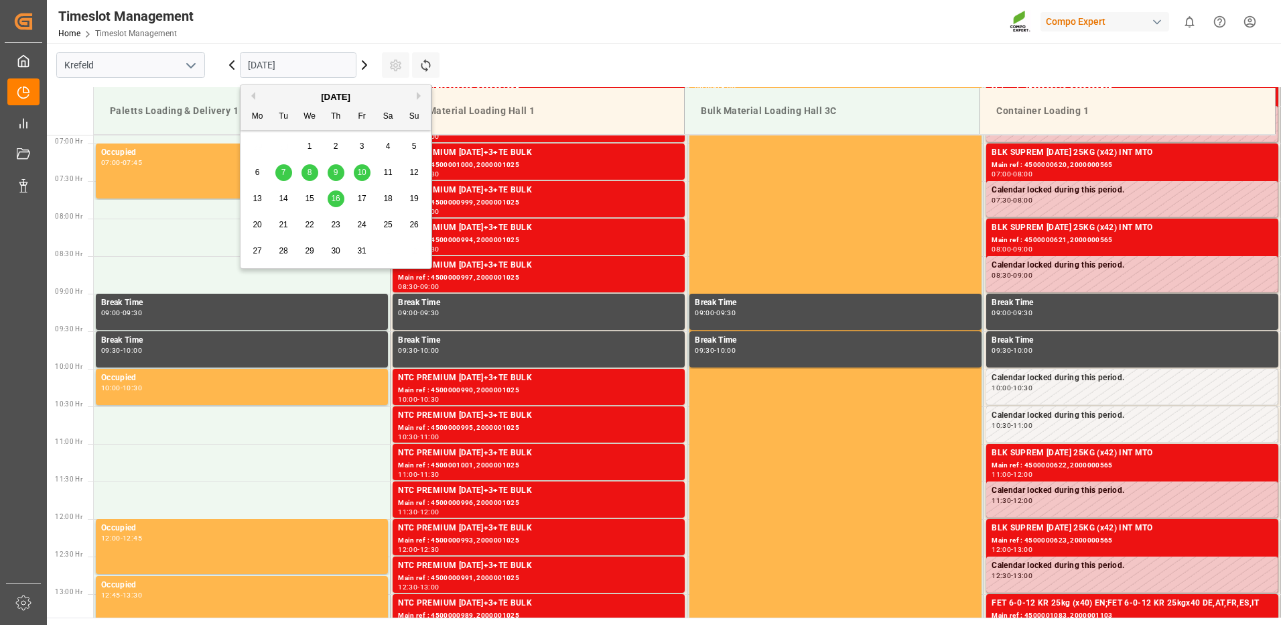
click at [359, 170] on span "10" at bounding box center [361, 172] width 9 height 9
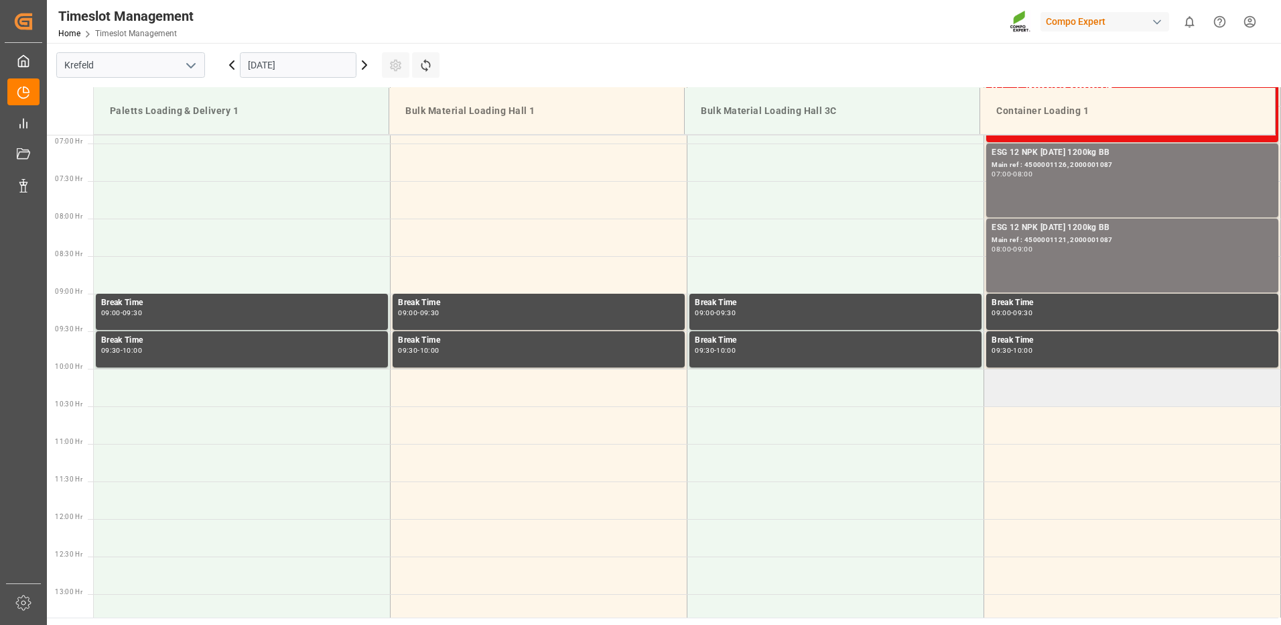
click at [1009, 393] on td at bounding box center [1132, 388] width 297 height 38
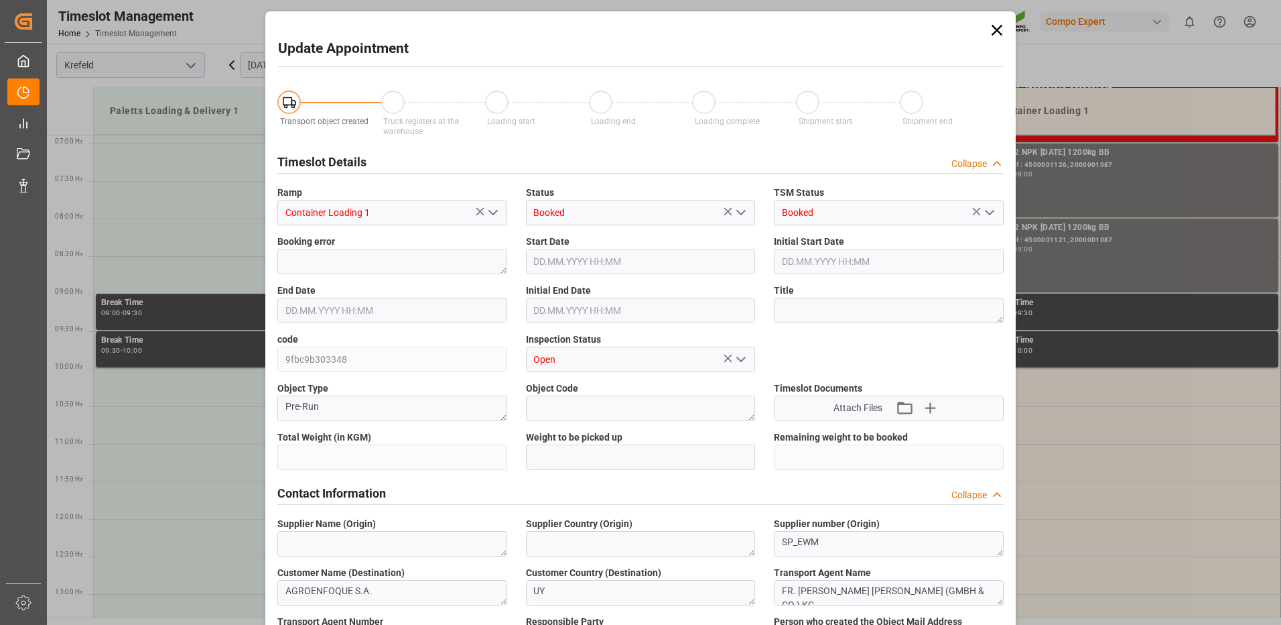
type input "24600"
type input "0"
type input "[DATE] 10:00"
type input "[DATE] 10:30"
type input "[DATE] 06:12"
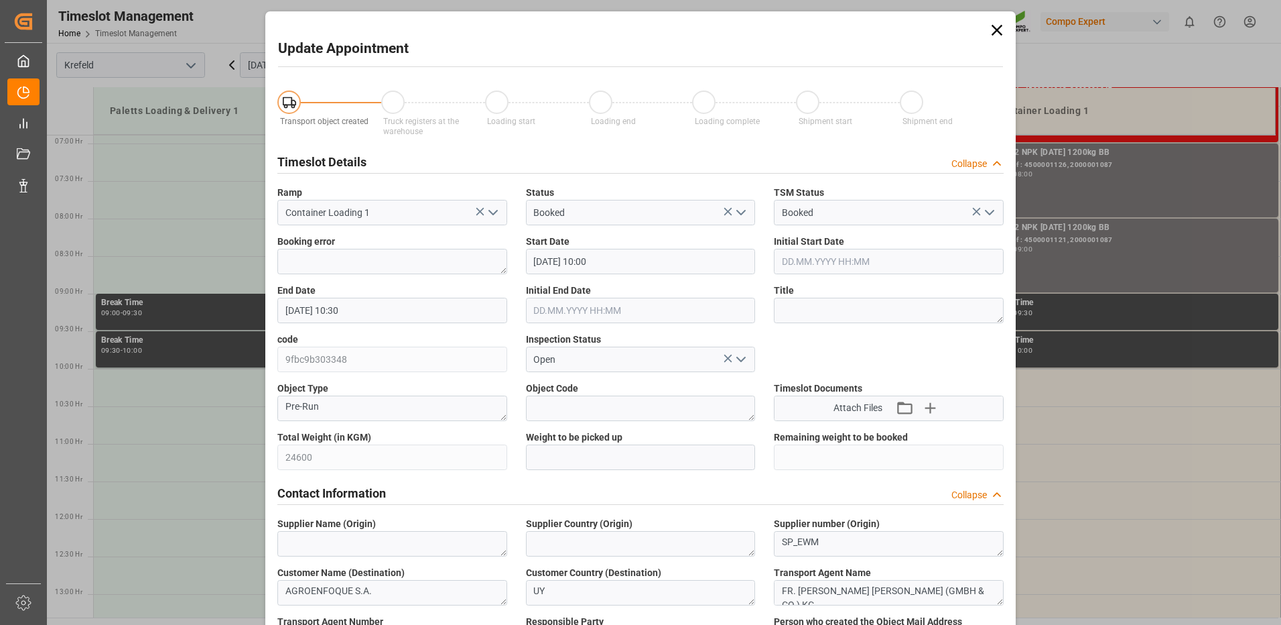
click at [994, 35] on icon at bounding box center [997, 30] width 19 height 19
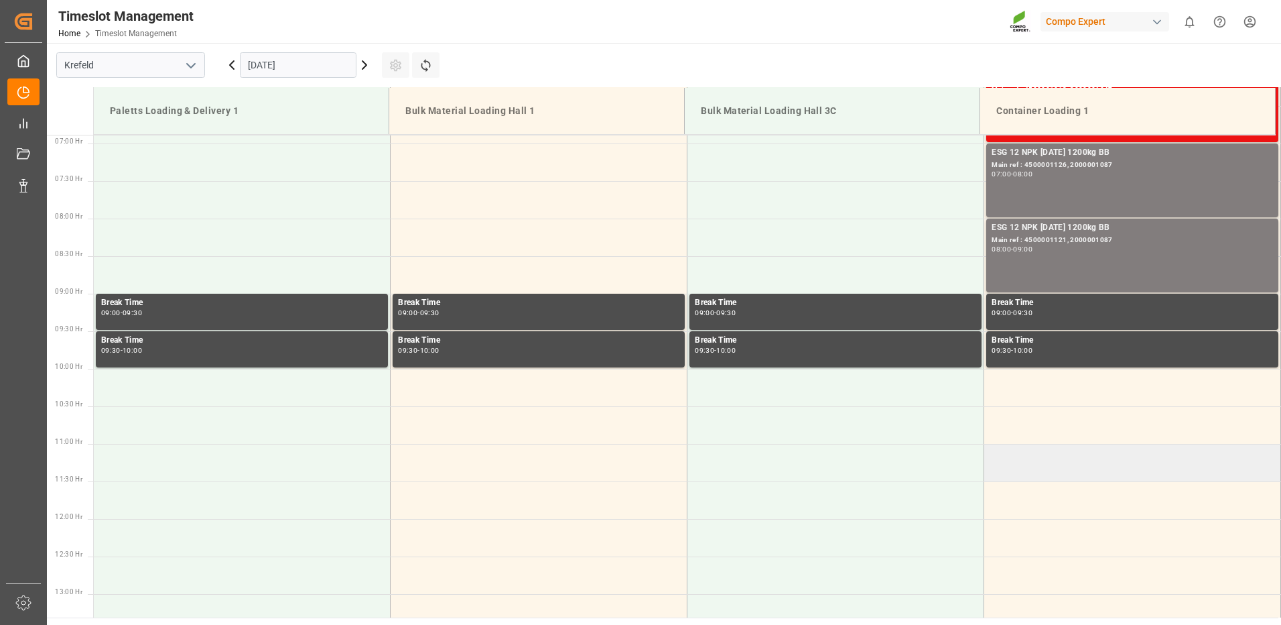
click at [999, 466] on td at bounding box center [1132, 463] width 297 height 38
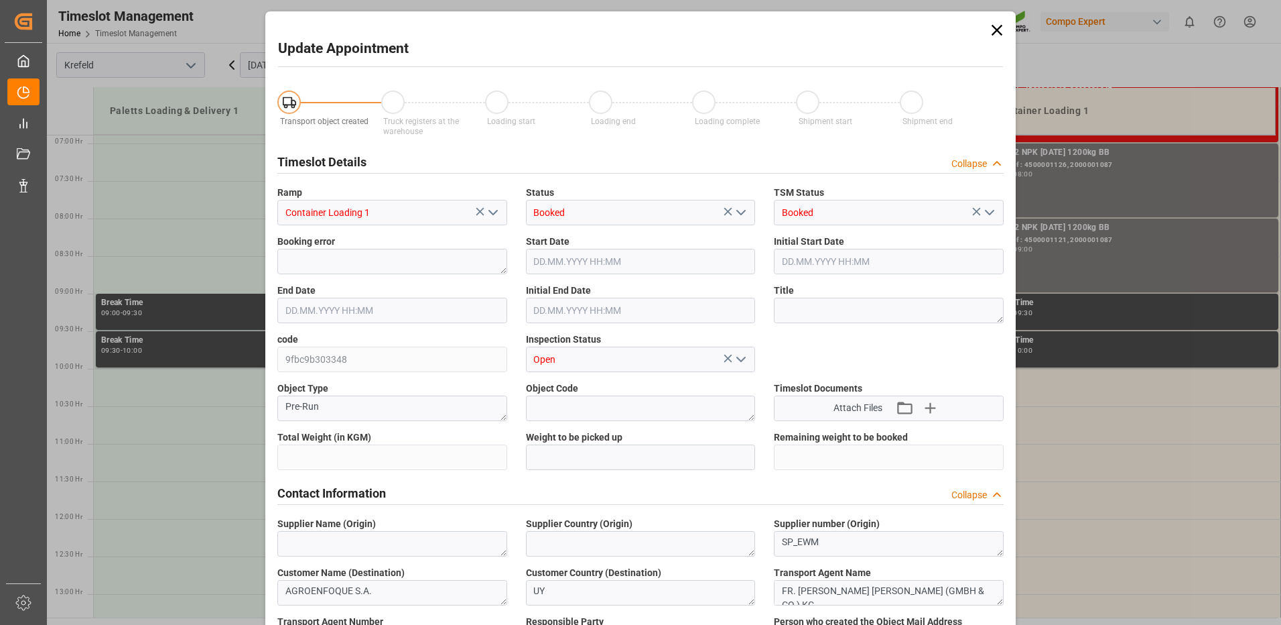
type input "24600"
type input "0"
type input "[DATE] 11:00"
type input "[DATE] 11:30"
type input "[DATE] 06:12"
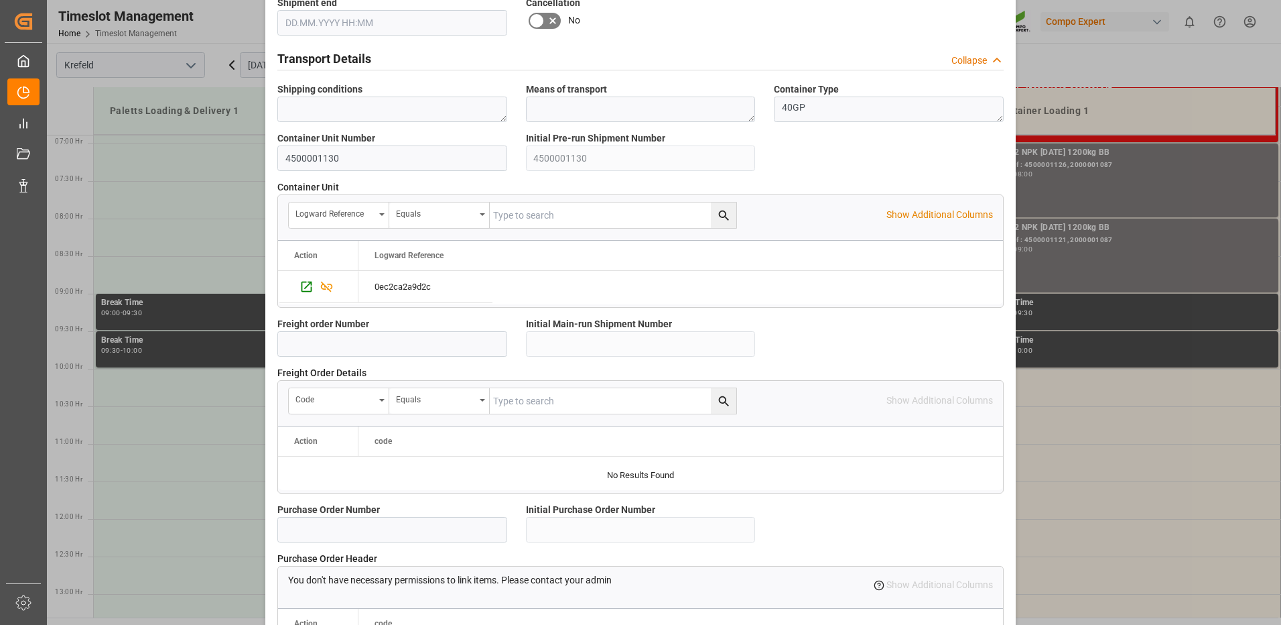
scroll to position [1143, 0]
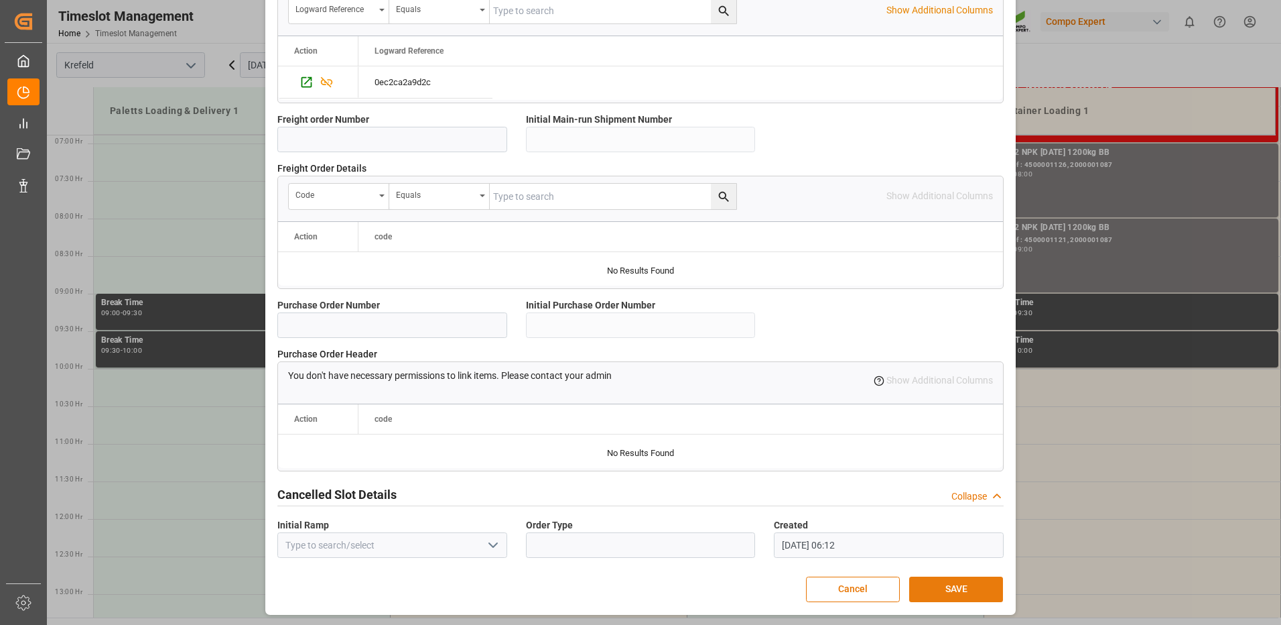
click at [926, 585] on button "SAVE" at bounding box center [956, 588] width 94 height 25
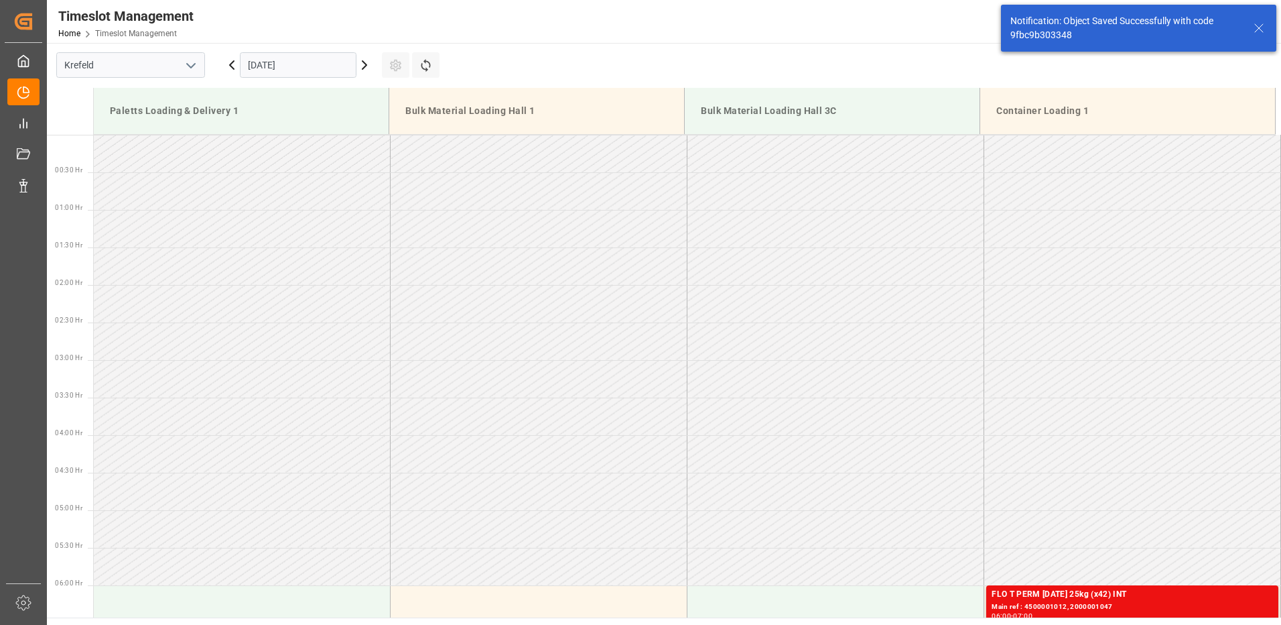
scroll to position [742, 0]
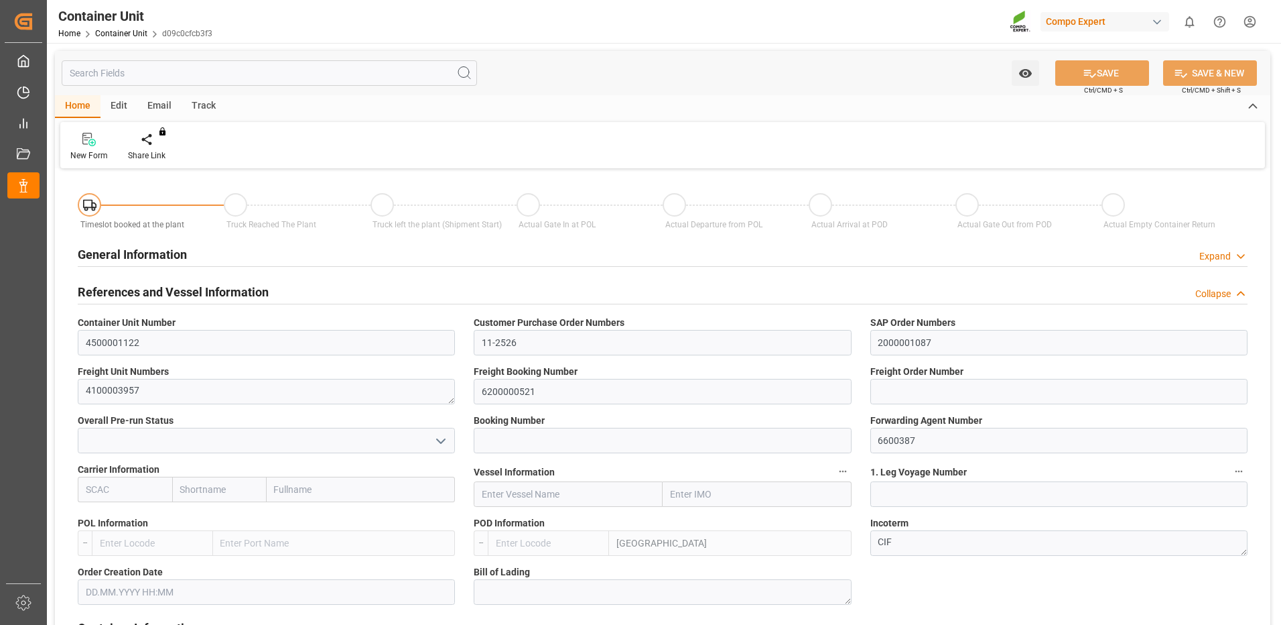
type input "UYMVD"
type input "5"
type input "0"
type input "5"
type input "0"
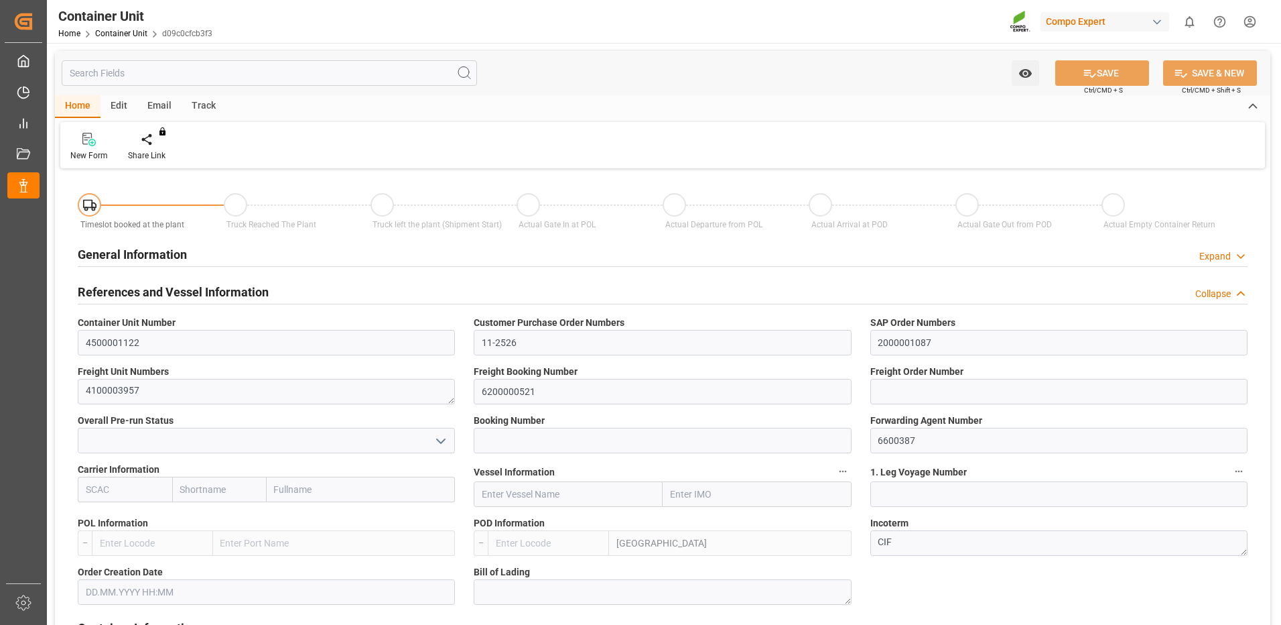
type input "0"
type input "24600"
type input "[DATE]"
click at [141, 146] on div at bounding box center [156, 139] width 57 height 14
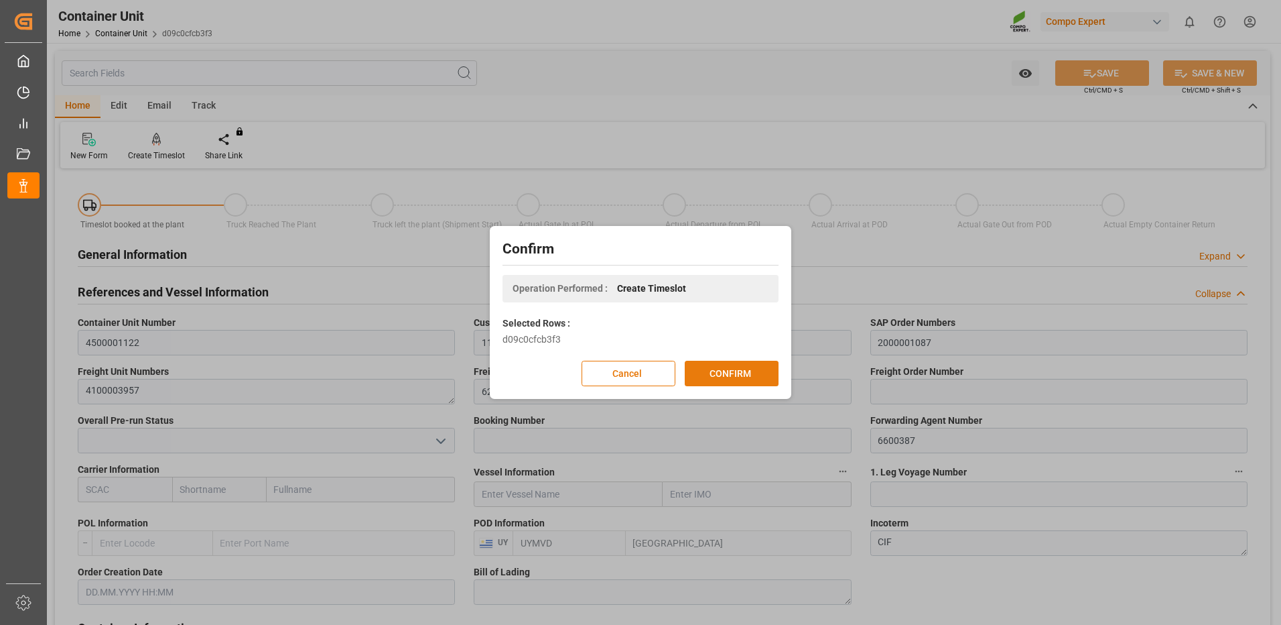
click at [706, 377] on button "CONFIRM" at bounding box center [732, 373] width 94 height 25
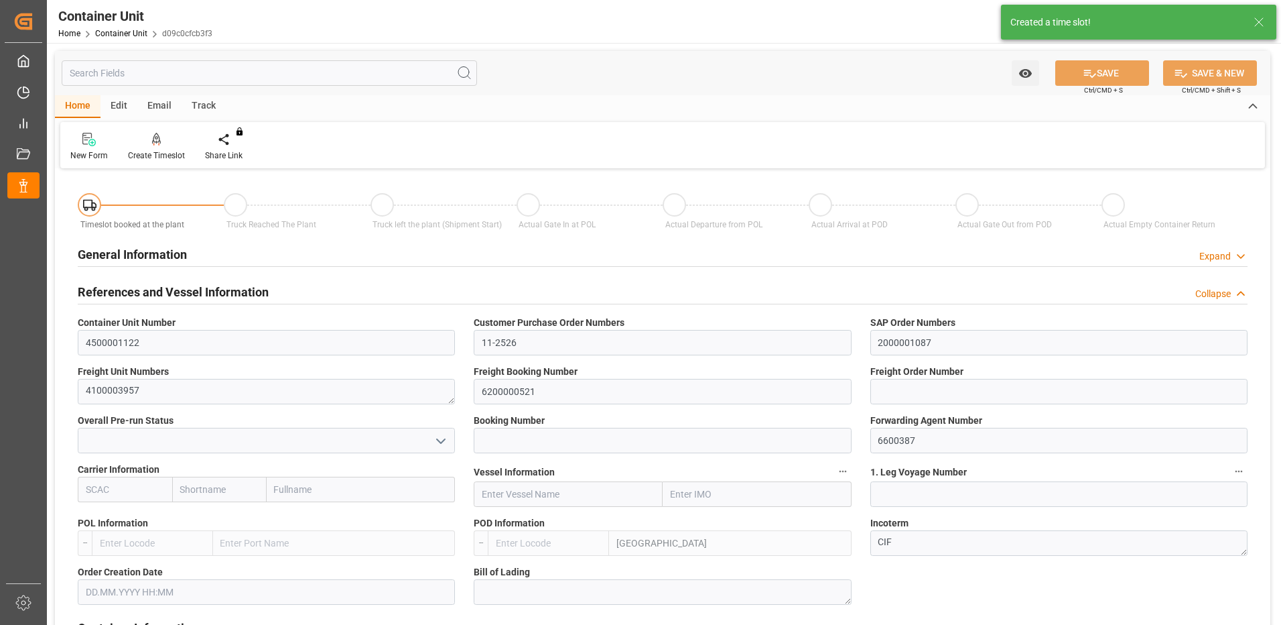
type input "UYMVD"
type input "5"
type input "0"
type input "5"
type input "0"
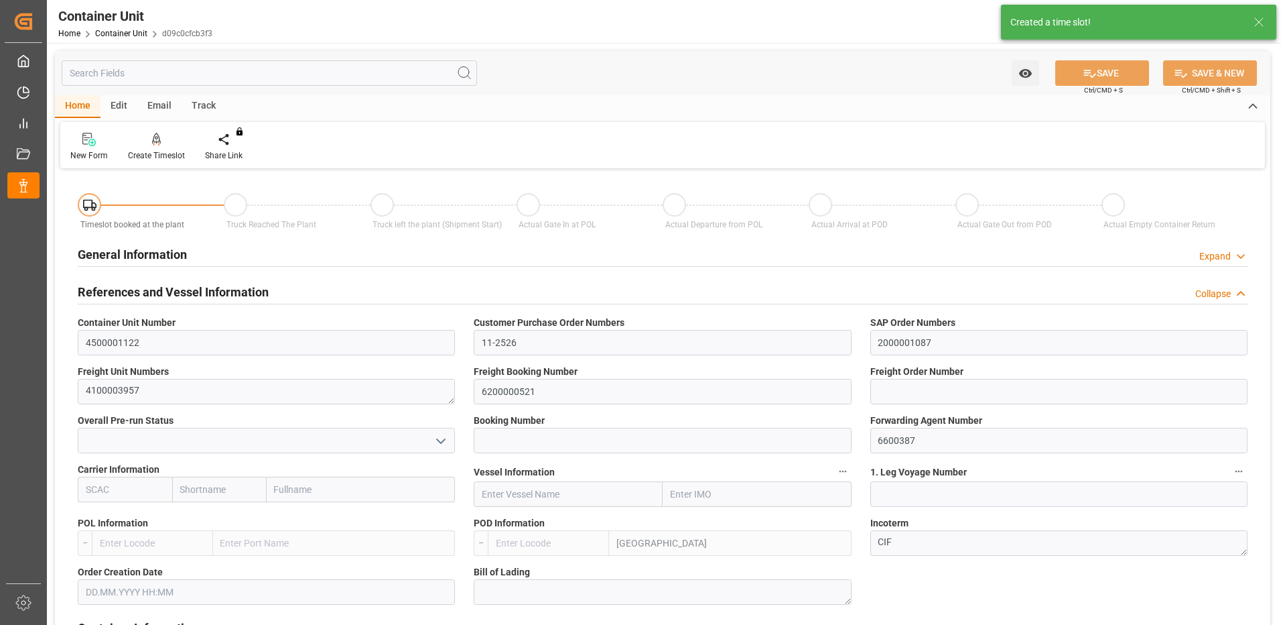
type input "0"
type input "24600"
type input "[DATE]"
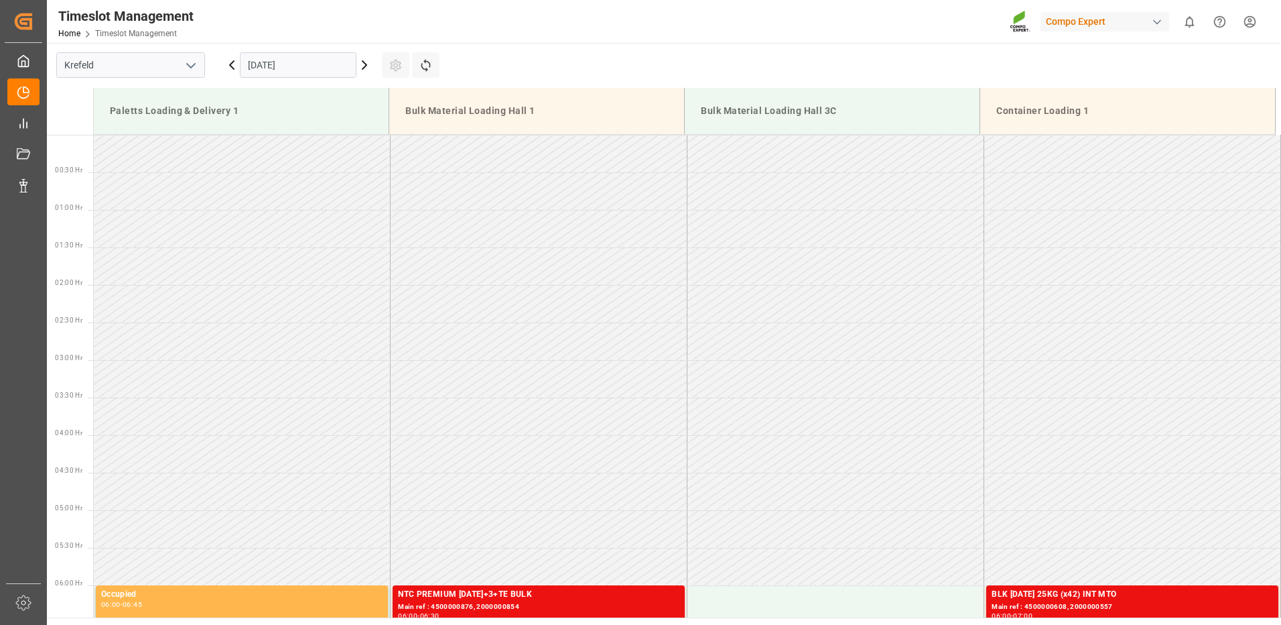
scroll to position [517, 0]
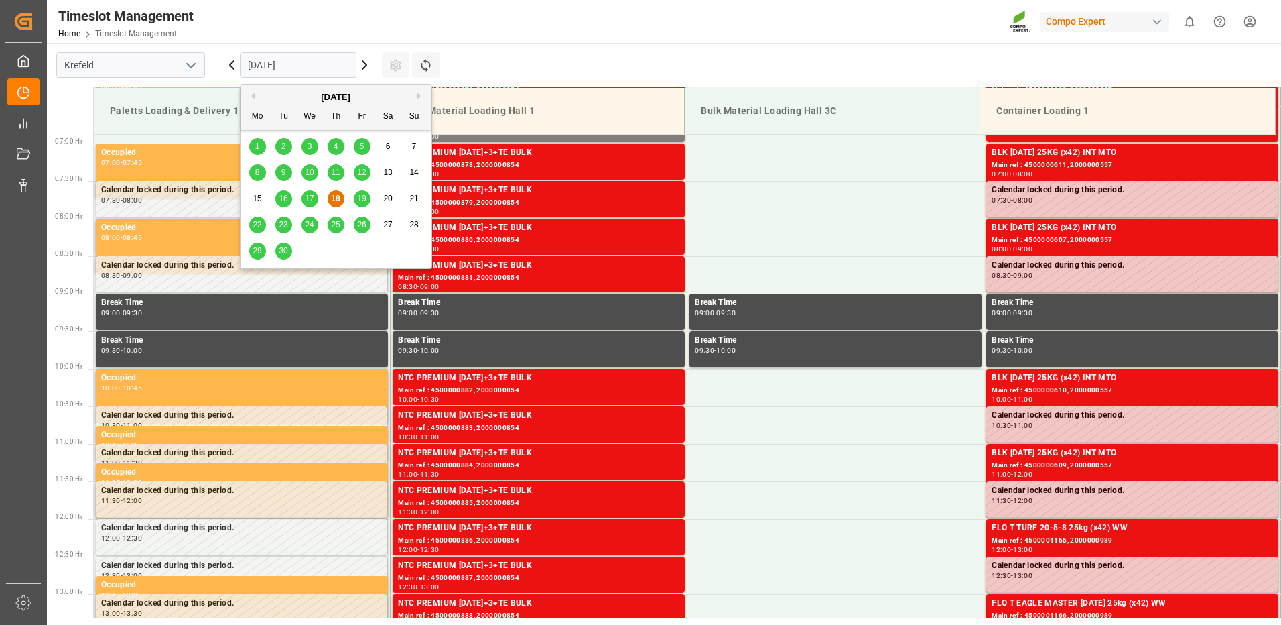
click at [290, 64] on input "[DATE]" at bounding box center [298, 64] width 117 height 25
click at [418, 95] on div "Previous Month Next Month September 2025 Mo Tu We Th Fr Sa Su 1 2 3 4 5 6 7 8 9…" at bounding box center [336, 176] width 192 height 184
click at [419, 97] on button "Next Month" at bounding box center [421, 96] width 8 height 8
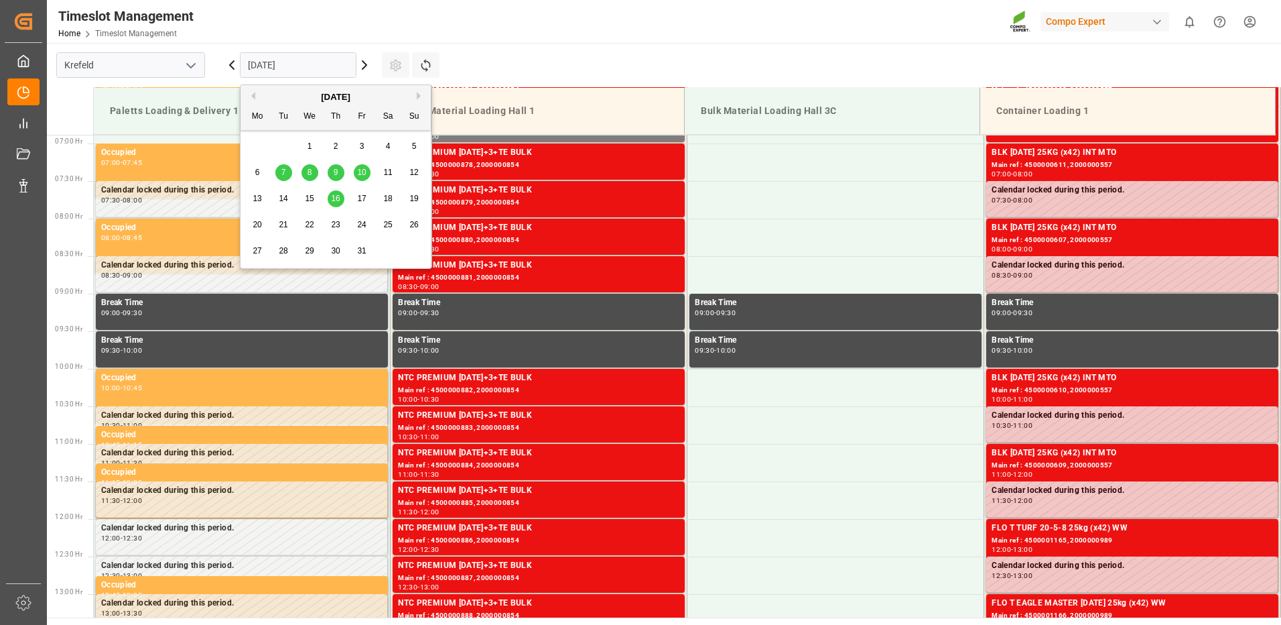
click at [360, 172] on span "10" at bounding box center [361, 172] width 9 height 9
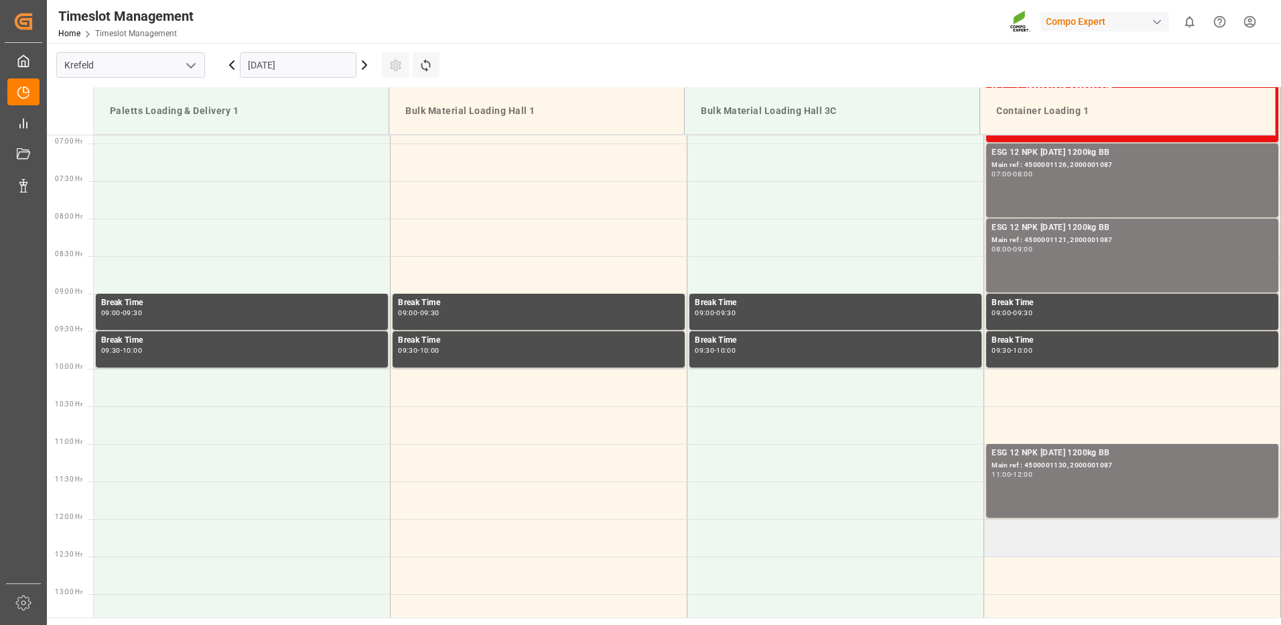
click at [1015, 529] on td at bounding box center [1132, 538] width 297 height 38
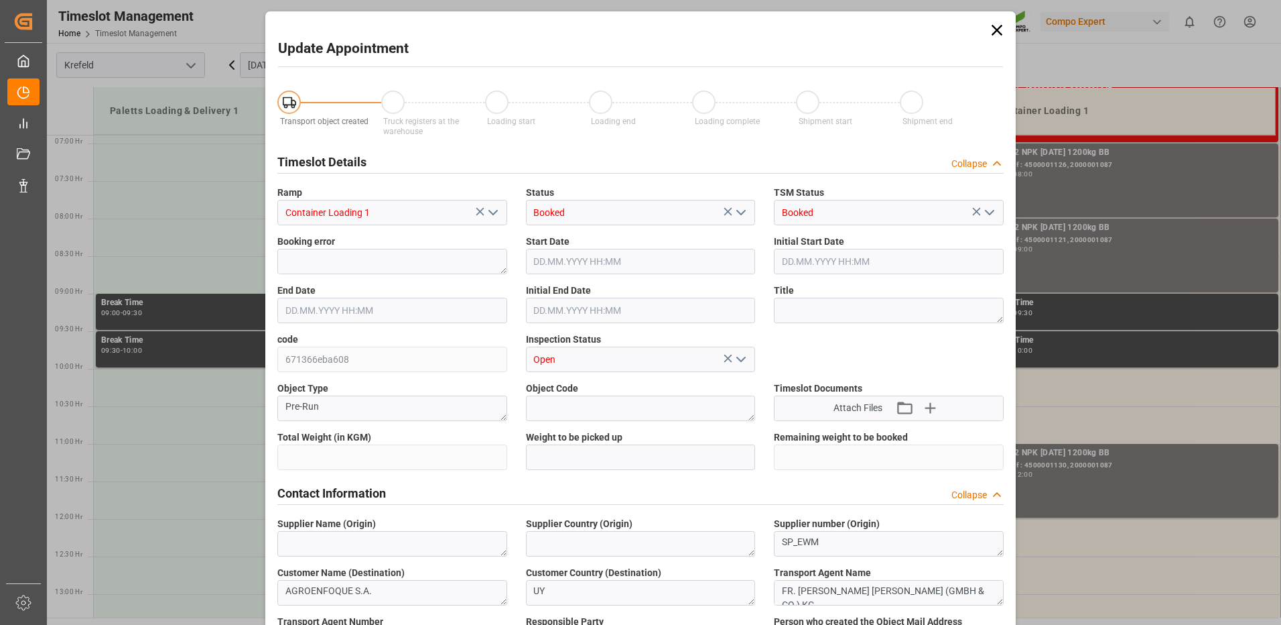
type input "24600"
type input "0"
type input "10.10.2025 12:00"
type input "10.10.2025 12:30"
type input "18.09.2025 06:12"
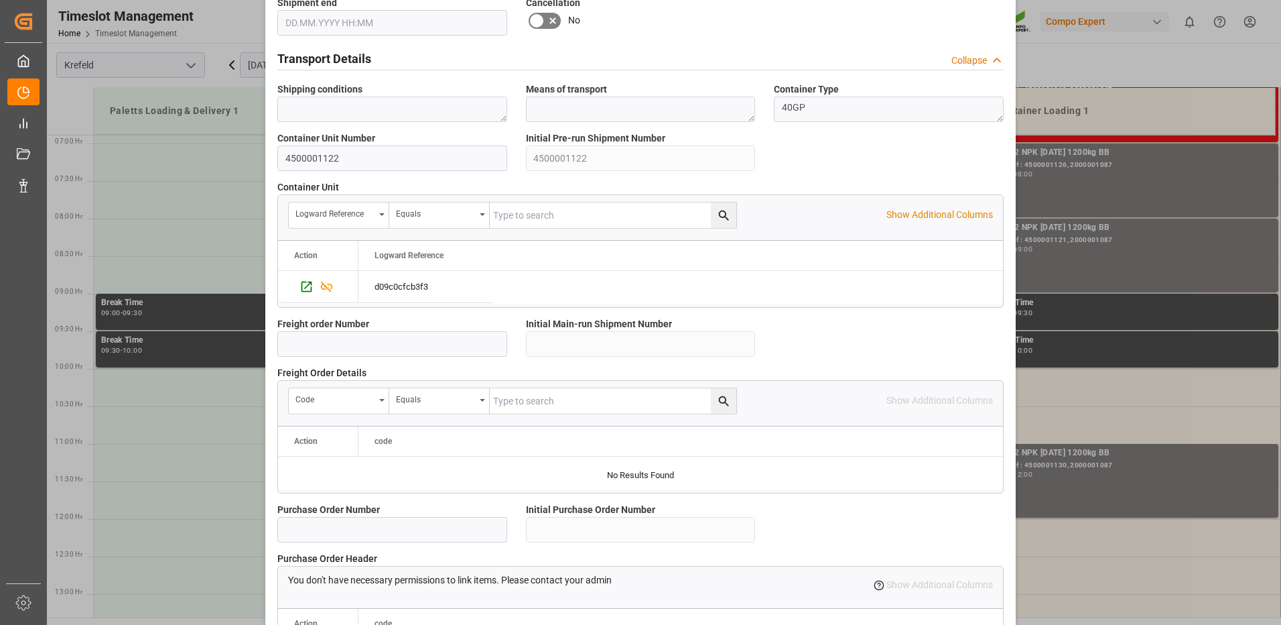
scroll to position [1143, 0]
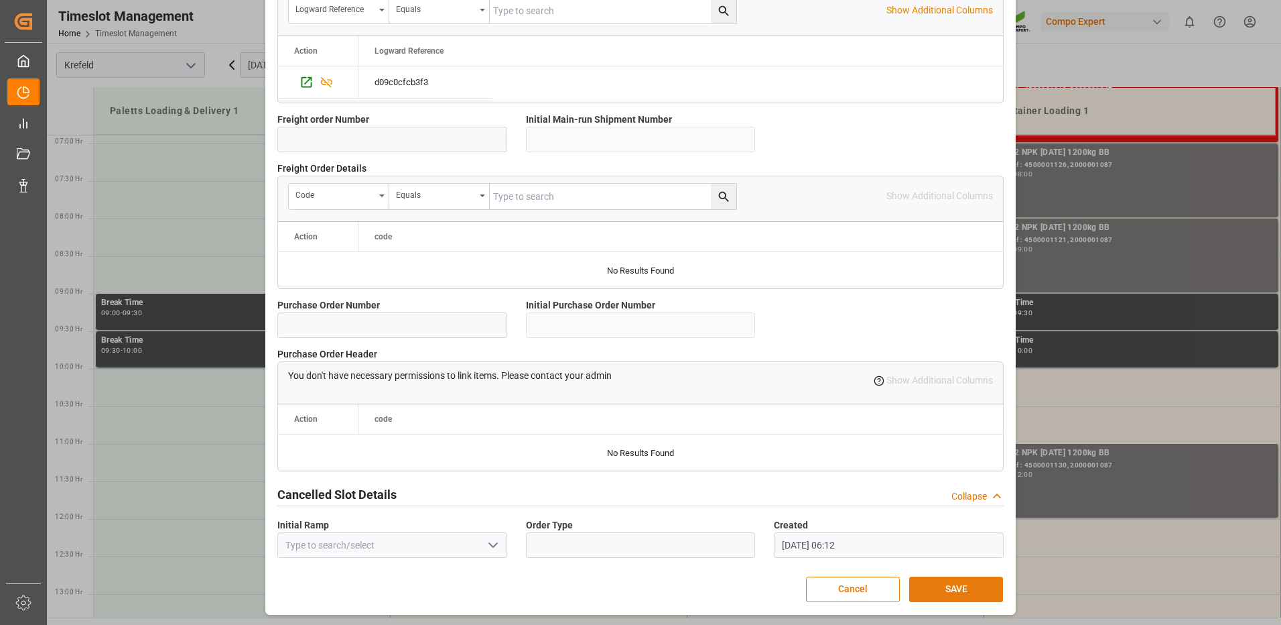
click at [941, 592] on button "SAVE" at bounding box center [956, 588] width 94 height 25
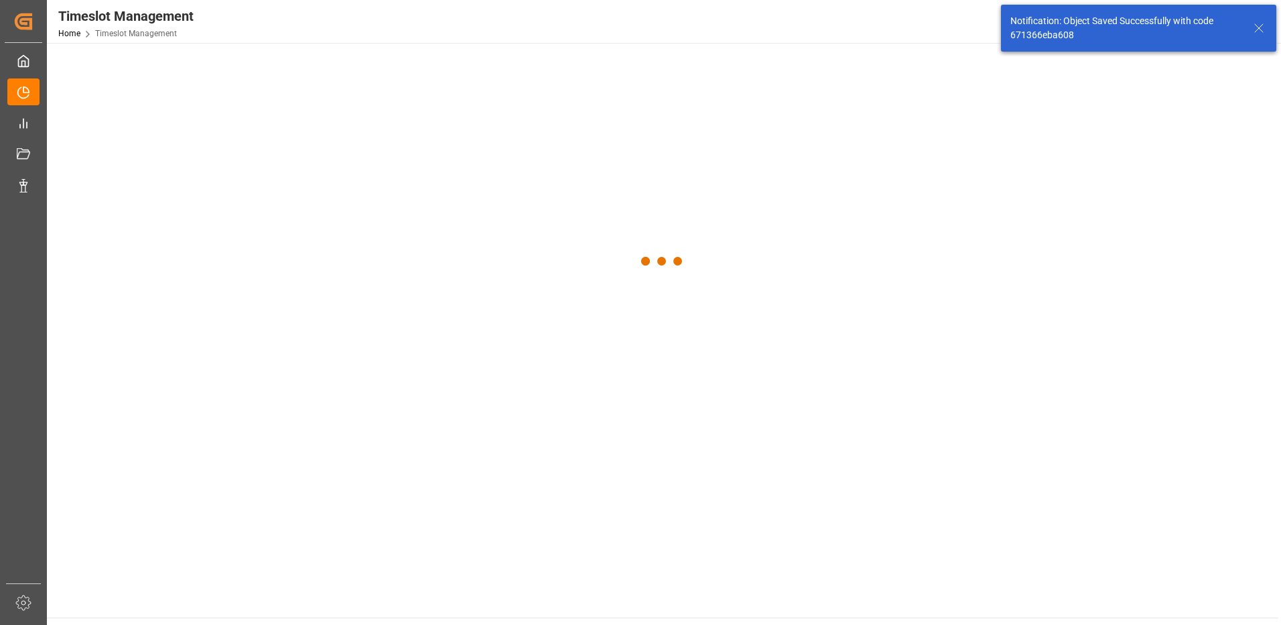
click at [933, 588] on main at bounding box center [663, 330] width 1232 height 574
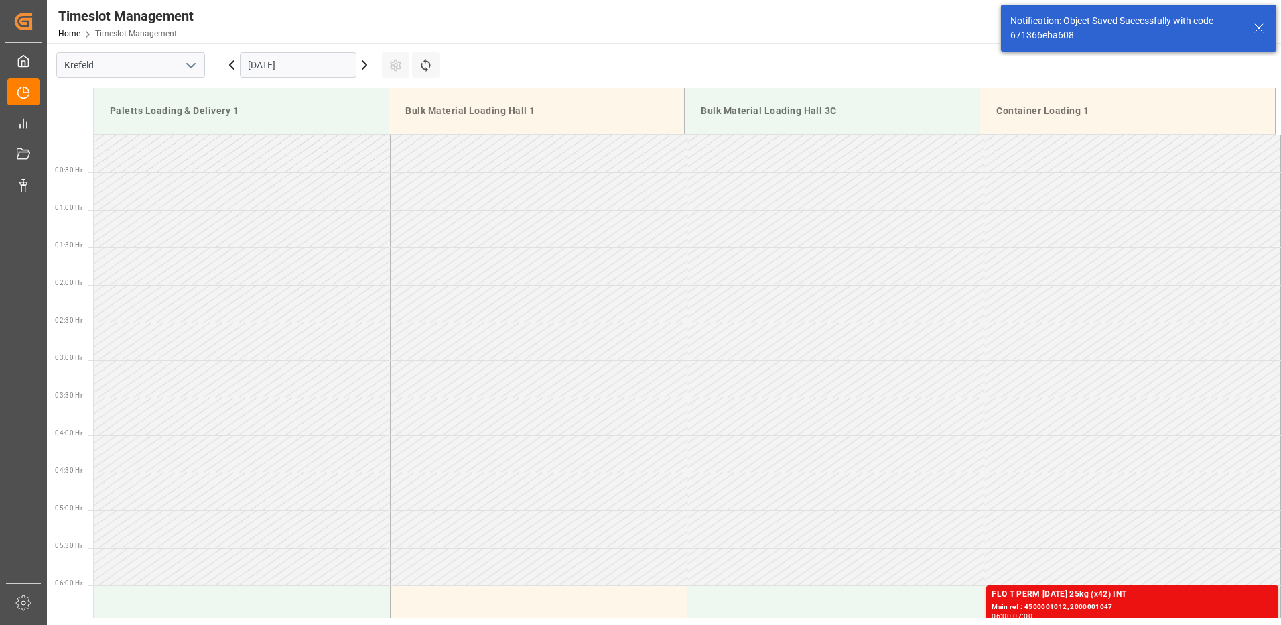
scroll to position [817, 0]
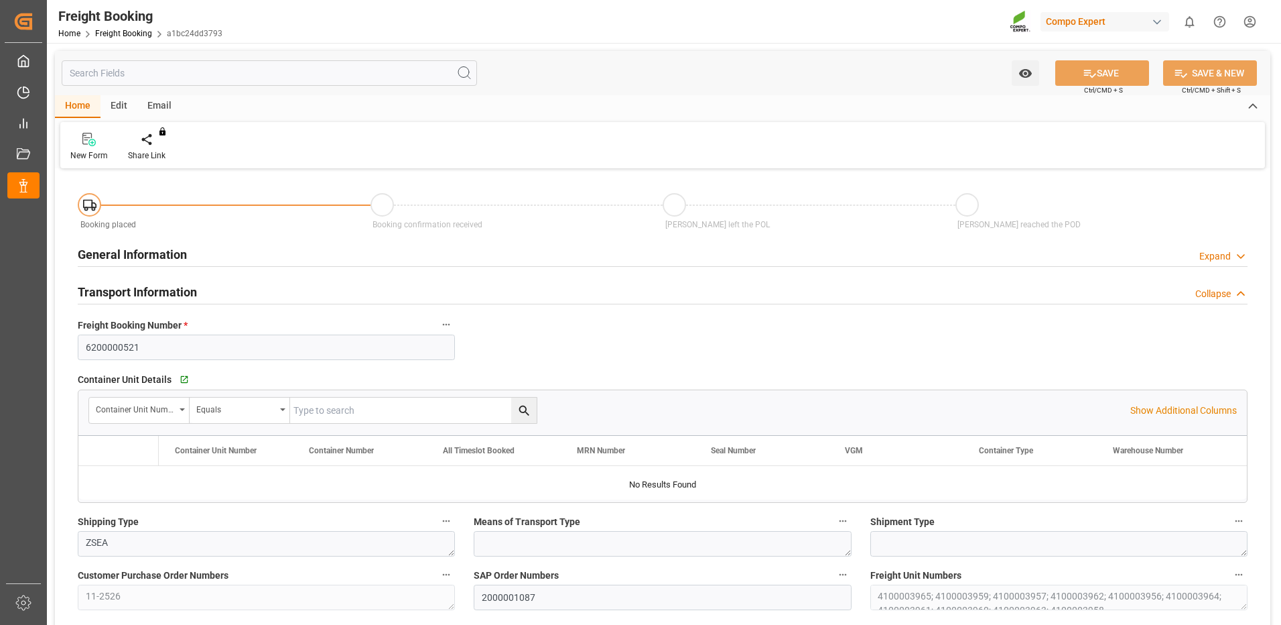
type input "UYMVD"
type input "0"
type input "246000"
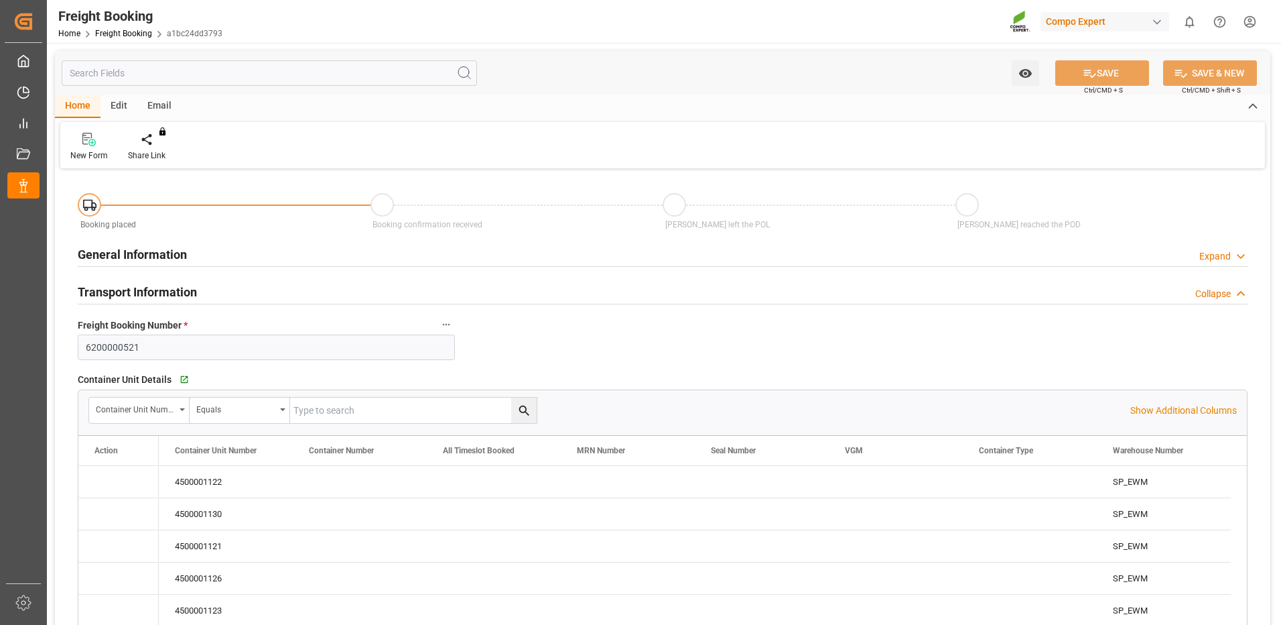
type input "[DATE] 01:00"
type input "[DATE] 20:54"
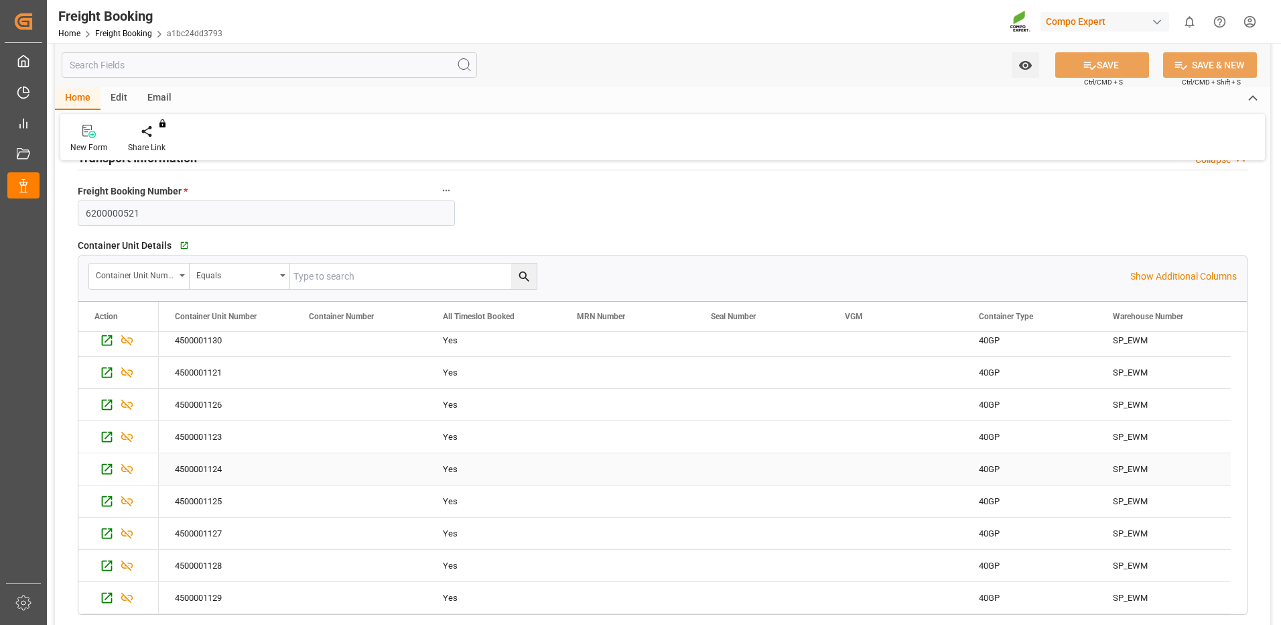
scroll to position [268, 0]
